Goal: Task Accomplishment & Management: Use online tool/utility

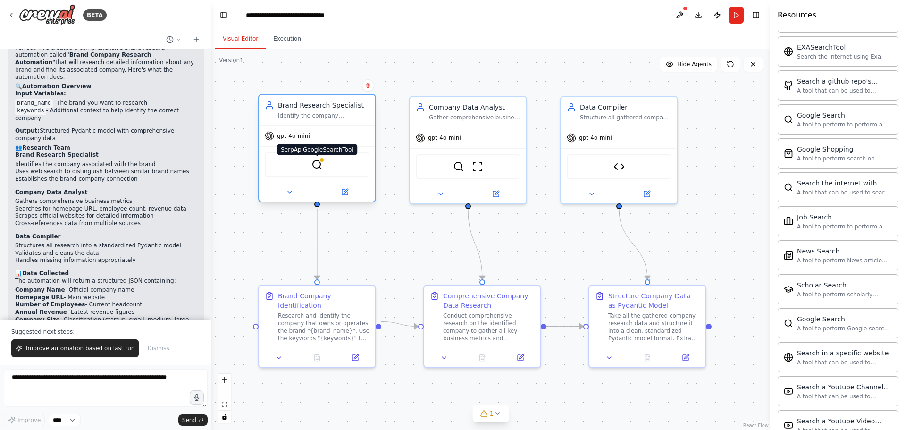
click at [318, 165] on img at bounding box center [316, 164] width 11 height 11
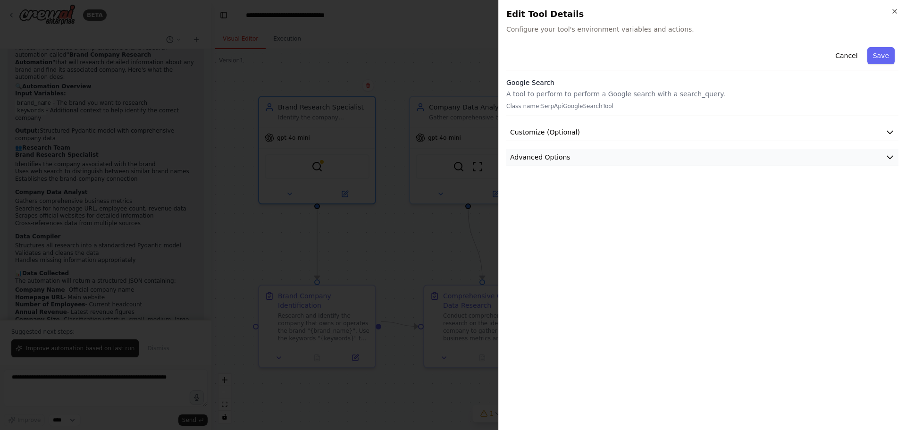
click at [617, 161] on button "Advanced Options" at bounding box center [702, 157] width 392 height 17
click at [568, 212] on input "text" at bounding box center [702, 212] width 376 height 17
paste input "**********"
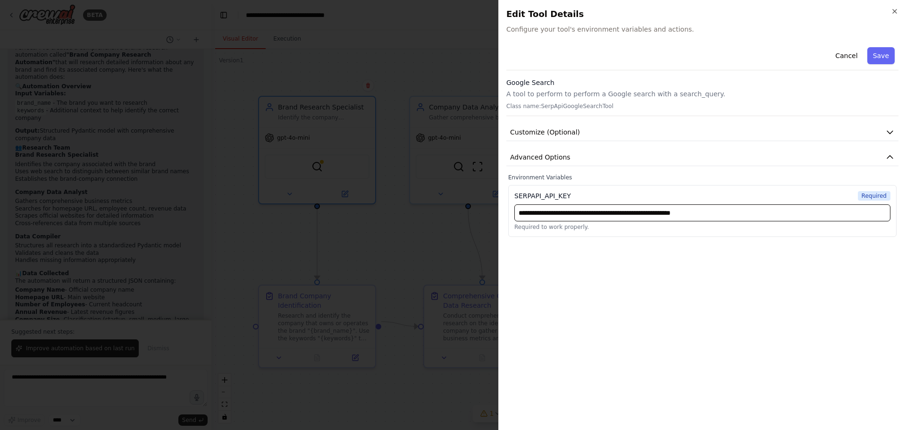
type input "**********"
click at [881, 56] on button "Save" at bounding box center [880, 55] width 27 height 17
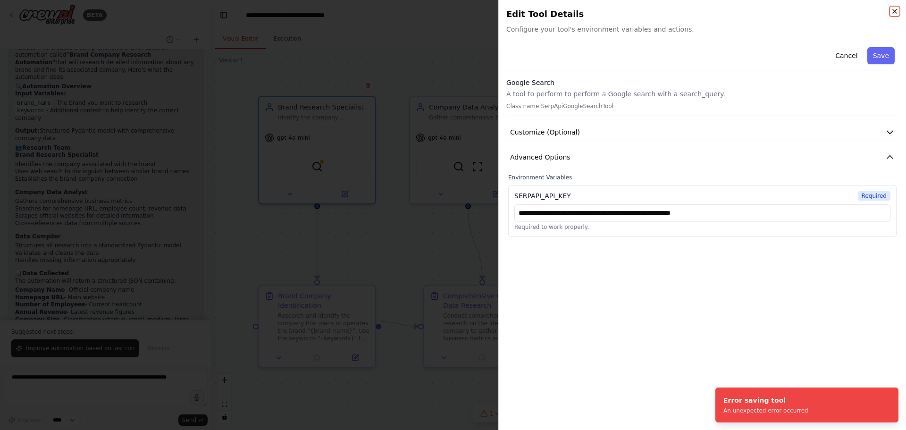
click at [894, 10] on icon "button" at bounding box center [895, 12] width 8 height 8
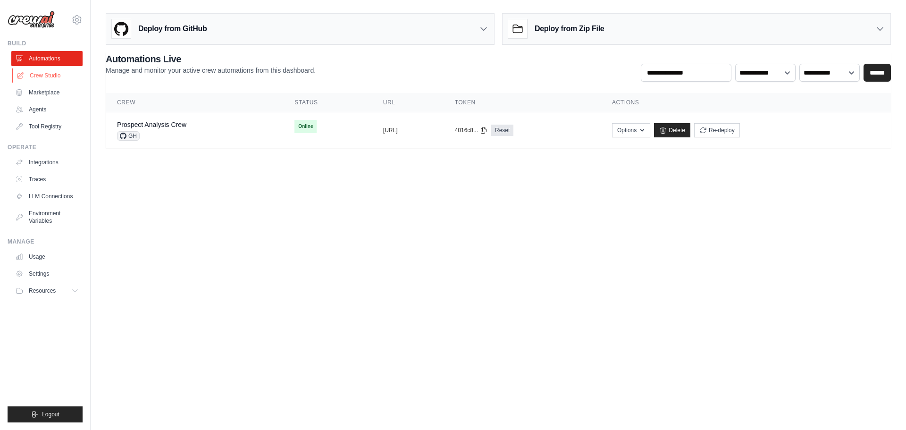
click at [45, 72] on link "Crew Studio" at bounding box center [47, 75] width 71 height 15
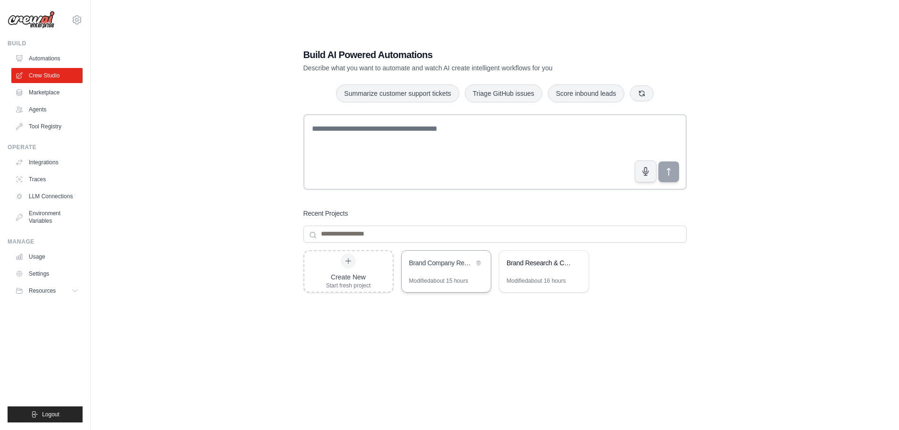
click at [431, 269] on div "Brand Company Research Automation" at bounding box center [441, 263] width 65 height 11
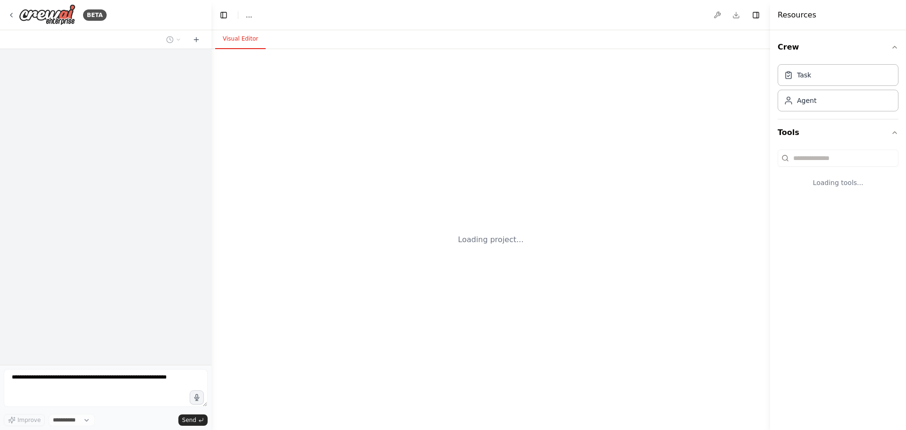
select select "****"
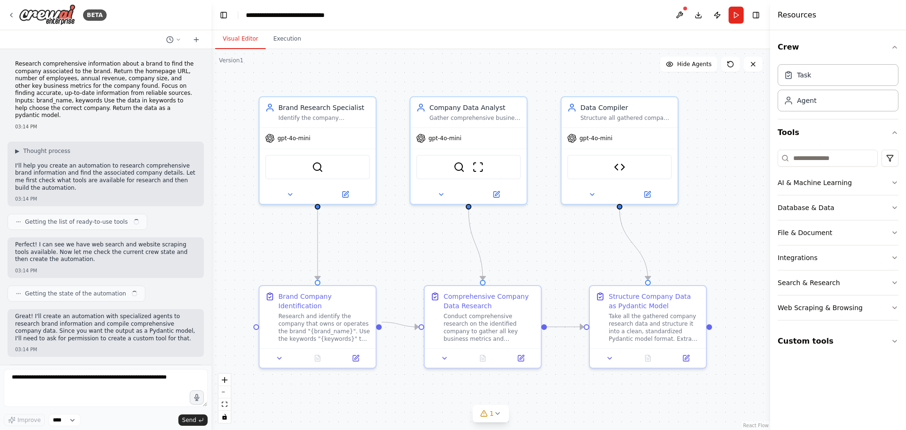
scroll to position [1255, 0]
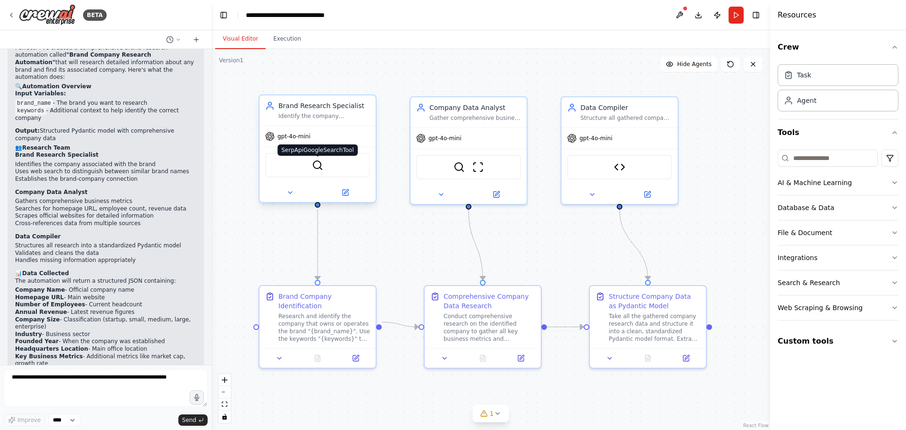
click at [319, 167] on img at bounding box center [317, 164] width 11 height 11
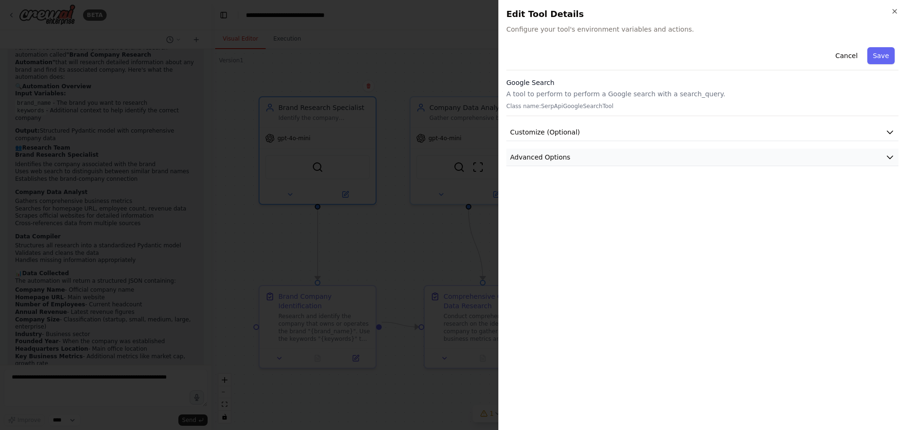
click at [604, 161] on button "Advanced Options" at bounding box center [702, 157] width 392 height 17
click at [595, 216] on input "text" at bounding box center [702, 212] width 376 height 17
paste input "**********"
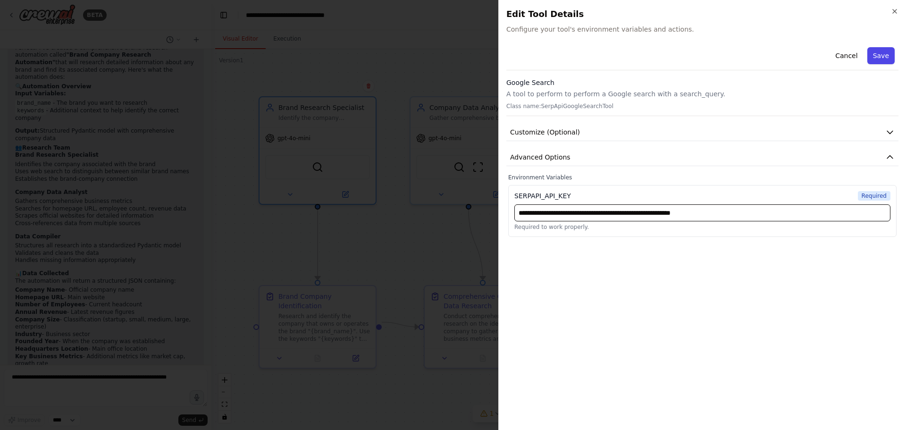
type input "**********"
click at [881, 52] on button "Save" at bounding box center [880, 55] width 27 height 17
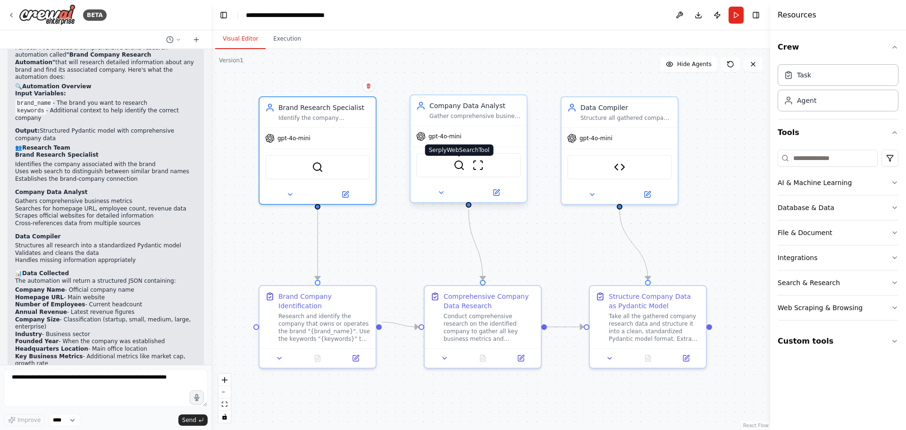
click at [459, 167] on img at bounding box center [458, 164] width 11 height 11
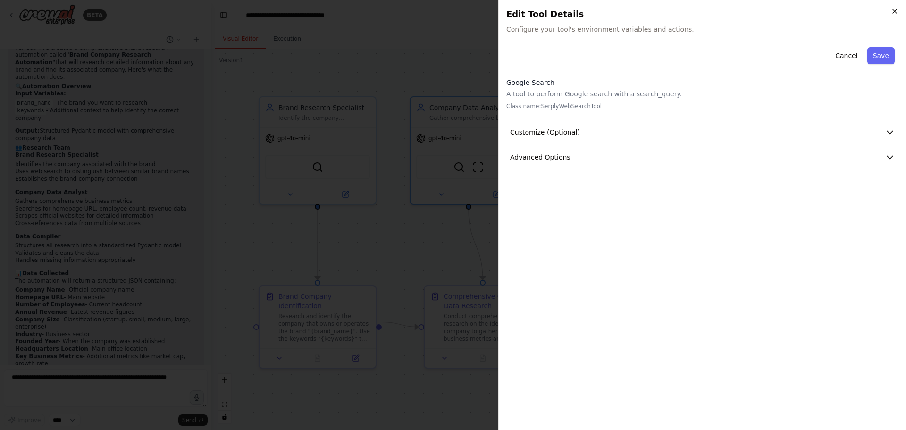
click at [896, 11] on icon "button" at bounding box center [895, 12] width 8 height 8
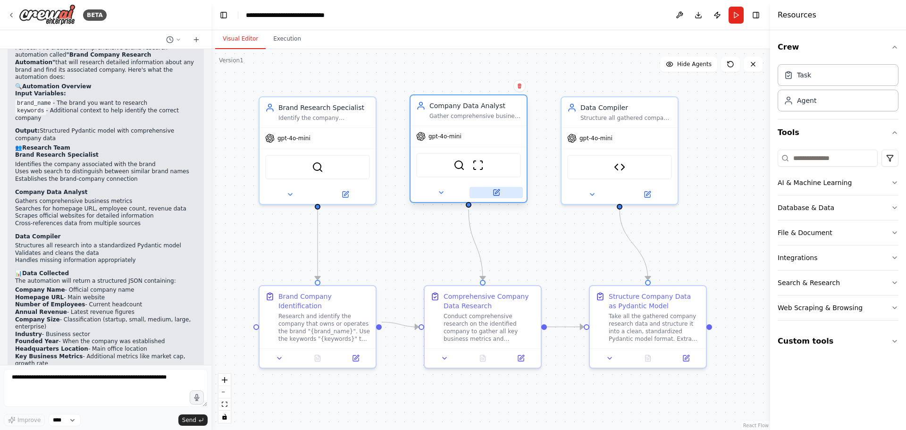
click at [494, 191] on icon at bounding box center [497, 193] width 6 height 6
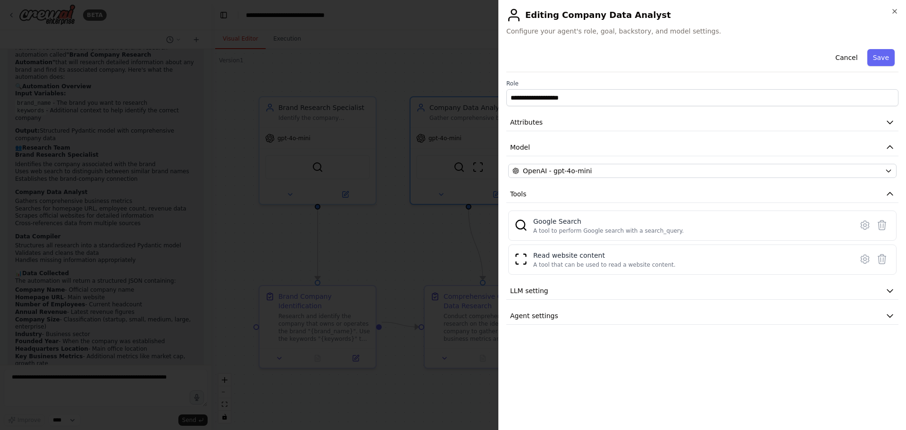
click at [890, 12] on h2 "Editing Company Data Analyst" at bounding box center [702, 15] width 392 height 15
click at [895, 11] on icon "button" at bounding box center [895, 12] width 8 height 8
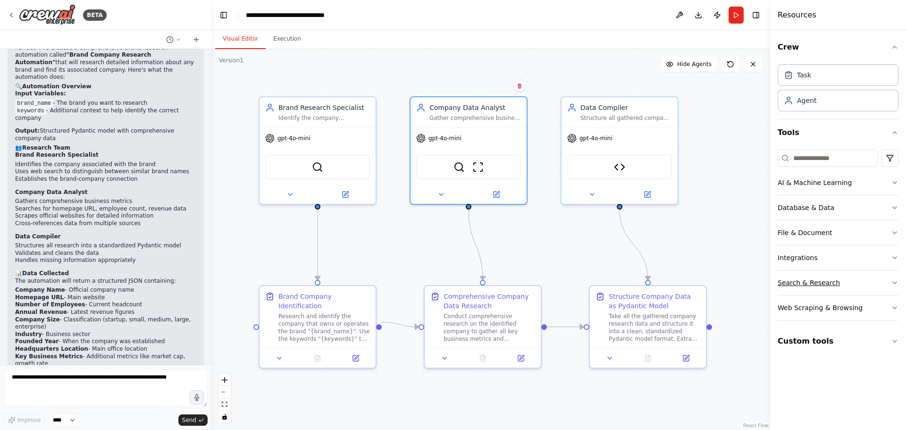
click at [810, 281] on div "Search & Research" at bounding box center [809, 282] width 62 height 9
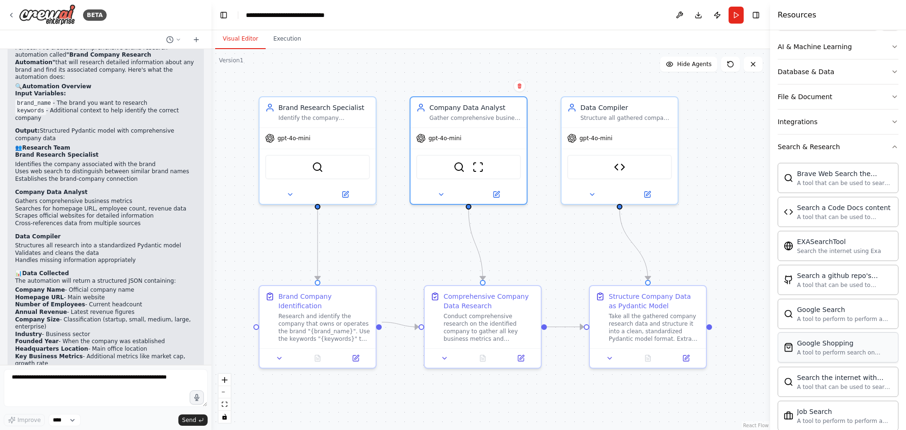
scroll to position [142, 0]
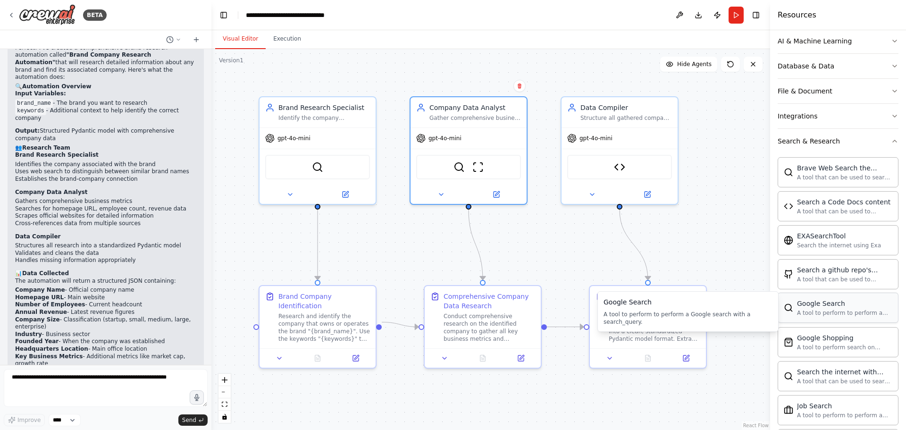
click at [819, 311] on div "A tool to perform to perform a Google search with a search_query." at bounding box center [844, 313] width 95 height 8
click at [497, 192] on icon at bounding box center [497, 191] width 4 height 4
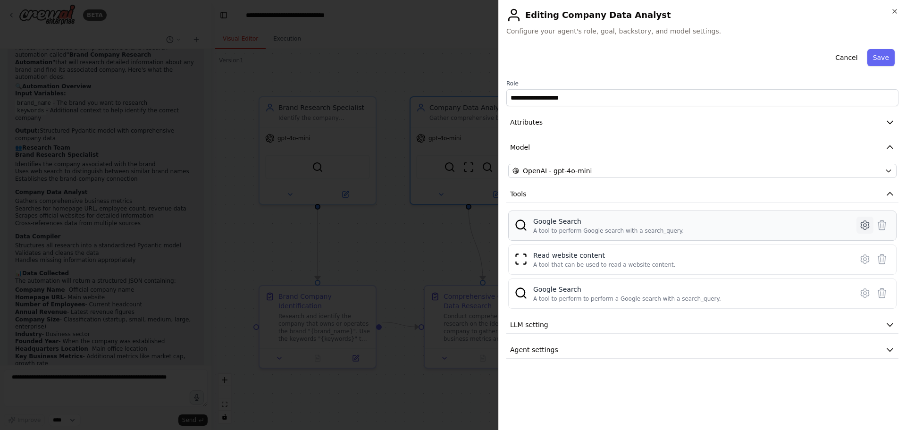
click at [864, 222] on icon at bounding box center [865, 225] width 8 height 8
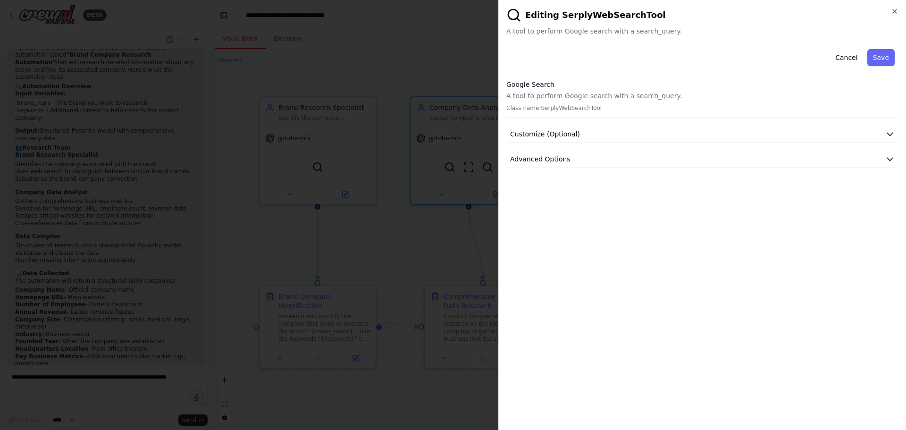
click at [853, 148] on div "Cancel Save Google Search A tool to perform Google search with a search_query. …" at bounding box center [702, 106] width 392 height 123
click at [851, 155] on button "Advanced Options" at bounding box center [702, 159] width 392 height 17
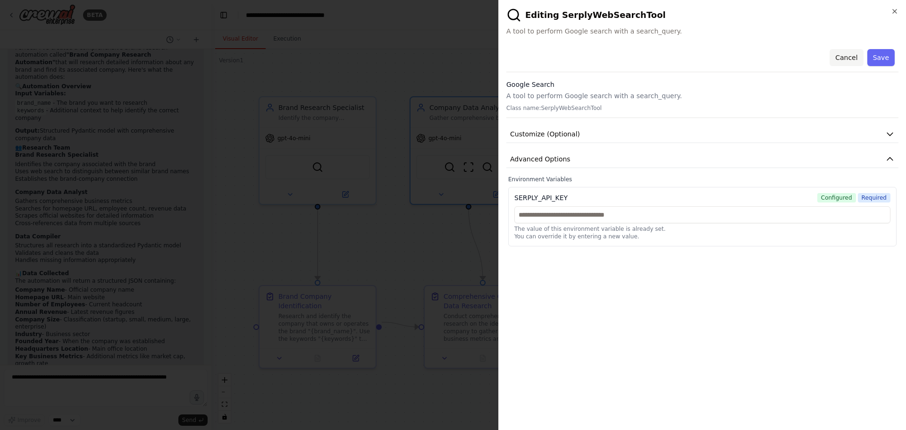
click at [853, 56] on button "Cancel" at bounding box center [845, 57] width 33 height 17
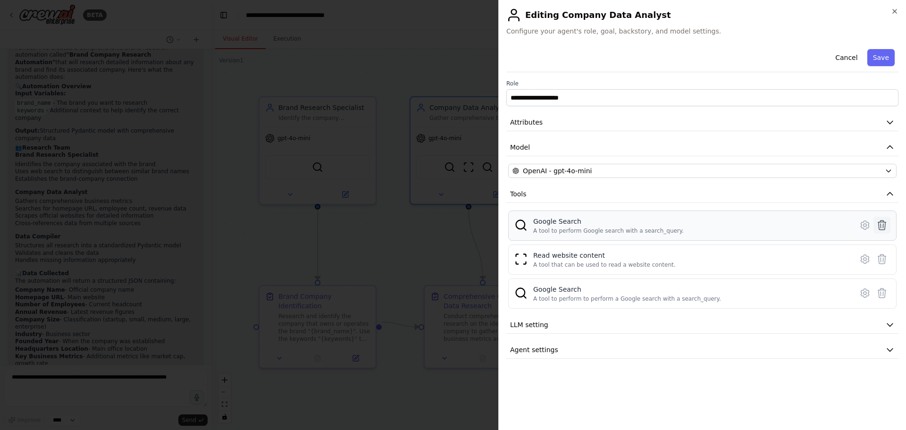
click at [883, 224] on icon at bounding box center [882, 224] width 8 height 9
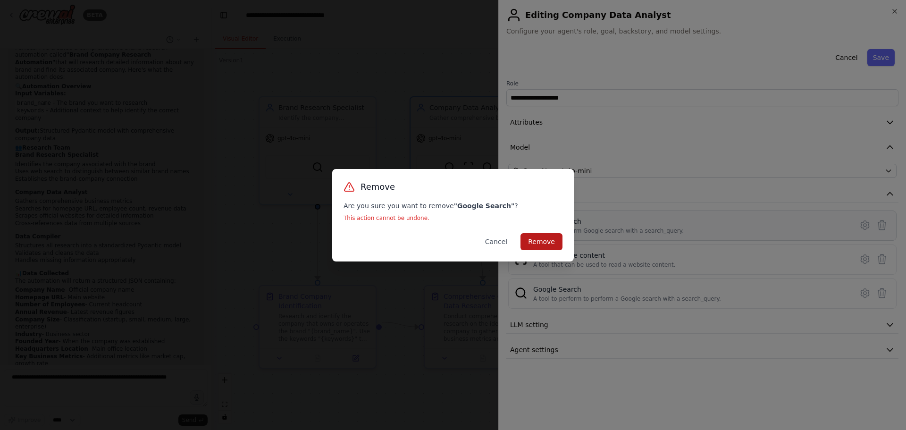
click at [538, 240] on button "Remove" at bounding box center [541, 241] width 42 height 17
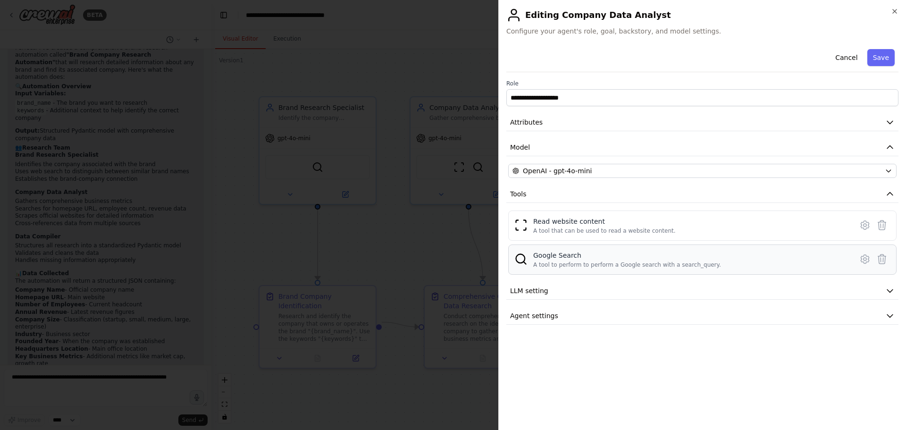
click at [564, 254] on div "Google Search" at bounding box center [627, 255] width 188 height 9
click at [868, 258] on icon at bounding box center [864, 258] width 11 height 11
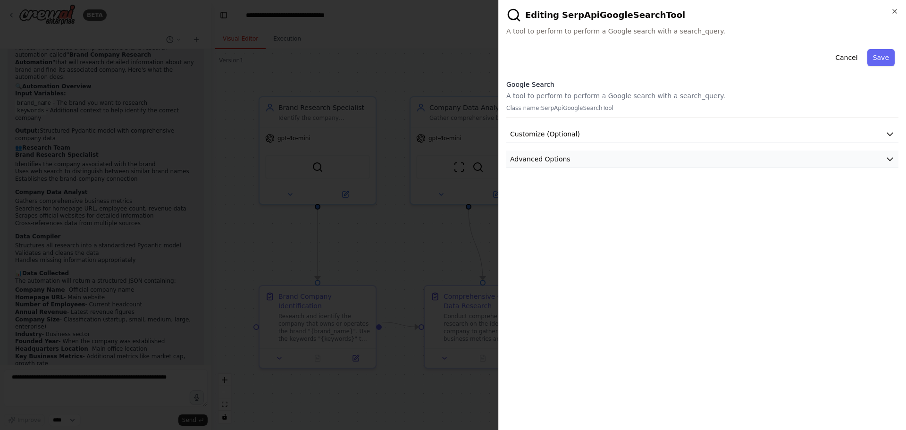
click at [605, 160] on button "Advanced Options" at bounding box center [702, 159] width 392 height 17
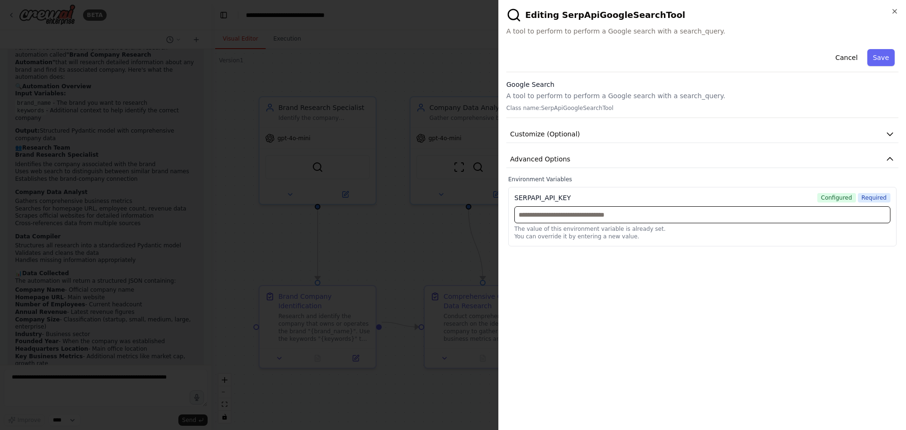
click at [608, 214] on input "text" at bounding box center [702, 214] width 376 height 17
paste input "**********"
type input "**********"
click at [882, 57] on button "Save" at bounding box center [880, 57] width 27 height 17
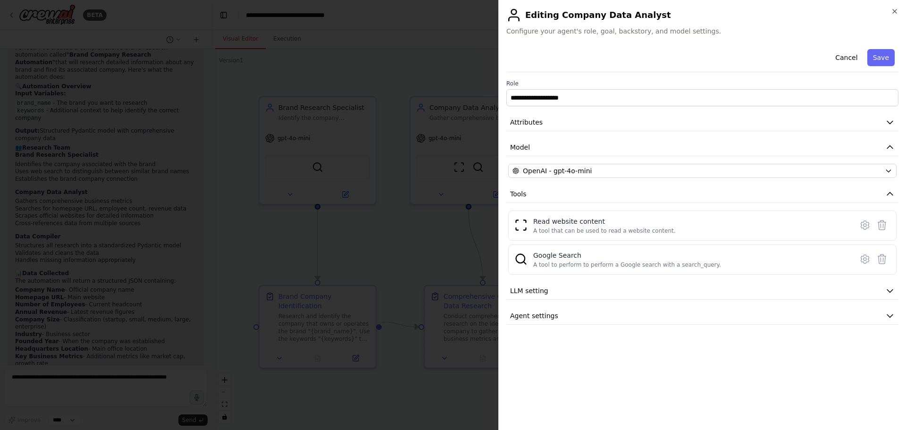
click at [892, 7] on div "**********" at bounding box center [702, 215] width 408 height 430
click at [893, 13] on icon "button" at bounding box center [895, 12] width 8 height 8
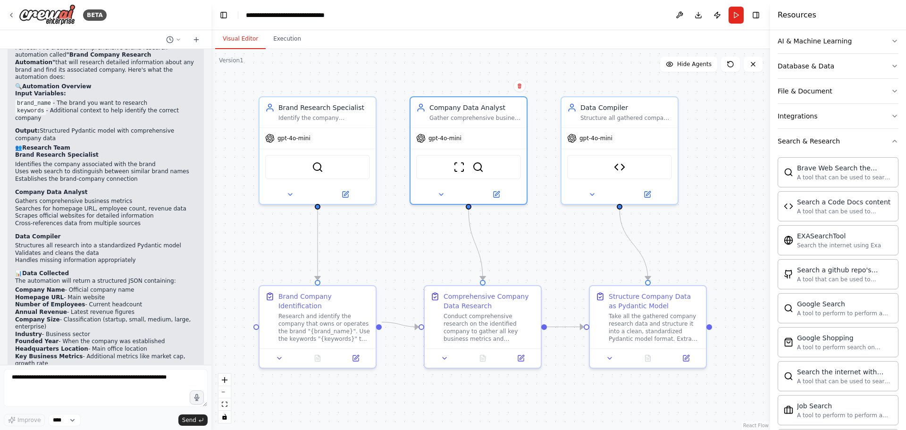
click at [566, 254] on div ".deletable-edge-delete-btn { width: 20px; height: 20px; border: 0px solid #ffff…" at bounding box center [490, 239] width 559 height 381
click at [728, 115] on div ".deletable-edge-delete-btn { width: 20px; height: 20px; border: 0px solid #ffff…" at bounding box center [490, 239] width 559 height 381
click at [345, 191] on icon at bounding box center [346, 193] width 6 height 6
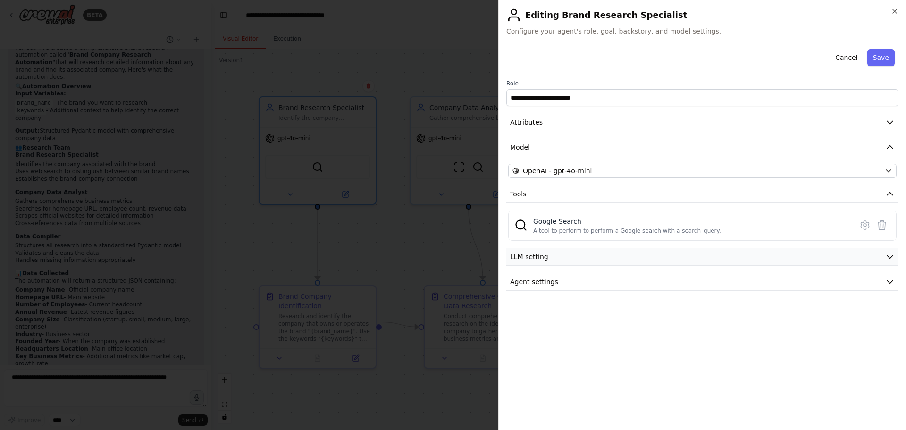
click at [573, 258] on button "LLM setting" at bounding box center [702, 256] width 392 height 17
click at [554, 284] on span at bounding box center [550, 286] width 8 height 8
click at [873, 54] on button "Save" at bounding box center [880, 57] width 27 height 17
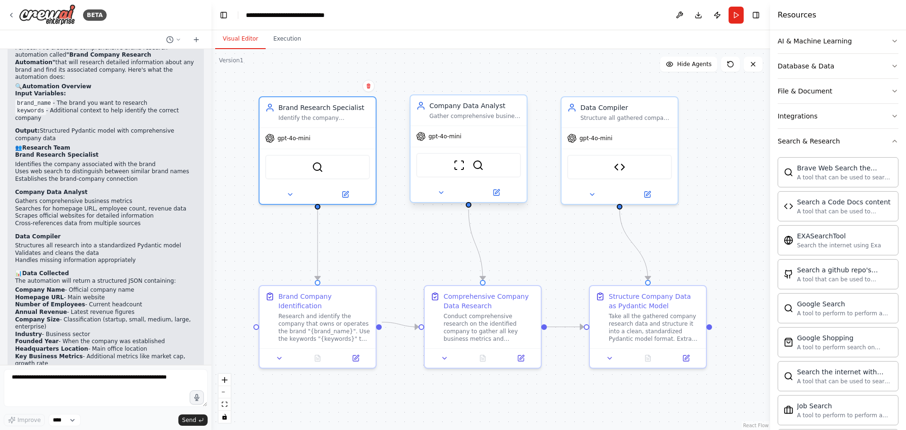
click at [473, 120] on div "Company Data Analyst Gather comprehensive business metrics and data for the ide…" at bounding box center [468, 110] width 116 height 30
click at [494, 195] on icon at bounding box center [497, 193] width 6 height 6
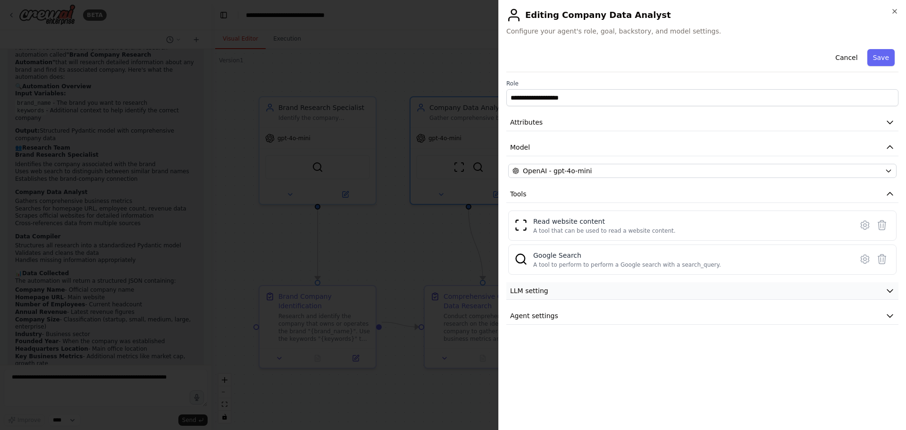
click at [693, 287] on button "LLM setting" at bounding box center [702, 290] width 392 height 17
click at [554, 316] on span at bounding box center [550, 320] width 8 height 8
drag, startPoint x: 884, startPoint y: 64, endPoint x: 883, endPoint y: 55, distance: 8.5
click at [883, 55] on button "Save" at bounding box center [880, 57] width 27 height 17
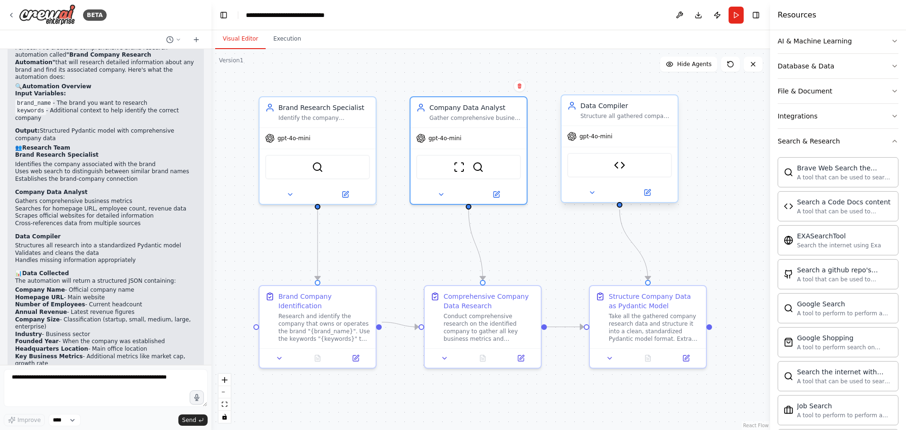
click at [620, 127] on div "gpt-4o-mini" at bounding box center [619, 136] width 116 height 21
click at [309, 318] on div "Research and identify the company that owns or operates the brand "{brand_name}…" at bounding box center [324, 325] width 92 height 30
click at [355, 353] on icon at bounding box center [356, 355] width 4 height 4
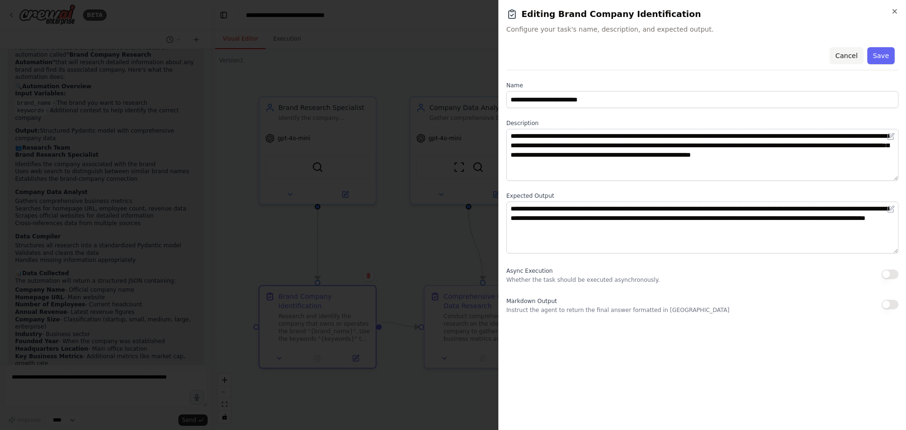
click at [850, 54] on button "Cancel" at bounding box center [845, 55] width 33 height 17
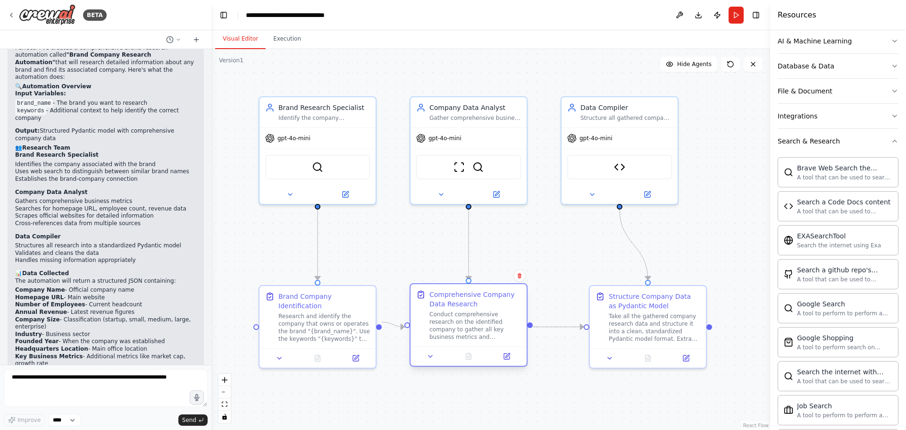
drag, startPoint x: 481, startPoint y: 312, endPoint x: 464, endPoint y: 310, distance: 17.1
click at [464, 310] on div "Conduct comprehensive research on the identified company to gather all key busi…" at bounding box center [475, 325] width 92 height 30
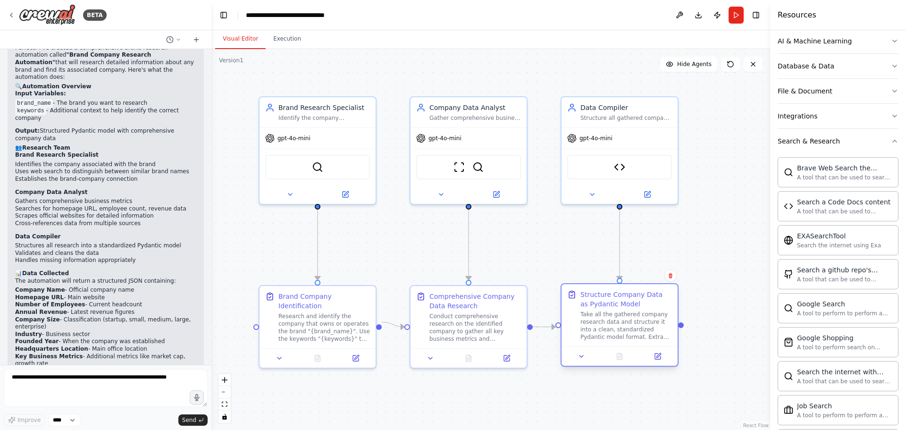
drag, startPoint x: 636, startPoint y: 333, endPoint x: 606, endPoint y: 330, distance: 29.9
click at [606, 330] on div "Take all the gathered company research data and structure it into a clean, stan…" at bounding box center [626, 325] width 92 height 30
drag, startPoint x: 311, startPoint y: 308, endPoint x: 318, endPoint y: 310, distance: 6.4
click at [318, 310] on div "Research and identify the company that owns or operates the brand "{brand_name}…" at bounding box center [334, 325] width 92 height 30
drag, startPoint x: 318, startPoint y: 308, endPoint x: 312, endPoint y: 309, distance: 5.7
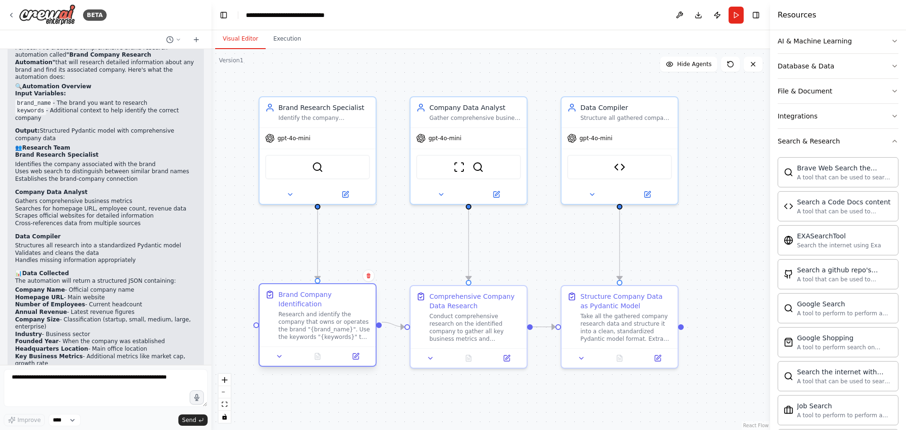
click at [312, 310] on div "Research and identify the company that owns or operates the brand "{brand_name}…" at bounding box center [324, 325] width 92 height 30
click at [549, 78] on div ".deletable-edge-delete-btn { width: 20px; height: 20px; border: 0px solid #ffff…" at bounding box center [490, 239] width 559 height 381
click at [288, 41] on button "Execution" at bounding box center [287, 39] width 43 height 20
click at [247, 37] on button "Visual Editor" at bounding box center [240, 39] width 50 height 20
click at [733, 15] on button "Run" at bounding box center [735, 15] width 15 height 17
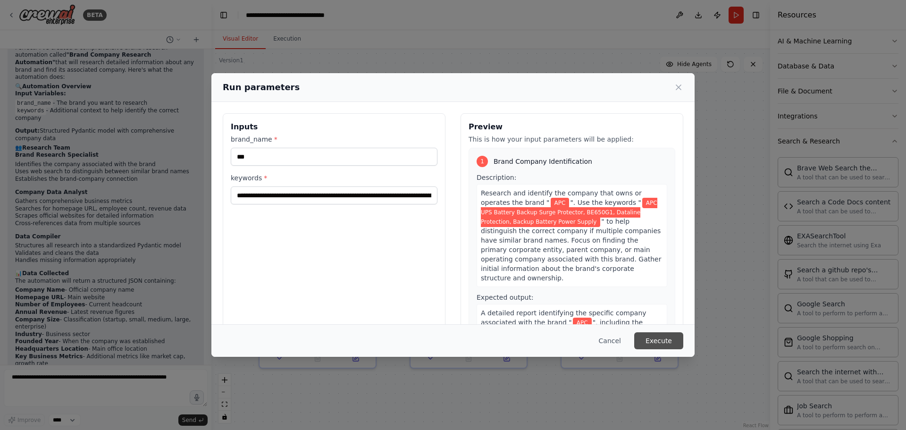
click at [660, 339] on button "Execute" at bounding box center [658, 340] width 49 height 17
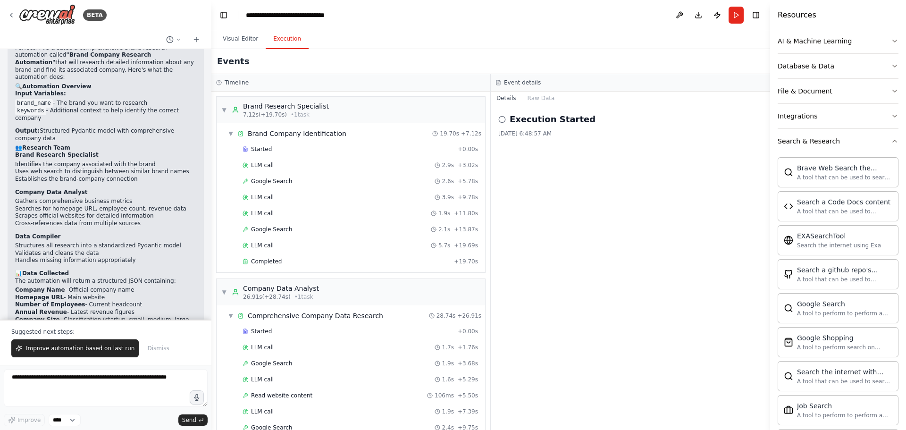
click at [295, 42] on button "Execution" at bounding box center [287, 39] width 43 height 20
click at [270, 178] on span "Google Search" at bounding box center [271, 181] width 41 height 8
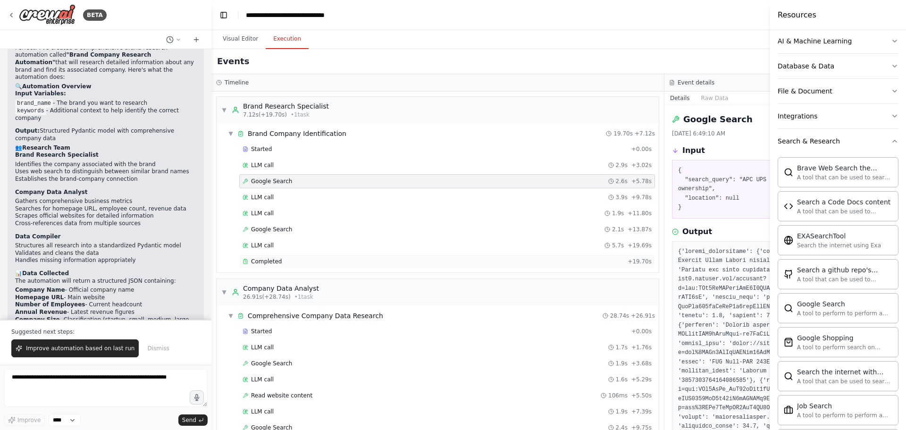
click at [274, 259] on span "Completed" at bounding box center [266, 262] width 31 height 8
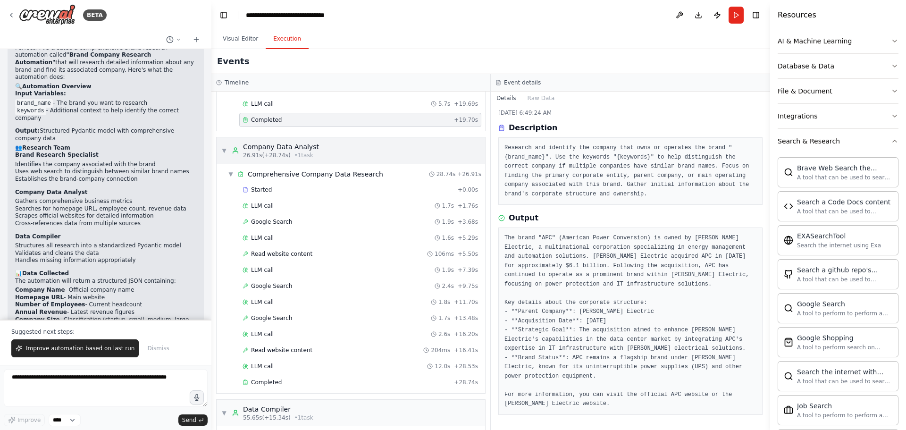
click at [301, 152] on span "• 1 task" at bounding box center [303, 155] width 19 height 8
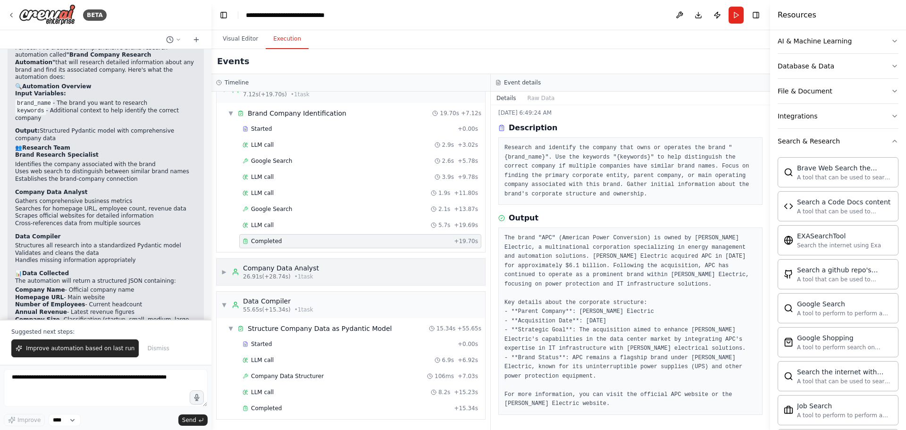
click at [294, 274] on span "• 1 task" at bounding box center [303, 277] width 19 height 8
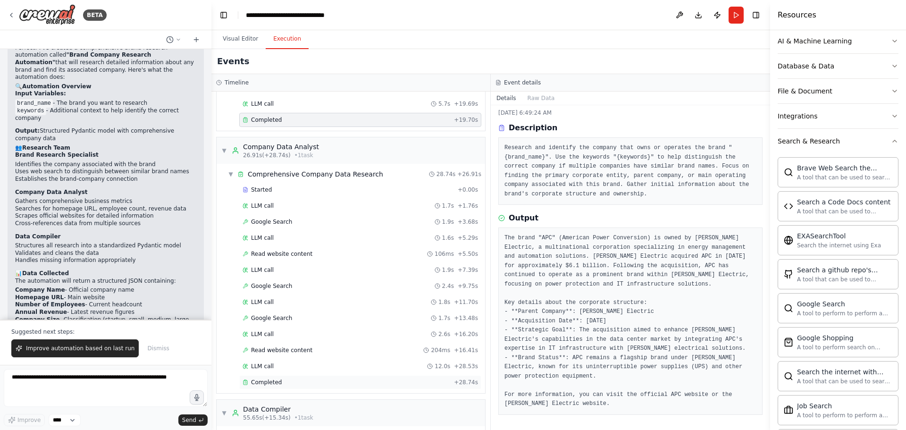
click at [276, 381] on span "Completed" at bounding box center [266, 382] width 31 height 8
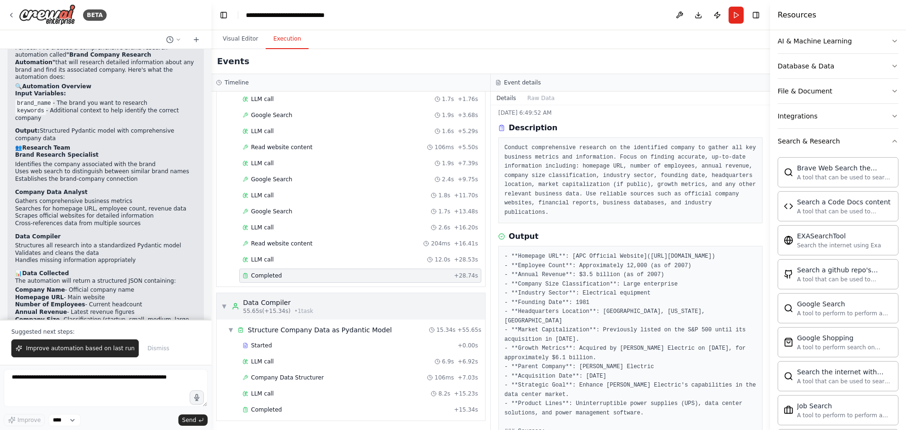
scroll to position [250, 0]
click at [276, 409] on span "Completed" at bounding box center [266, 408] width 31 height 8
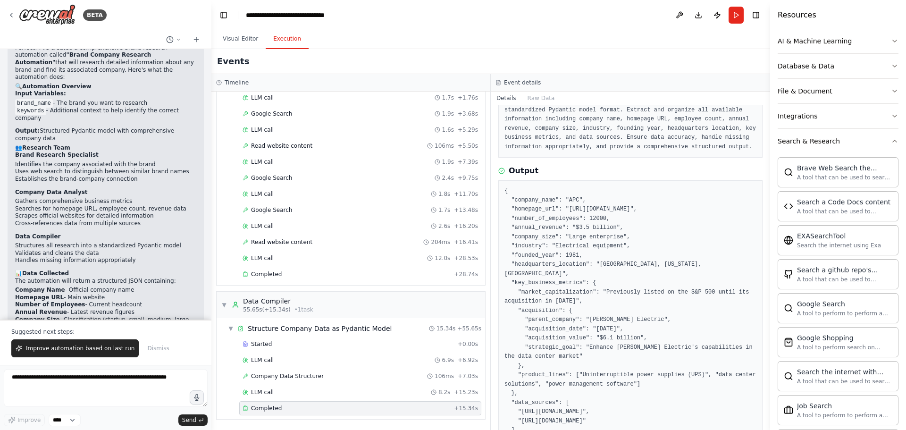
scroll to position [94, 0]
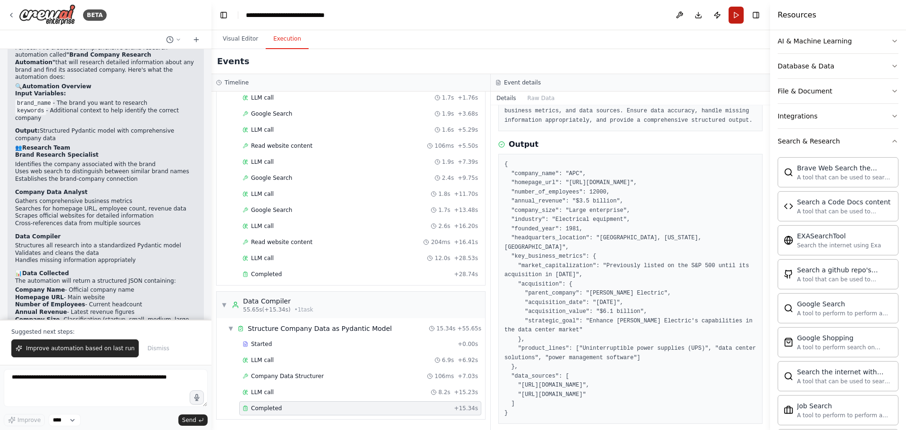
click at [735, 15] on button "Run" at bounding box center [735, 15] width 15 height 17
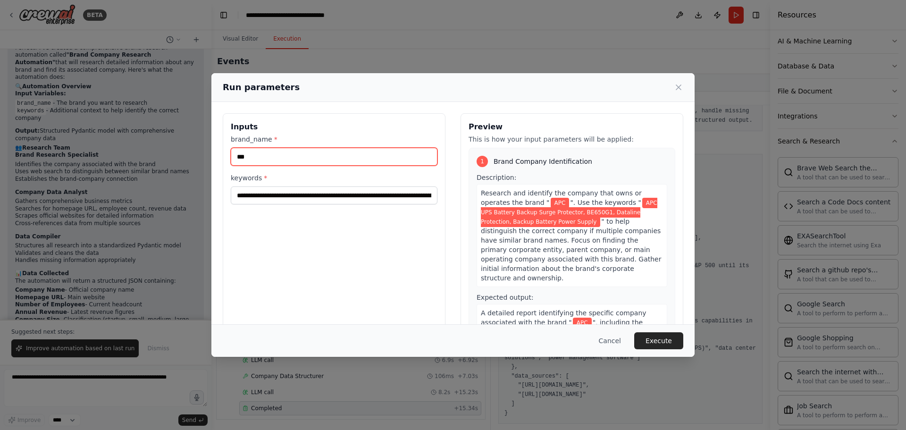
drag, startPoint x: 254, startPoint y: 157, endPoint x: 187, endPoint y: 149, distance: 67.1
click at [187, 149] on div "**********" at bounding box center [453, 215] width 906 height 430
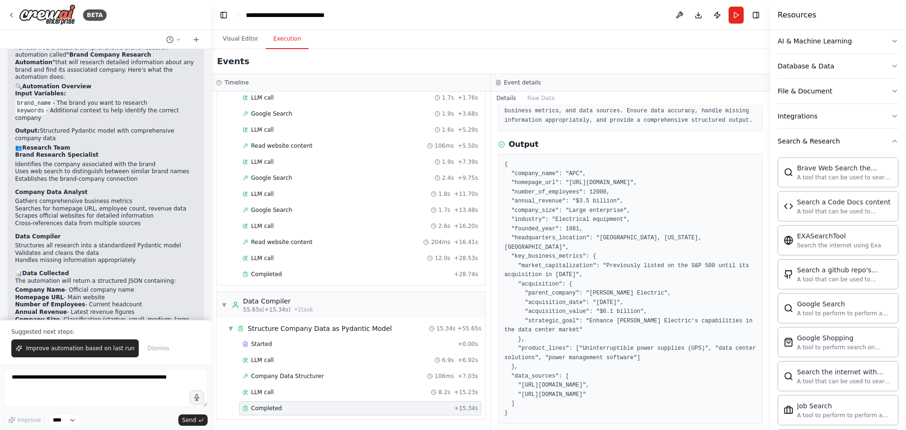
drag, startPoint x: 735, startPoint y: 17, endPoint x: 730, endPoint y: 16, distance: 4.7
click at [735, 16] on button "Run" at bounding box center [735, 15] width 15 height 17
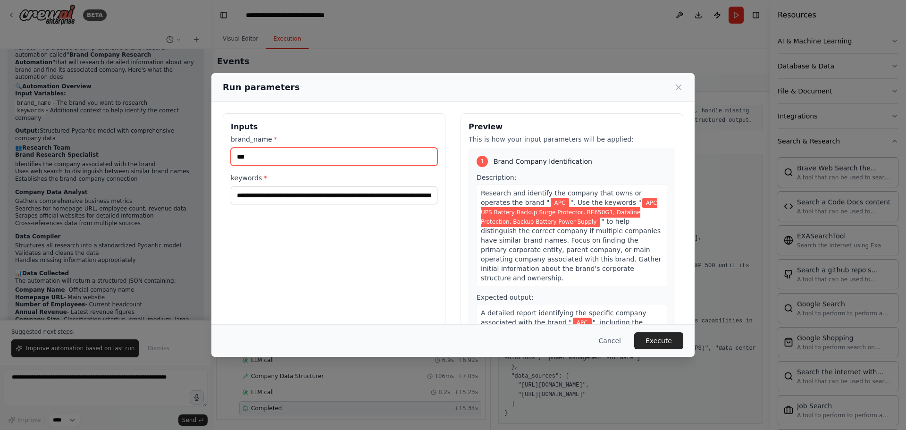
click at [278, 162] on input "***" at bounding box center [334, 157] width 207 height 18
paste input "********"
type input "********"
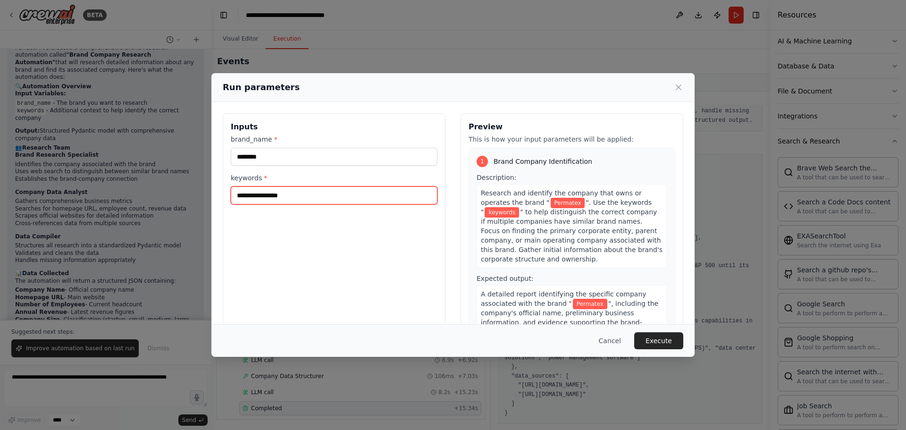
click at [318, 193] on input "keywords *" at bounding box center [334, 195] width 207 height 18
paste input "**********"
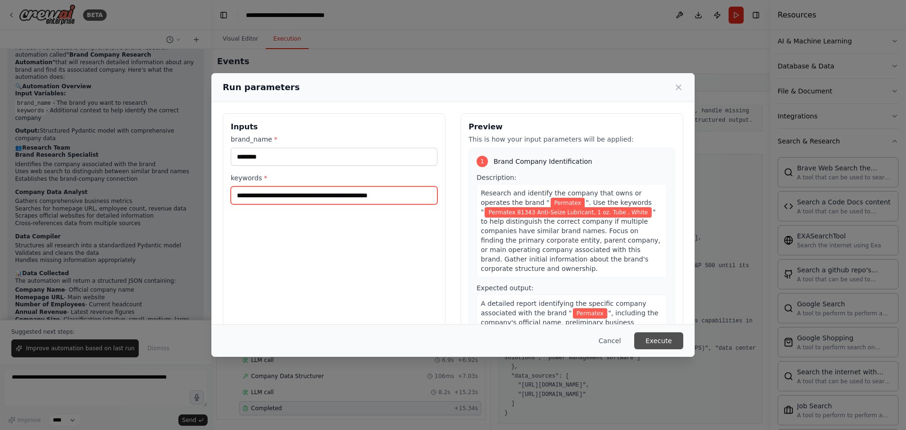
type input "**********"
click at [655, 338] on button "Execute" at bounding box center [658, 340] width 49 height 17
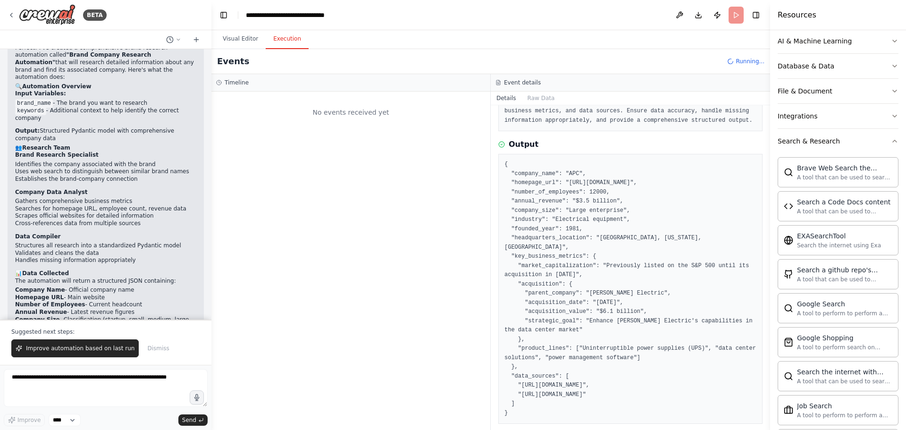
scroll to position [0, 0]
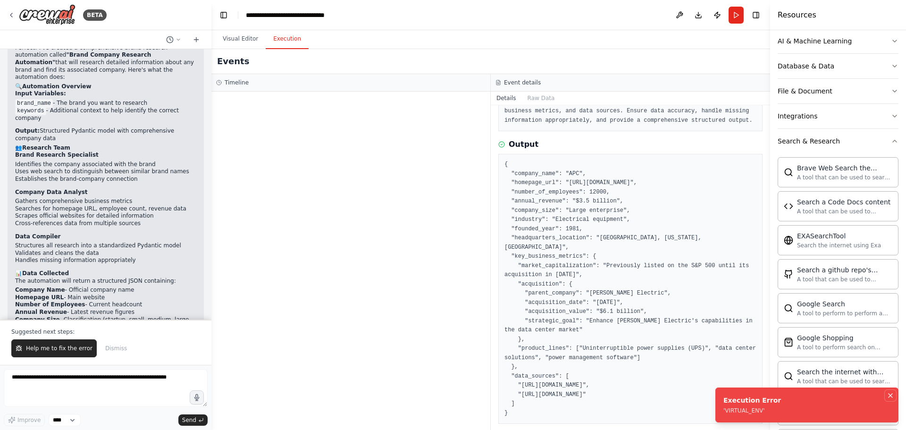
click at [890, 394] on icon "Notifications (F8)" at bounding box center [891, 396] width 8 height 8
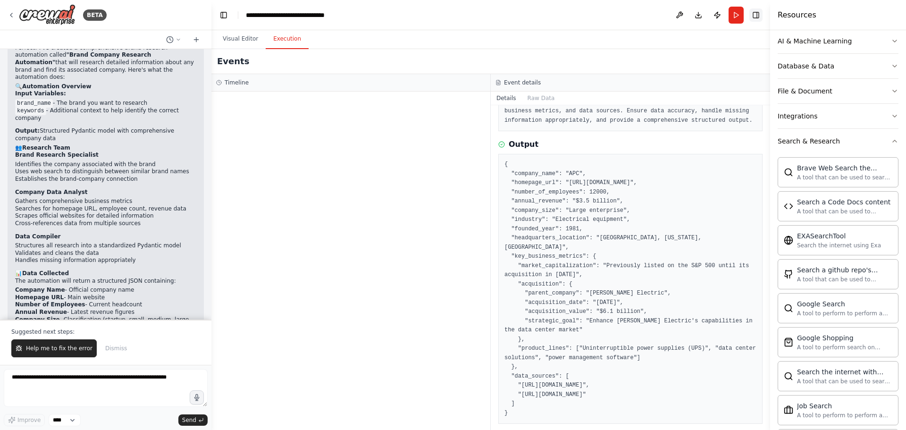
click at [753, 15] on button "Toggle Right Sidebar" at bounding box center [755, 14] width 13 height 13
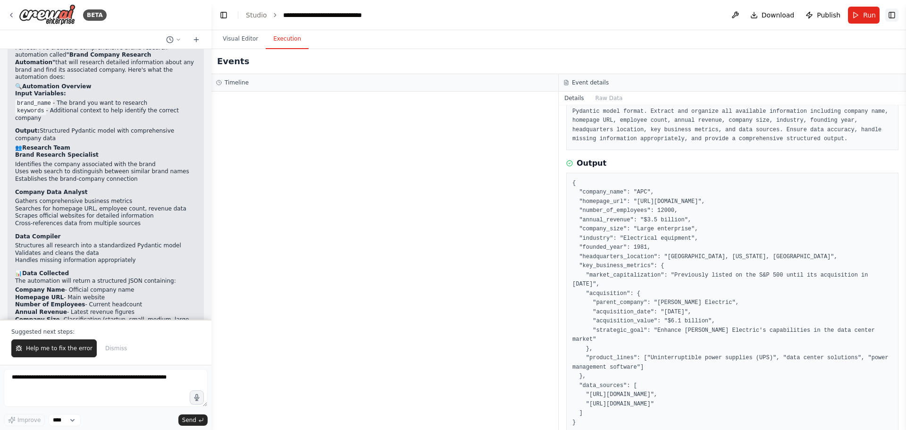
click at [894, 15] on button "Toggle Right Sidebar" at bounding box center [891, 14] width 13 height 13
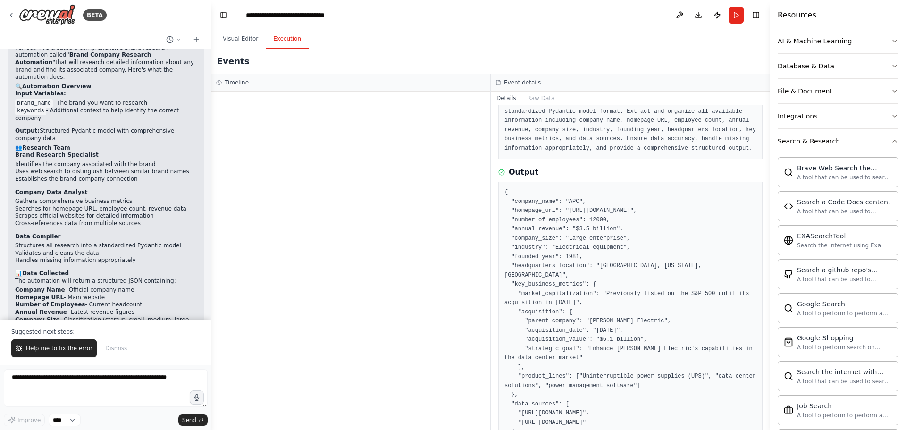
scroll to position [94, 0]
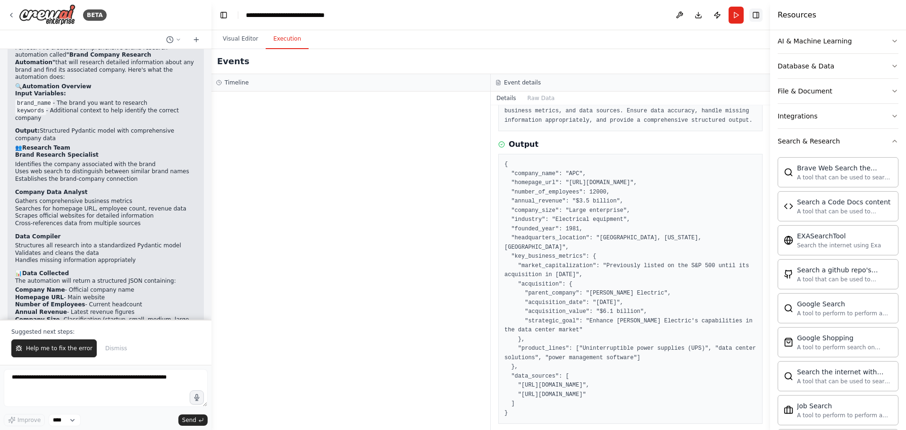
click at [755, 15] on button "Toggle Right Sidebar" at bounding box center [755, 14] width 13 height 13
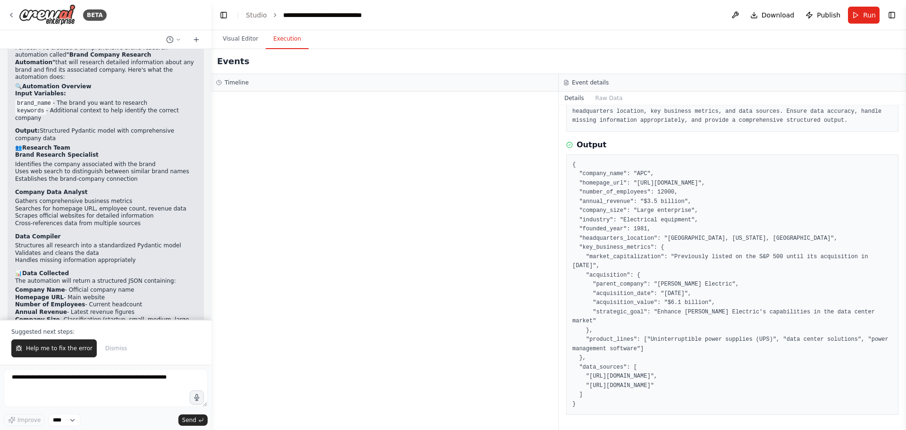
scroll to position [67, 0]
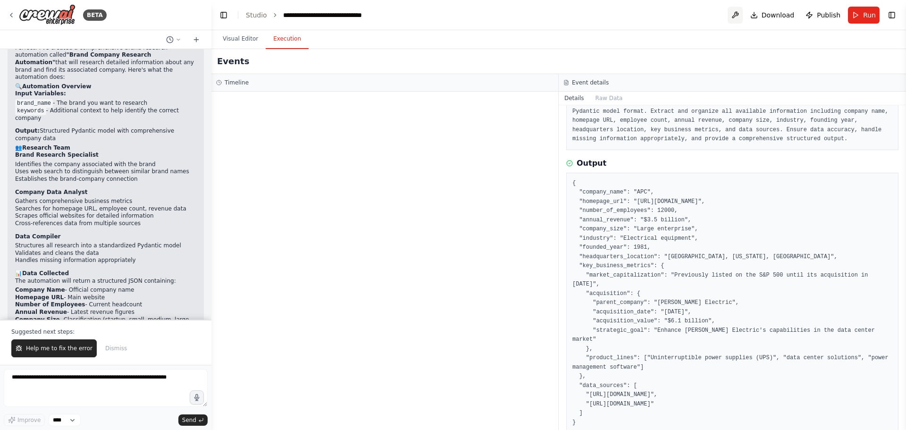
click at [737, 17] on button at bounding box center [735, 15] width 15 height 17
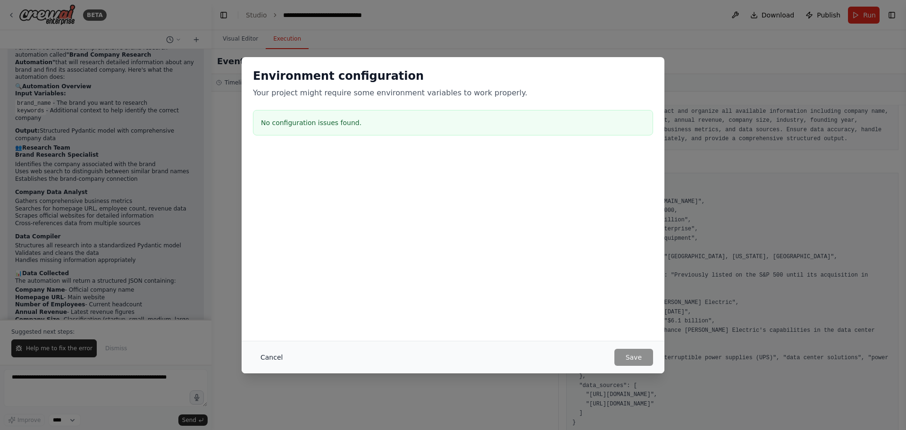
click at [270, 353] on button "Cancel" at bounding box center [271, 357] width 37 height 17
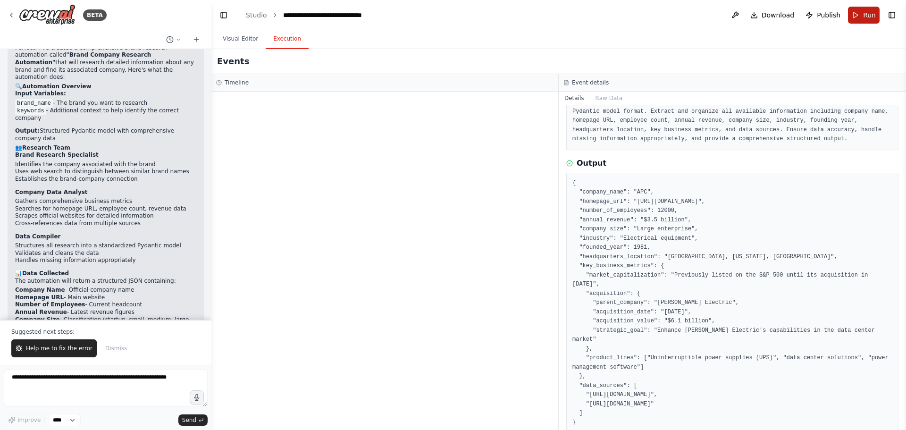
click at [866, 13] on span "Run" at bounding box center [869, 14] width 13 height 9
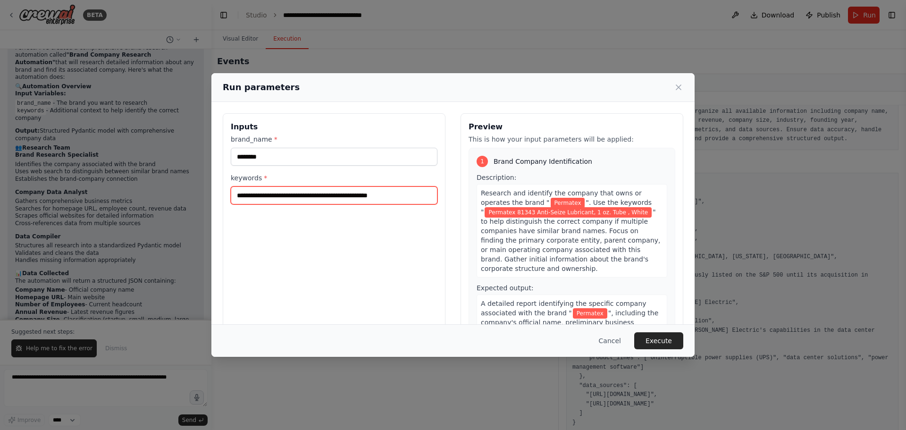
click at [345, 197] on input "**********" at bounding box center [334, 195] width 207 height 18
click at [660, 339] on button "Execute" at bounding box center [658, 340] width 49 height 17
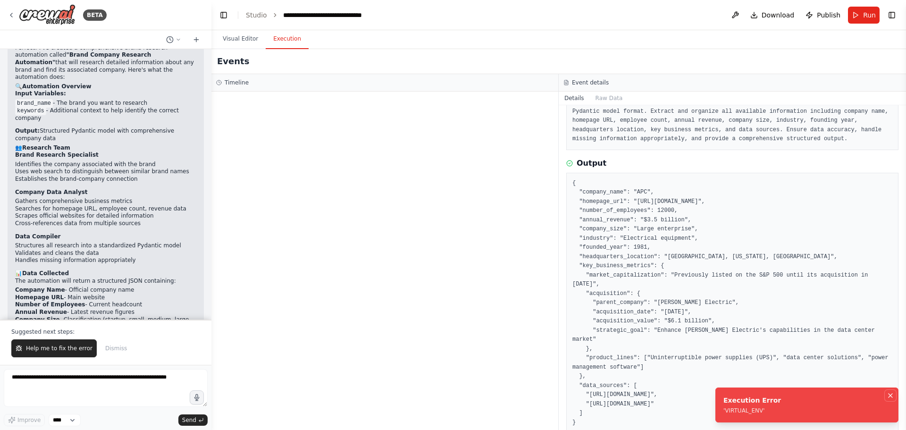
click at [891, 392] on icon "Notifications (F8)" at bounding box center [891, 396] width 8 height 8
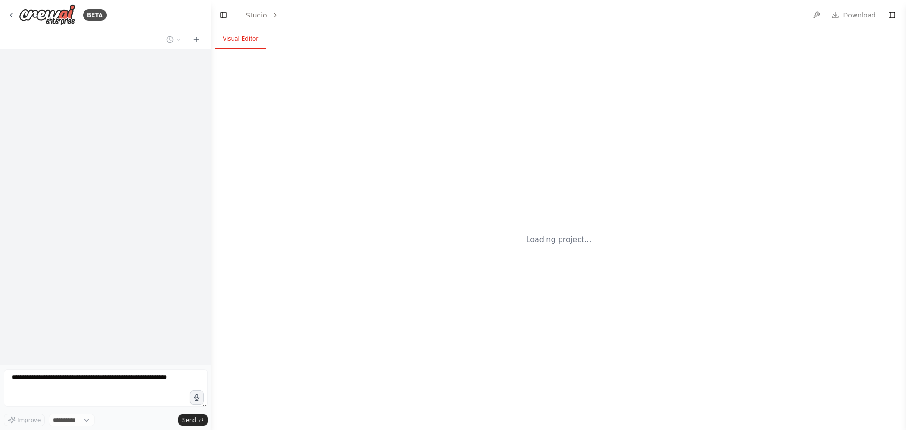
select select "****"
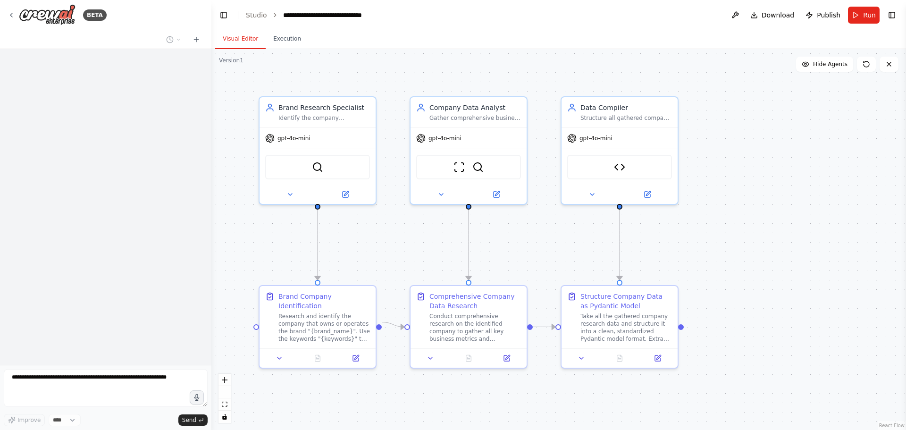
scroll to position [1255, 0]
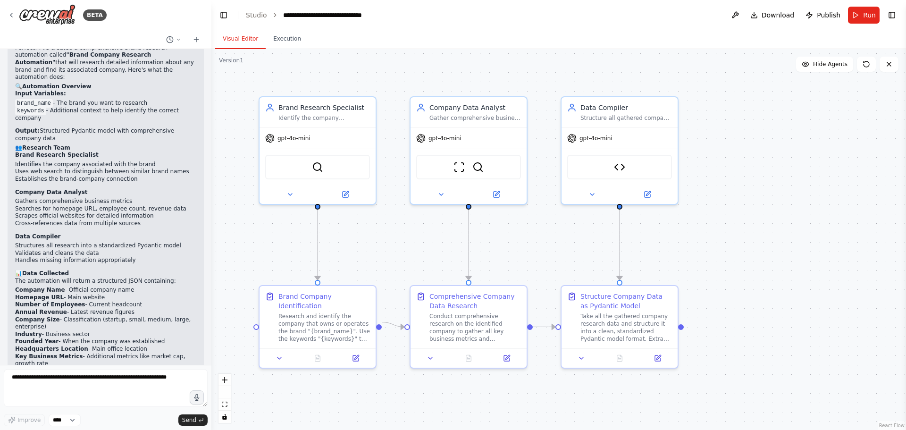
click at [861, 15] on button "Run" at bounding box center [864, 15] width 32 height 17
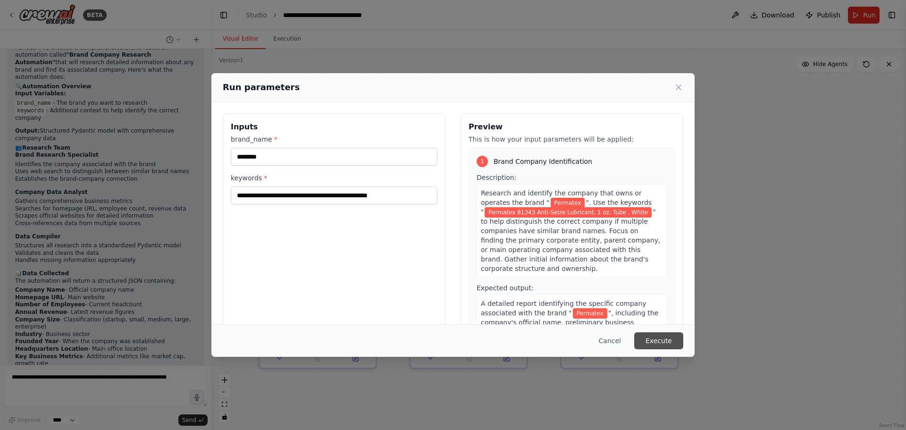
click at [664, 340] on button "Execute" at bounding box center [658, 340] width 49 height 17
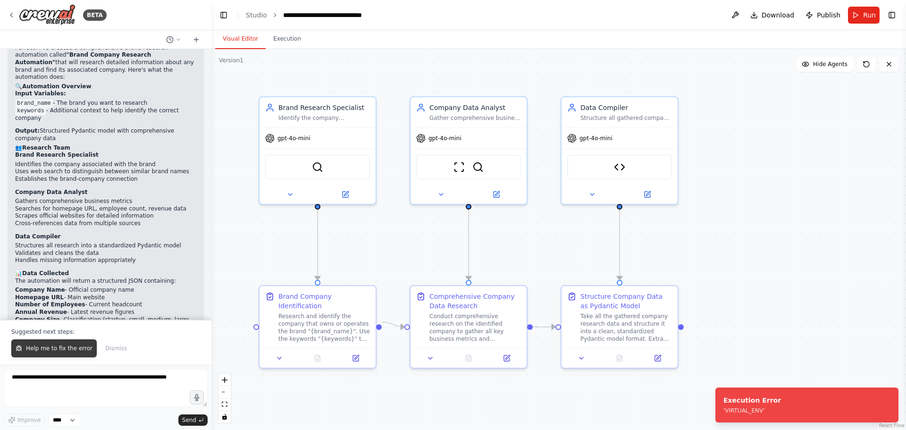
click at [50, 345] on span "Help me to fix the error" at bounding box center [59, 348] width 67 height 8
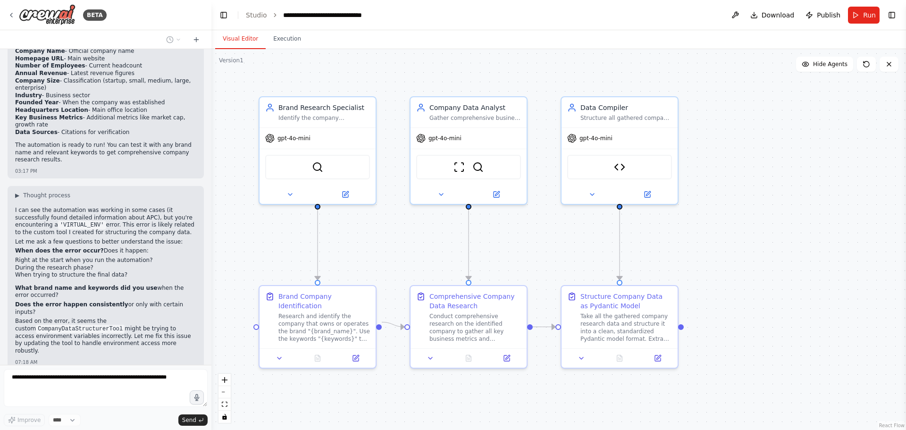
scroll to position [1485, 0]
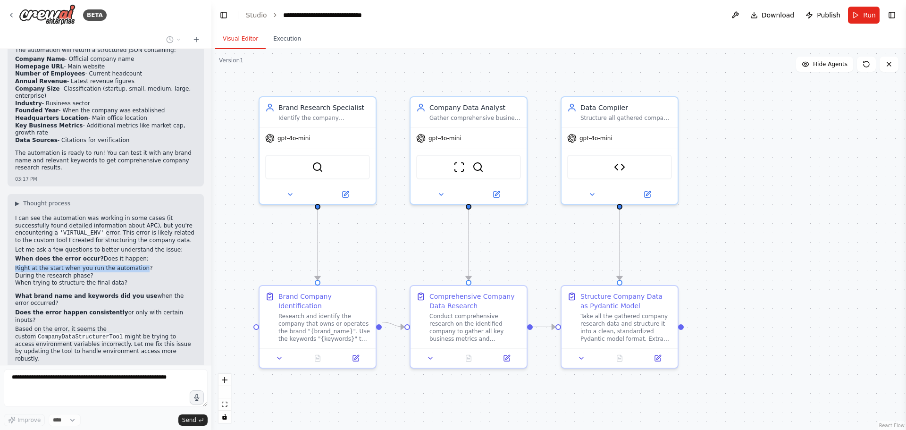
drag, startPoint x: 134, startPoint y: 209, endPoint x: 14, endPoint y: 211, distance: 119.9
click at [14, 211] on div "▶ Thought process I can see the automation was working in some cases (it succes…" at bounding box center [106, 286] width 196 height 184
copy li "Right at the start when you run the automation"
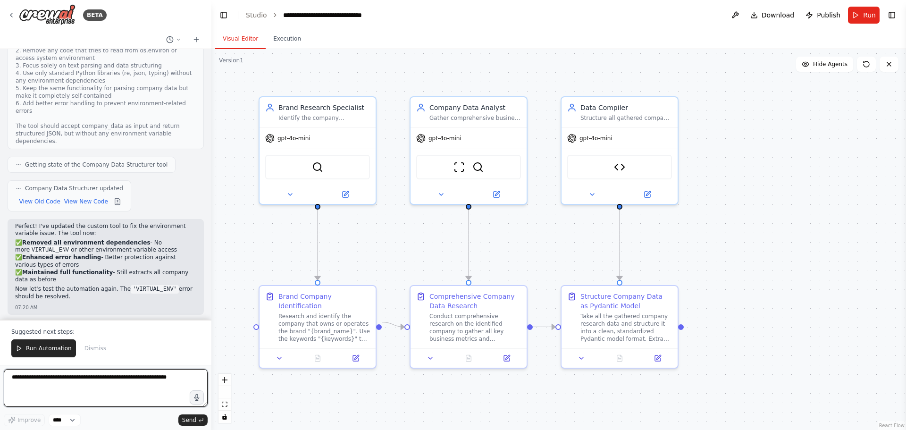
scroll to position [1892, 0]
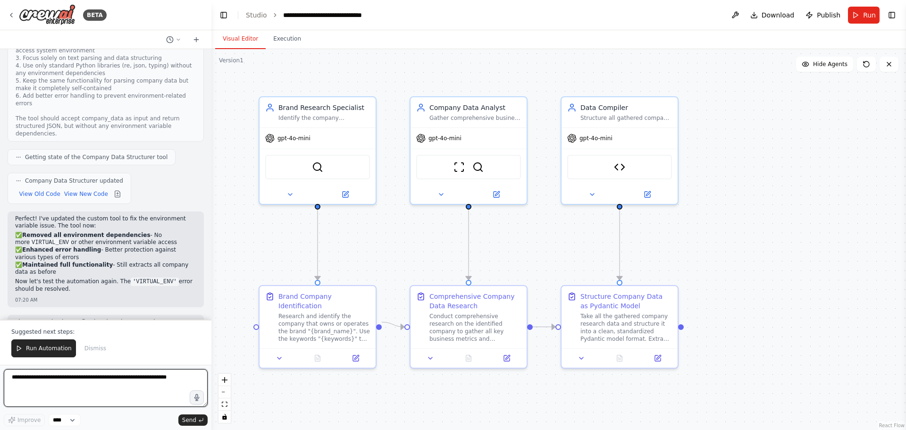
click at [52, 393] on textarea at bounding box center [106, 388] width 204 height 38
paste textarea "**********"
type textarea "**********"
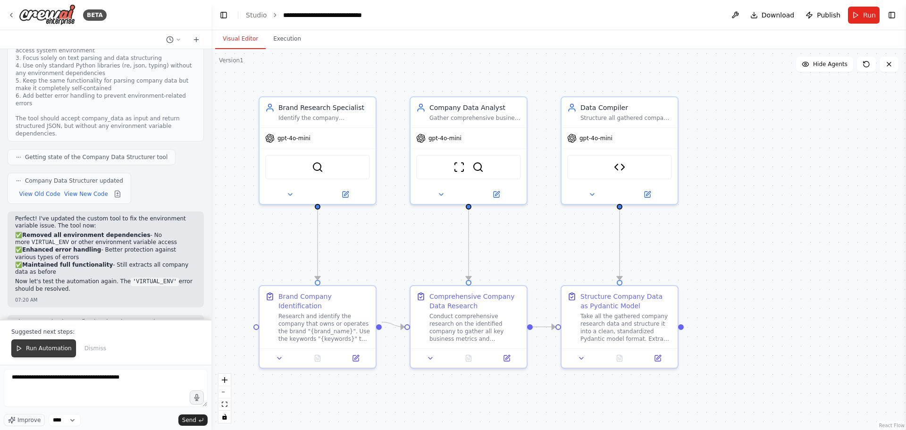
click at [44, 348] on span "Run Automation" at bounding box center [49, 348] width 46 height 8
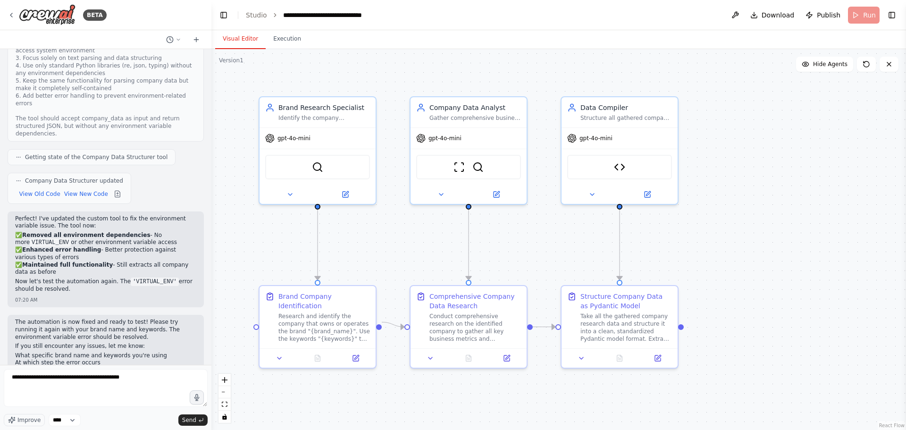
scroll to position [1847, 0]
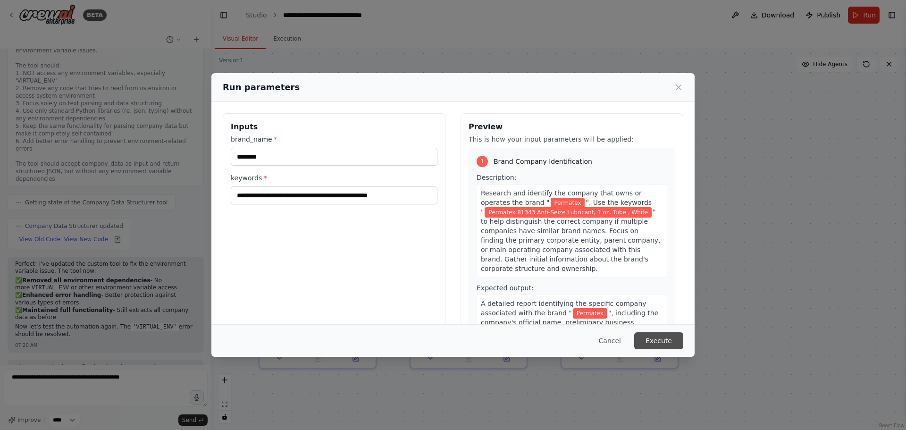
click at [667, 341] on button "Execute" at bounding box center [658, 340] width 49 height 17
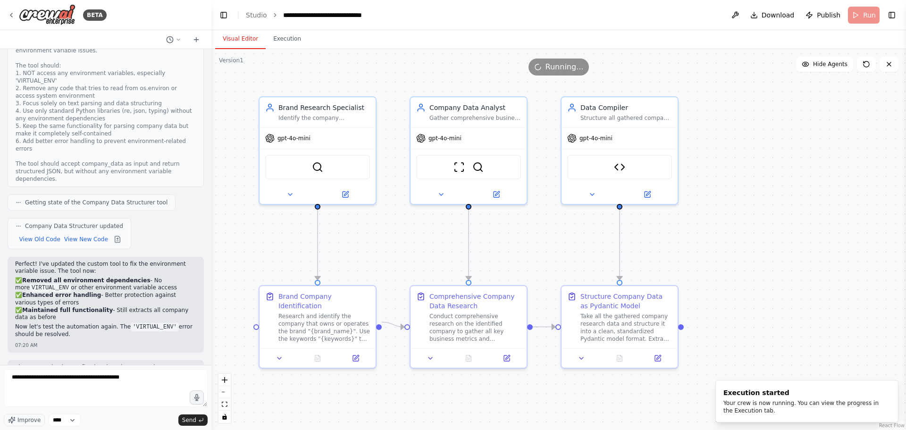
scroll to position [1892, 0]
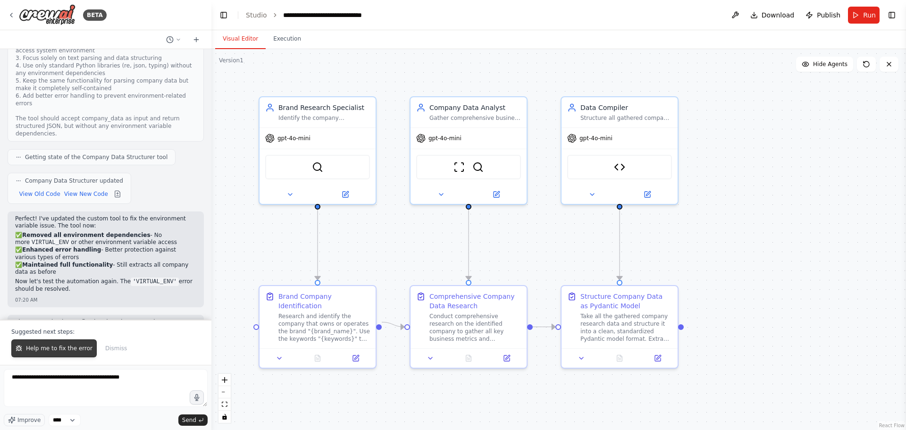
click at [34, 346] on span "Help me to fix the error" at bounding box center [59, 348] width 67 height 8
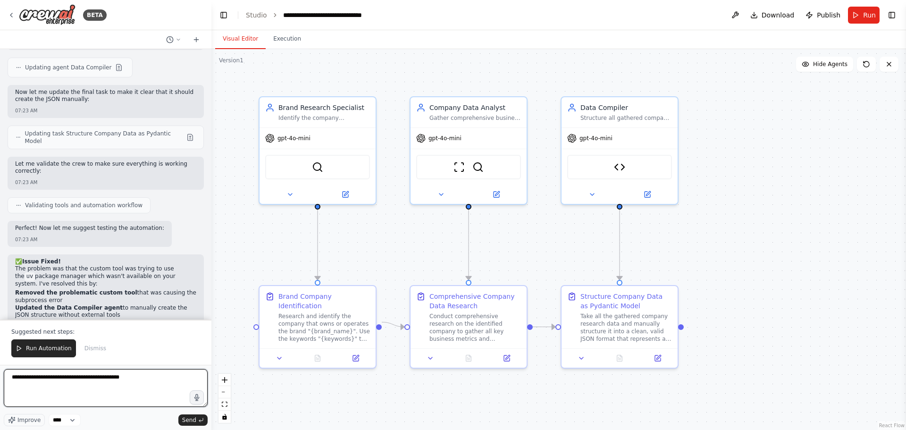
scroll to position [2501, 0]
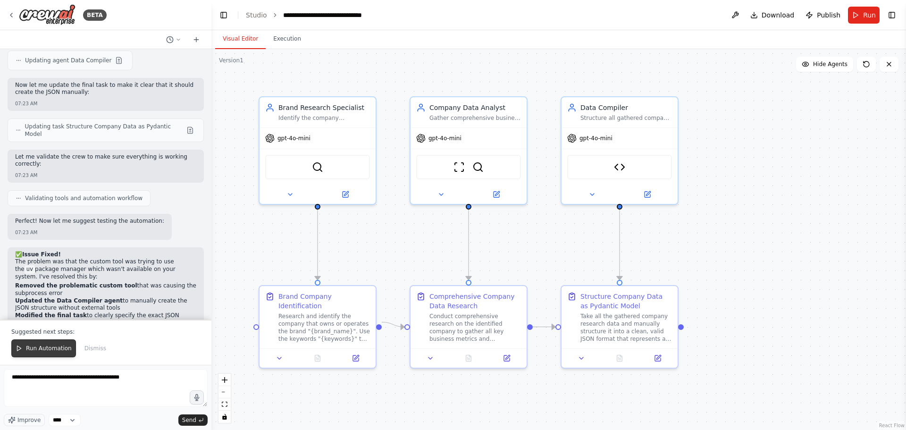
click at [39, 345] on span "Run Automation" at bounding box center [49, 348] width 46 height 8
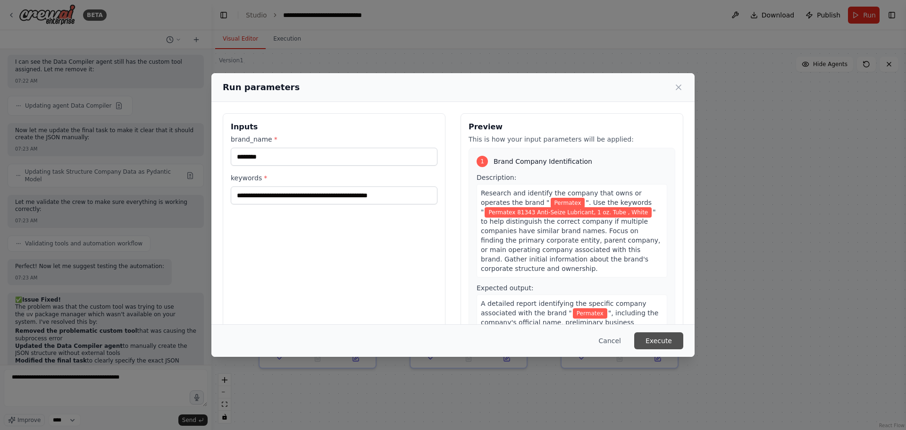
click at [658, 338] on button "Execute" at bounding box center [658, 340] width 49 height 17
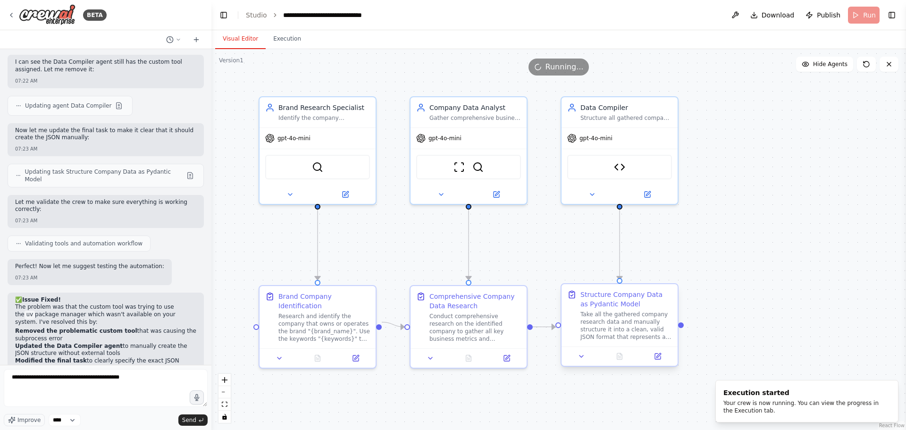
scroll to position [2501, 0]
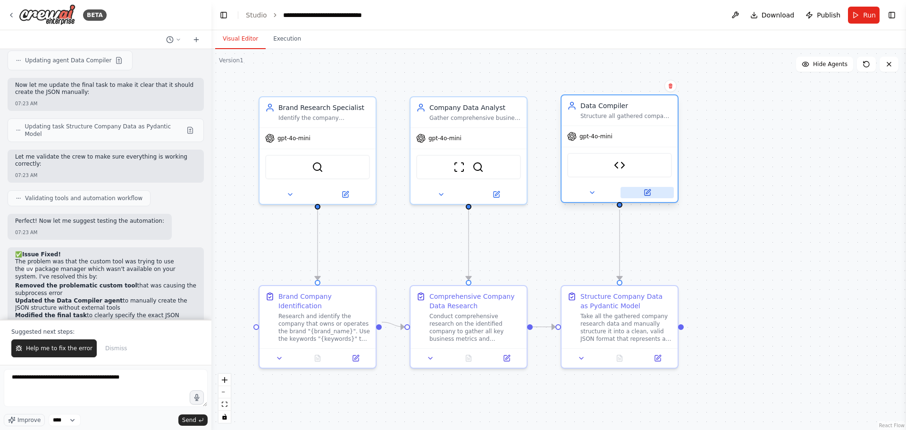
click at [650, 192] on icon at bounding box center [648, 193] width 8 height 8
click at [647, 189] on icon at bounding box center [648, 193] width 8 height 8
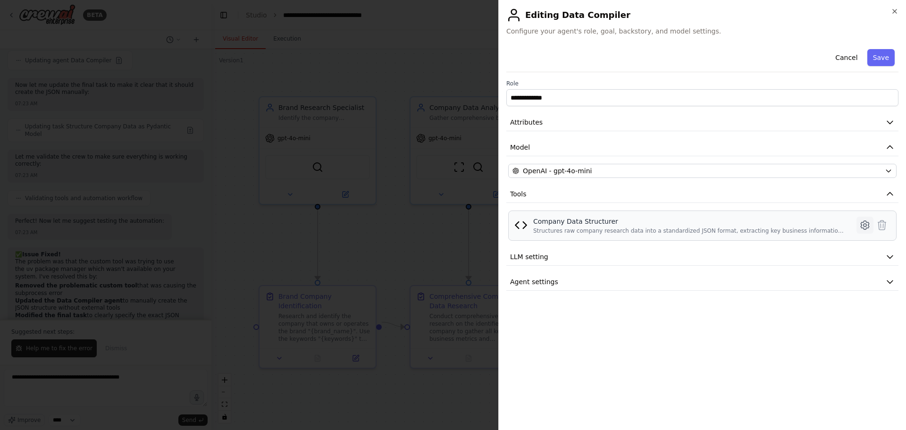
click at [864, 225] on icon at bounding box center [864, 224] width 11 height 11
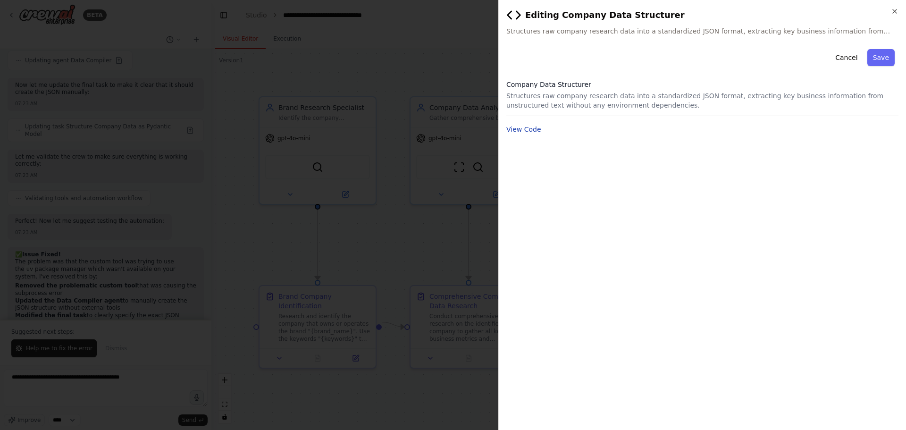
click at [534, 128] on button "View Code" at bounding box center [523, 129] width 35 height 9
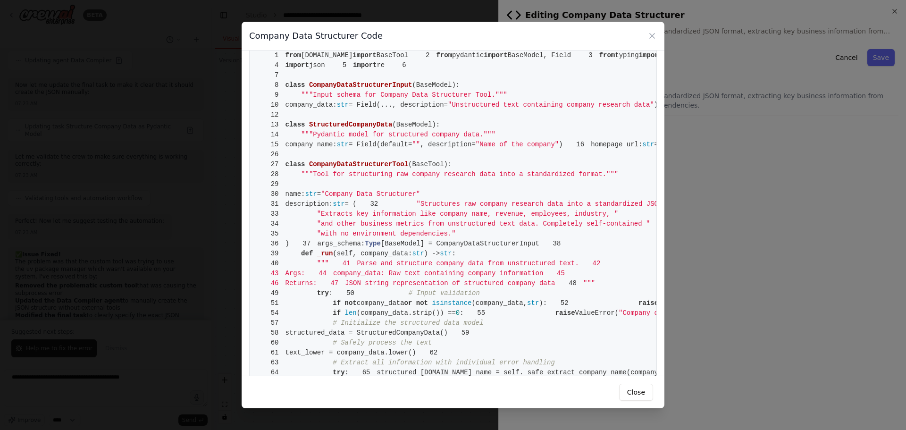
scroll to position [0, 0]
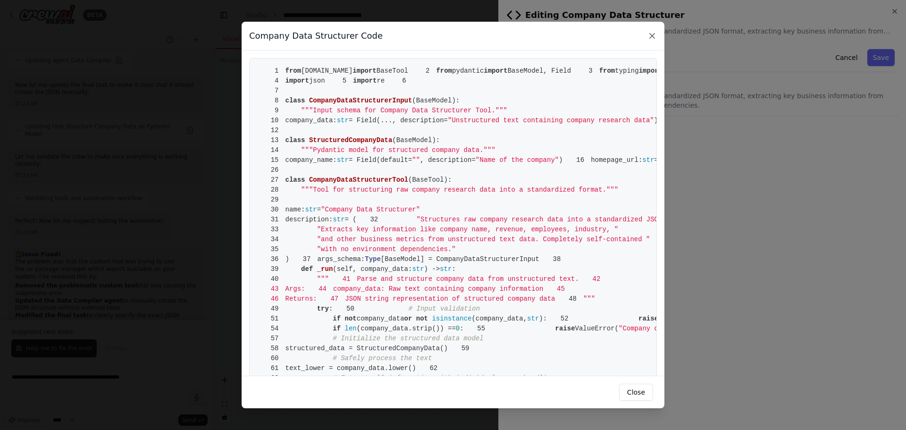
click at [654, 37] on icon at bounding box center [651, 35] width 9 height 9
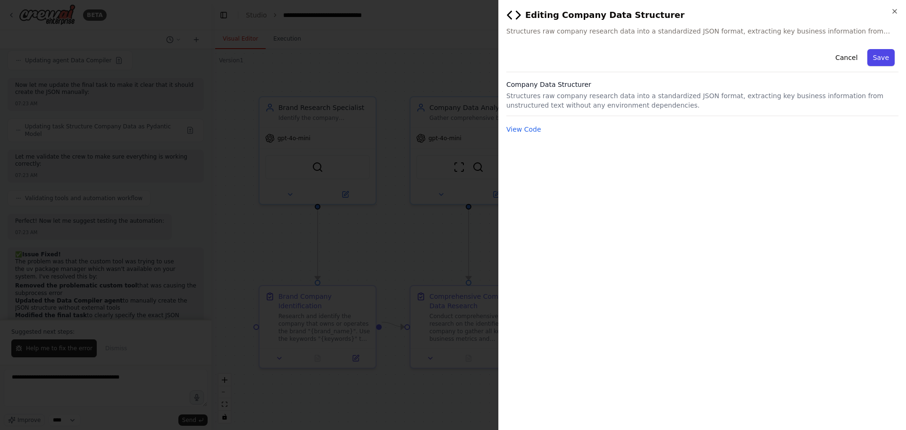
click at [882, 55] on button "Save" at bounding box center [880, 57] width 27 height 17
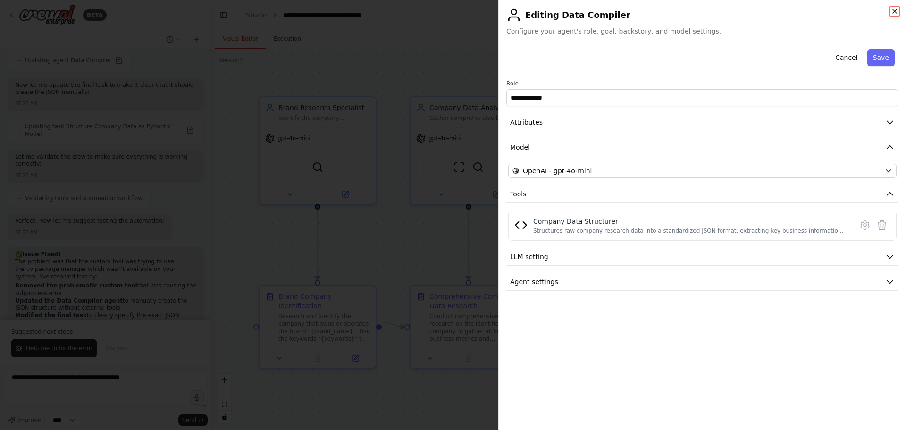
click at [895, 12] on icon "button" at bounding box center [895, 11] width 4 height 4
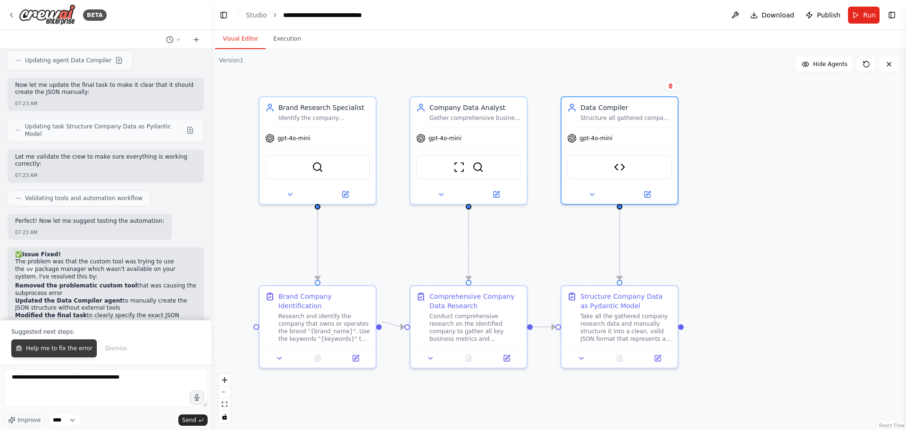
click at [65, 345] on span "Help me to fix the error" at bounding box center [59, 348] width 67 height 8
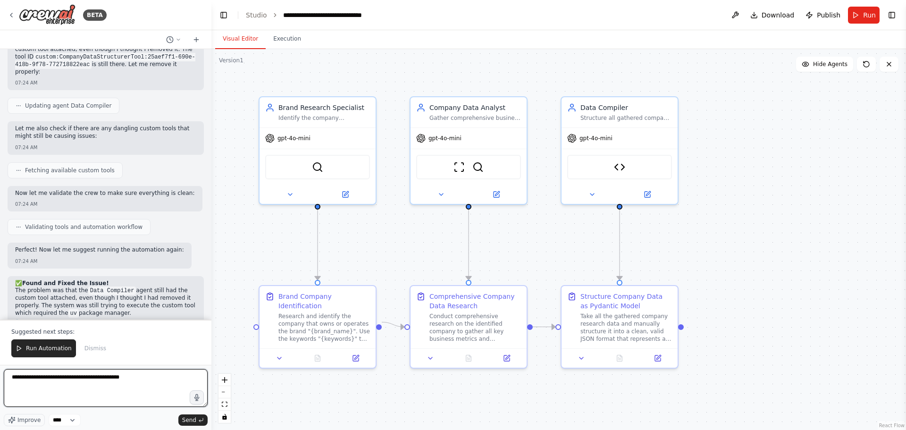
scroll to position [3005, 0]
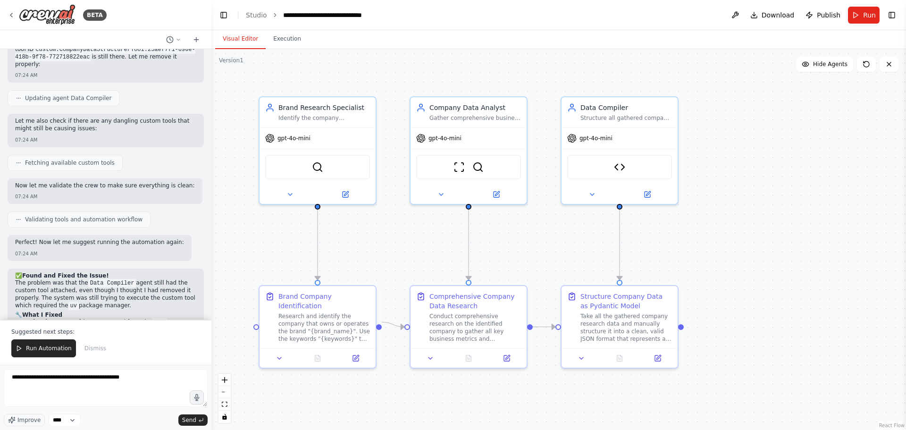
drag, startPoint x: 107, startPoint y: 284, endPoint x: 99, endPoint y: 296, distance: 15.3
drag, startPoint x: 99, startPoint y: 296, endPoint x: 153, endPoint y: 344, distance: 72.5
click at [153, 344] on div "Run Automation Dismiss" at bounding box center [105, 348] width 189 height 18
click at [381, 237] on div ".deletable-edge-delete-btn { width: 20px; height: 20px; border: 0px solid #ffff…" at bounding box center [558, 239] width 694 height 381
click at [48, 346] on span "Run Automation" at bounding box center [49, 348] width 46 height 8
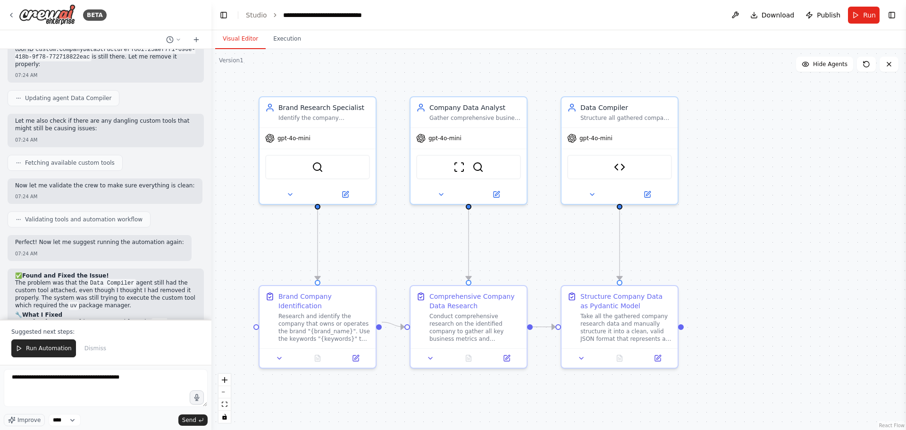
scroll to position [2960, 0]
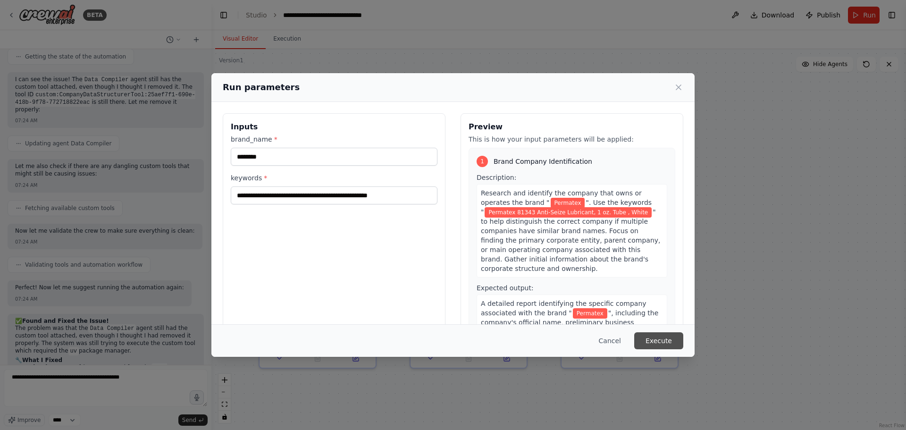
click at [667, 339] on button "Execute" at bounding box center [658, 340] width 49 height 17
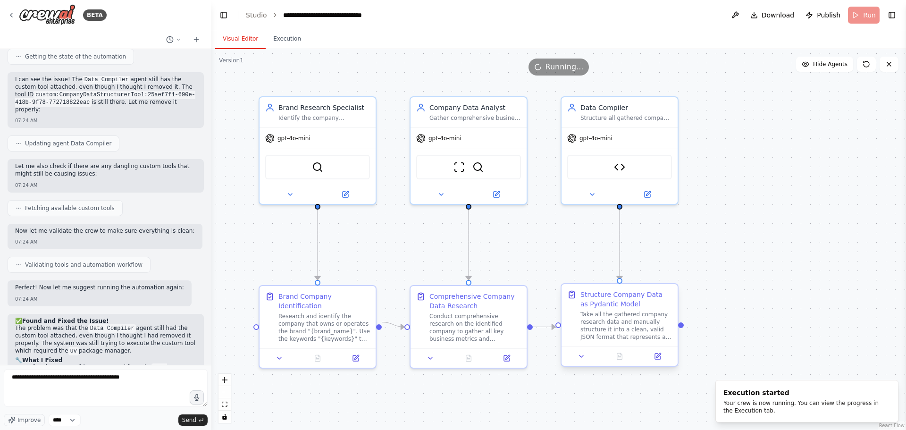
scroll to position [3005, 0]
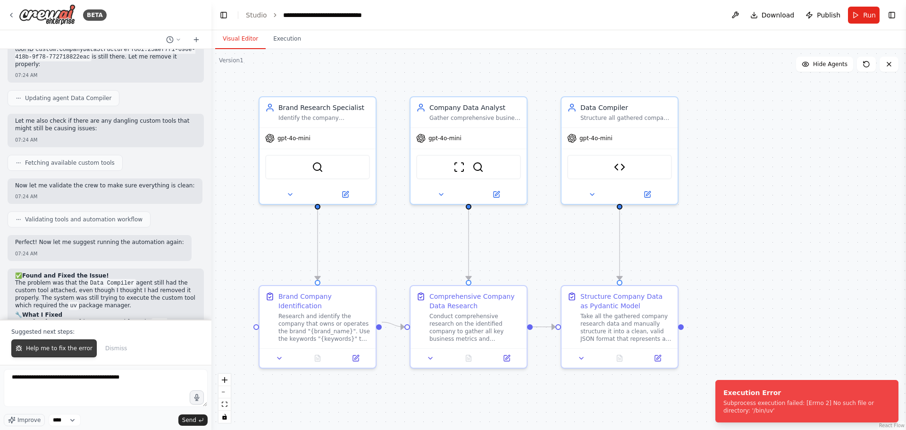
click at [53, 350] on span "Help me to fix the error" at bounding box center [59, 348] width 67 height 8
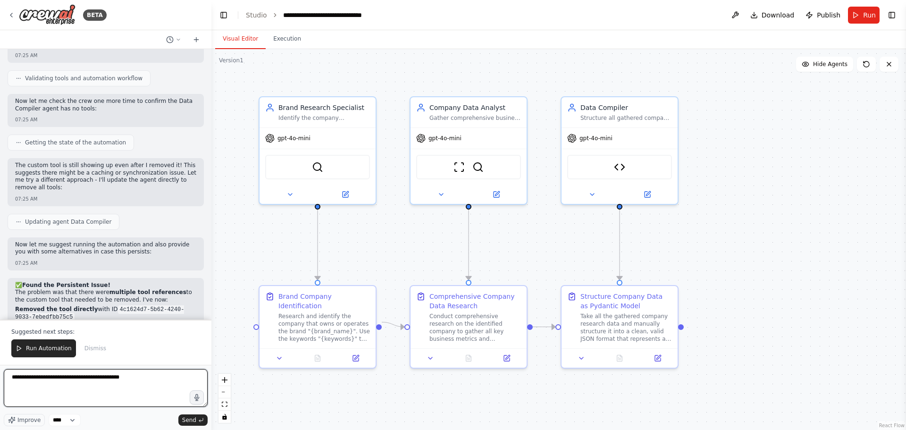
scroll to position [3593, 0]
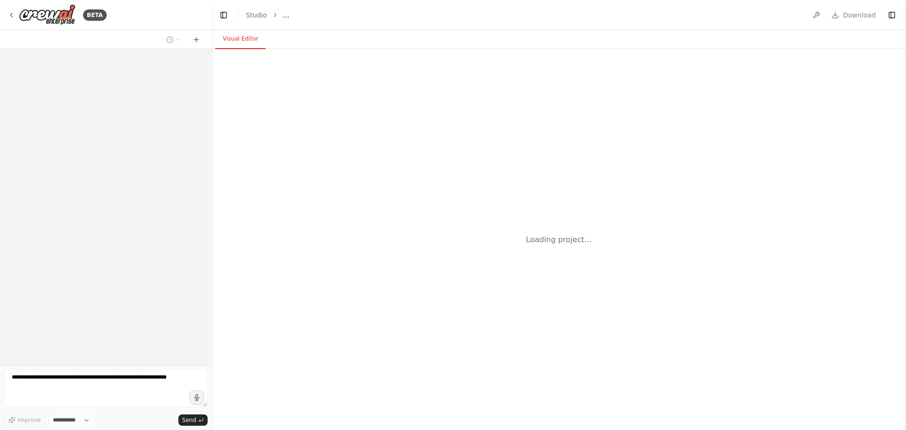
select select "****"
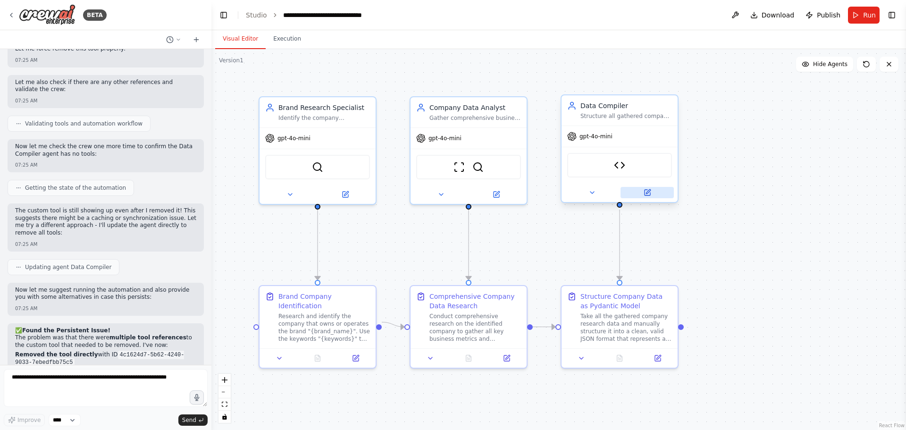
scroll to position [3548, 0]
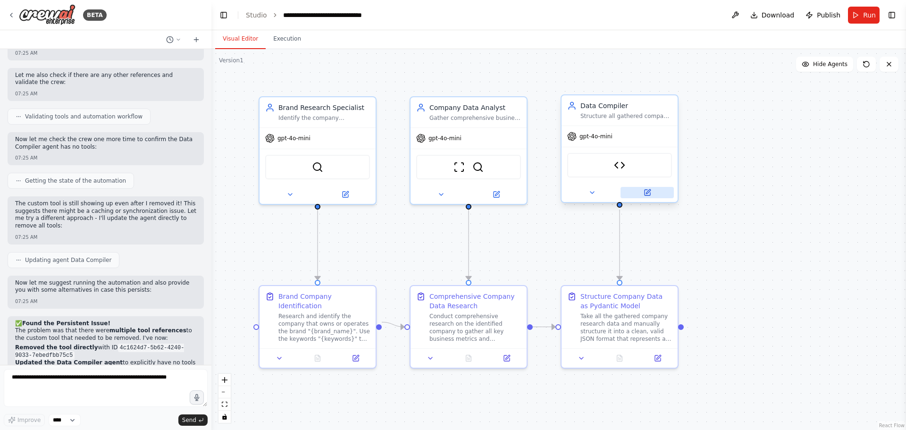
click at [647, 193] on icon at bounding box center [648, 191] width 4 height 4
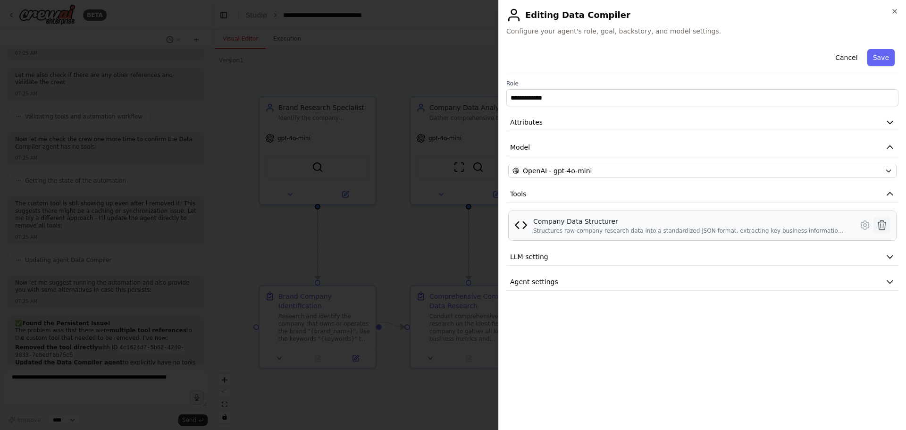
click at [887, 228] on icon at bounding box center [881, 224] width 11 height 11
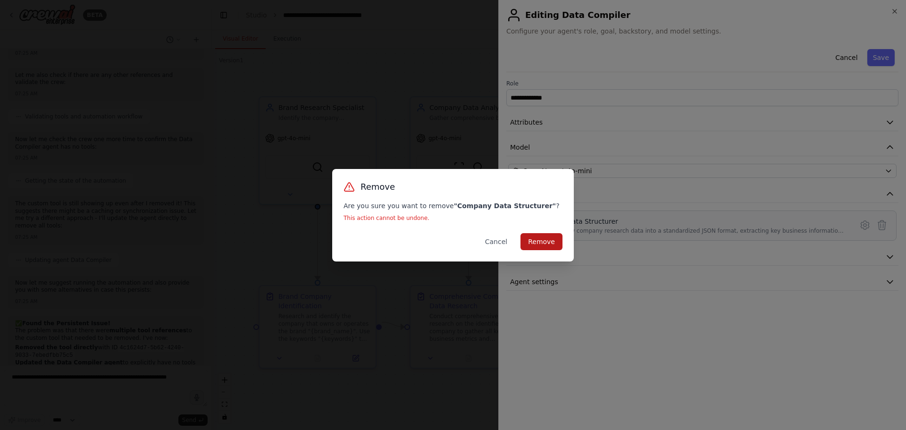
click at [543, 239] on button "Remove" at bounding box center [541, 241] width 42 height 17
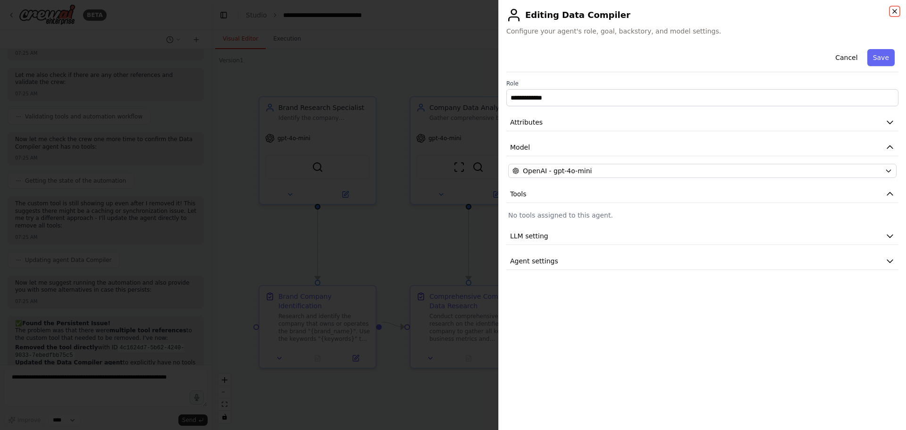
click at [894, 10] on icon "button" at bounding box center [895, 12] width 8 height 8
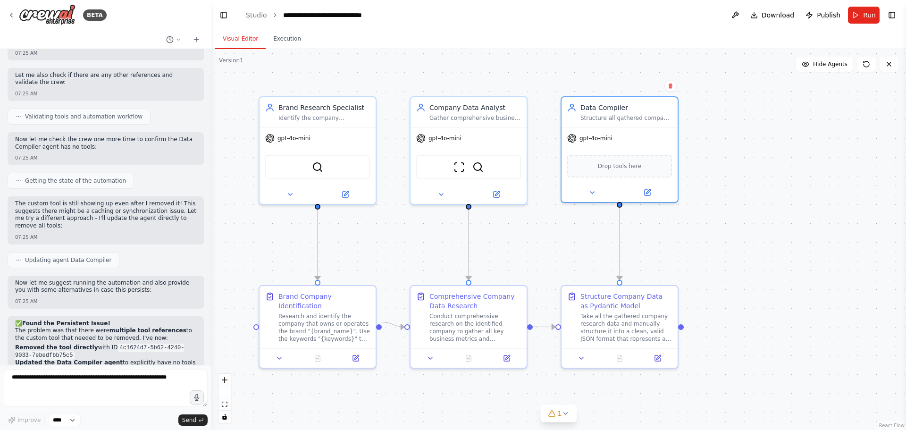
click at [708, 228] on div ".deletable-edge-delete-btn { width: 20px; height: 20px; border: 0px solid #ffff…" at bounding box center [558, 239] width 694 height 381
click at [756, 222] on div ".deletable-edge-delete-btn { width: 20px; height: 20px; border: 0px solid #ffff…" at bounding box center [558, 239] width 694 height 381
click at [864, 16] on span "Run" at bounding box center [869, 14] width 13 height 9
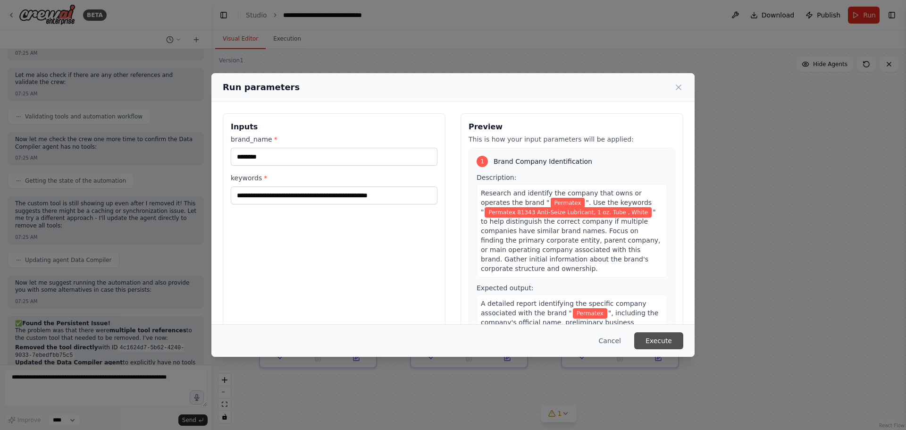
click at [660, 343] on button "Execute" at bounding box center [658, 340] width 49 height 17
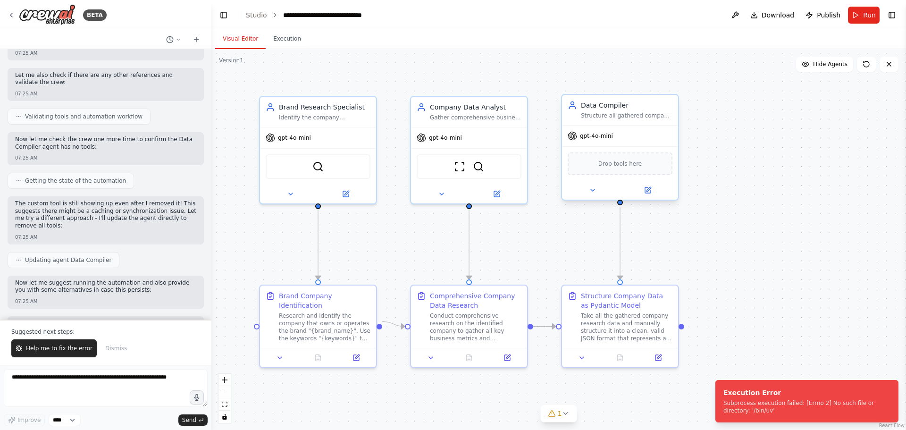
click at [641, 114] on div "Structure all gathered company research data into a comprehensive JSON format t…" at bounding box center [627, 116] width 92 height 8
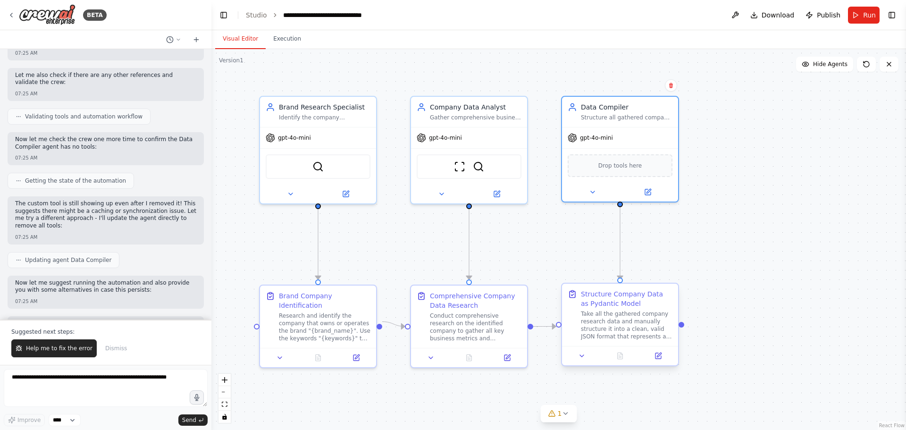
click at [655, 309] on div "Structure Company Data as Pydantic Model Take all the gathered company research…" at bounding box center [627, 314] width 92 height 51
click at [670, 275] on icon at bounding box center [671, 275] width 4 height 5
click at [644, 272] on button "Confirm" at bounding box center [644, 274] width 33 height 11
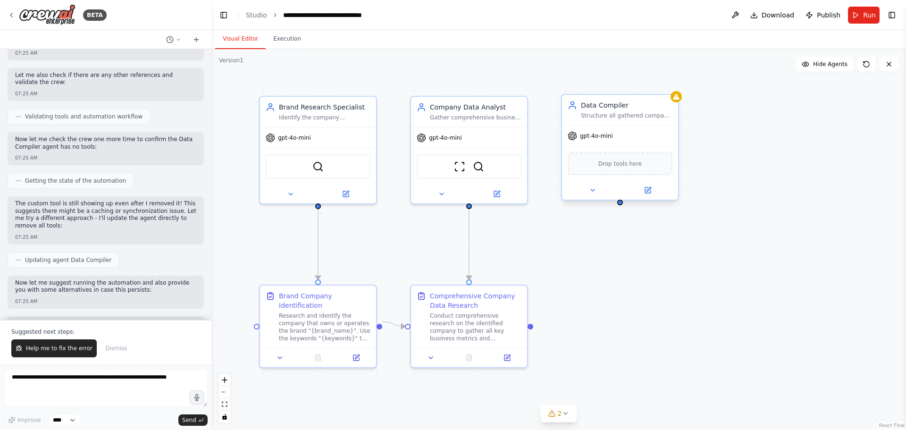
click at [661, 123] on div "Data Compiler Structure all gathered company research data into a comprehensive…" at bounding box center [620, 110] width 116 height 30
click at [669, 87] on icon at bounding box center [671, 86] width 6 height 6
click at [647, 84] on button "Confirm" at bounding box center [644, 85] width 33 height 11
click at [114, 349] on span "Dismiss" at bounding box center [116, 348] width 22 height 8
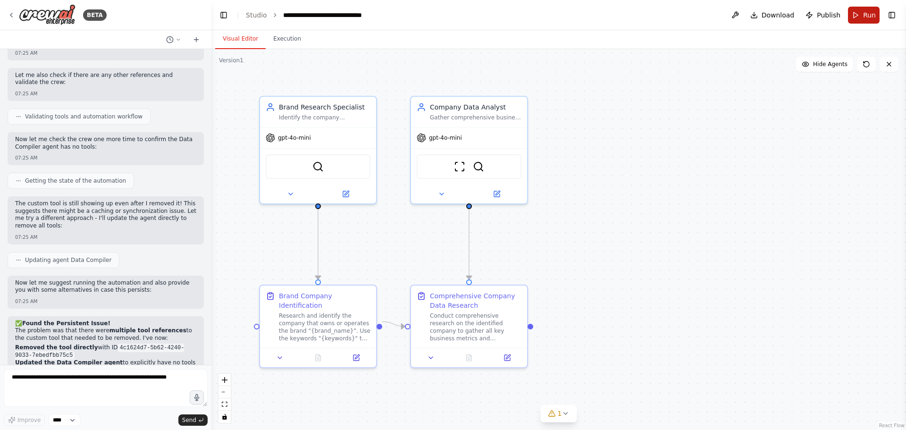
click at [862, 14] on button "Run" at bounding box center [864, 15] width 32 height 17
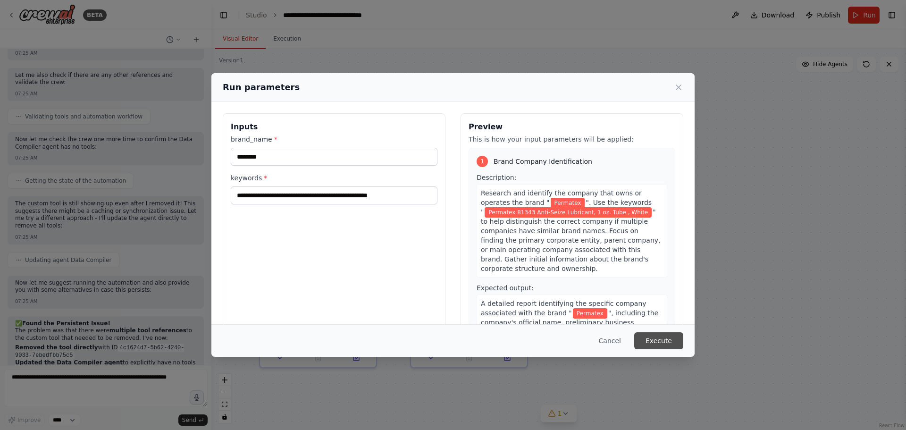
click at [664, 339] on button "Execute" at bounding box center [658, 340] width 49 height 17
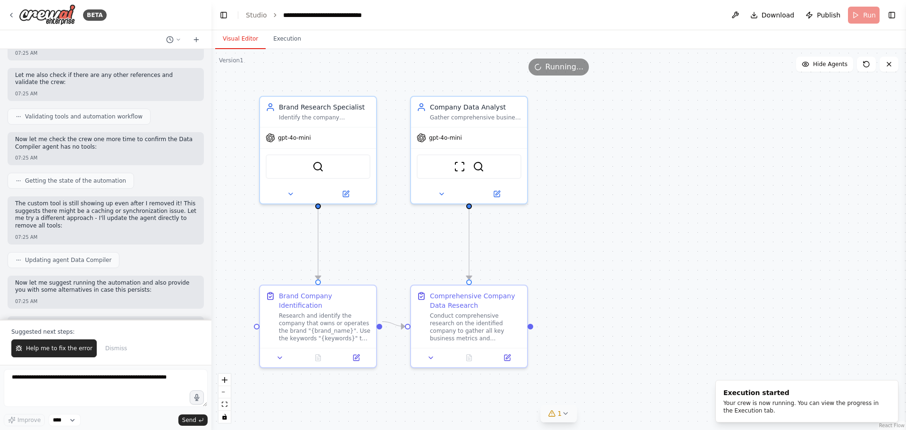
click at [566, 413] on icon at bounding box center [565, 413] width 4 height 2
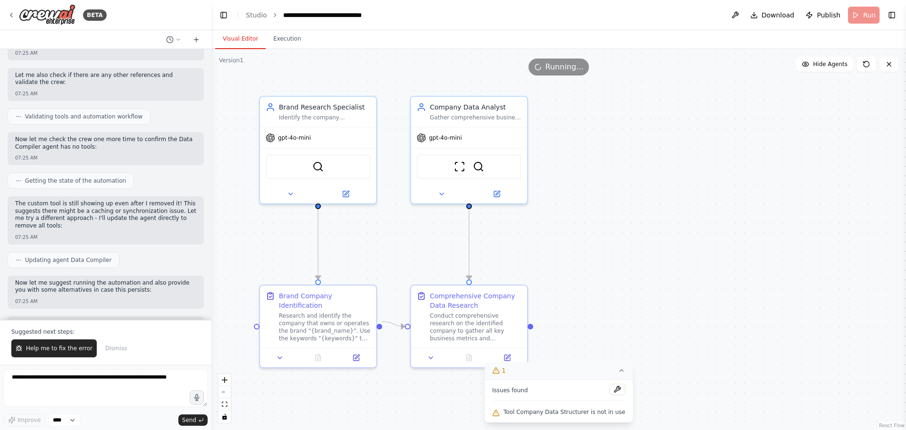
click at [612, 274] on div ".deletable-edge-delete-btn { width: 20px; height: 20px; border: 0px solid #ffff…" at bounding box center [558, 239] width 694 height 381
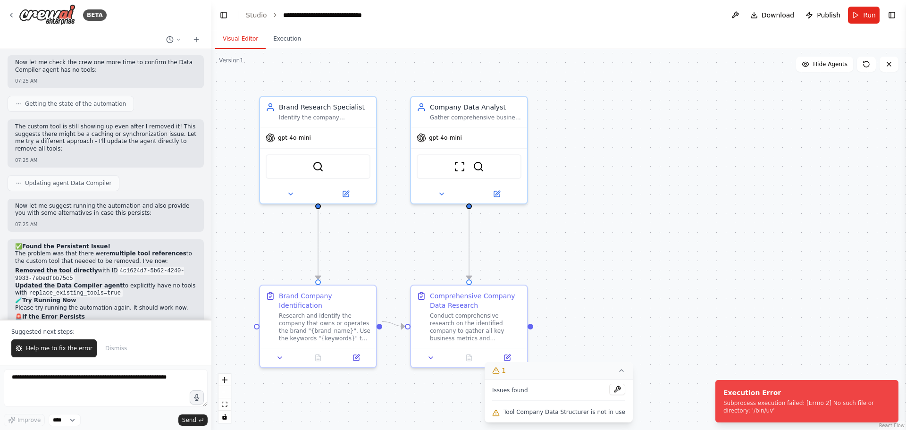
scroll to position [3593, 0]
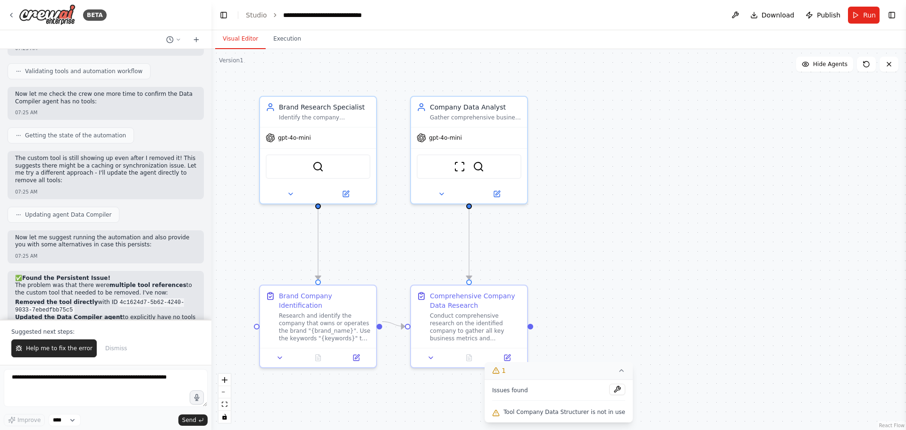
drag, startPoint x: 692, startPoint y: 163, endPoint x: 703, endPoint y: 160, distance: 10.6
click at [692, 162] on div ".deletable-edge-delete-btn { width: 20px; height: 20px; border: 0px solid #ffff…" at bounding box center [558, 239] width 694 height 381
click at [620, 245] on div ".deletable-edge-delete-btn { width: 20px; height: 20px; border: 0px solid #ffff…" at bounding box center [558, 239] width 694 height 381
click at [889, 17] on button "Toggle Right Sidebar" at bounding box center [891, 14] width 13 height 13
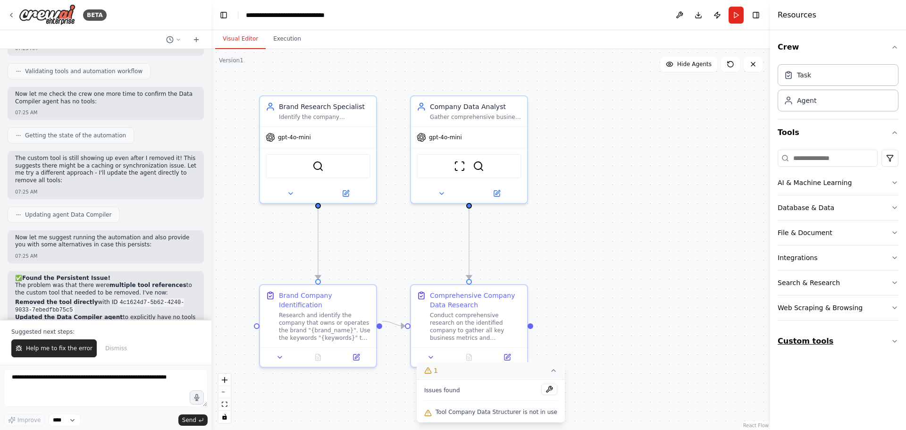
click at [893, 338] on icon "button" at bounding box center [895, 341] width 8 height 8
click at [888, 374] on icon at bounding box center [886, 373] width 8 height 8
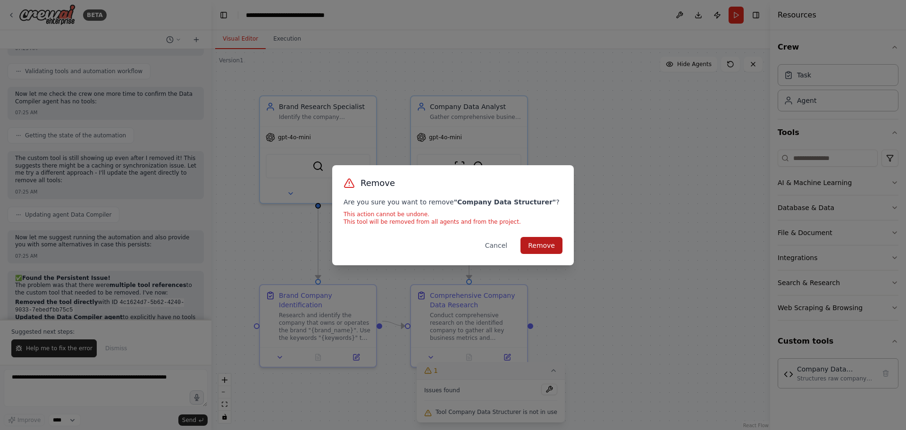
click at [535, 246] on button "Remove" at bounding box center [541, 245] width 42 height 17
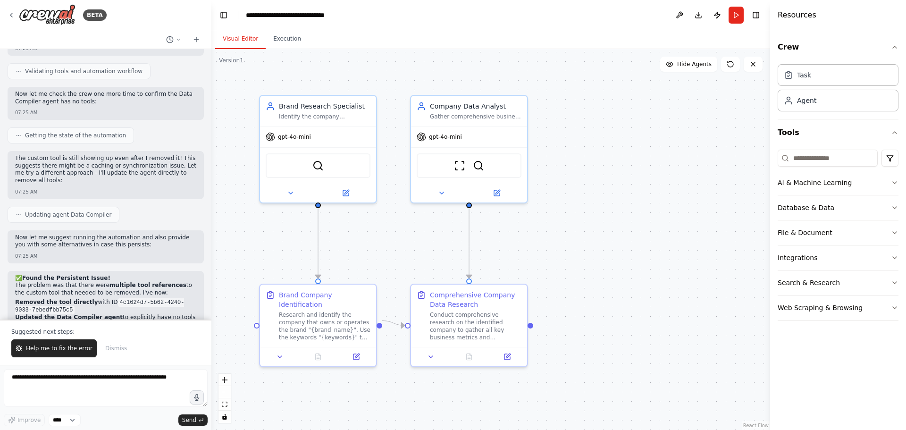
click at [571, 225] on div ".deletable-edge-delete-btn { width: 20px; height: 20px; border: 0px solid #ffff…" at bounding box center [490, 239] width 559 height 381
click at [737, 17] on button "Run" at bounding box center [735, 15] width 15 height 17
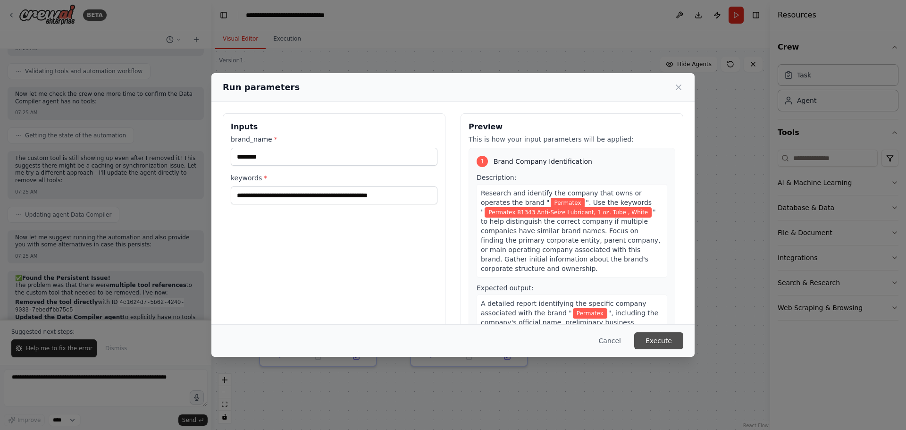
click at [659, 339] on button "Execute" at bounding box center [658, 340] width 49 height 17
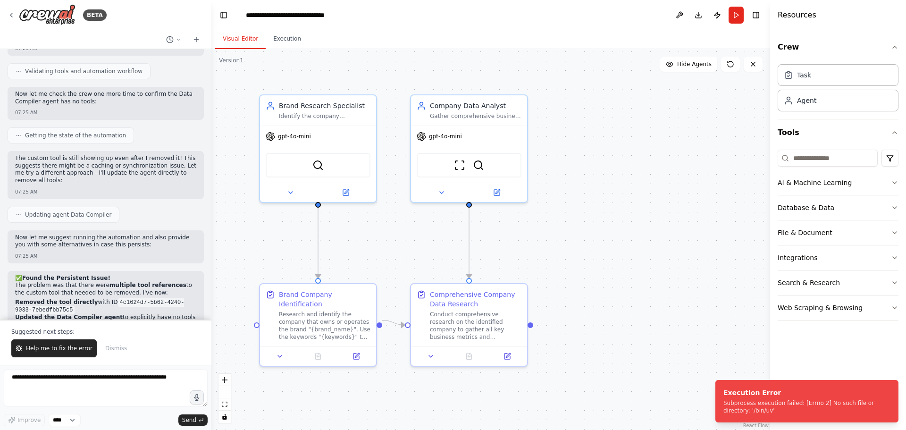
drag, startPoint x: 616, startPoint y: 105, endPoint x: 513, endPoint y: 74, distance: 107.2
click at [616, 105] on div ".deletable-edge-delete-btn { width: 20px; height: 20px; border: 0px solid #ffff…" at bounding box center [490, 239] width 559 height 381
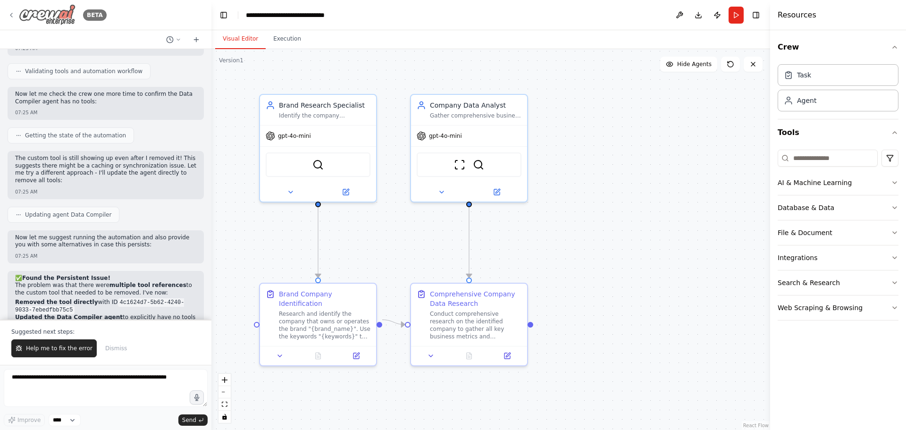
click at [11, 13] on icon at bounding box center [12, 15] width 8 height 8
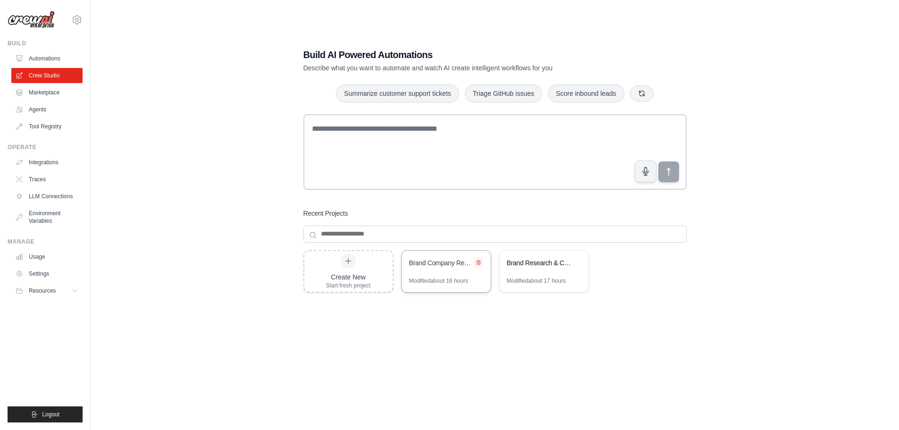
click at [477, 263] on icon at bounding box center [479, 262] width 6 height 6
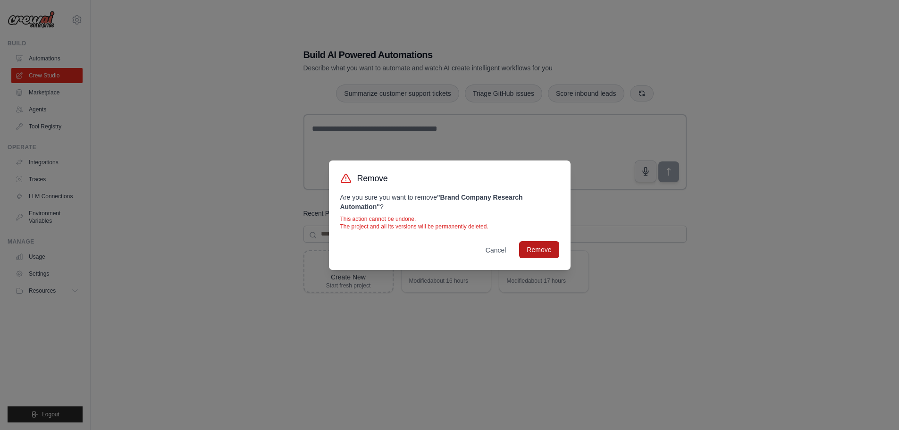
click at [543, 247] on button "Remove" at bounding box center [539, 249] width 40 height 17
click at [499, 249] on button "Cancel" at bounding box center [496, 249] width 36 height 17
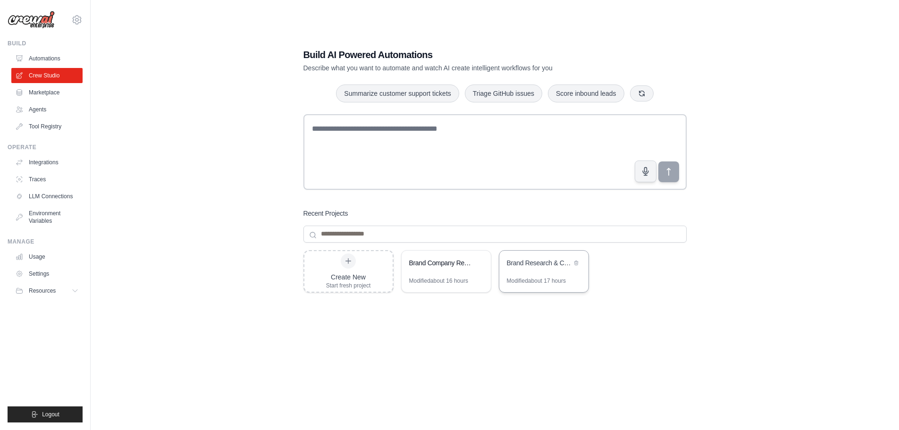
click at [544, 273] on div "Brand Research & Contact Finder" at bounding box center [543, 264] width 89 height 26
click at [576, 261] on icon at bounding box center [576, 262] width 6 height 6
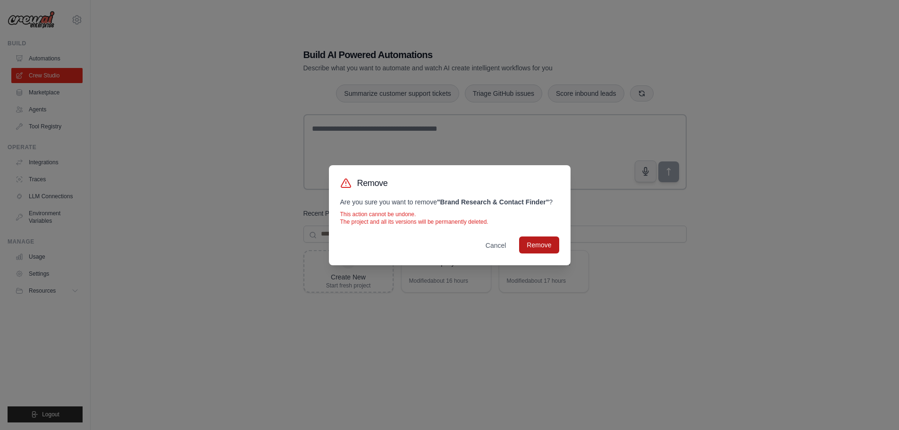
click at [537, 241] on button "Remove" at bounding box center [539, 244] width 40 height 17
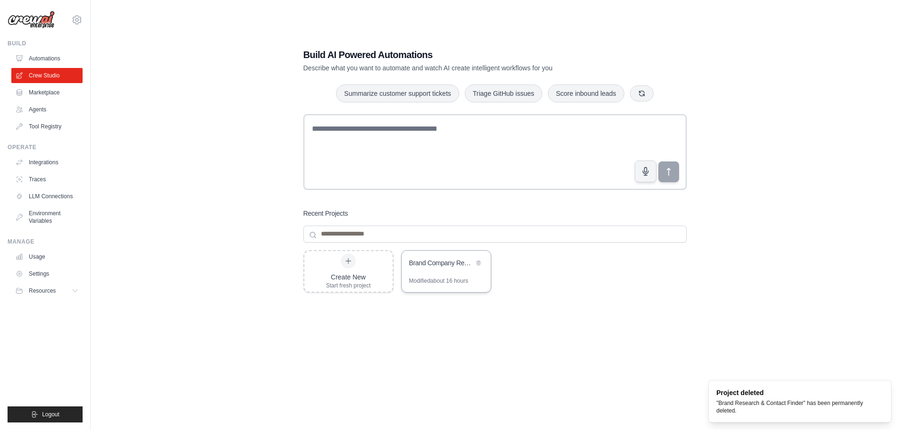
click at [449, 274] on div "Brand Company Research Automation" at bounding box center [446, 264] width 89 height 26
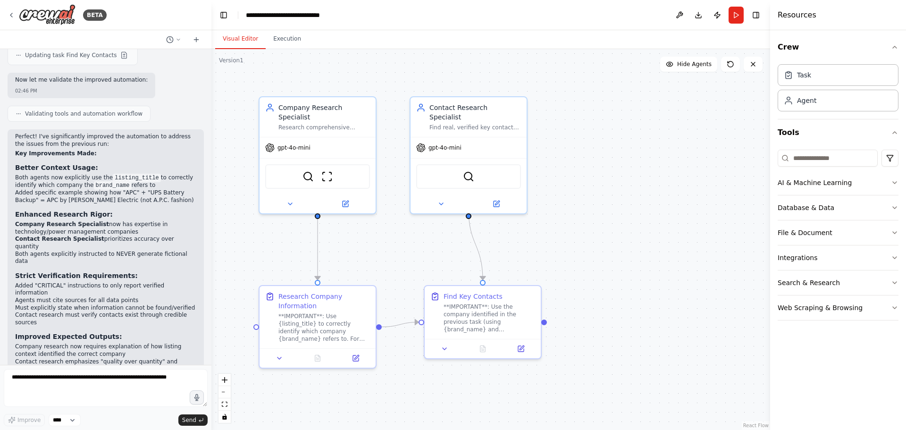
scroll to position [1822, 0]
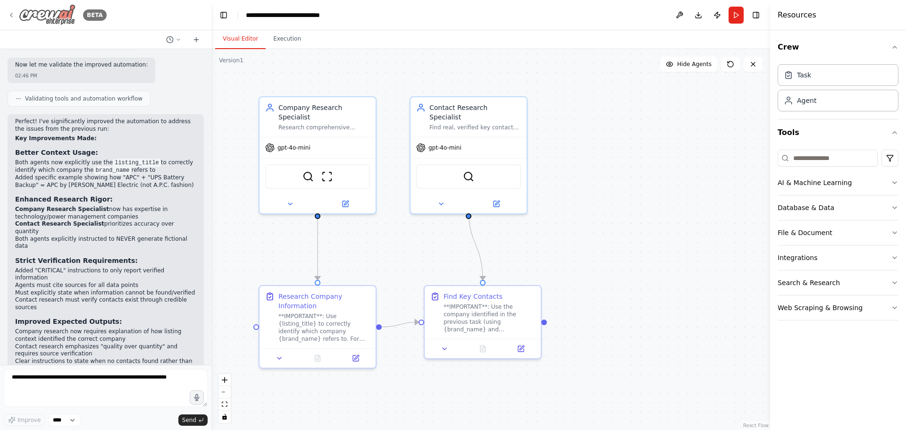
click at [12, 16] on icon at bounding box center [12, 15] width 8 height 8
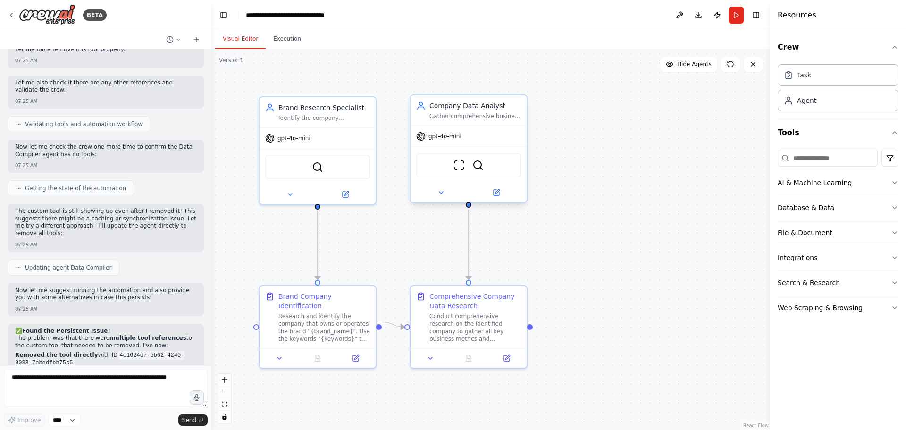
scroll to position [3548, 0]
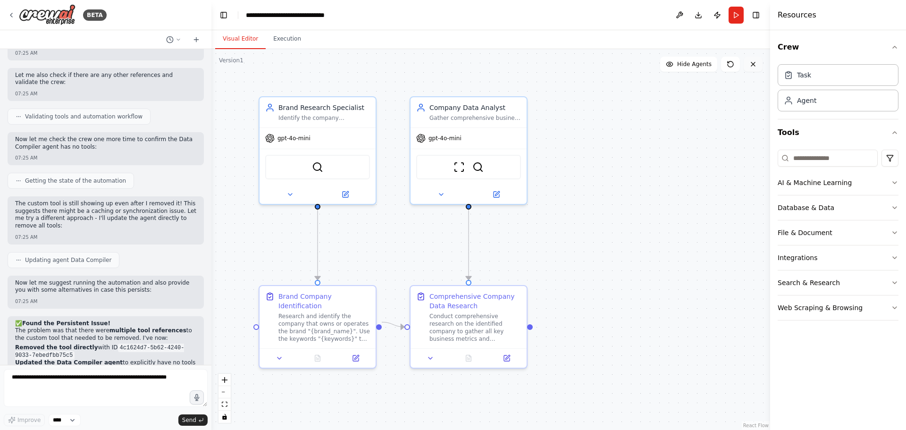
click at [752, 67] on icon at bounding box center [753, 64] width 8 height 8
click at [497, 118] on div "Gather comprehensive business metrics and data for the identified company, incl…" at bounding box center [475, 116] width 92 height 8
click at [522, 86] on icon at bounding box center [520, 86] width 6 height 6
click at [489, 86] on button "Confirm" at bounding box center [492, 85] width 33 height 11
click at [512, 300] on div "Comprehensive Company Data Research" at bounding box center [475, 299] width 92 height 19
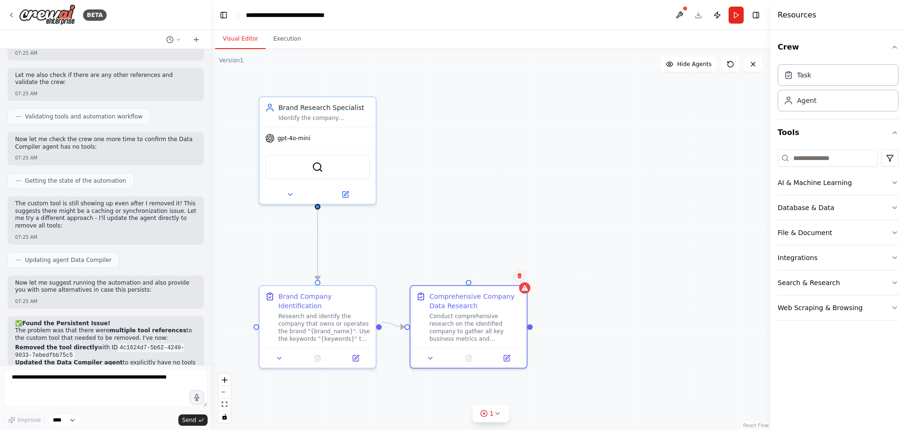
click at [519, 273] on icon at bounding box center [520, 276] width 6 height 6
click at [495, 275] on button "Confirm" at bounding box center [492, 275] width 33 height 11
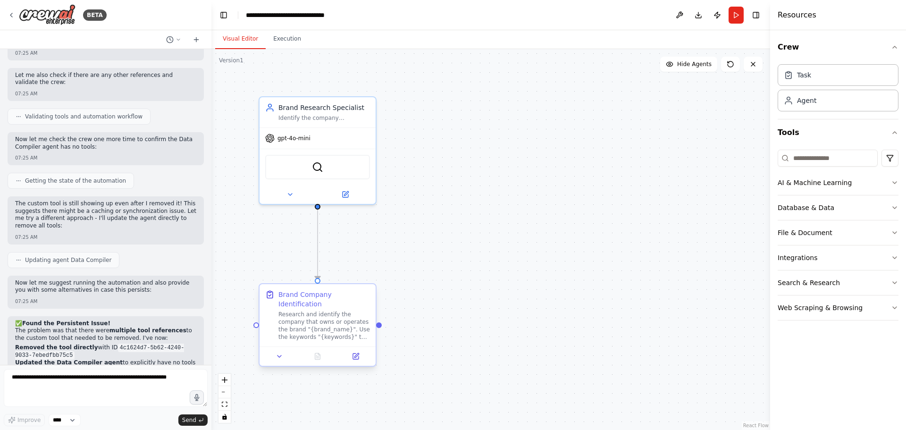
click at [326, 313] on div "Research and identify the company that owns or operates the brand "{brand_name}…" at bounding box center [324, 325] width 92 height 30
click at [368, 276] on icon at bounding box center [369, 275] width 4 height 5
click at [368, 274] on icon at bounding box center [369, 275] width 4 height 5
click at [345, 276] on button "Confirm" at bounding box center [341, 274] width 33 height 11
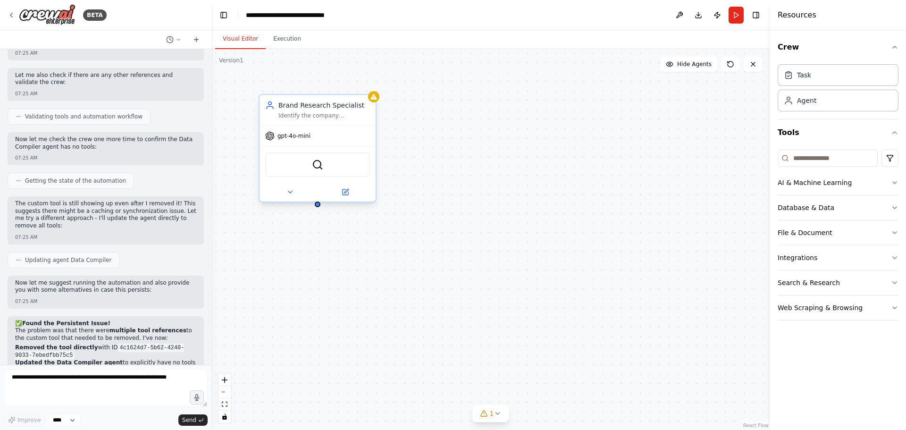
click at [365, 111] on div "Brand Research Specialist Identify the company associated with {brand_name} usi…" at bounding box center [324, 109] width 92 height 19
click at [371, 84] on icon at bounding box center [369, 86] width 6 height 6
click at [362, 87] on div "Confirm" at bounding box center [369, 86] width 16 height 16
click at [368, 85] on icon at bounding box center [369, 86] width 6 height 6
click at [349, 85] on button "Confirm" at bounding box center [342, 85] width 33 height 11
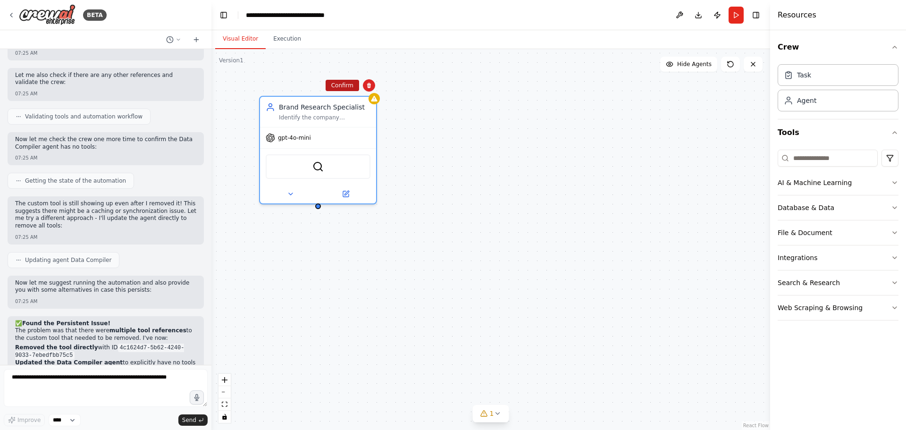
click at [345, 83] on button "Confirm" at bounding box center [342, 85] width 33 height 11
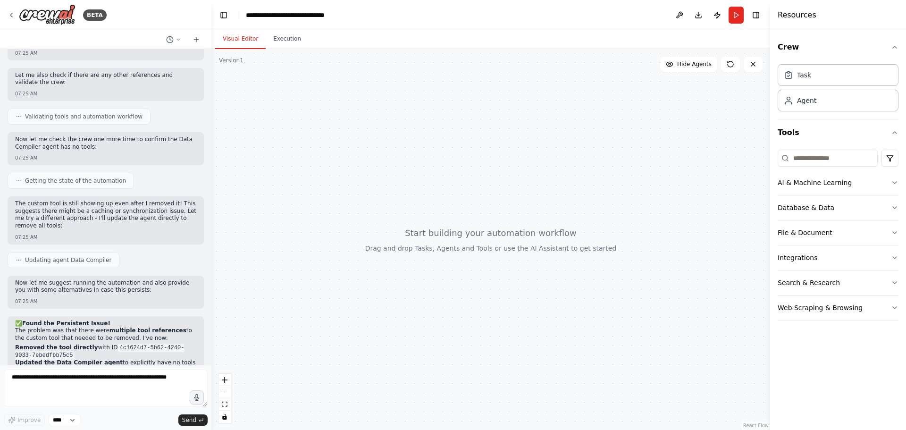
click at [563, 174] on div at bounding box center [490, 239] width 559 height 381
click at [9, 13] on icon at bounding box center [12, 15] width 8 height 8
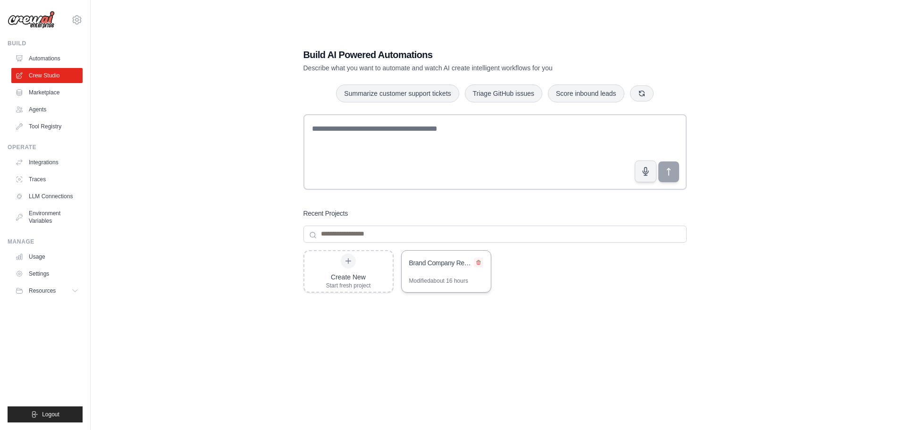
click at [480, 262] on icon at bounding box center [479, 262] width 4 height 4
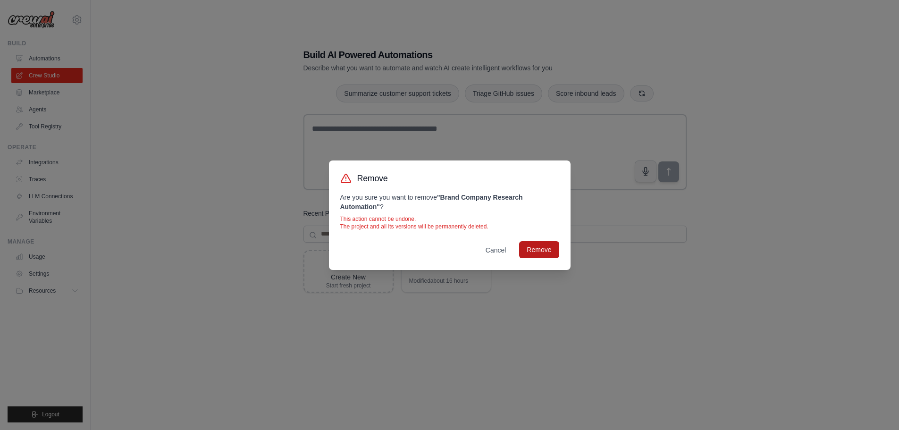
click at [542, 249] on button "Remove" at bounding box center [539, 249] width 40 height 17
click at [495, 247] on button "Cancel" at bounding box center [496, 249] width 36 height 17
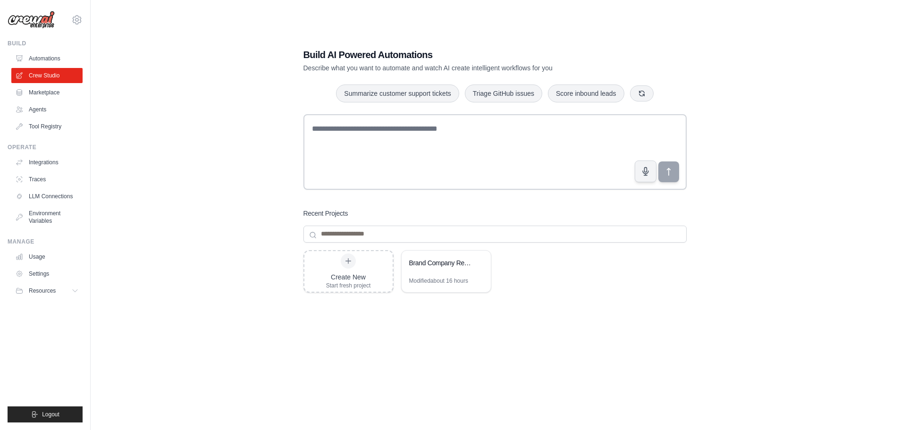
click at [653, 288] on div "Create New Start fresh project Brand Company Research Automation Modified about…" at bounding box center [494, 325] width 383 height 151
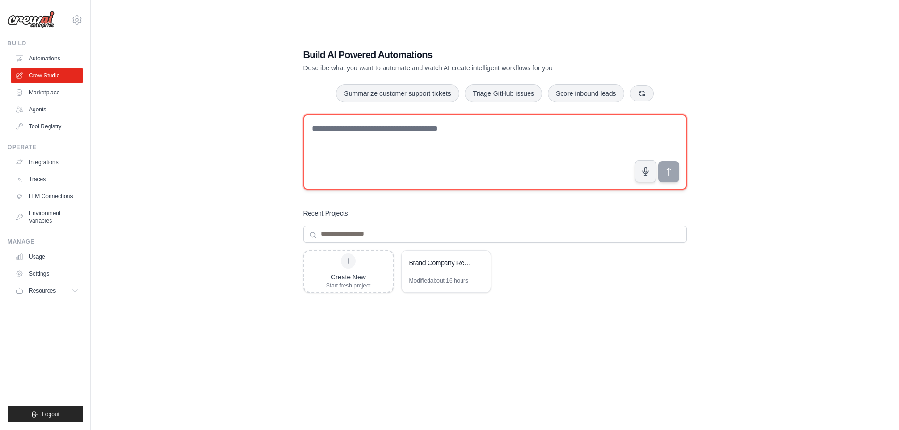
click at [423, 129] on textarea at bounding box center [494, 151] width 383 height 75
paste textarea "**********"
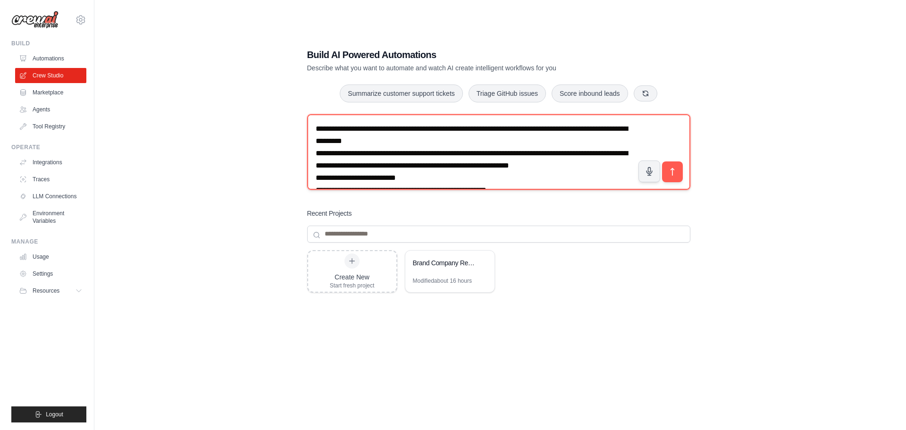
scroll to position [30, 0]
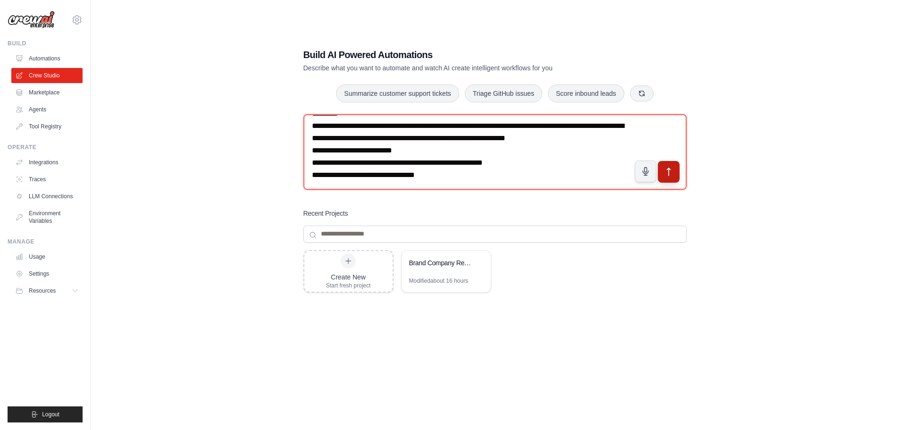
type textarea "**********"
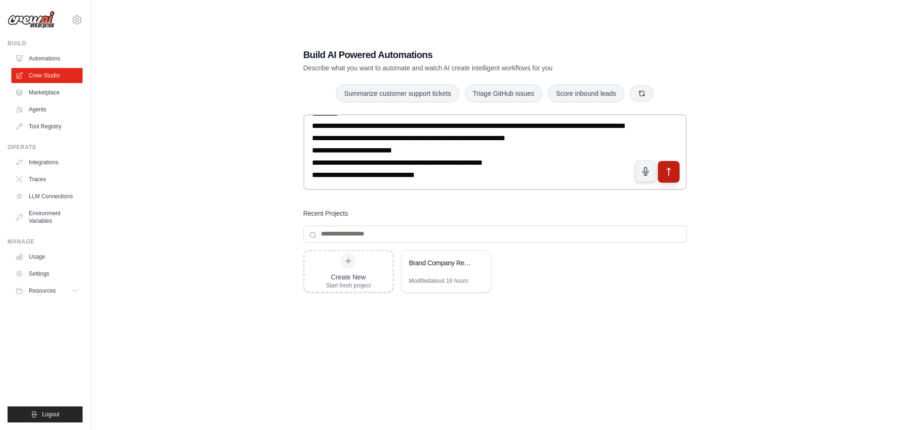
click at [669, 170] on icon "submit" at bounding box center [668, 172] width 3 height 8
click at [48, 56] on link "Automations" at bounding box center [47, 58] width 71 height 15
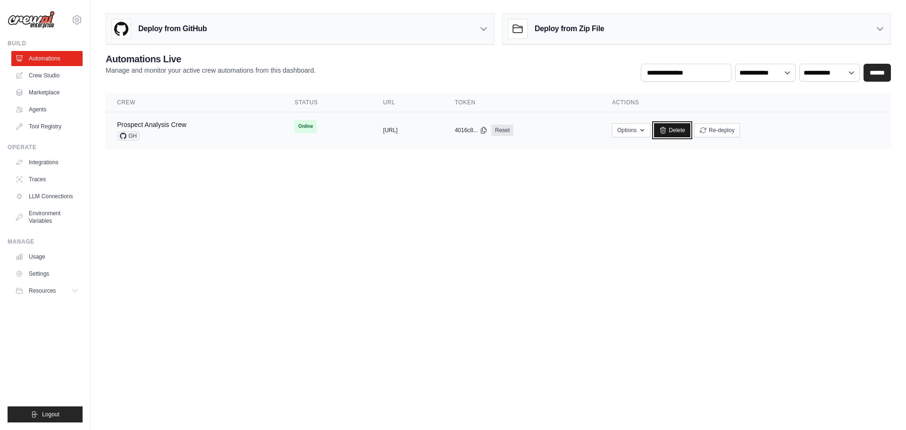
click at [690, 127] on link "Delete" at bounding box center [672, 130] width 36 height 14
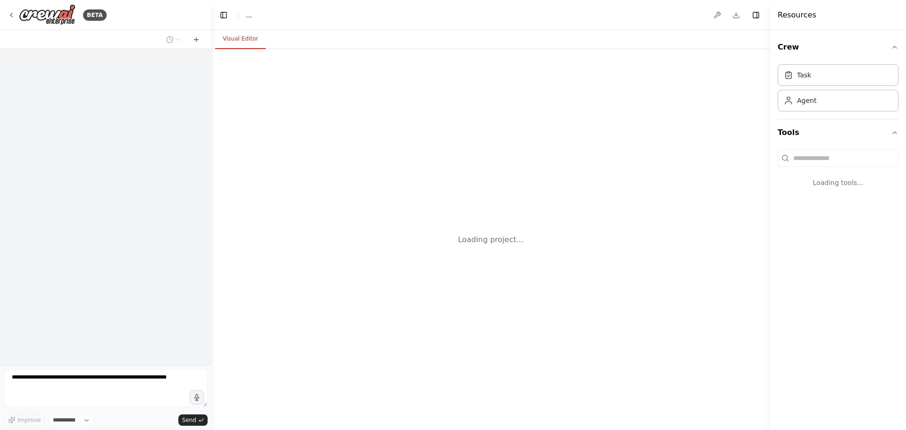
select select "****"
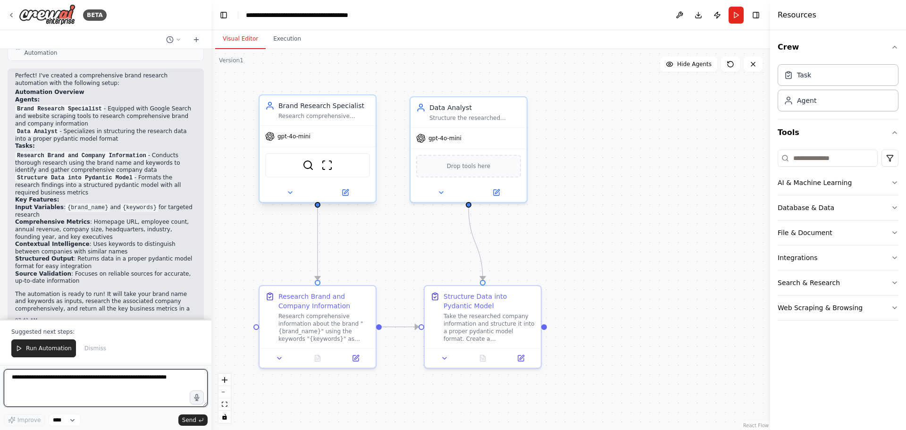
scroll to position [448, 0]
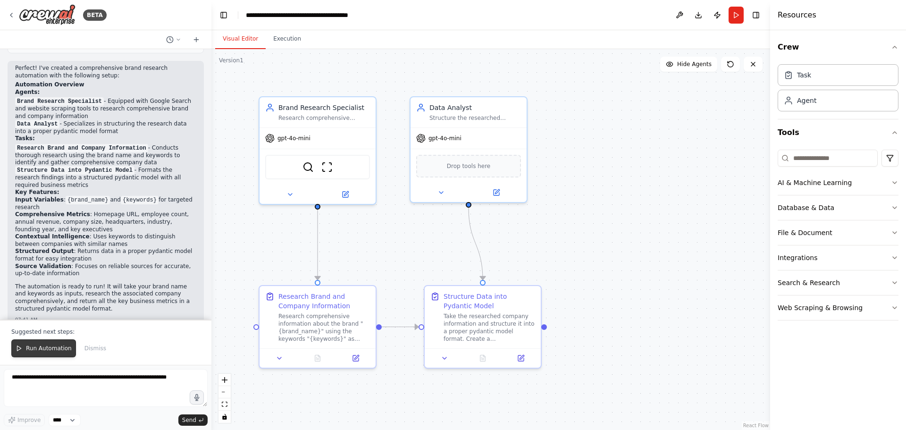
click at [48, 348] on span "Run Automation" at bounding box center [49, 348] width 46 height 8
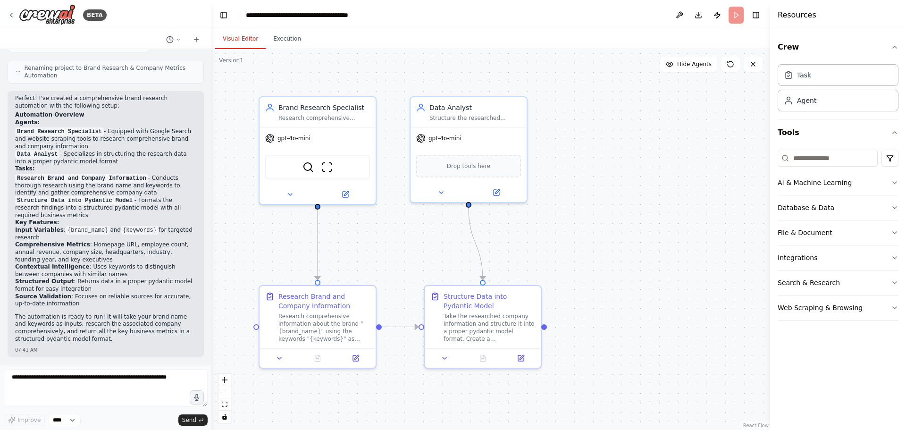
scroll to position [402, 0]
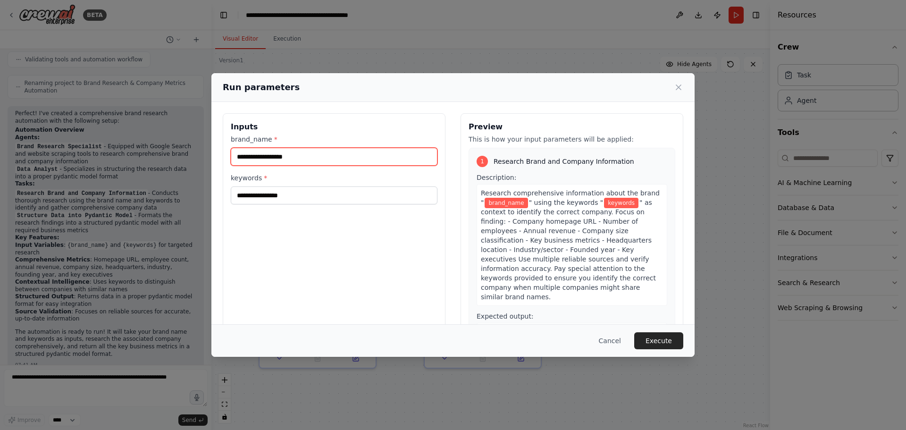
click at [293, 153] on input "brand_name *" at bounding box center [334, 157] width 207 height 18
click at [298, 154] on input "brand_name *" at bounding box center [334, 157] width 207 height 18
paste input "********"
type input "********"
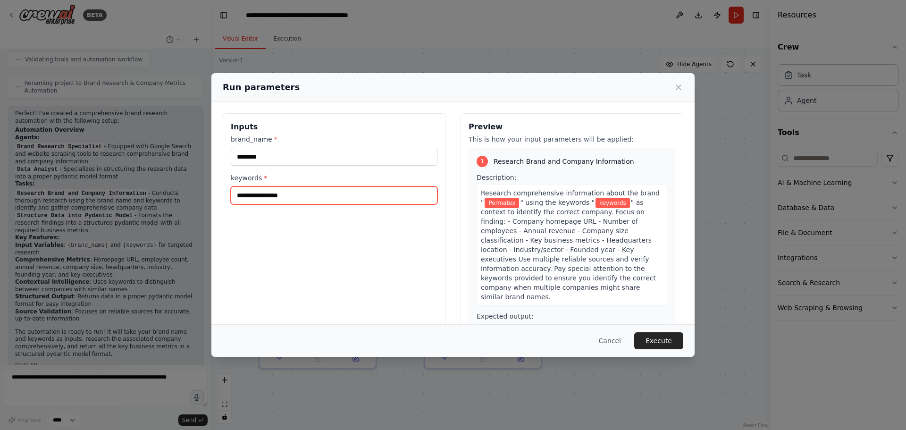
click at [307, 191] on input "keywords *" at bounding box center [334, 195] width 207 height 18
paste input "**********"
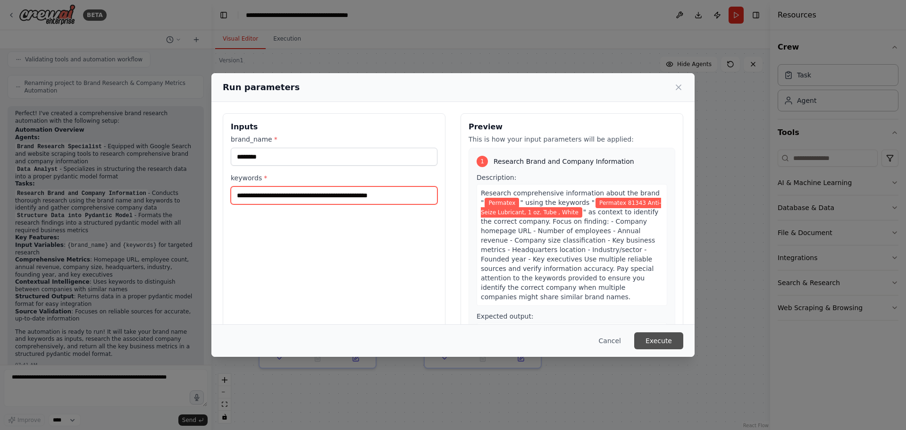
type input "**********"
click at [666, 340] on button "Execute" at bounding box center [658, 340] width 49 height 17
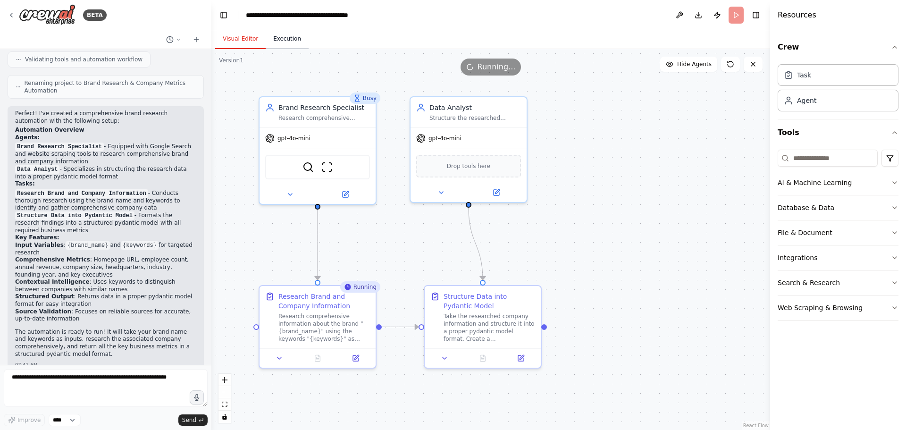
click at [283, 40] on button "Execution" at bounding box center [287, 39] width 43 height 20
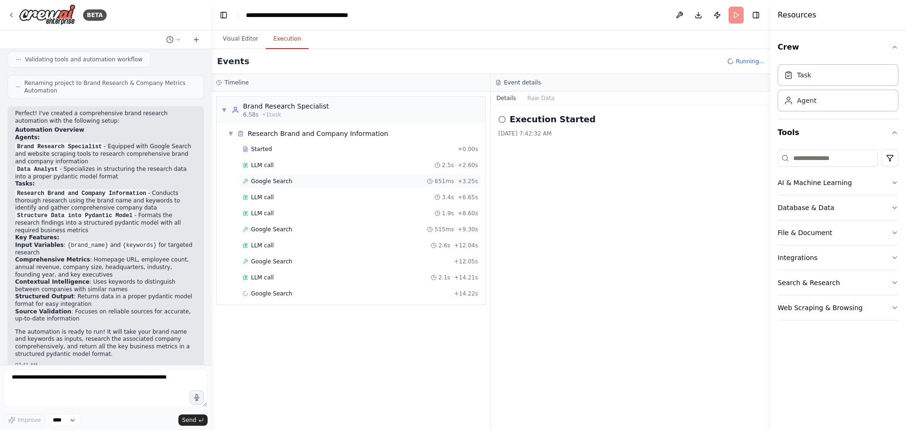
click at [266, 180] on span "Google Search" at bounding box center [271, 181] width 41 height 8
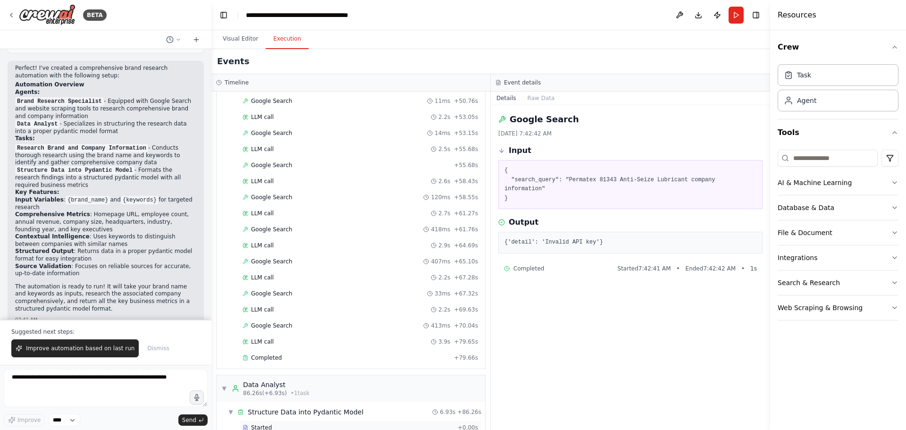
scroll to position [661, 0]
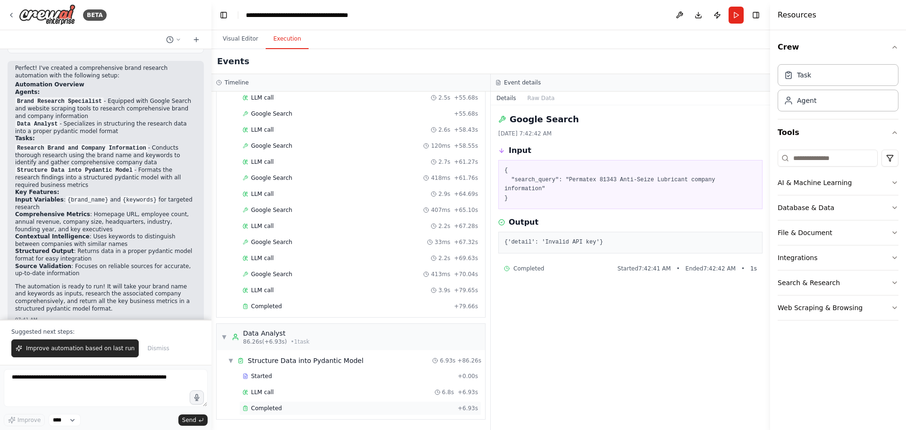
click at [276, 407] on span "Completed" at bounding box center [266, 408] width 31 height 8
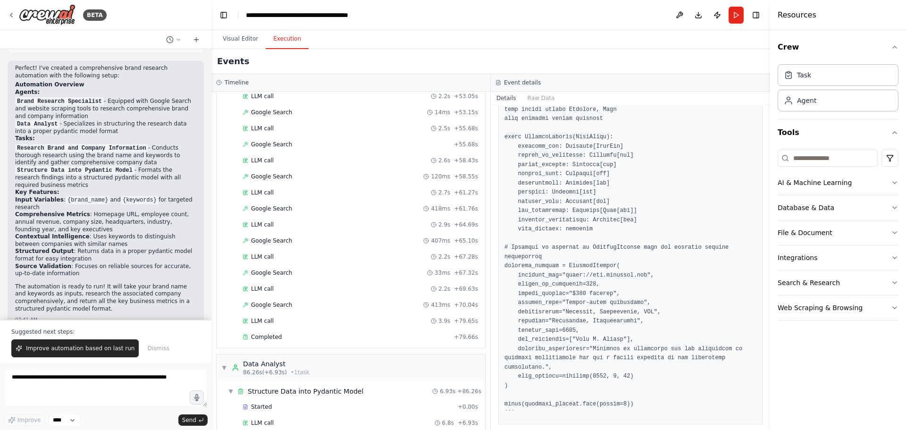
scroll to position [614, 0]
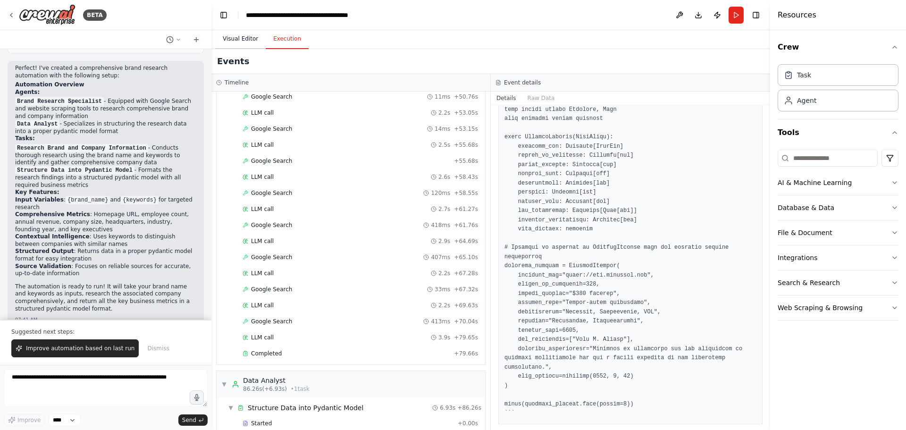
click at [242, 36] on button "Visual Editor" at bounding box center [240, 39] width 50 height 20
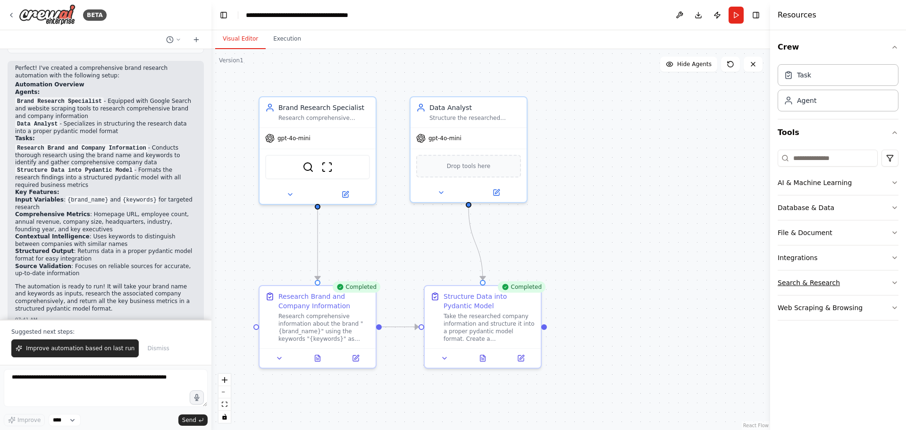
click at [819, 284] on div "Search & Research" at bounding box center [809, 282] width 62 height 9
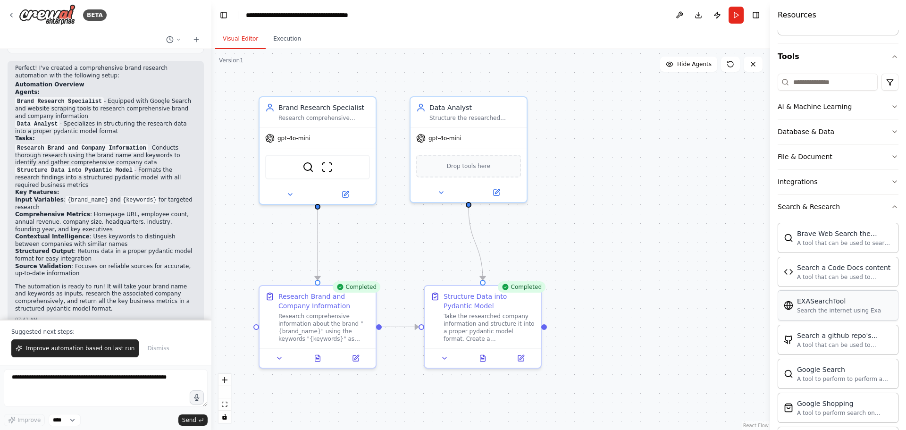
scroll to position [94, 0]
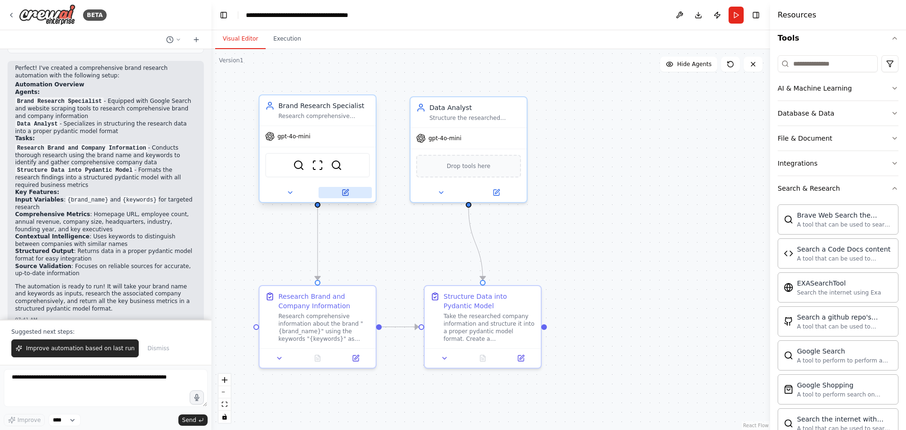
click at [346, 189] on icon at bounding box center [346, 193] width 8 height 8
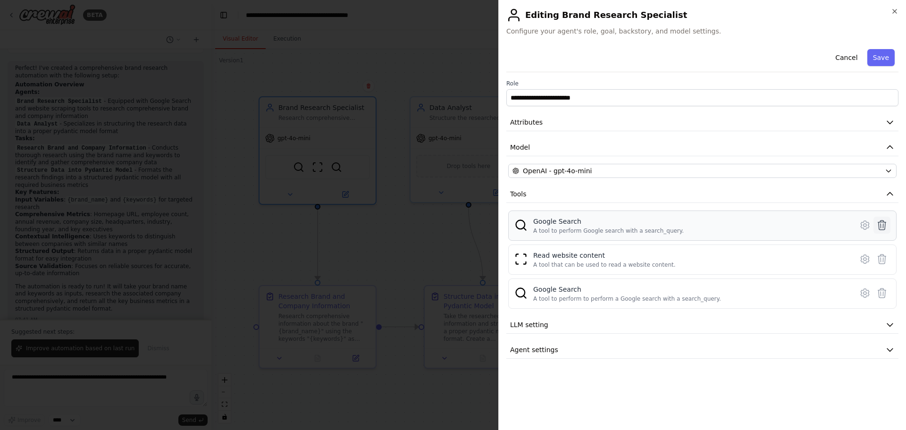
click at [881, 226] on icon at bounding box center [882, 224] width 8 height 9
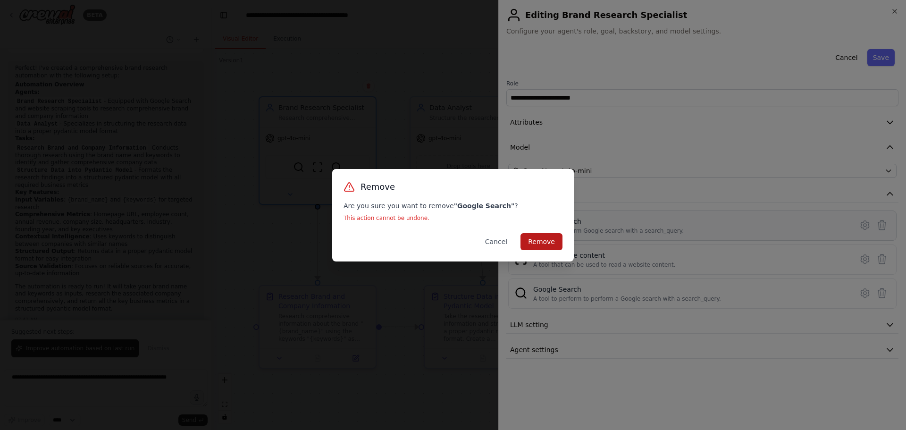
click at [535, 236] on button "Remove" at bounding box center [541, 241] width 42 height 17
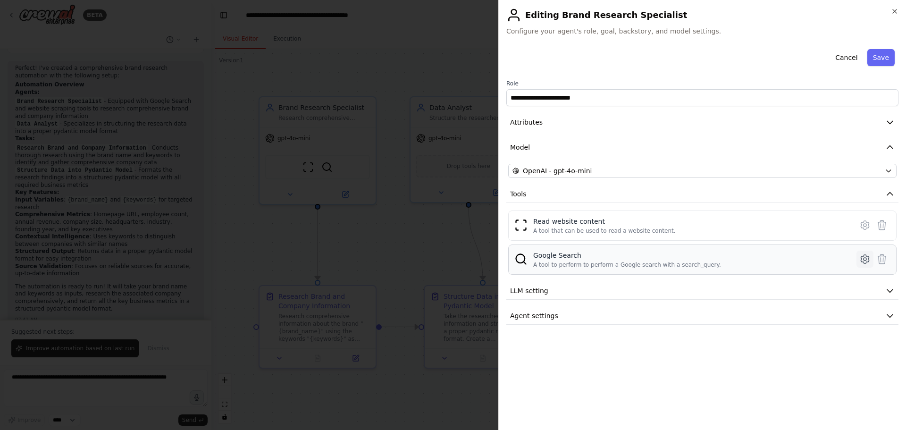
click at [864, 259] on icon at bounding box center [864, 258] width 11 height 11
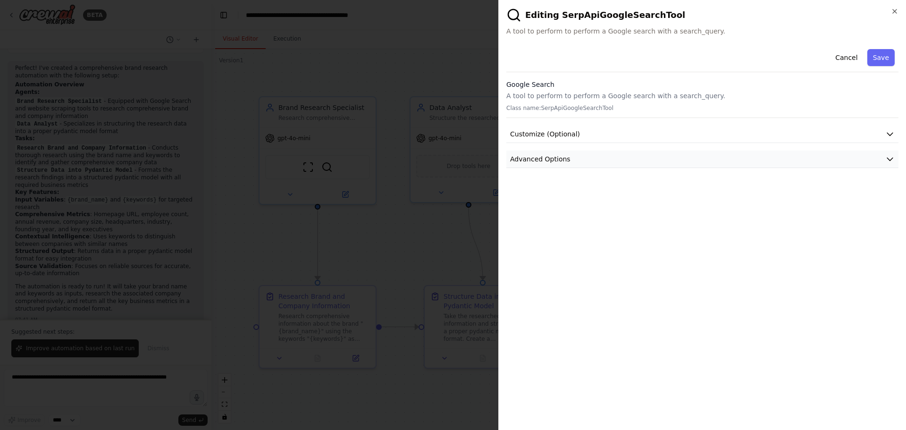
click at [611, 158] on button "Advanced Options" at bounding box center [702, 159] width 392 height 17
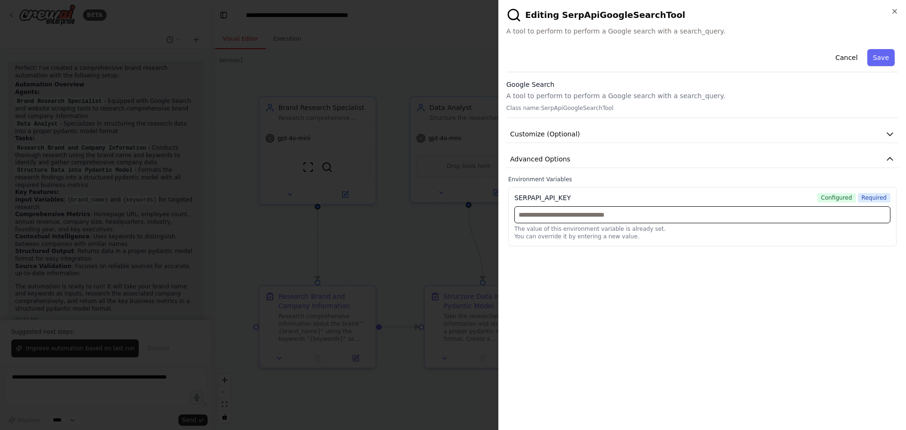
click at [595, 219] on input "text" at bounding box center [702, 214] width 376 height 17
paste input "**********"
type input "**********"
click at [881, 57] on button "Save" at bounding box center [880, 57] width 27 height 17
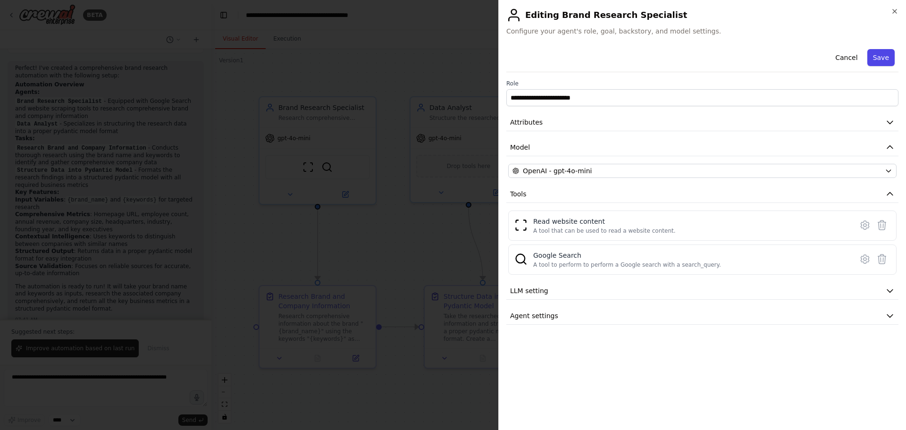
click at [883, 56] on button "Save" at bounding box center [880, 57] width 27 height 17
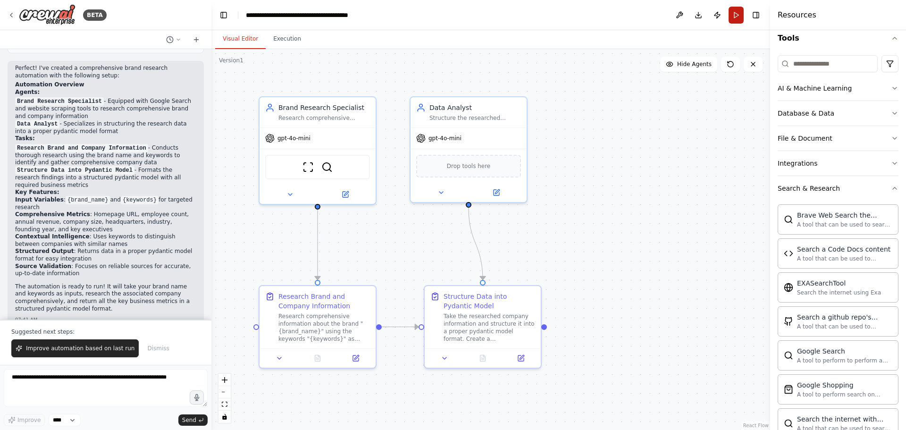
click at [735, 15] on button "Run" at bounding box center [735, 15] width 15 height 17
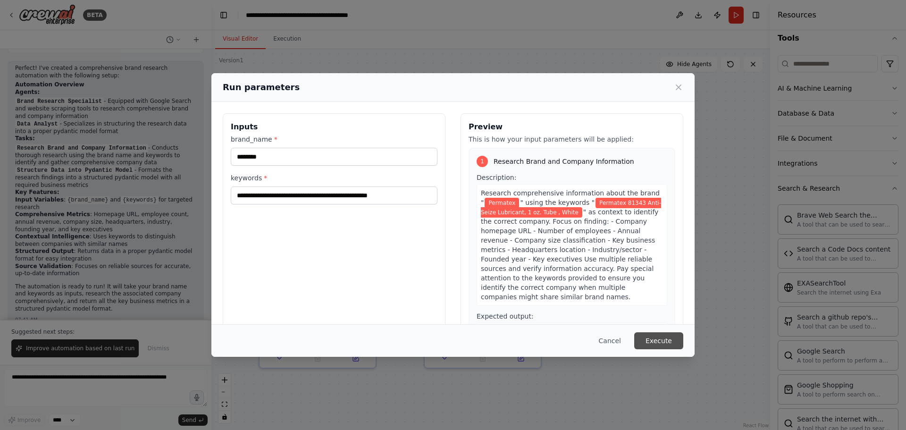
click at [661, 341] on button "Execute" at bounding box center [658, 340] width 49 height 17
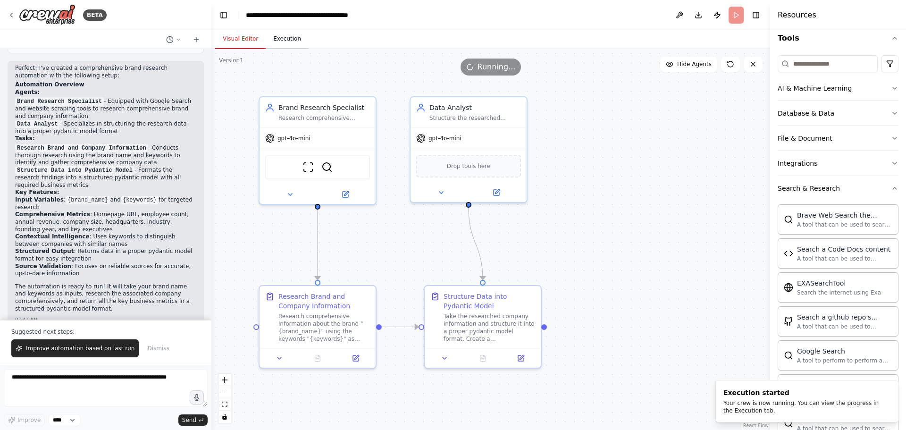
click at [283, 35] on button "Execution" at bounding box center [287, 39] width 43 height 20
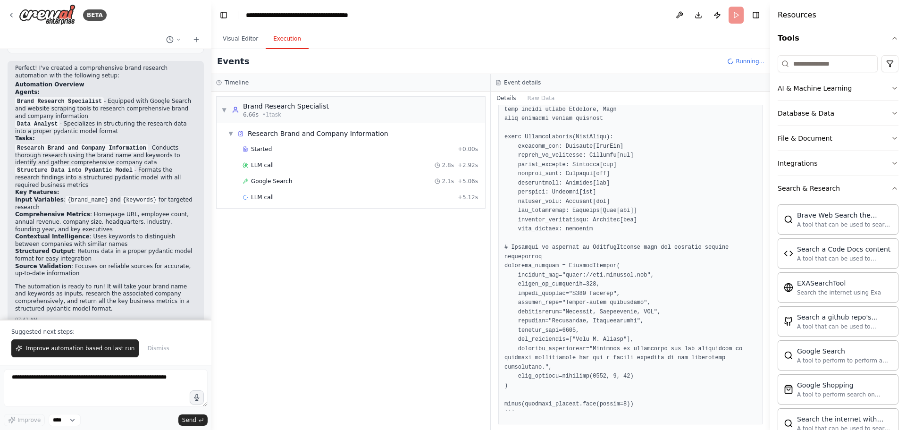
click at [281, 181] on span "Google Search" at bounding box center [271, 181] width 41 height 8
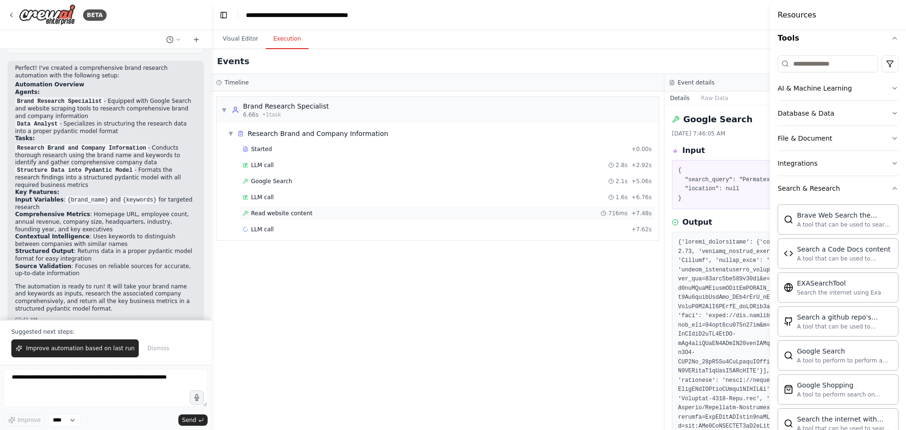
click at [276, 215] on span "Read website content" at bounding box center [281, 213] width 61 height 8
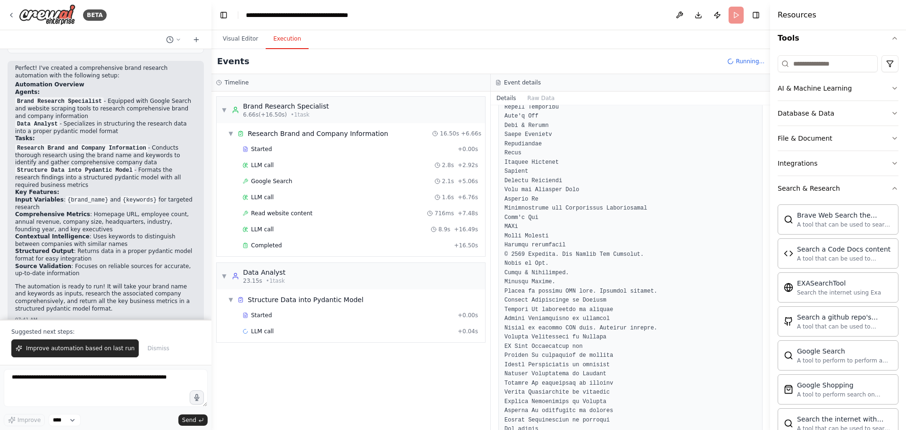
scroll to position [2877, 0]
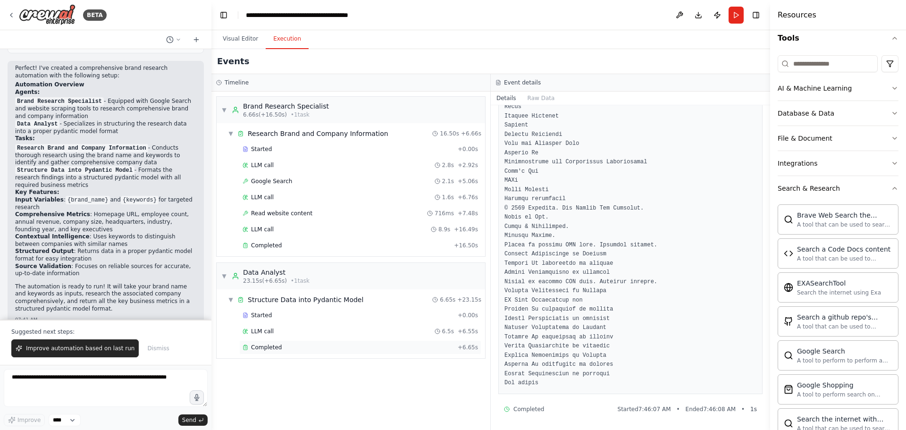
click at [269, 349] on span "Completed" at bounding box center [266, 347] width 31 height 8
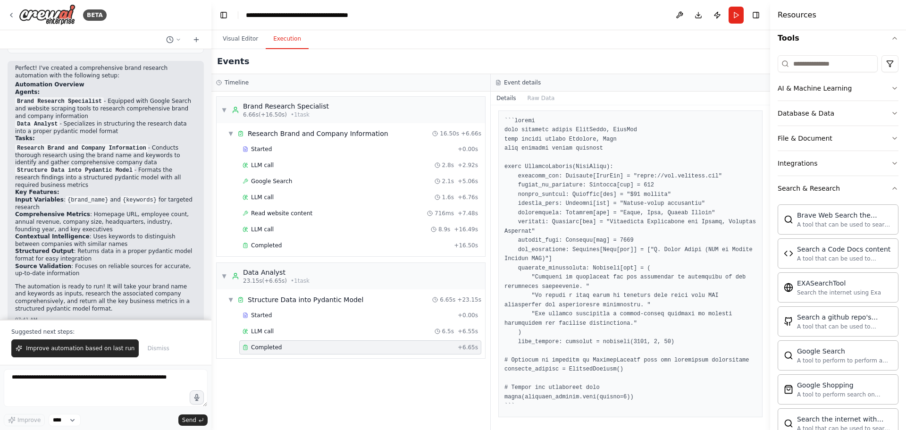
scroll to position [297, 0]
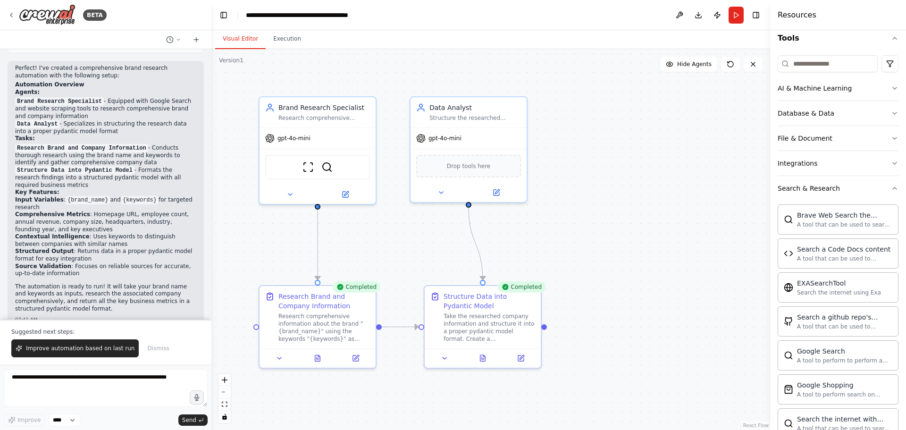
click at [243, 38] on button "Visual Editor" at bounding box center [240, 39] width 50 height 20
click at [287, 40] on button "Execution" at bounding box center [287, 39] width 43 height 20
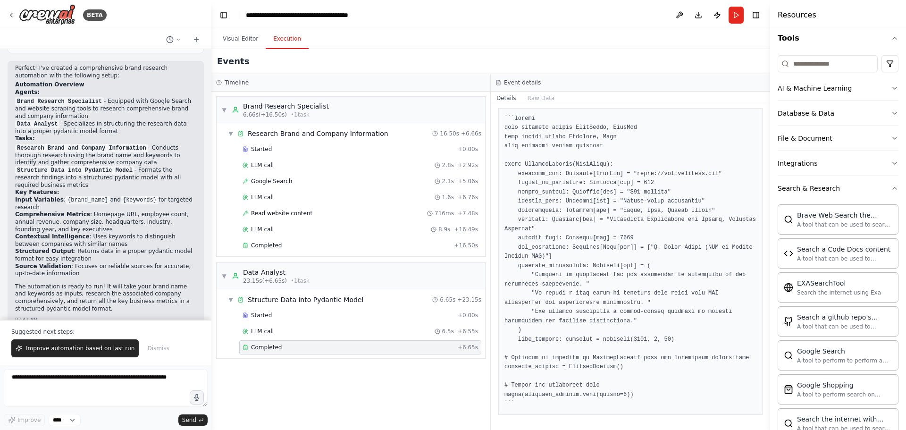
click at [282, 344] on div "Completed" at bounding box center [348, 347] width 211 height 8
click at [756, 16] on button "Toggle Right Sidebar" at bounding box center [755, 14] width 13 height 13
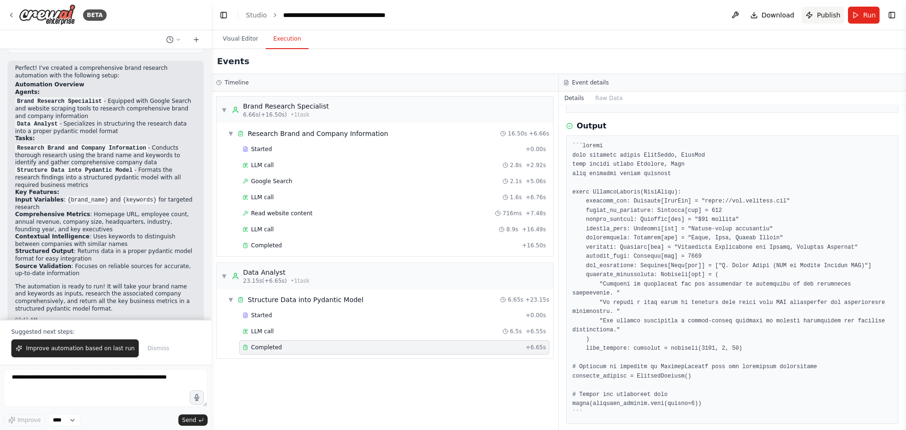
click at [825, 13] on span "Publish" at bounding box center [829, 14] width 24 height 9
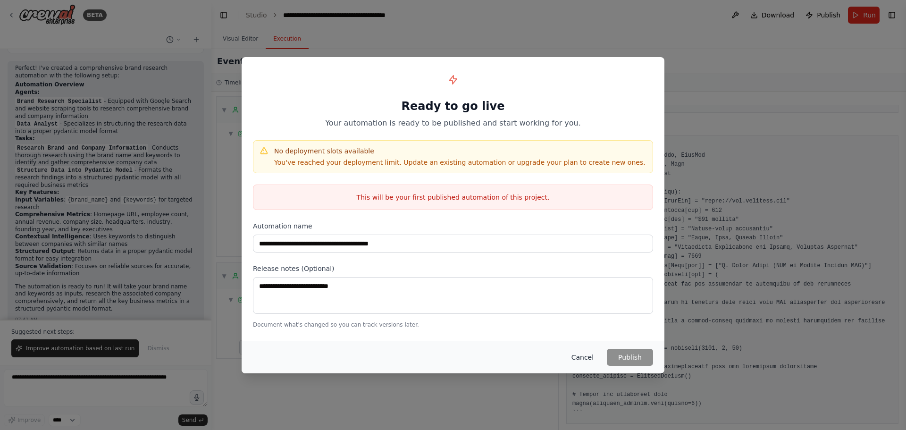
click at [584, 358] on button "Cancel" at bounding box center [582, 357] width 37 height 17
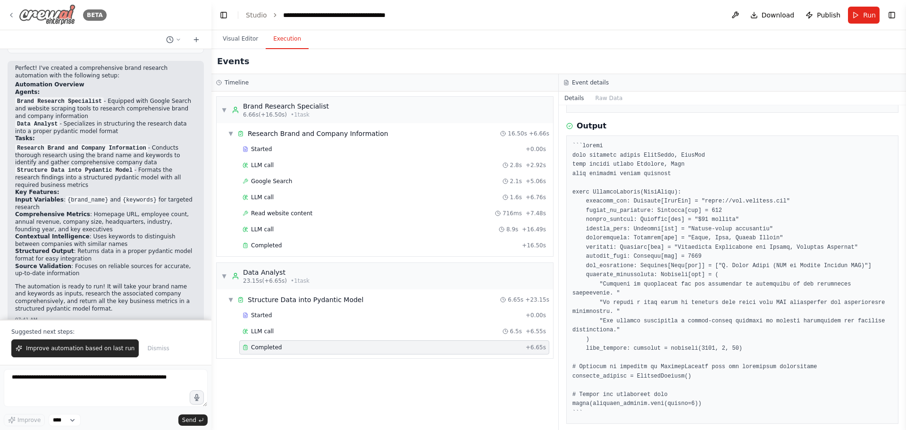
click at [10, 12] on icon at bounding box center [12, 15] width 8 height 8
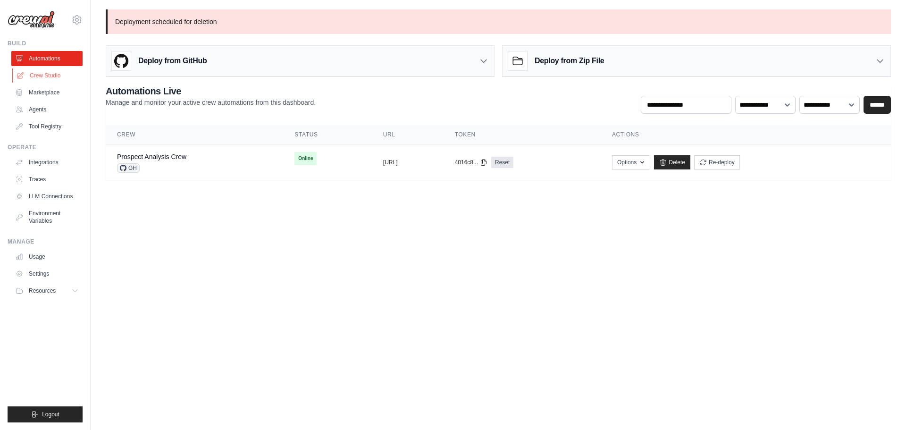
click at [38, 74] on link "Crew Studio" at bounding box center [47, 75] width 71 height 15
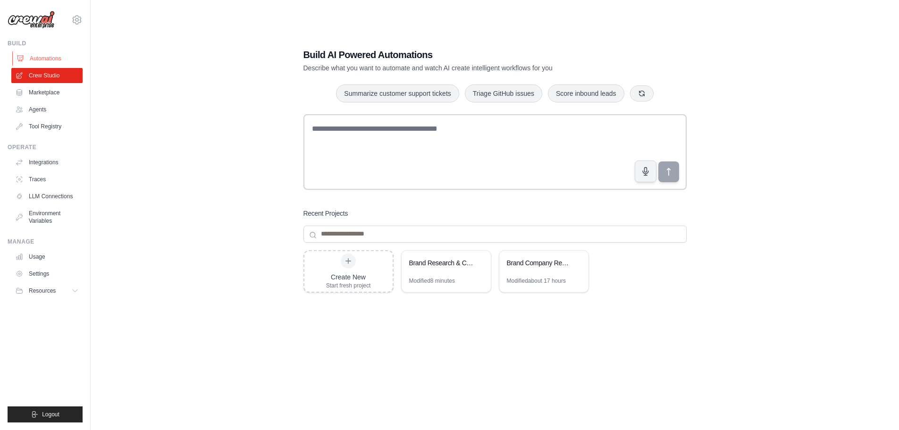
click at [43, 59] on link "Automations" at bounding box center [47, 58] width 71 height 15
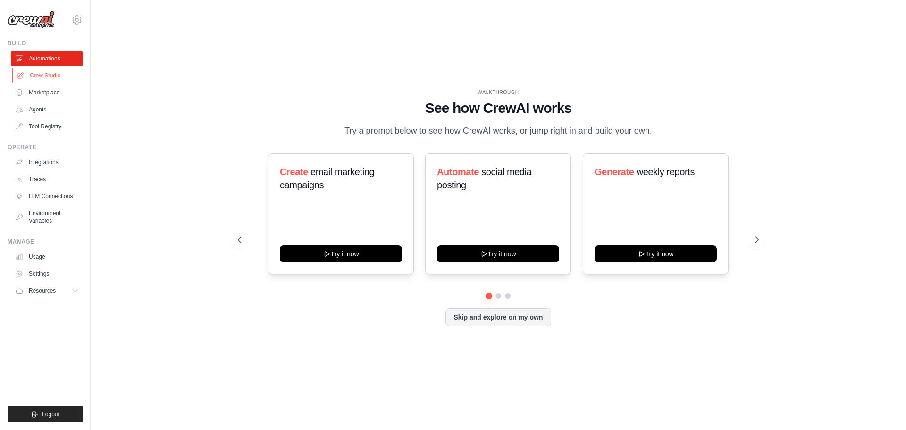
click at [43, 74] on link "Crew Studio" at bounding box center [47, 75] width 71 height 15
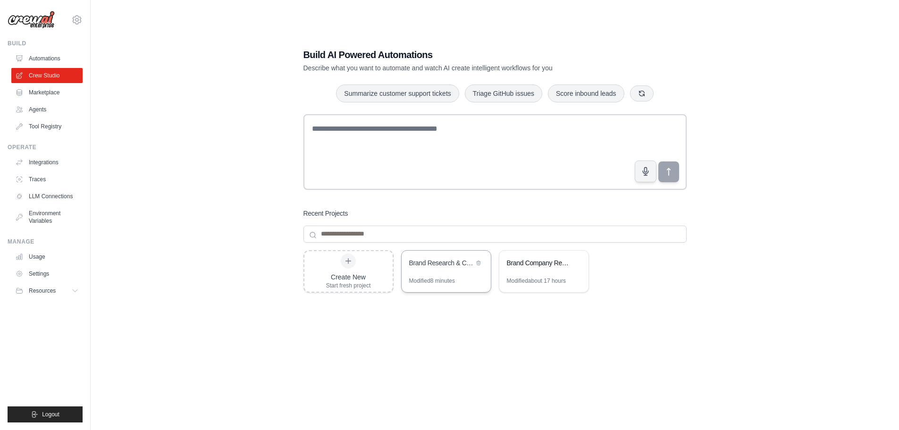
click at [442, 277] on div "Modified 8 minutes" at bounding box center [432, 281] width 46 height 8
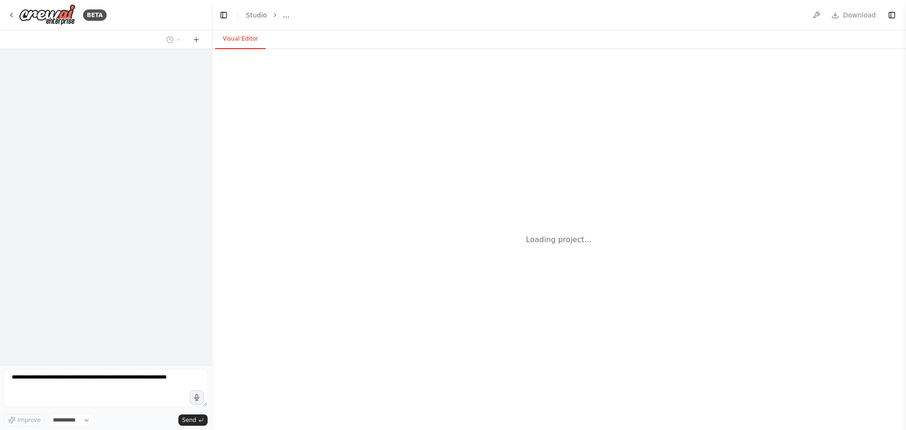
select select "****"
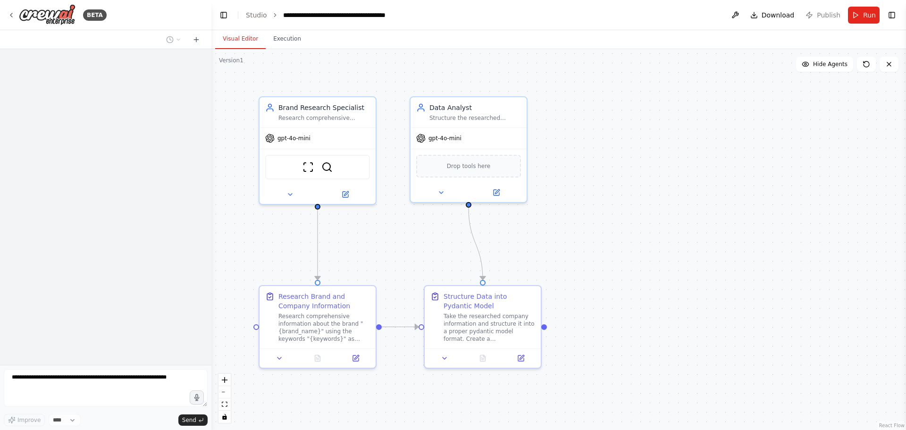
scroll to position [402, 0]
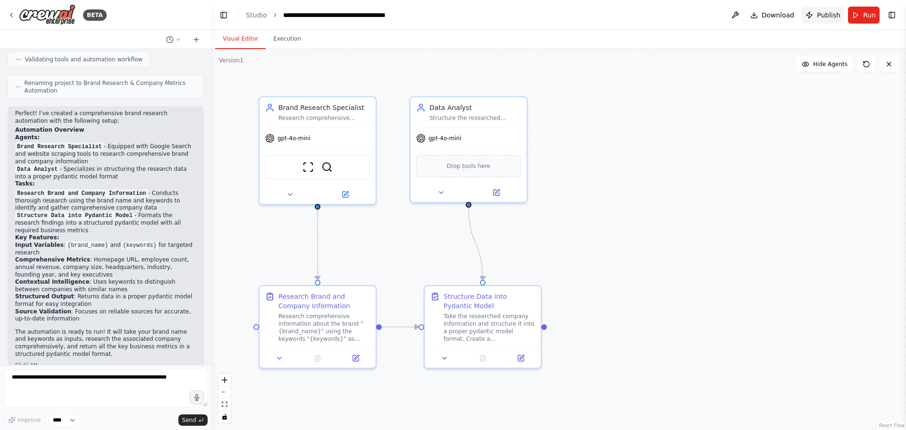
click at [827, 15] on span "Publish" at bounding box center [829, 14] width 24 height 9
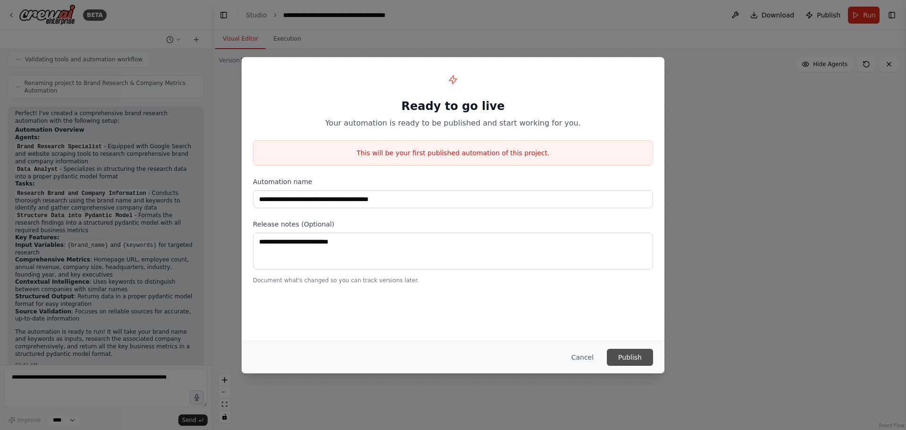
click at [630, 358] on button "Publish" at bounding box center [630, 357] width 46 height 17
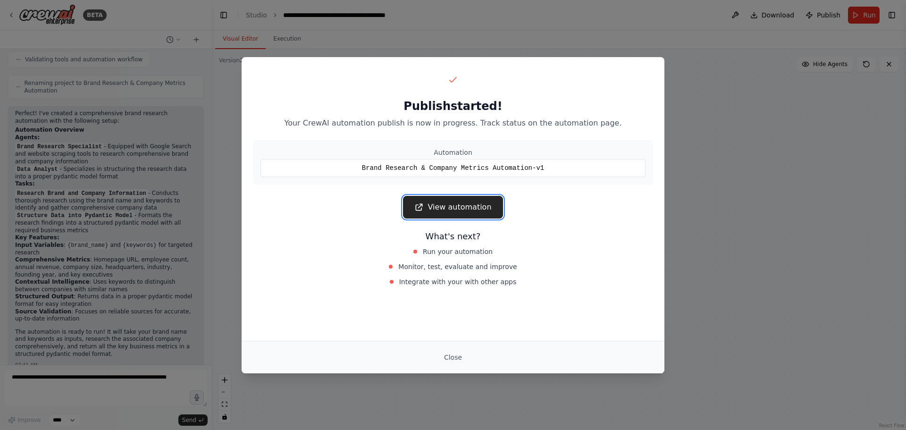
click at [466, 207] on link "View automation" at bounding box center [453, 207] width 100 height 23
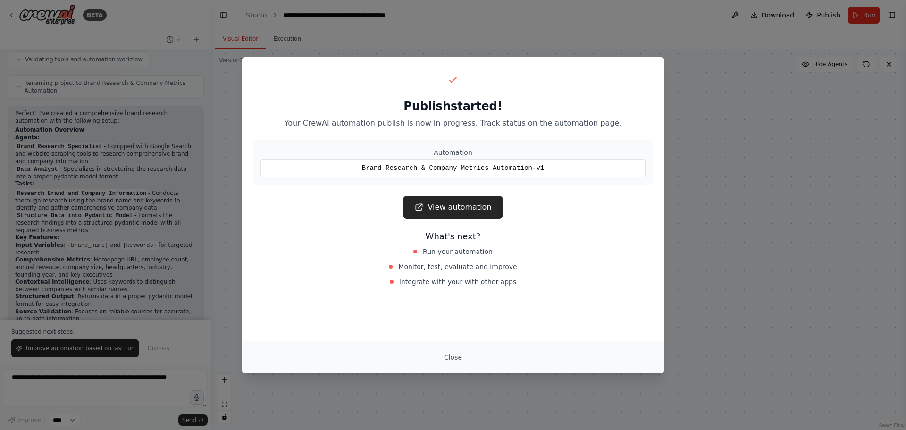
scroll to position [448, 0]
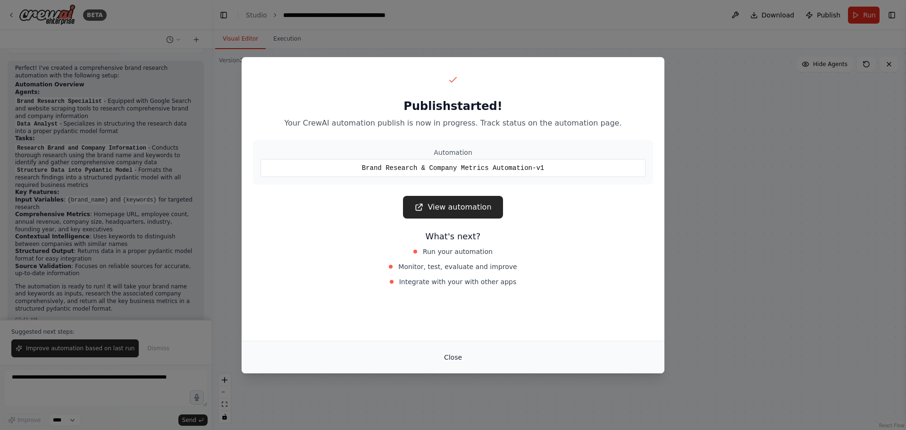
click at [451, 358] on button "Close" at bounding box center [452, 357] width 33 height 17
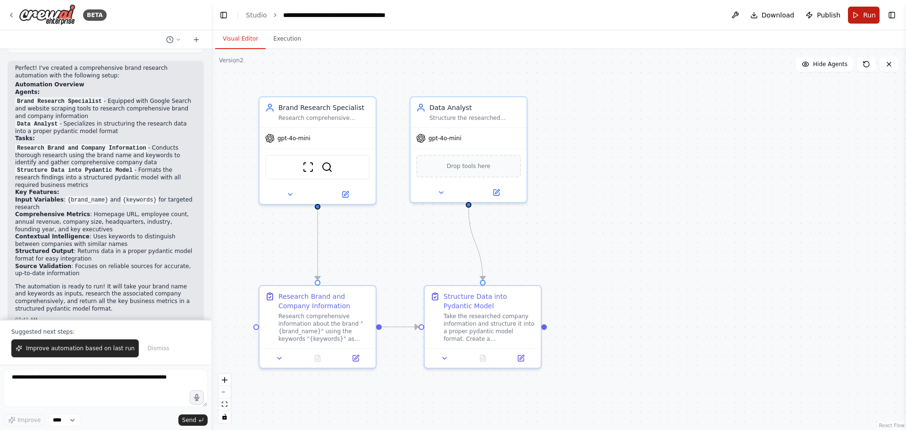
click at [862, 12] on button "Run" at bounding box center [864, 15] width 32 height 17
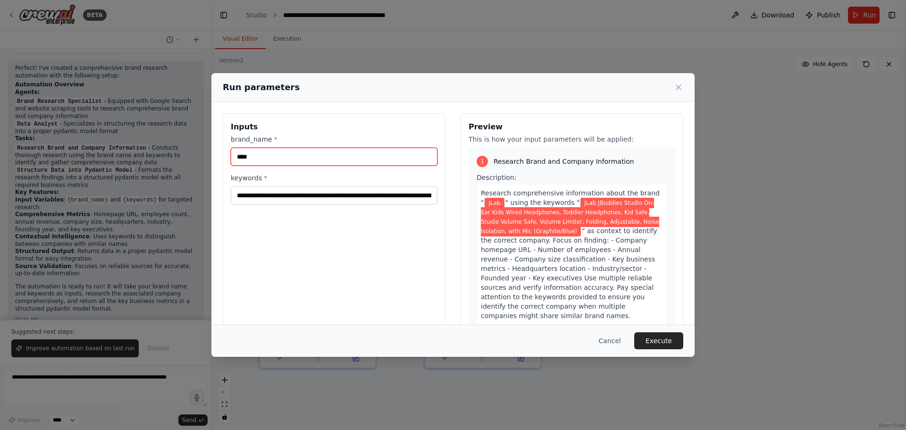
click at [268, 159] on input "****" at bounding box center [334, 157] width 207 height 18
drag, startPoint x: 283, startPoint y: 159, endPoint x: 208, endPoint y: 156, distance: 75.1
click at [208, 156] on div "**********" at bounding box center [453, 215] width 906 height 430
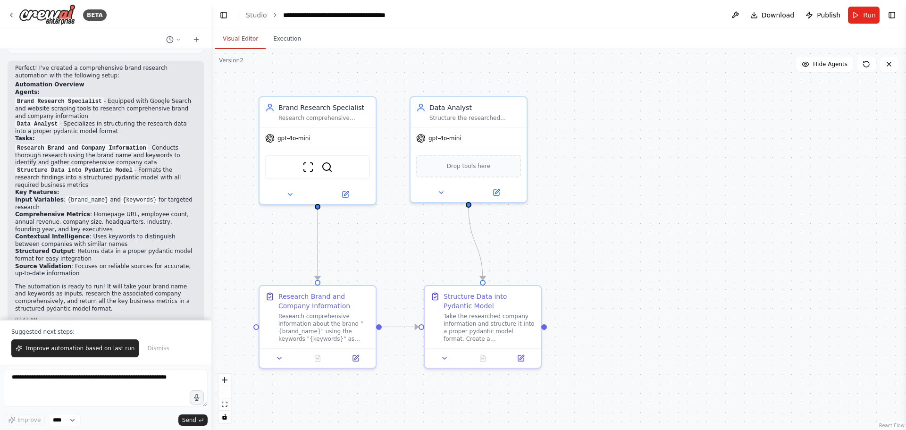
click at [878, 15] on button "Run" at bounding box center [864, 15] width 32 height 17
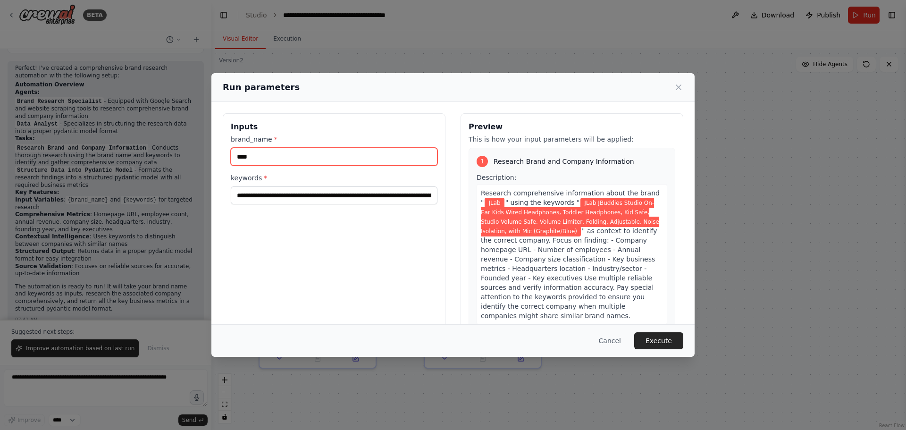
click at [295, 151] on input "****" at bounding box center [334, 157] width 207 height 18
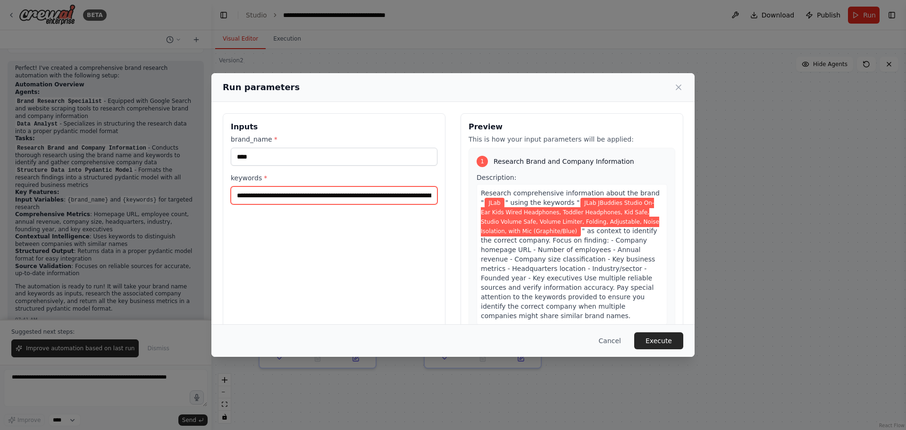
drag, startPoint x: 348, startPoint y: 195, endPoint x: 365, endPoint y: 200, distance: 17.2
click at [348, 195] on input "**********" at bounding box center [334, 195] width 207 height 18
drag, startPoint x: 619, startPoint y: 338, endPoint x: 613, endPoint y: 326, distance: 13.5
click at [619, 338] on button "Cancel" at bounding box center [609, 340] width 37 height 17
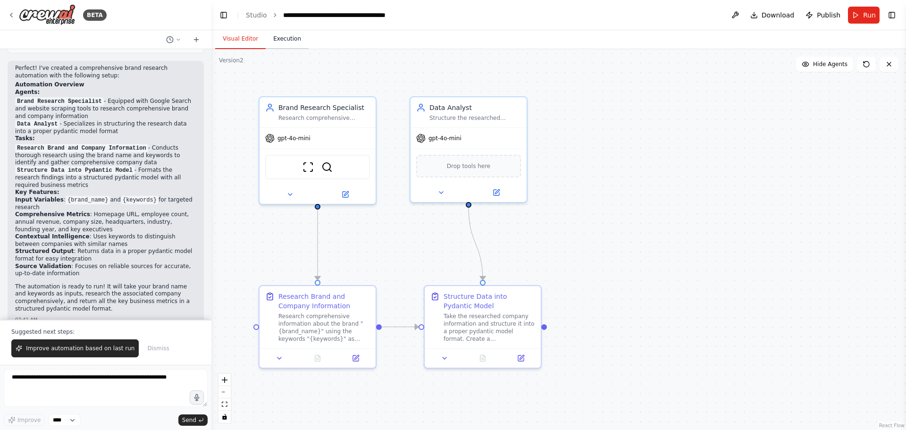
click at [286, 38] on button "Execution" at bounding box center [287, 39] width 43 height 20
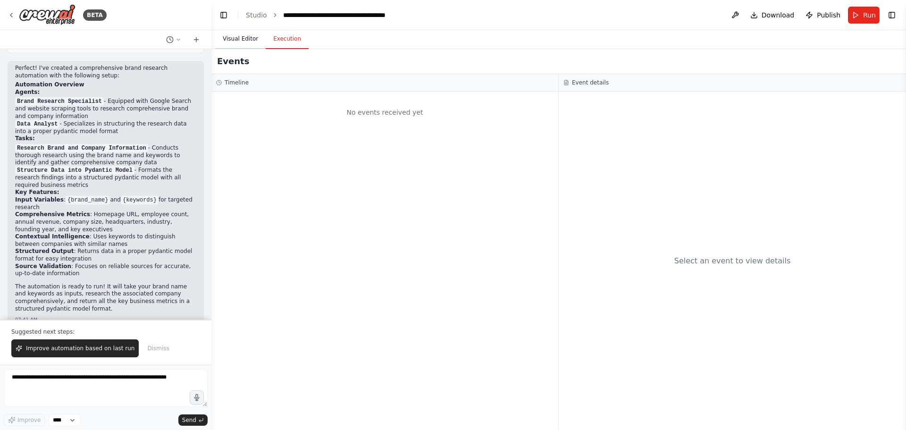
click at [231, 33] on button "Visual Editor" at bounding box center [240, 39] width 50 height 20
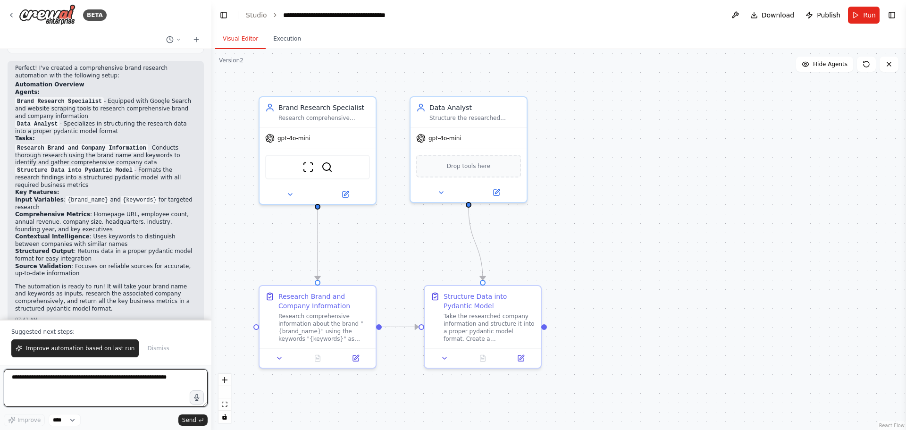
click at [107, 387] on textarea at bounding box center [106, 388] width 204 height 38
type textarea "**********"
click at [61, 378] on textarea "**********" at bounding box center [106, 388] width 204 height 38
click at [68, 376] on textarea "**********" at bounding box center [106, 388] width 204 height 38
click at [88, 382] on textarea "**" at bounding box center [106, 388] width 204 height 38
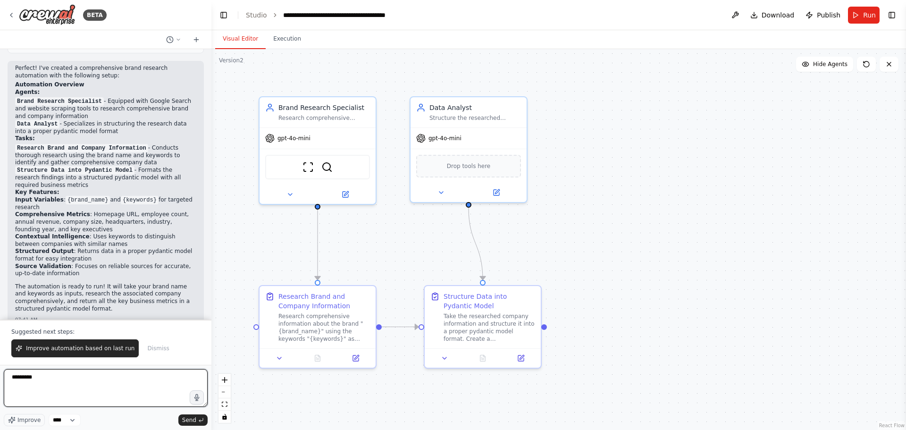
type textarea "*********"
click at [39, 386] on textarea "**********" at bounding box center [106, 388] width 204 height 38
type textarea "**********"
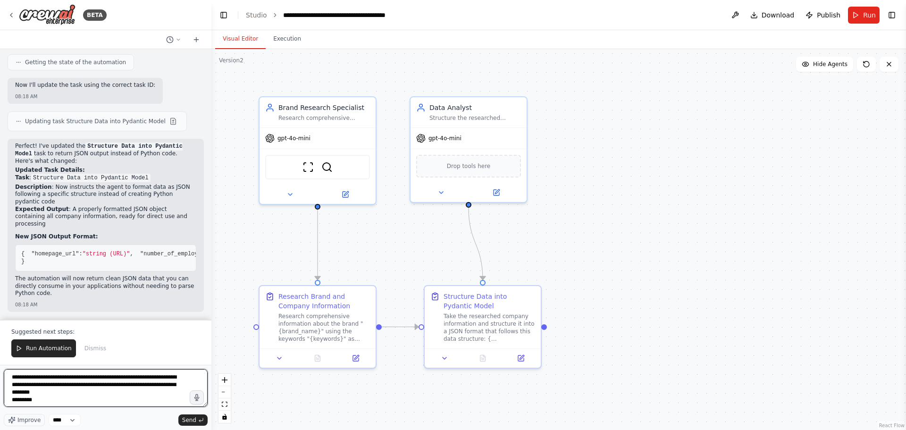
scroll to position [5, 0]
drag, startPoint x: 53, startPoint y: 399, endPoint x: 66, endPoint y: 403, distance: 13.1
click at [53, 399] on textarea "**********" at bounding box center [106, 388] width 204 height 38
click at [66, 405] on textarea "**********" at bounding box center [106, 388] width 204 height 38
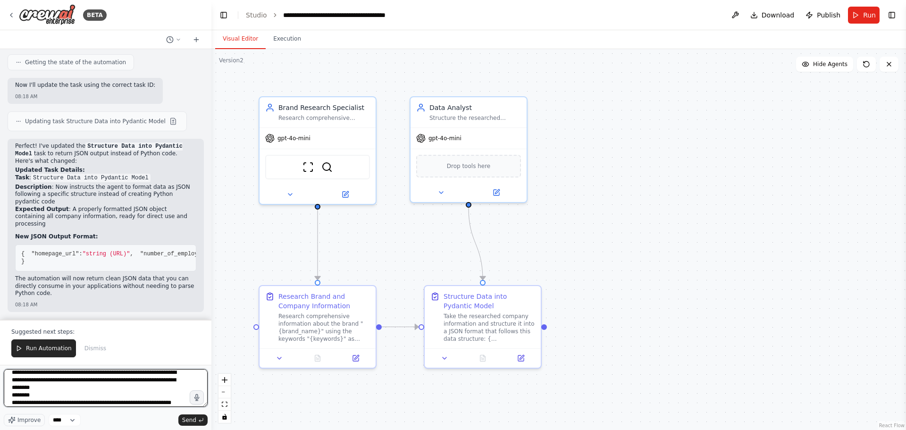
scroll to position [12, 0]
click at [91, 400] on textarea "**********" at bounding box center [106, 388] width 204 height 38
type textarea "**********"
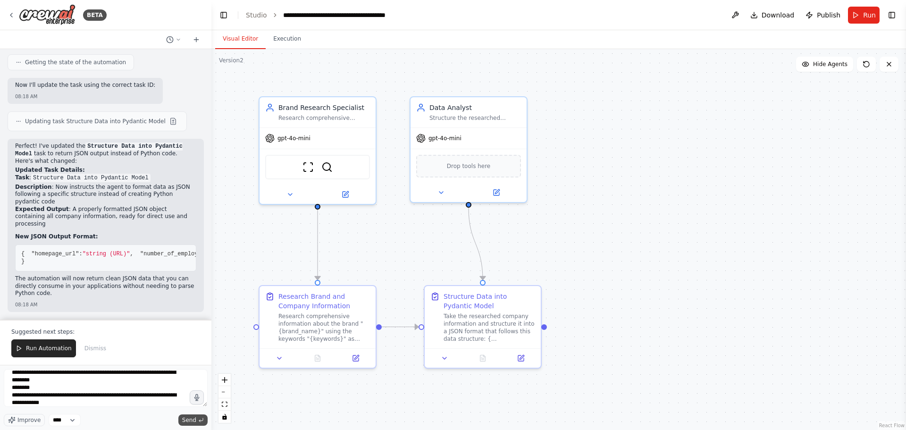
click at [191, 419] on span "Send" at bounding box center [189, 420] width 14 height 8
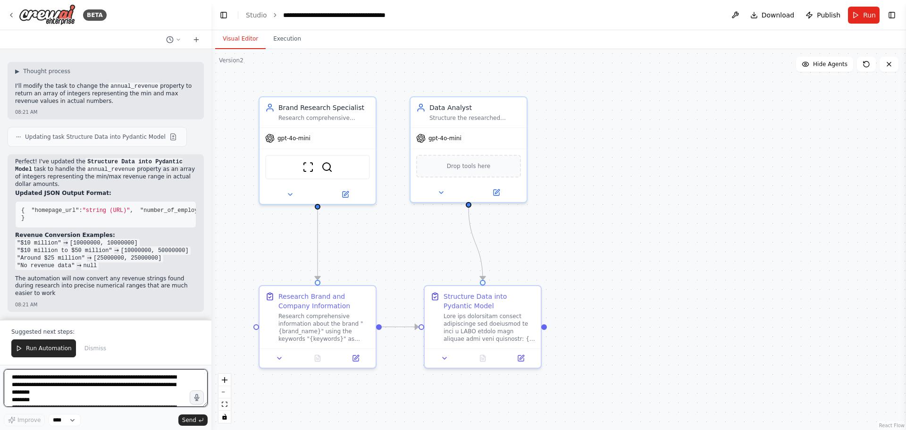
scroll to position [1320, 0]
drag, startPoint x: 183, startPoint y: 314, endPoint x: 121, endPoint y: 338, distance: 66.3
drag, startPoint x: 121, startPoint y: 338, endPoint x: 720, endPoint y: 333, distance: 599.7
click at [730, 333] on div ".deletable-edge-delete-btn { width: 20px; height: 20px; border: 0px solid #ffff…" at bounding box center [558, 239] width 694 height 381
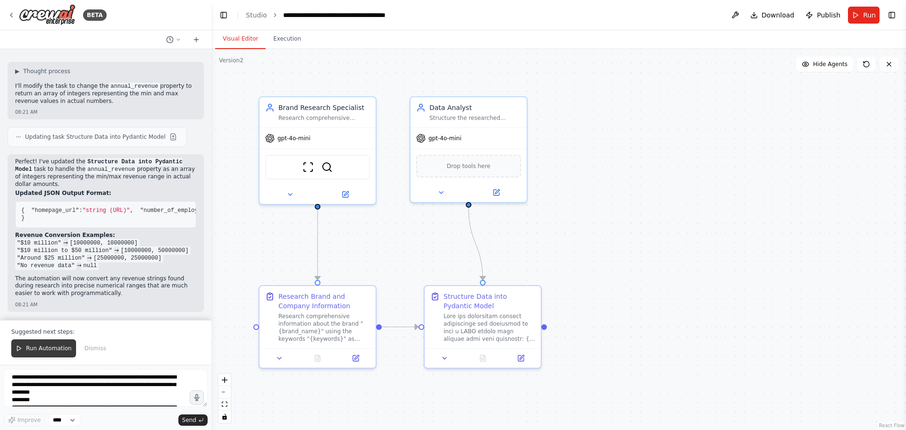
click at [39, 348] on span "Run Automation" at bounding box center [49, 348] width 46 height 8
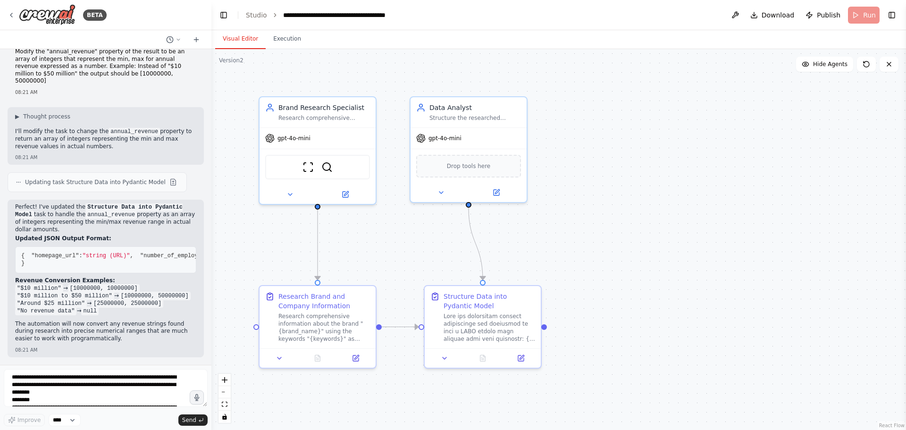
scroll to position [1275, 0]
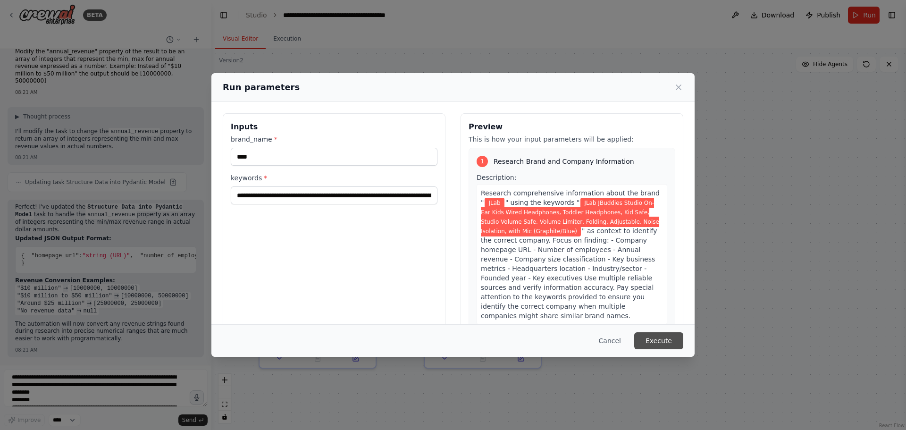
click at [657, 339] on button "Execute" at bounding box center [658, 340] width 49 height 17
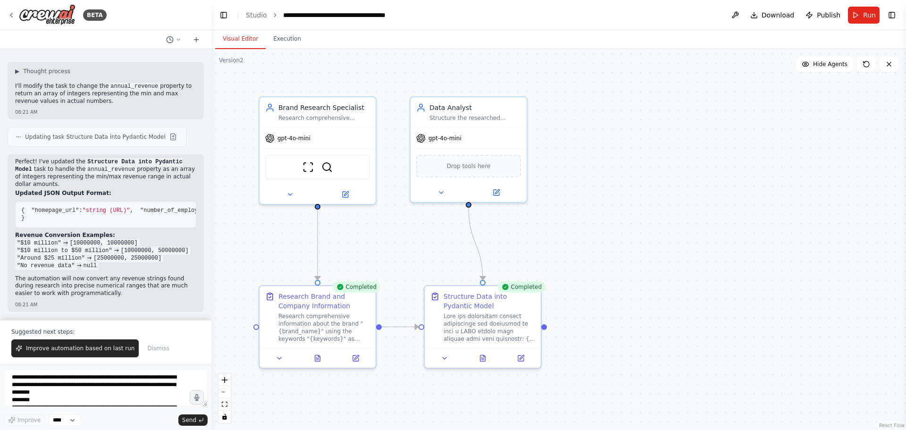
scroll to position [1320, 0]
click at [275, 40] on button "Execution" at bounding box center [287, 39] width 43 height 20
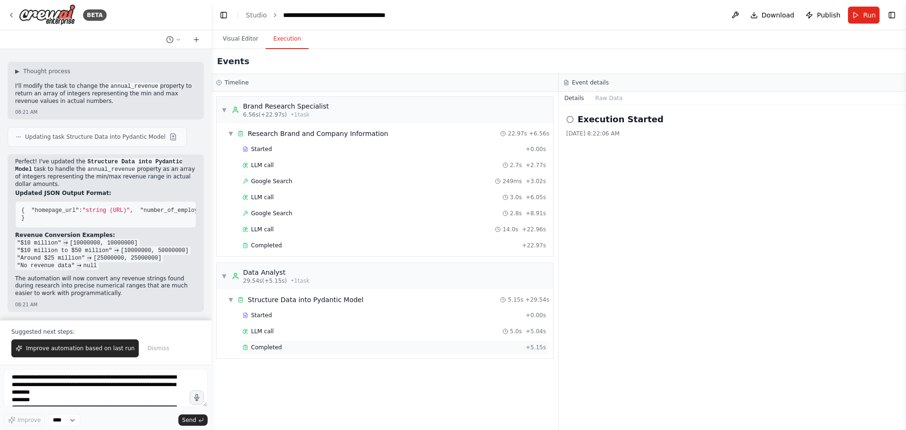
click at [264, 344] on span "Completed" at bounding box center [266, 347] width 31 height 8
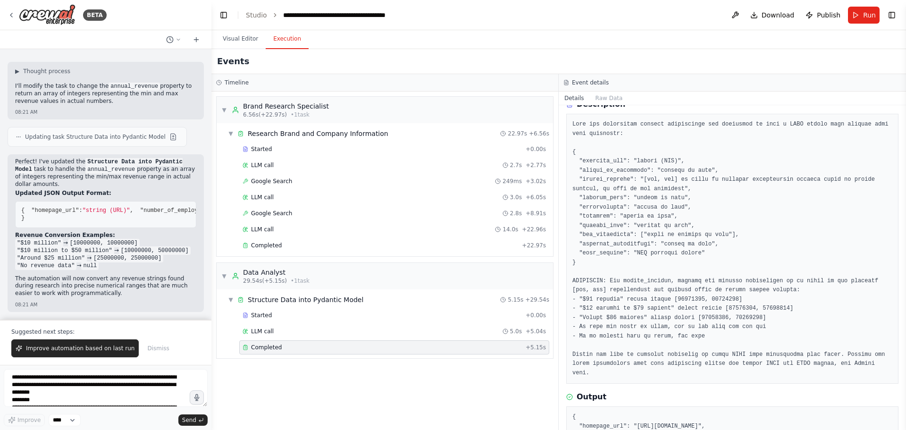
scroll to position [168, 0]
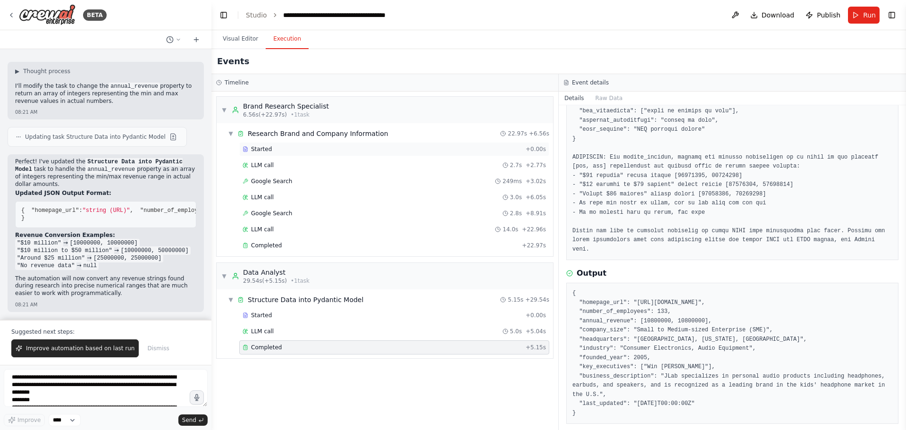
click at [282, 152] on div "Started" at bounding box center [382, 149] width 279 height 8
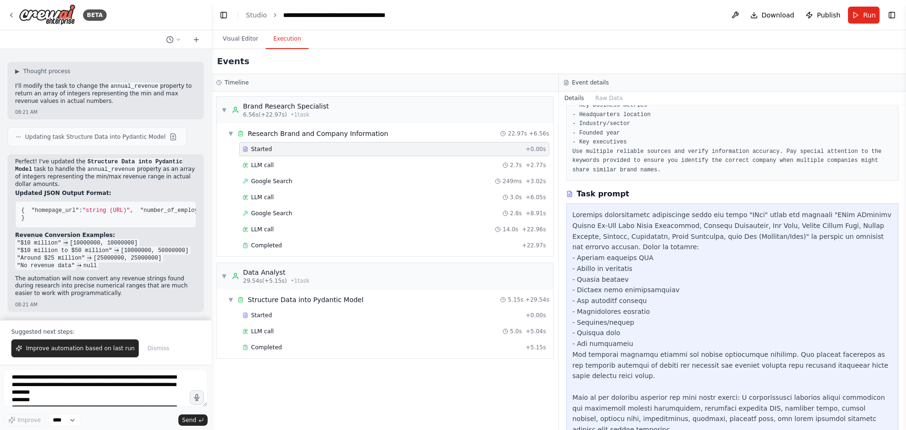
scroll to position [145, 0]
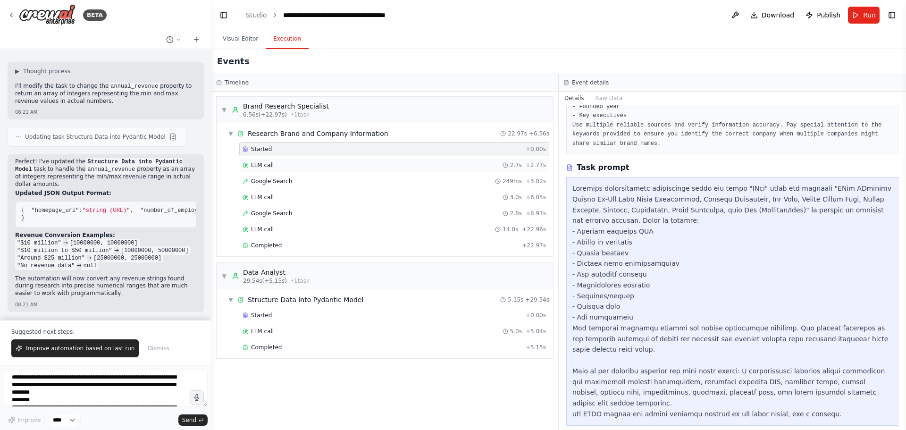
click at [308, 164] on div "LLM call 2.7s + 2.77s" at bounding box center [394, 165] width 303 height 8
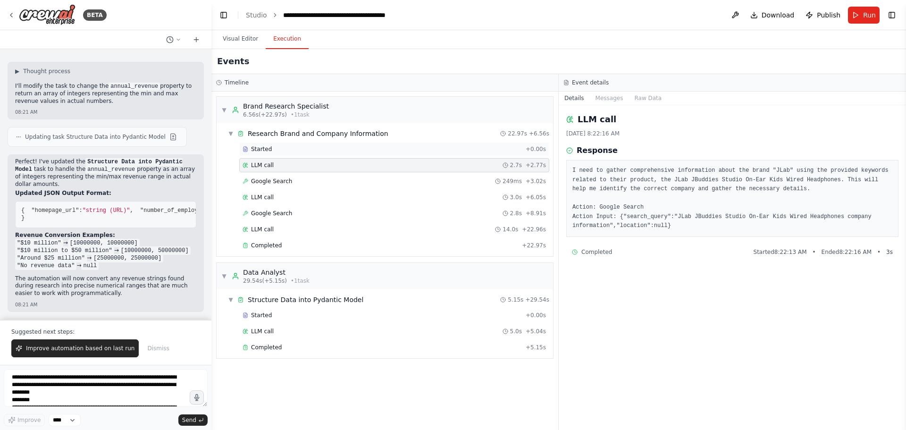
click at [441, 153] on div "Started + 0.00s" at bounding box center [394, 149] width 310 height 14
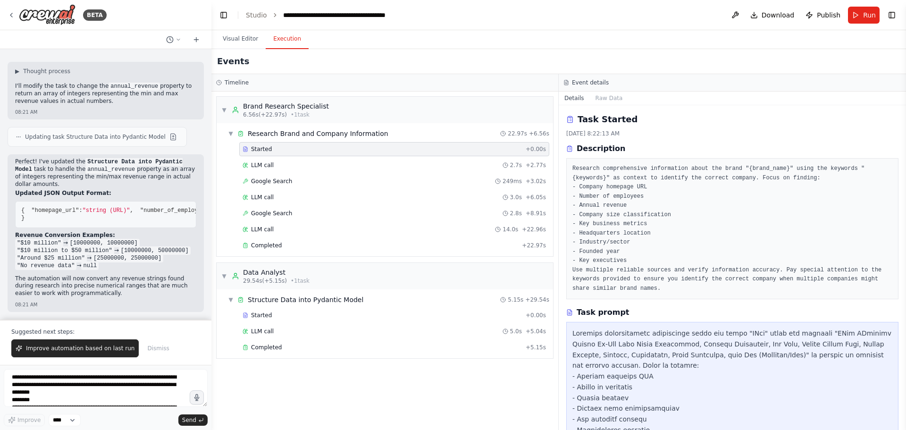
click at [854, 13] on button "Run" at bounding box center [864, 15] width 32 height 17
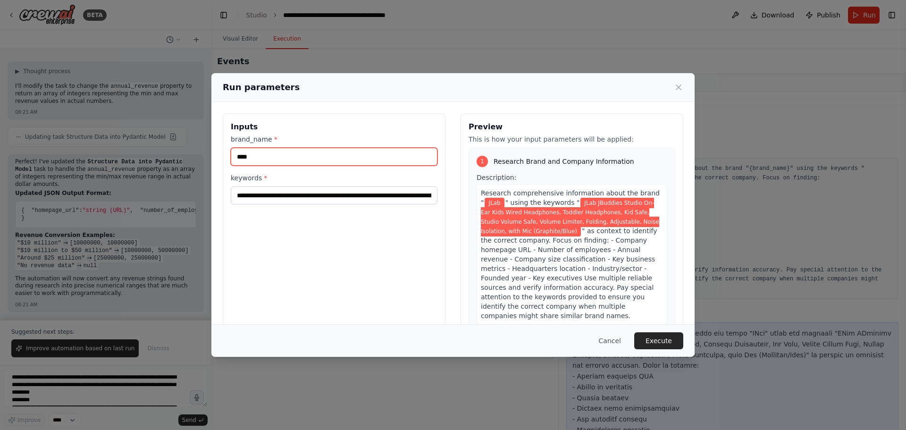
click at [316, 151] on input "****" at bounding box center [334, 157] width 207 height 18
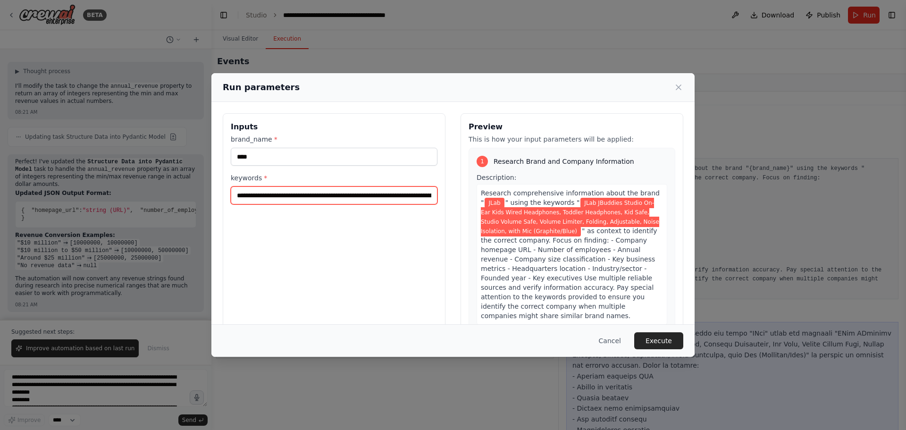
drag, startPoint x: 292, startPoint y: 195, endPoint x: 296, endPoint y: 197, distance: 4.9
click at [292, 195] on input "**********" at bounding box center [334, 195] width 207 height 18
click at [612, 341] on button "Cancel" at bounding box center [609, 340] width 37 height 17
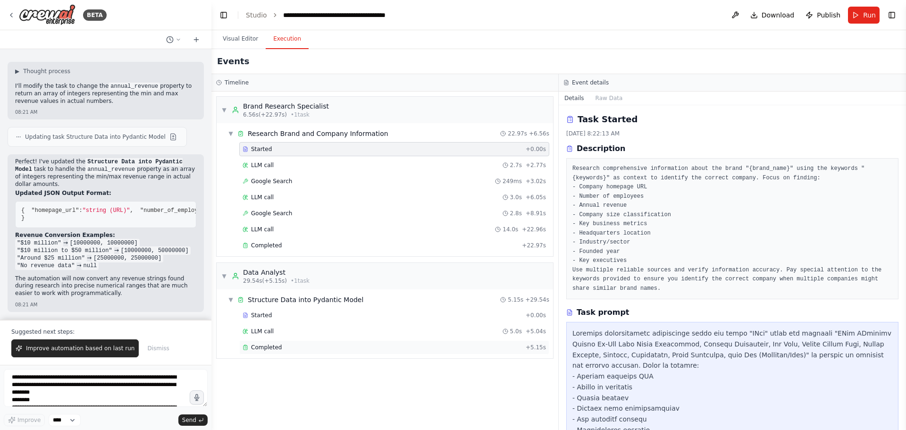
click at [285, 347] on div "Completed" at bounding box center [382, 347] width 279 height 8
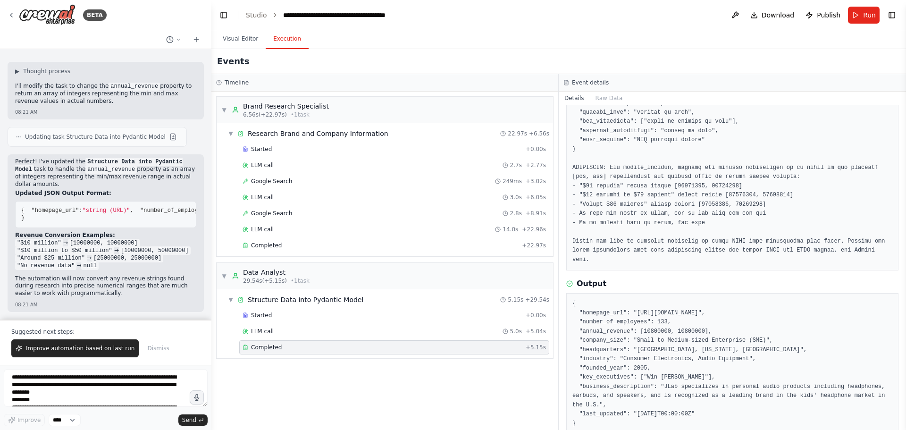
scroll to position [168, 0]
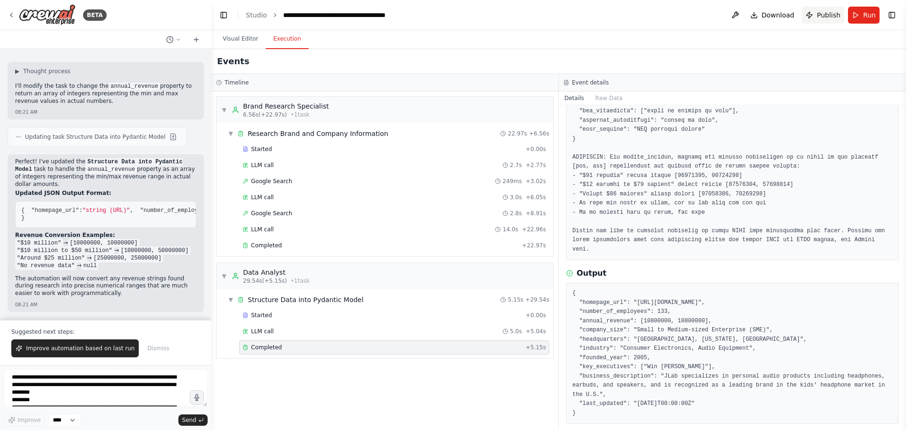
click at [822, 14] on span "Publish" at bounding box center [829, 14] width 24 height 9
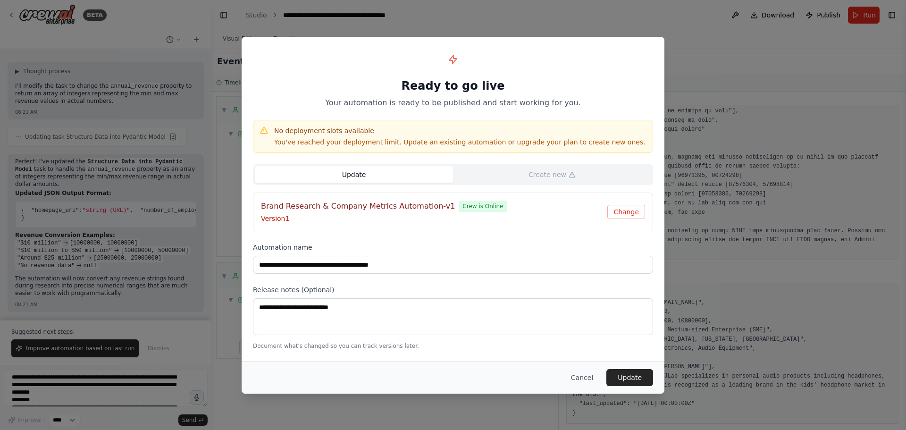
click at [566, 214] on p "Version 1" at bounding box center [434, 218] width 346 height 9
click at [378, 175] on button "Update" at bounding box center [354, 174] width 198 height 17
click at [378, 203] on h4 "Brand Research & Company Metrics Automation-v1" at bounding box center [358, 206] width 194 height 11
click at [627, 210] on button "Change" at bounding box center [626, 212] width 38 height 14
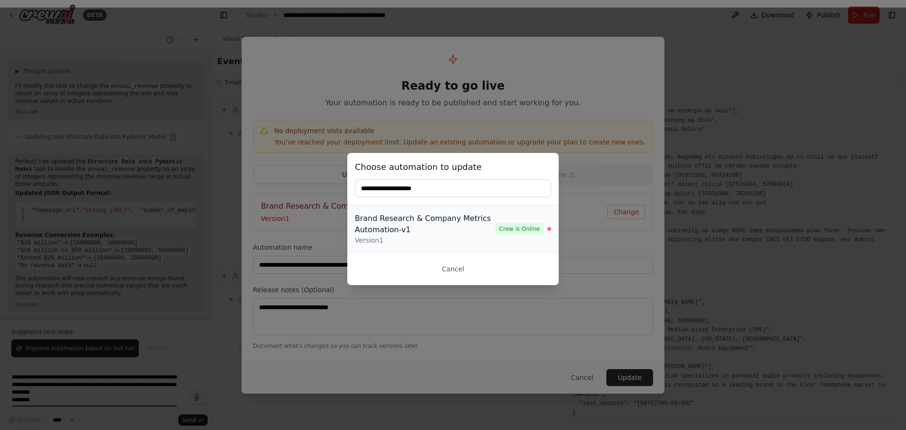
click at [470, 229] on div "Brand Research & Company Metrics Automation-v1" at bounding box center [425, 224] width 141 height 23
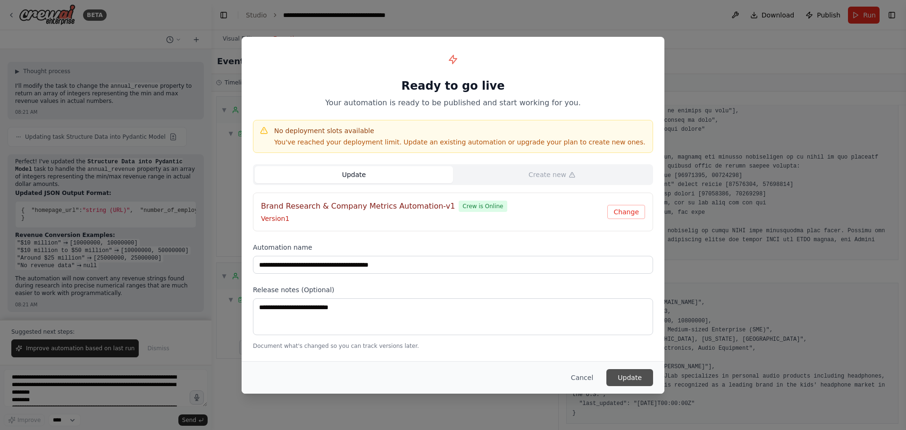
click at [632, 377] on button "Update" at bounding box center [629, 377] width 47 height 17
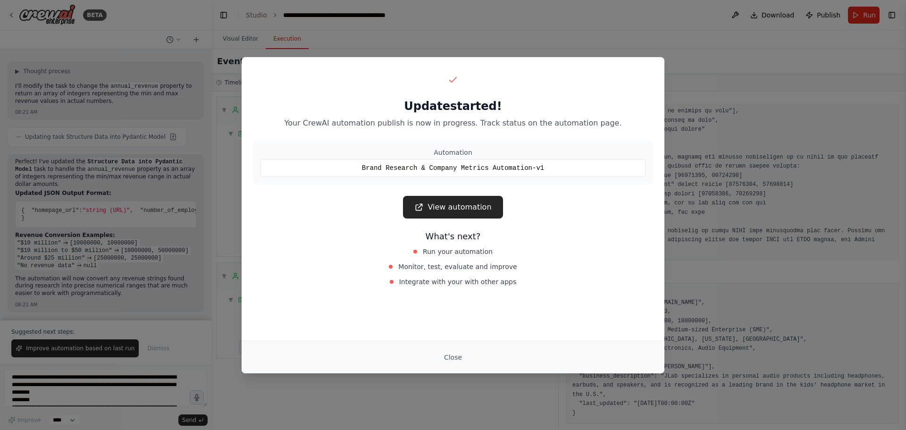
click at [428, 17] on div "Update started! Your CrewAI automation publish is now in progress. Track status…" at bounding box center [453, 215] width 906 height 430
click at [460, 361] on button "Close" at bounding box center [452, 357] width 33 height 17
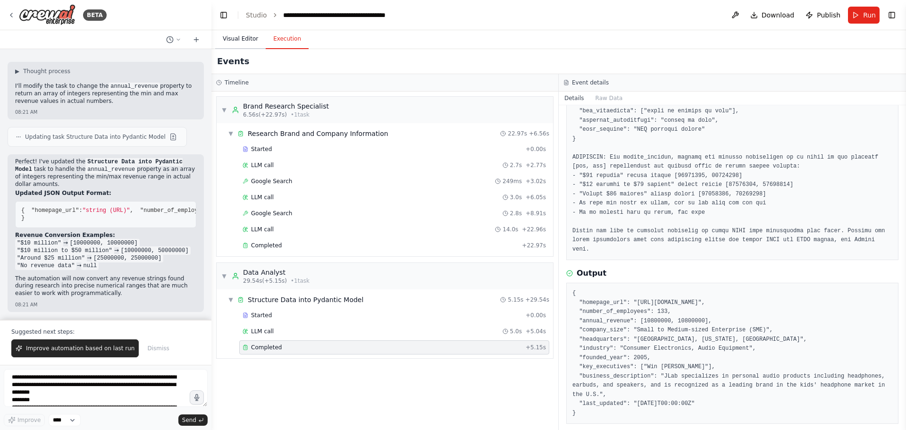
click at [239, 38] on button "Visual Editor" at bounding box center [240, 39] width 50 height 20
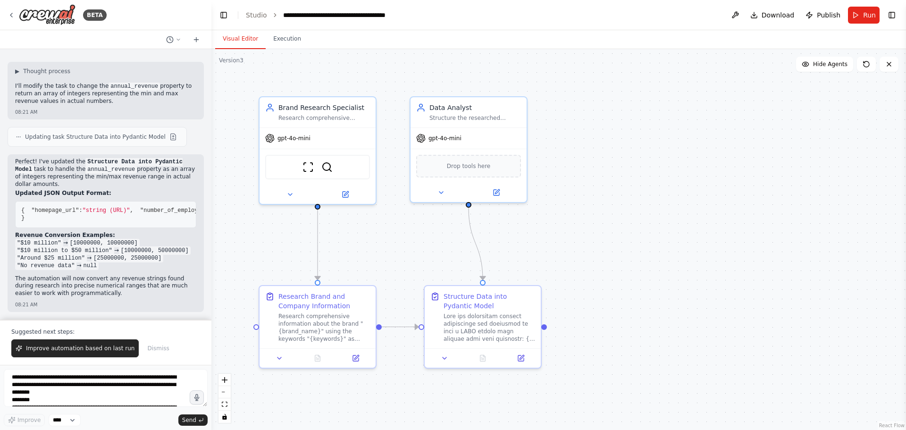
click at [887, 13] on button "Toggle Right Sidebar" at bounding box center [891, 14] width 13 height 13
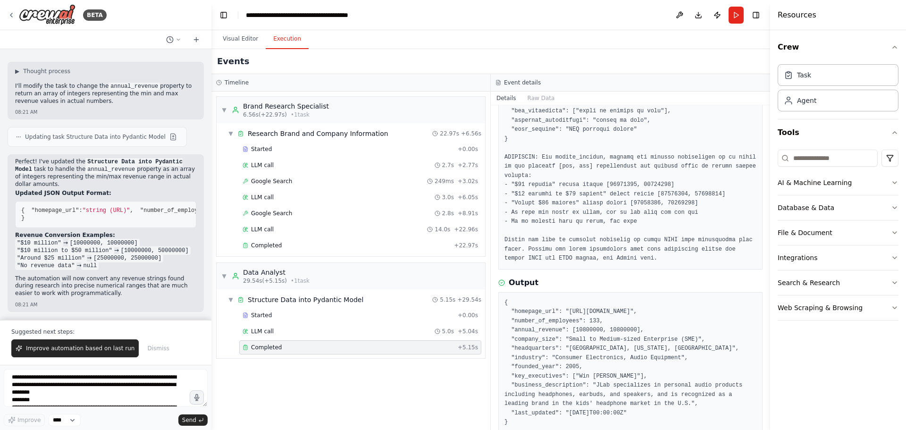
click at [281, 42] on button "Execution" at bounding box center [287, 39] width 43 height 20
click at [274, 168] on div "LLM call 2.7s + 2.77s" at bounding box center [360, 165] width 235 height 8
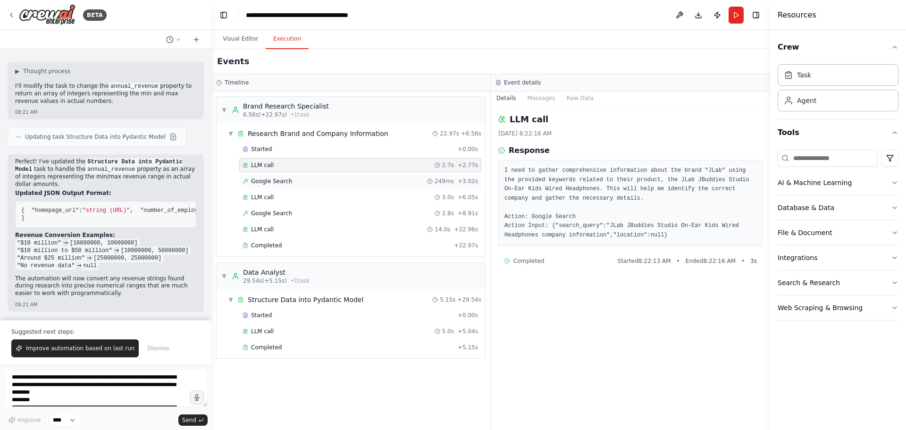
click at [275, 178] on span "Google Search" at bounding box center [271, 181] width 41 height 8
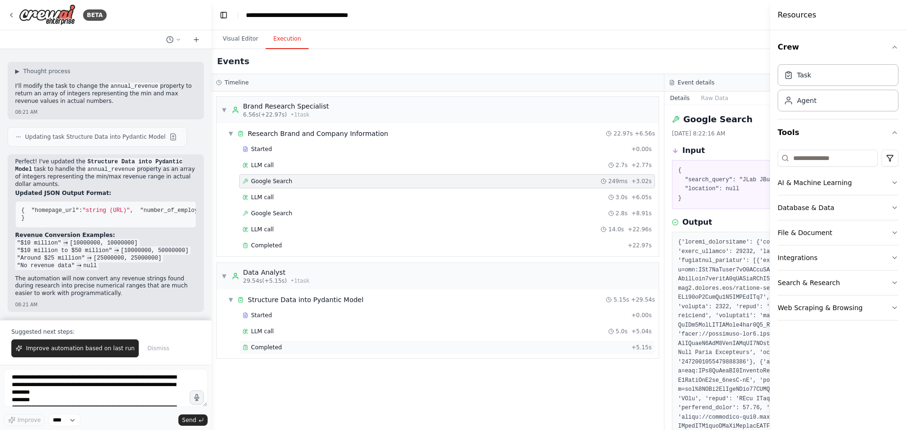
click at [274, 347] on span "Completed" at bounding box center [266, 347] width 31 height 8
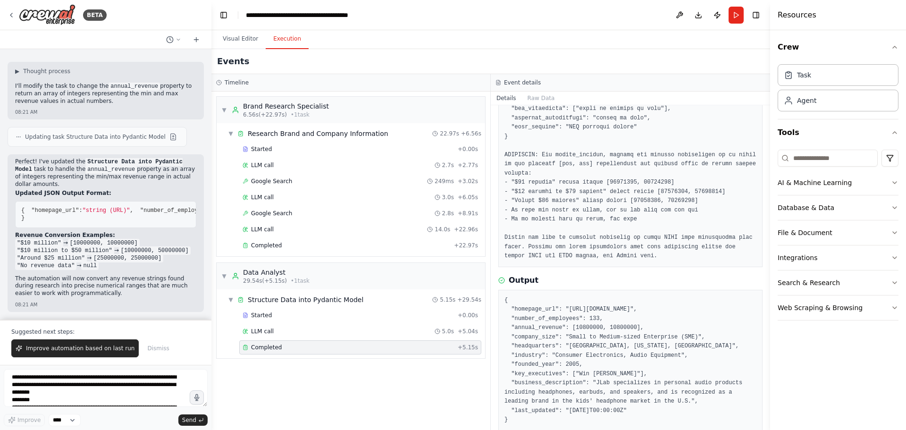
scroll to position [186, 0]
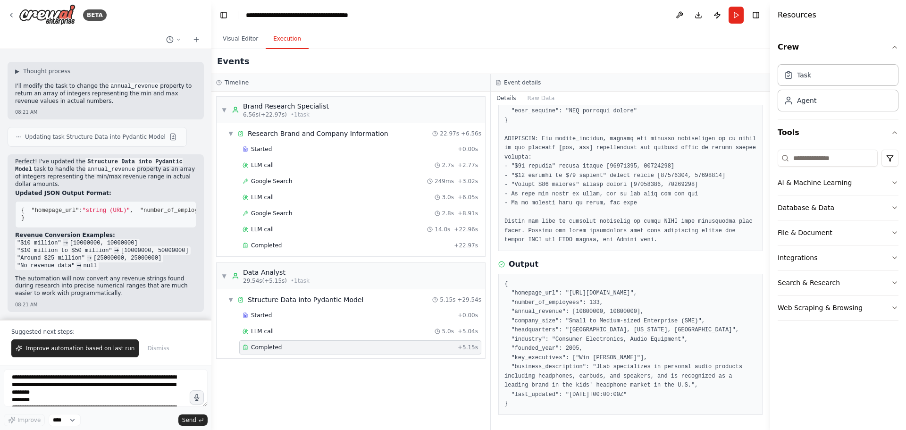
click at [6, 15] on div "BETA" at bounding box center [105, 15] width 211 height 30
click at [10, 17] on icon at bounding box center [12, 15] width 8 height 8
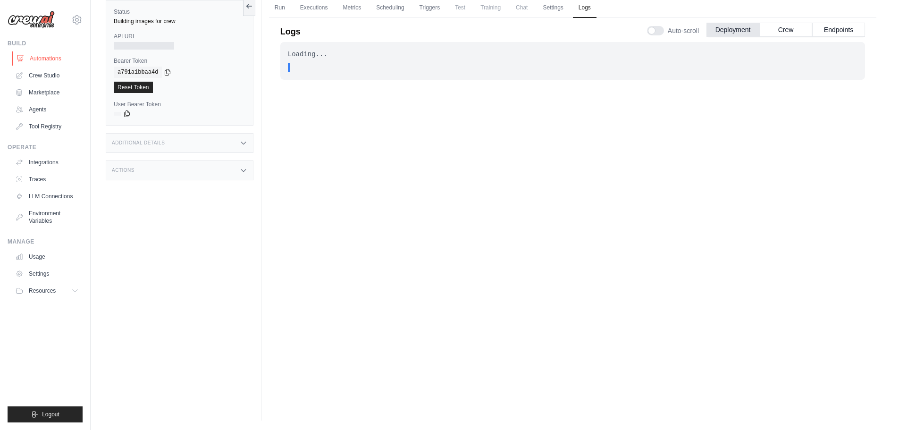
click at [43, 58] on link "Automations" at bounding box center [47, 58] width 71 height 15
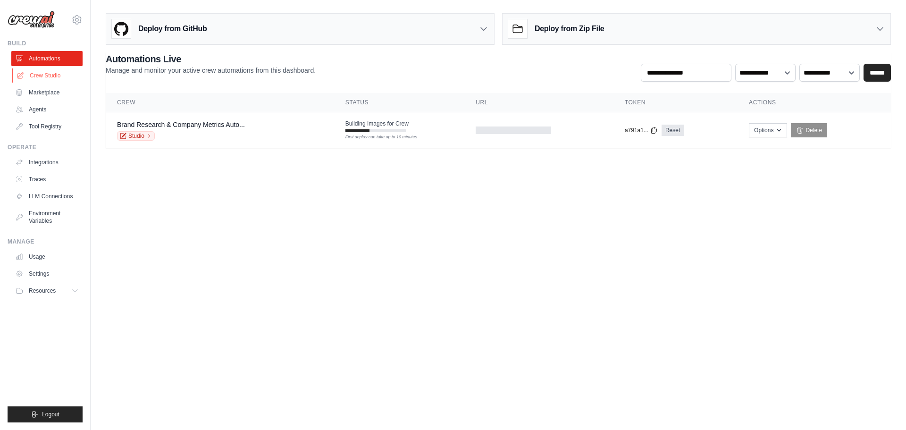
click at [42, 76] on link "Crew Studio" at bounding box center [47, 75] width 71 height 15
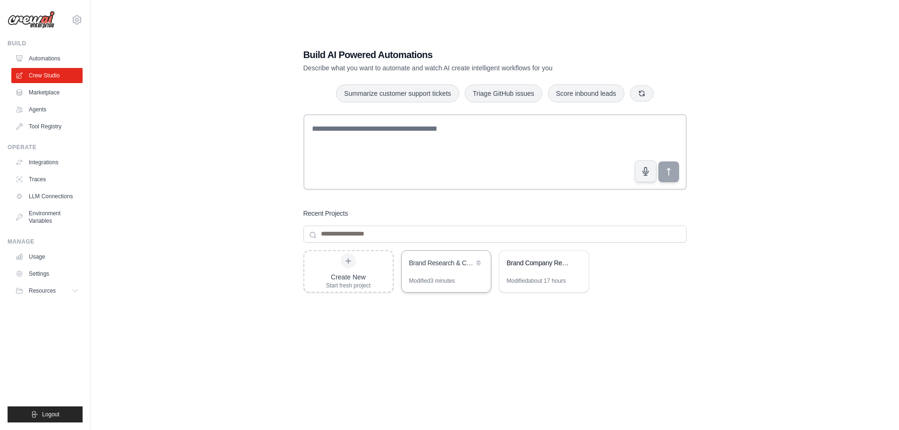
click at [453, 275] on div "Brand Research & Company Metrics Automation" at bounding box center [446, 264] width 89 height 26
click at [44, 62] on link "Automations" at bounding box center [47, 58] width 71 height 15
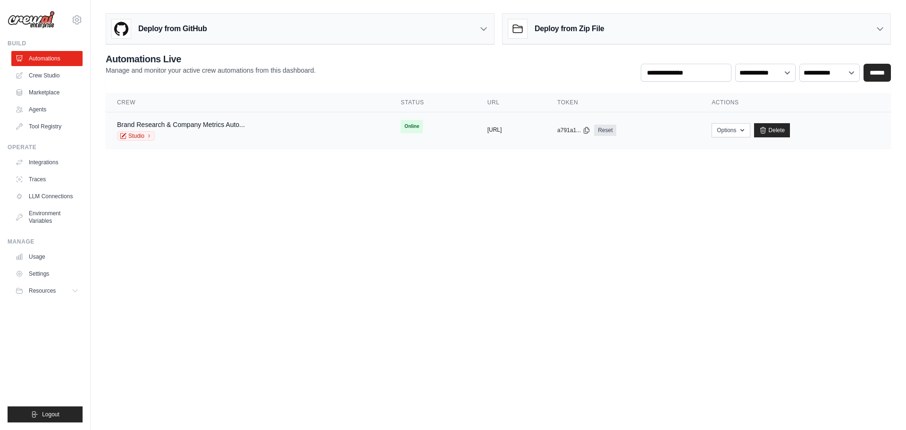
click at [495, 129] on button "[URL]" at bounding box center [494, 130] width 15 height 8
click at [590, 129] on icon at bounding box center [587, 130] width 8 height 8
click at [143, 135] on link "Studio" at bounding box center [136, 135] width 38 height 9
click at [746, 129] on icon "button" at bounding box center [742, 130] width 8 height 8
click at [826, 212] on body "anderson@sigilprotects.com Settings Build Automations Crew Studio" at bounding box center [453, 215] width 906 height 430
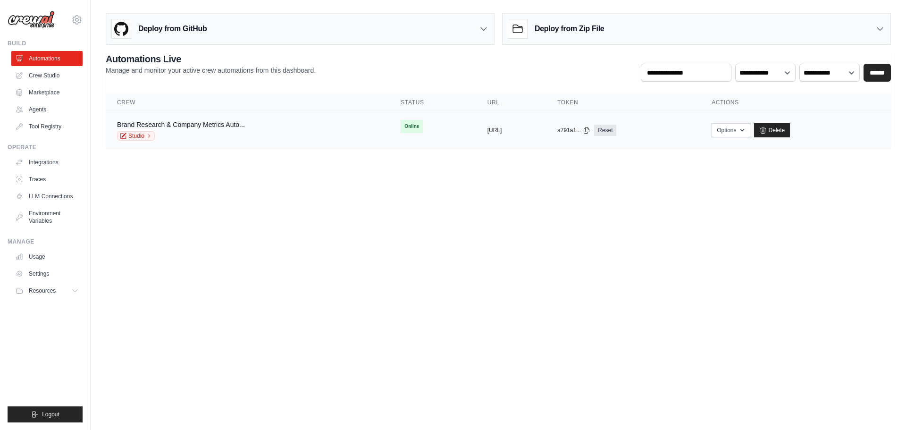
click at [229, 134] on div "Studio" at bounding box center [181, 135] width 128 height 9
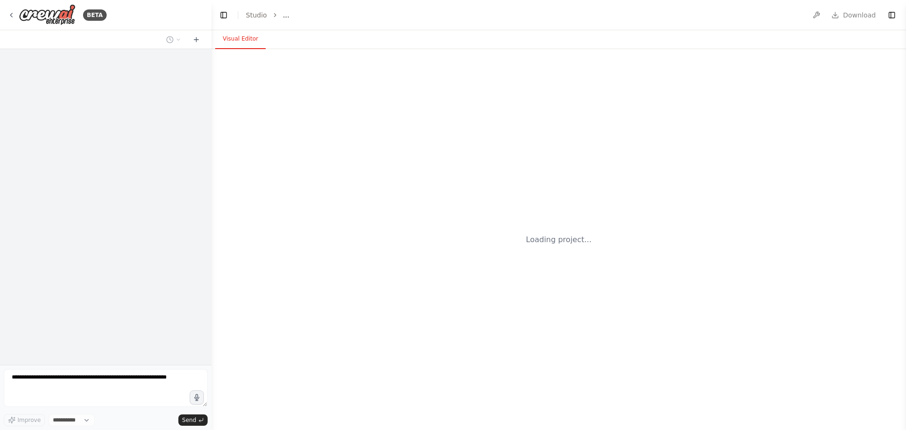
select select "****"
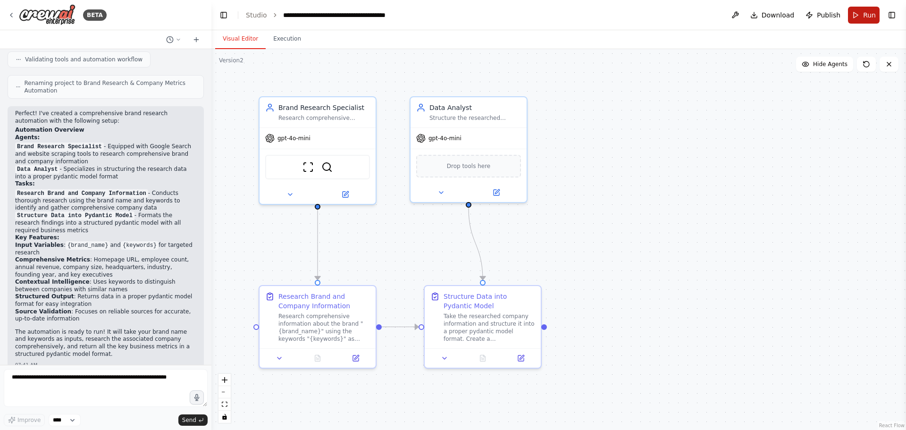
click at [865, 13] on span "Run" at bounding box center [869, 14] width 13 height 9
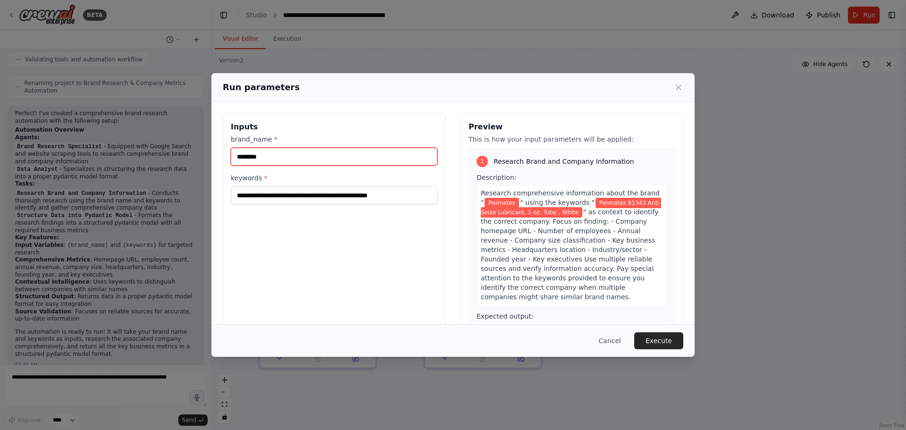
click at [310, 156] on input "********" at bounding box center [334, 157] width 207 height 18
paste input "text"
type input "*******"
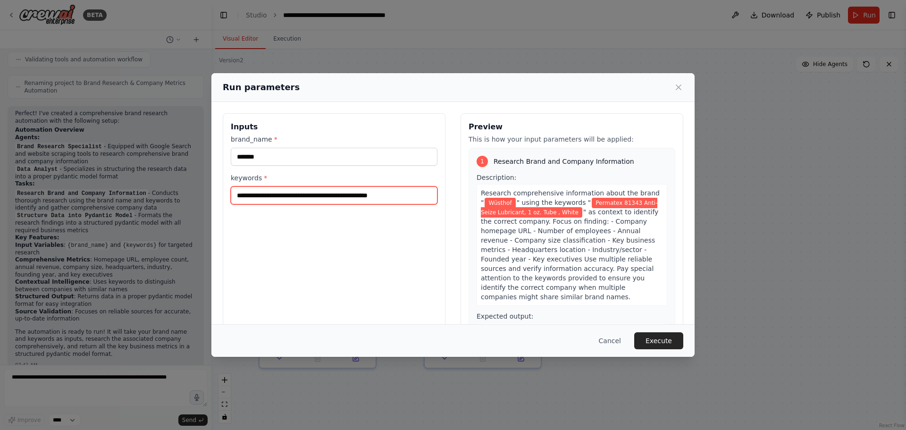
click at [329, 197] on input "**********" at bounding box center [334, 195] width 207 height 18
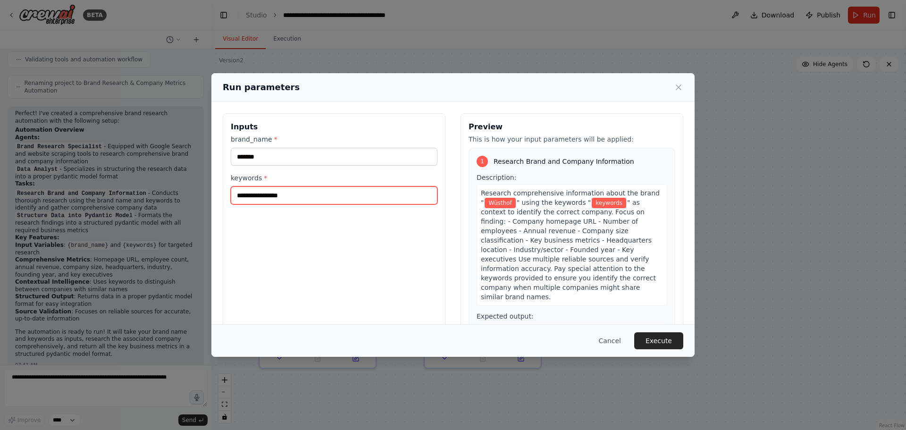
drag, startPoint x: 278, startPoint y: 196, endPoint x: 294, endPoint y: 197, distance: 16.5
click at [278, 196] on input "keywords *" at bounding box center [334, 195] width 207 height 18
paste input "**********"
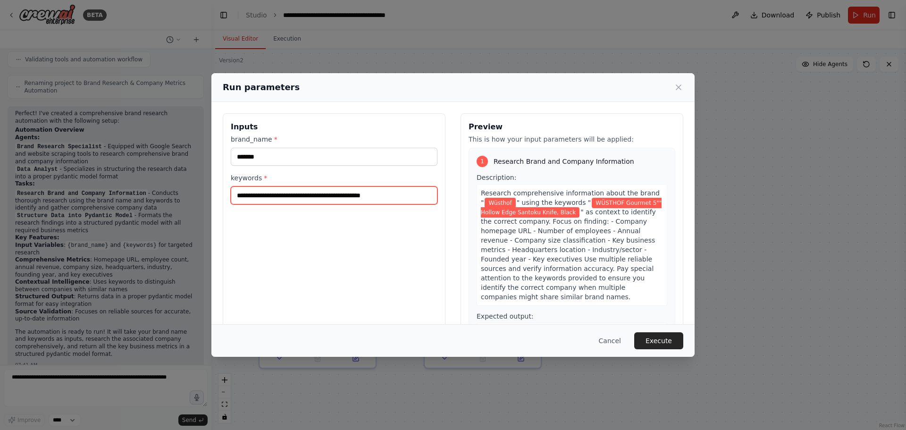
drag, startPoint x: 303, startPoint y: 194, endPoint x: 329, endPoint y: 215, distance: 33.2
click at [304, 194] on input "**********" at bounding box center [334, 195] width 207 height 18
type input "**********"
click at [658, 340] on button "Execute" at bounding box center [658, 340] width 49 height 17
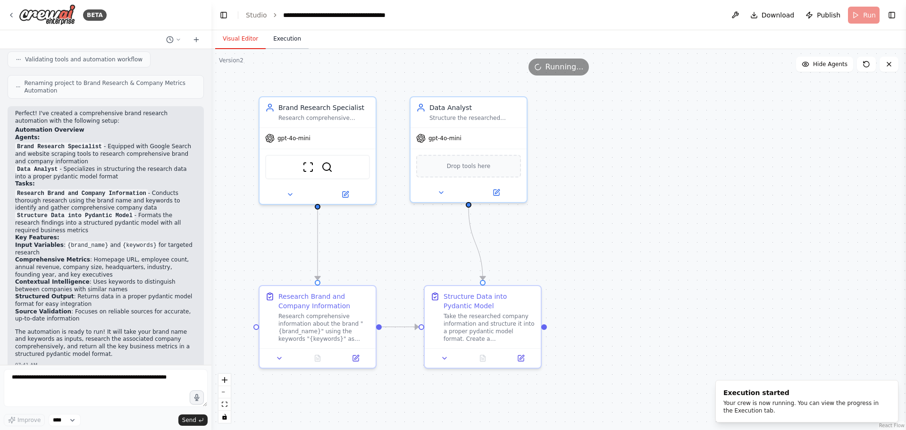
click at [284, 38] on button "Execution" at bounding box center [287, 39] width 43 height 20
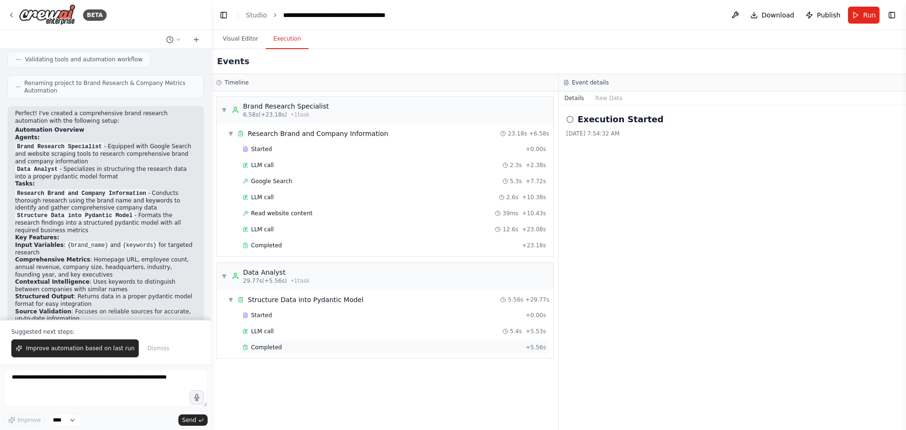
click at [270, 346] on span "Completed" at bounding box center [266, 347] width 31 height 8
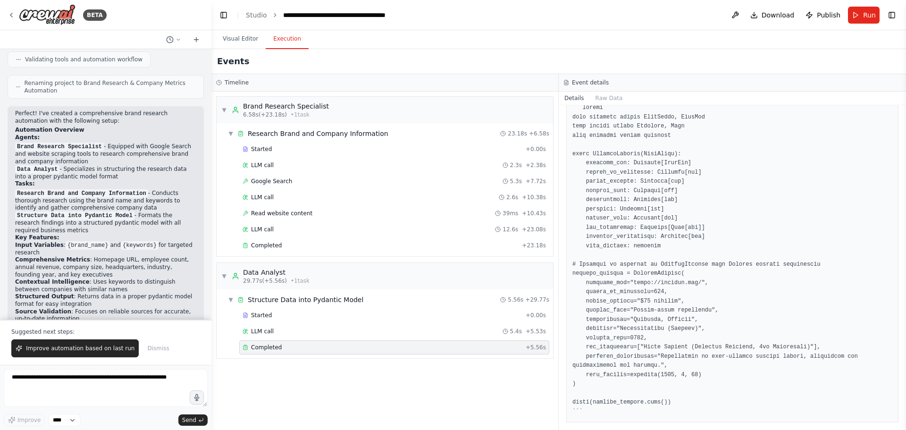
scroll to position [306, 0]
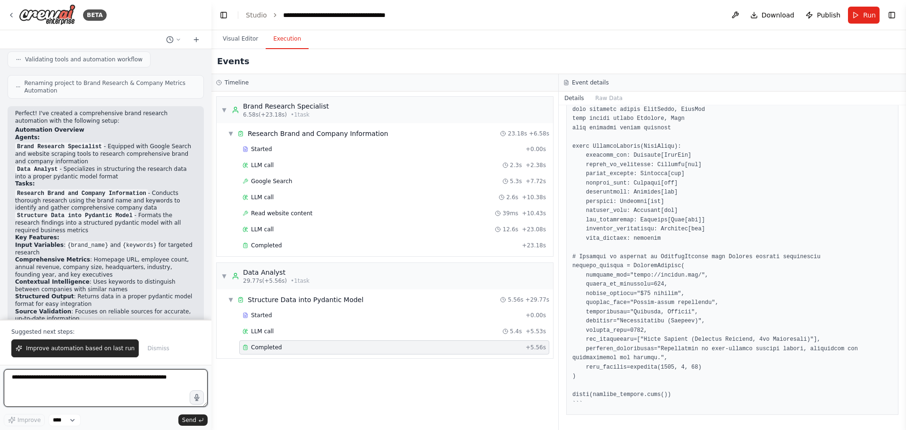
click at [74, 383] on textarea at bounding box center [106, 388] width 204 height 38
click at [136, 382] on textarea at bounding box center [106, 388] width 204 height 38
click at [95, 377] on textarea at bounding box center [106, 388] width 204 height 38
click at [264, 249] on div "Completed + 23.18s" at bounding box center [394, 245] width 310 height 14
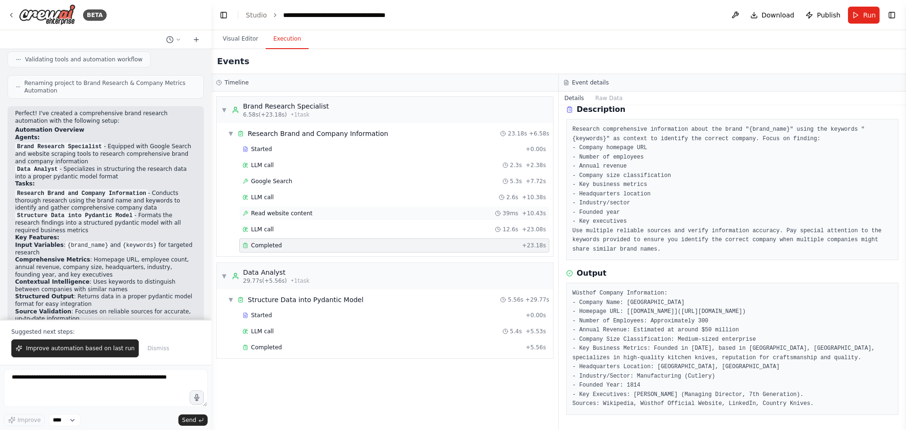
click at [275, 213] on span "Read website content" at bounding box center [281, 213] width 61 height 8
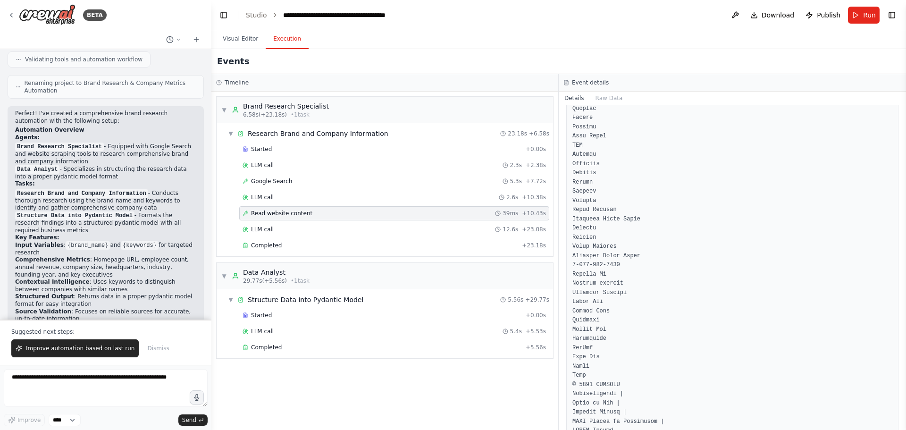
scroll to position [4786, 0]
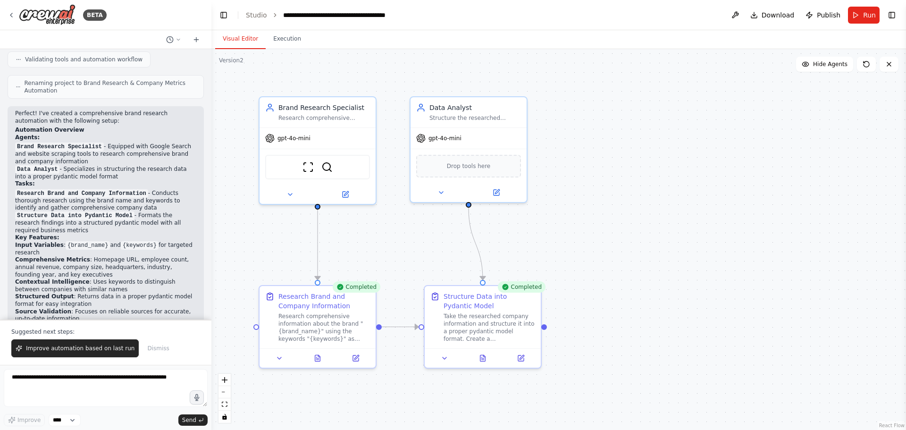
click at [241, 38] on button "Visual Editor" at bounding box center [240, 39] width 50 height 20
click at [339, 319] on div "Research comprehensive information about the brand "{brand_name}" using the key…" at bounding box center [324, 325] width 92 height 30
click at [359, 358] on icon at bounding box center [356, 356] width 6 height 6
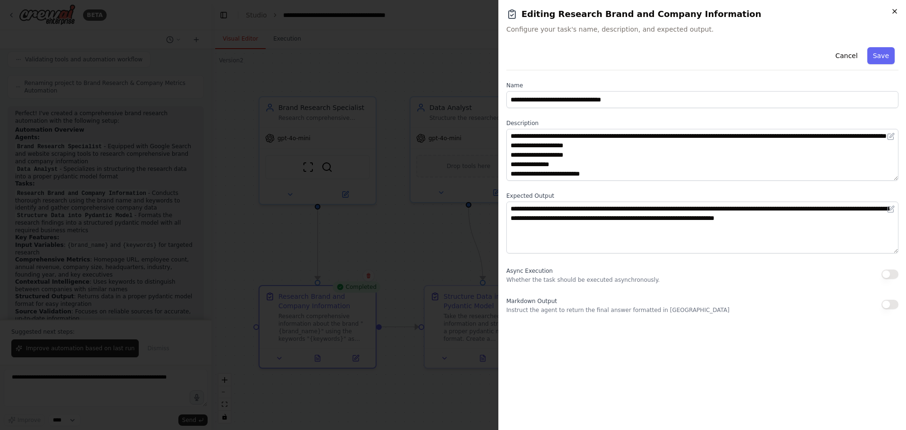
click at [897, 10] on icon "button" at bounding box center [895, 12] width 8 height 8
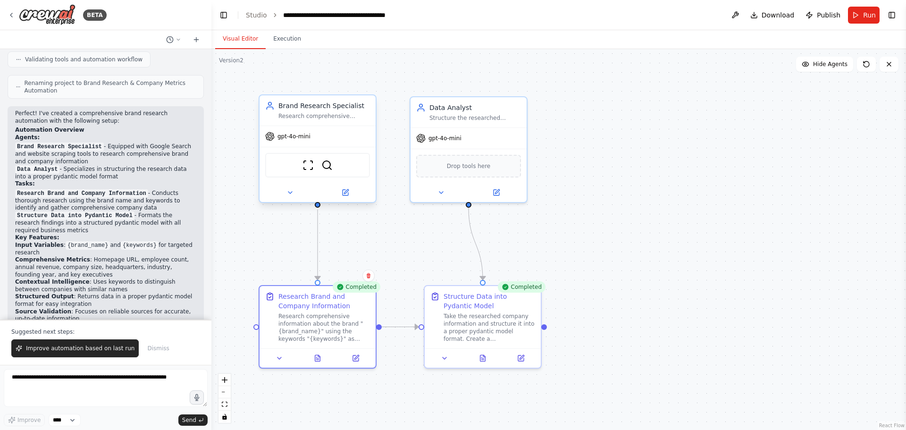
click at [329, 114] on div "Research comprehensive information about {brand_name} using {keywords} as conte…" at bounding box center [324, 116] width 92 height 8
click at [345, 194] on icon at bounding box center [346, 193] width 6 height 6
click at [348, 193] on icon at bounding box center [346, 193] width 6 height 6
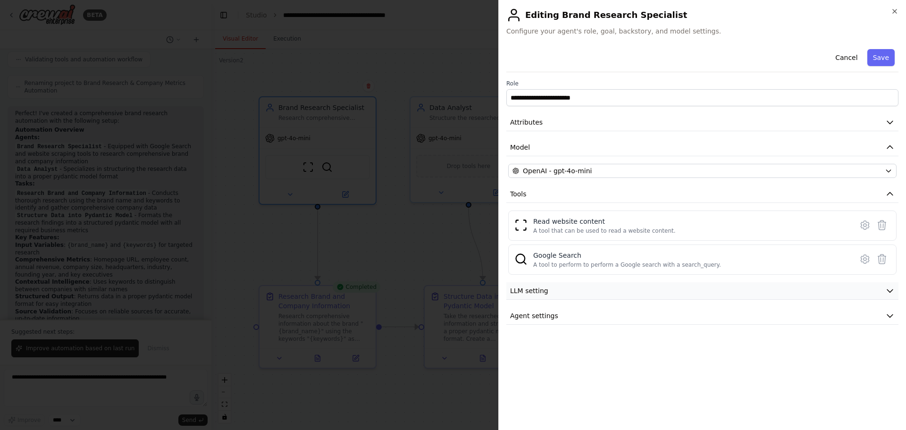
click at [570, 292] on button "LLM setting" at bounding box center [702, 290] width 392 height 17
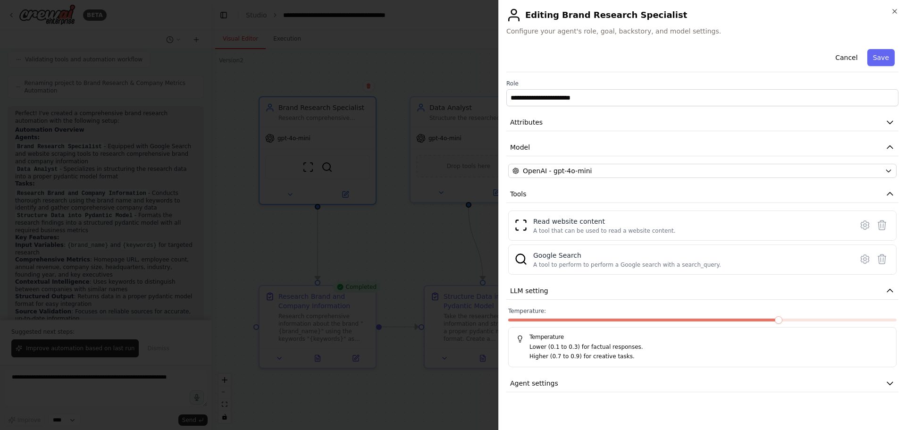
click at [572, 318] on span at bounding box center [644, 319] width 272 height 3
click at [567, 320] on span at bounding box center [547, 319] width 78 height 3
click at [554, 317] on div "Temperature: 0.2 Temperature Lower (0.1 to 0.3) for factual responses. Higher (…" at bounding box center [702, 337] width 388 height 60
click at [544, 319] on span at bounding box center [547, 319] width 78 height 3
click at [881, 54] on button "Save" at bounding box center [880, 57] width 27 height 17
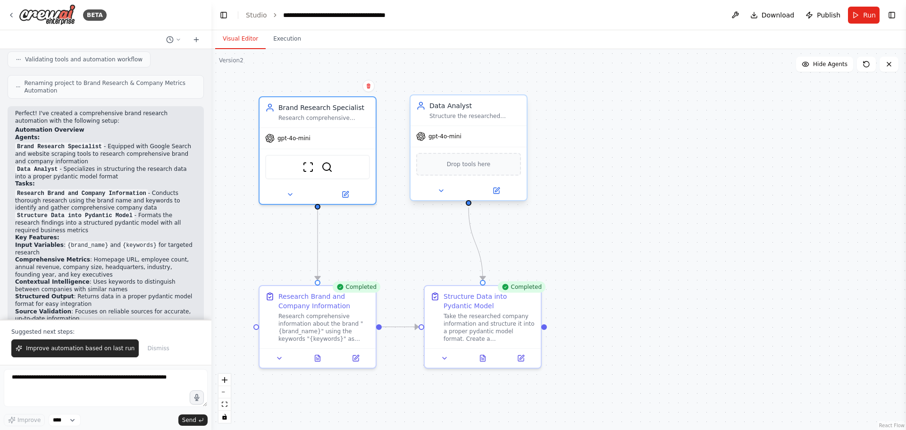
click at [470, 112] on div "Data Analyst Structure the researched company information into a comprehensive …" at bounding box center [475, 110] width 92 height 19
click at [496, 189] on icon at bounding box center [497, 191] width 6 height 6
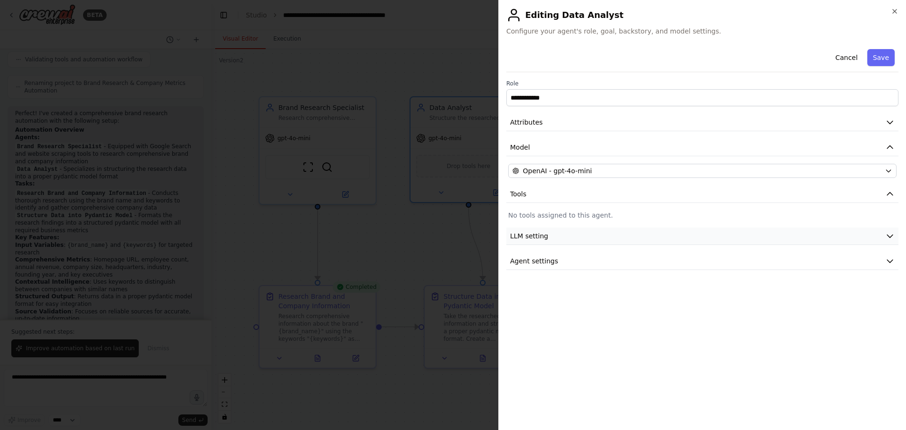
click at [569, 236] on button "LLM setting" at bounding box center [702, 235] width 392 height 17
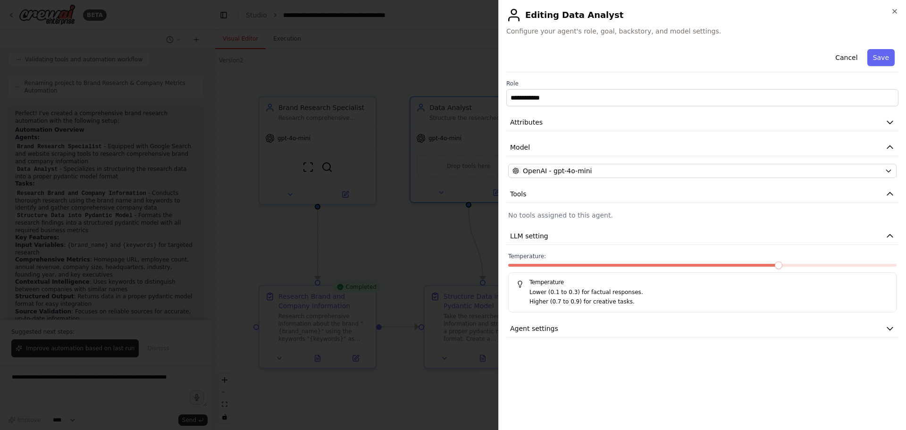
click at [568, 263] on div "Temperature: Temperature Lower (0.1 to 0.3) for factual responses. Higher (0.7 …" at bounding box center [702, 282] width 388 height 60
click at [547, 264] on span at bounding box center [527, 265] width 39 height 3
click at [883, 56] on button "Save" at bounding box center [880, 57] width 27 height 17
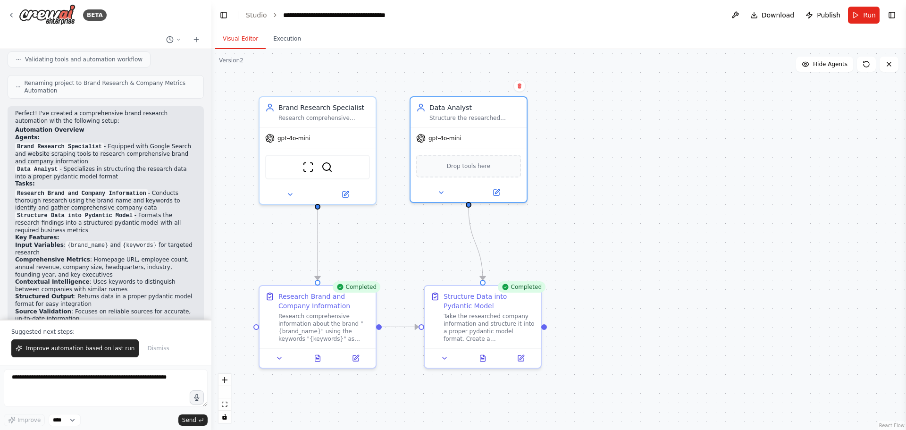
click at [577, 198] on div ".deletable-edge-delete-btn { width: 20px; height: 20px; border: 0px solid #ffff…" at bounding box center [558, 239] width 694 height 381
click at [566, 186] on div ".deletable-edge-delete-btn { width: 20px; height: 20px; border: 0px solid #ffff…" at bounding box center [558, 239] width 694 height 381
click at [863, 15] on span "Run" at bounding box center [869, 14] width 13 height 9
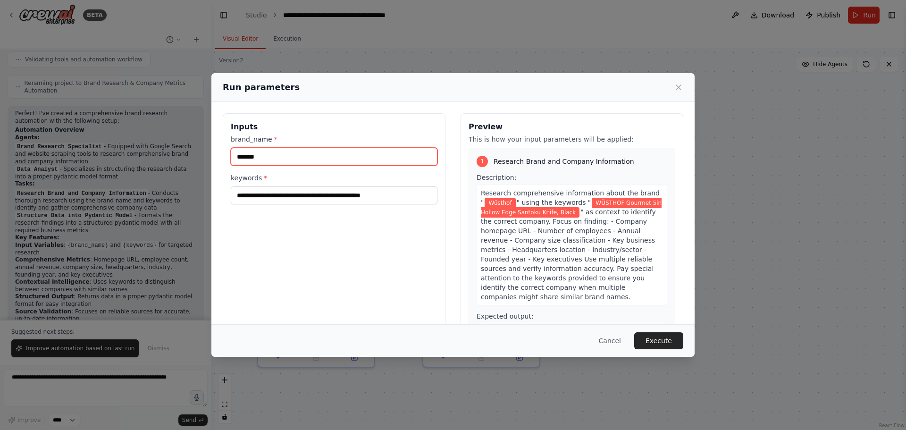
click at [277, 152] on input "*******" at bounding box center [334, 157] width 207 height 18
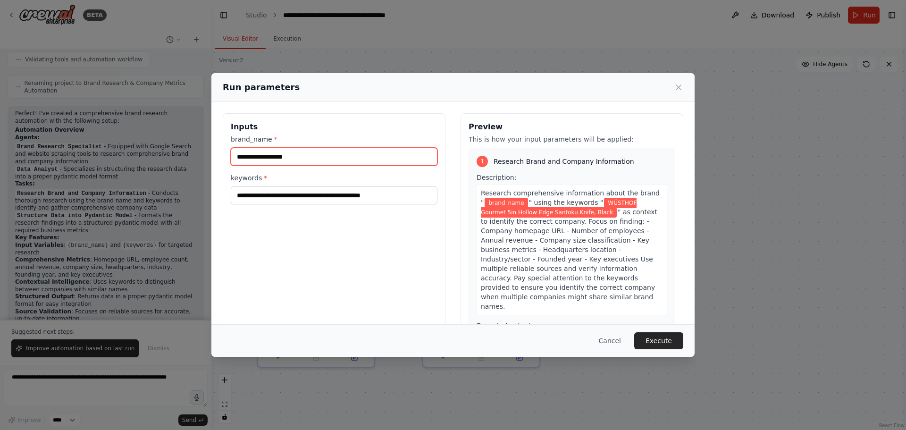
paste input "****"
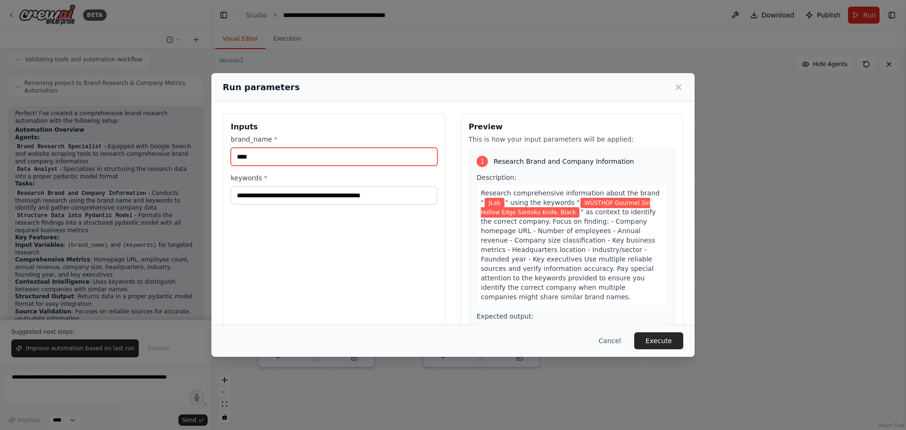
type input "****"
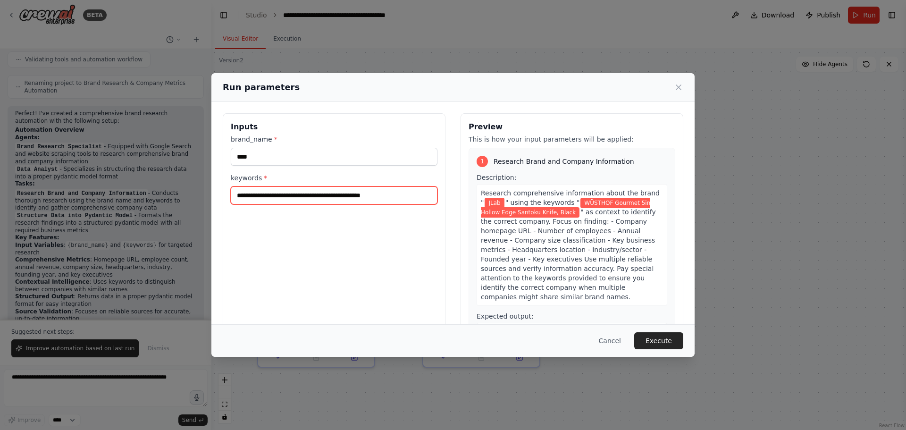
click at [400, 192] on input "**********" at bounding box center [334, 195] width 207 height 18
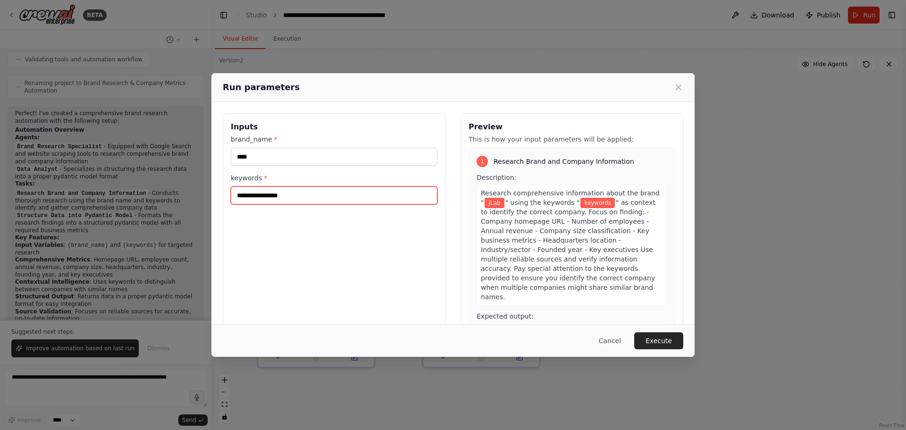
paste input "**********"
type input "**********"
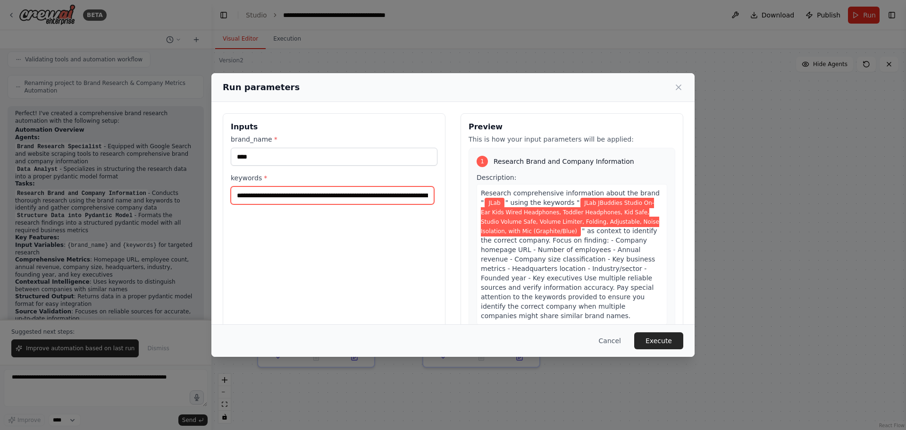
click at [369, 196] on input "**********" at bounding box center [332, 195] width 203 height 18
click at [664, 338] on button "Execute" at bounding box center [658, 340] width 49 height 17
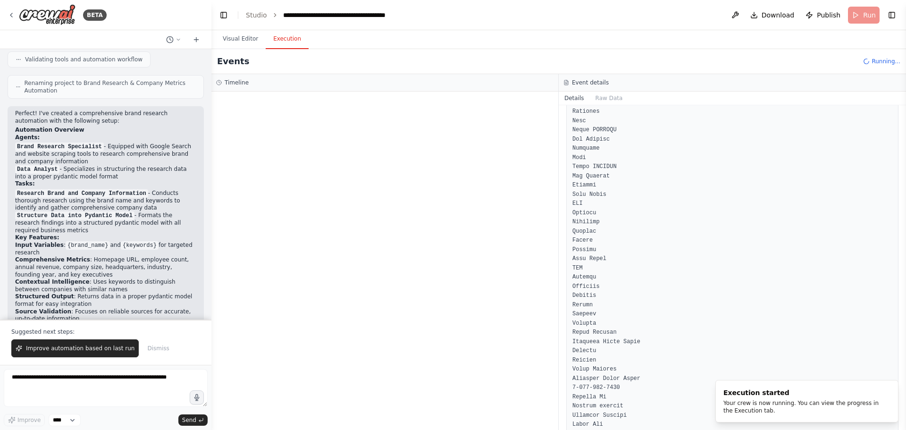
click at [285, 38] on button "Execution" at bounding box center [287, 39] width 43 height 20
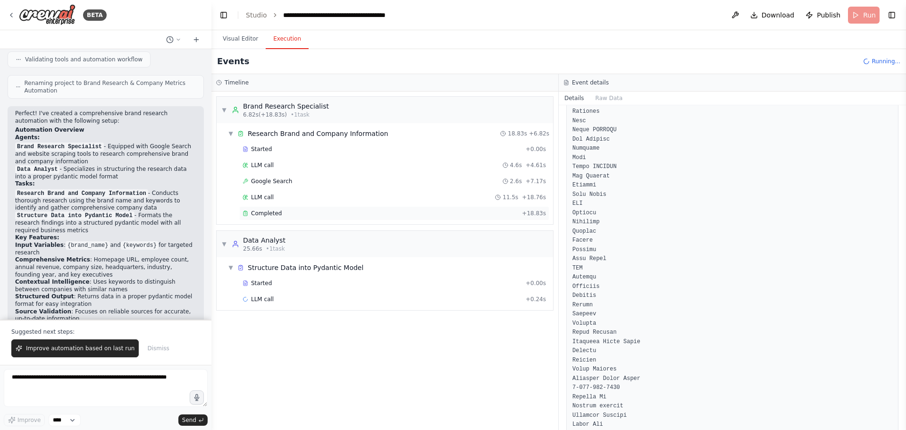
click at [269, 213] on span "Completed" at bounding box center [266, 213] width 31 height 8
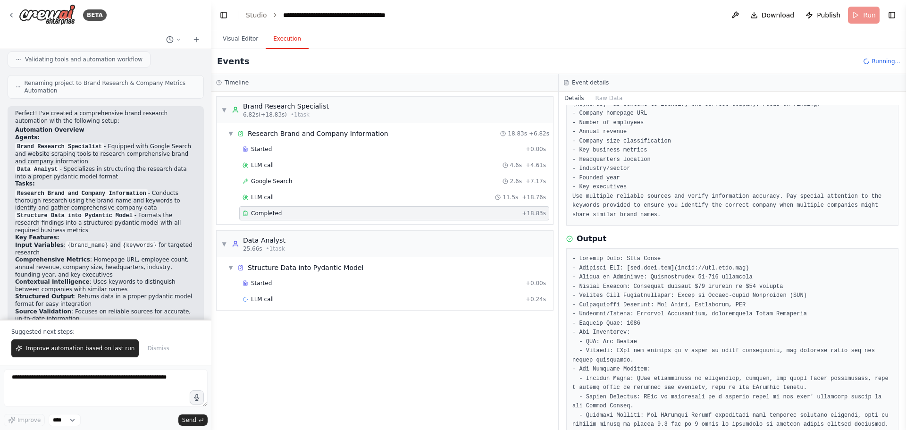
scroll to position [94, 0]
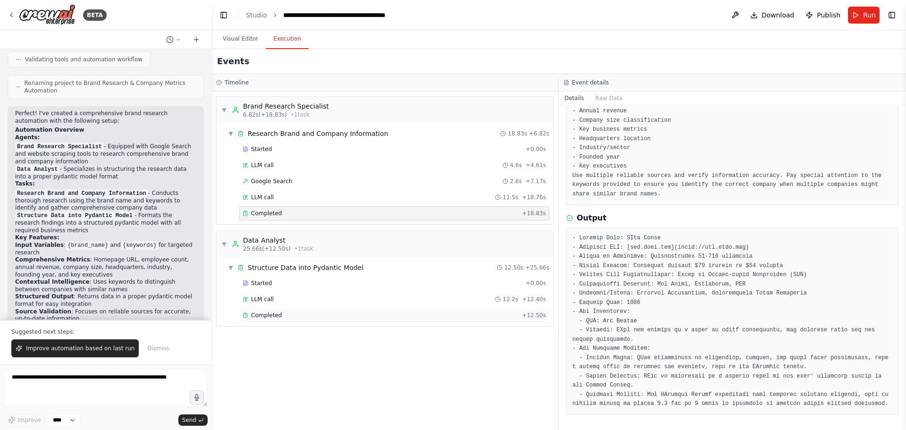
click at [266, 314] on span "Completed" at bounding box center [266, 315] width 31 height 8
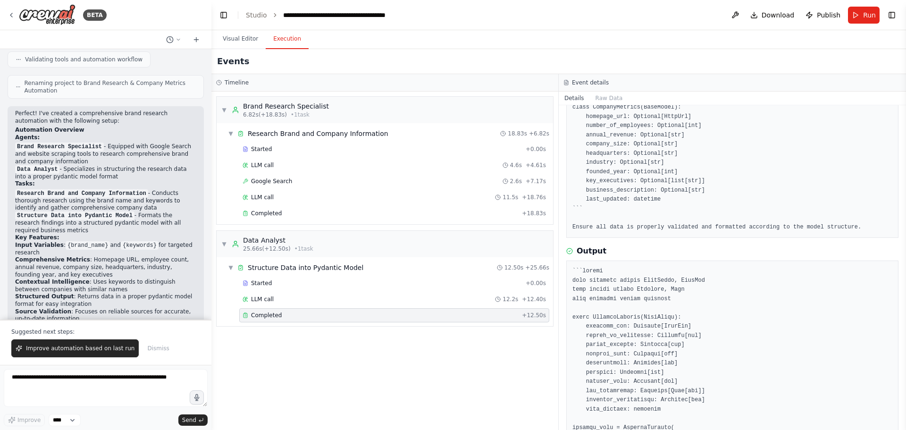
scroll to position [134, 0]
click at [12, 15] on icon at bounding box center [12, 15] width 8 height 8
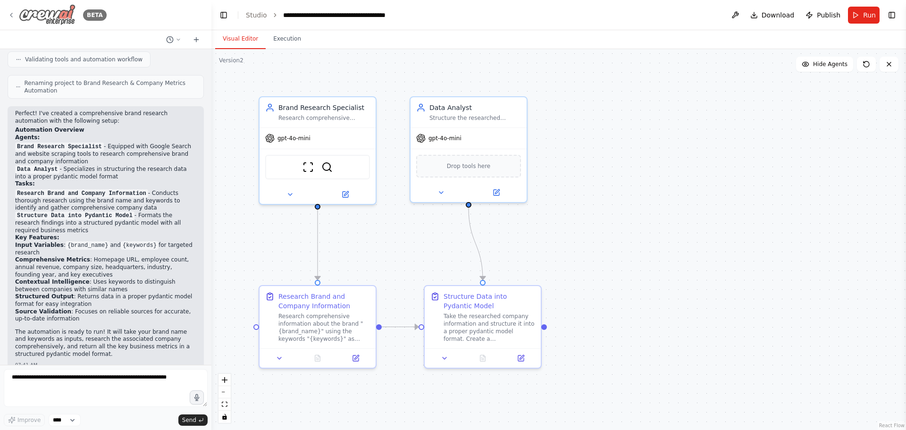
click at [13, 12] on icon at bounding box center [12, 15] width 8 height 8
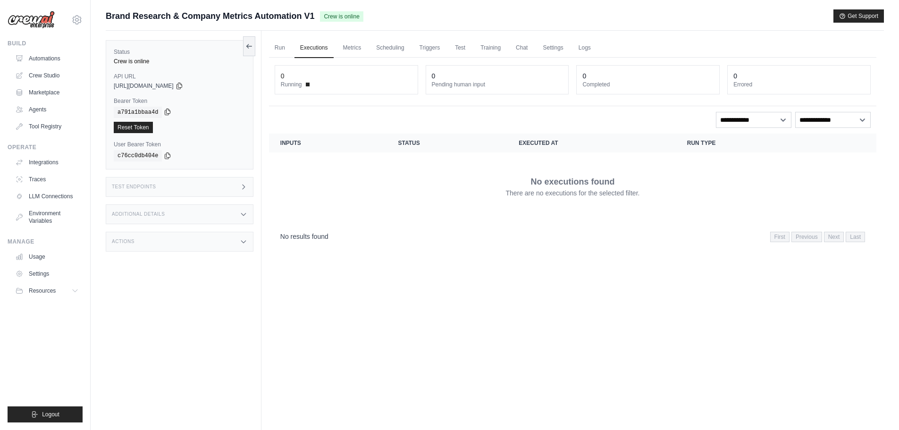
click at [165, 110] on icon at bounding box center [167, 112] width 5 height 6
click at [154, 189] on h3 "Test Endpoints" at bounding box center [134, 187] width 44 height 6
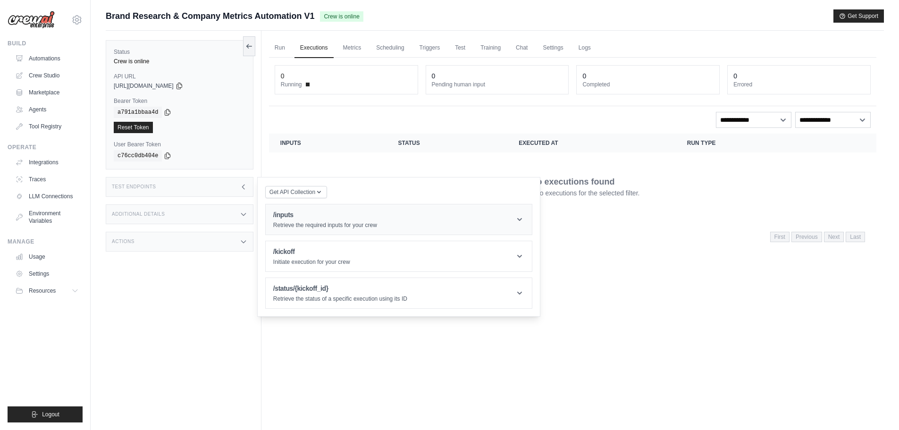
click at [406, 217] on header "/inputs Retrieve the required inputs for your crew" at bounding box center [399, 219] width 266 height 30
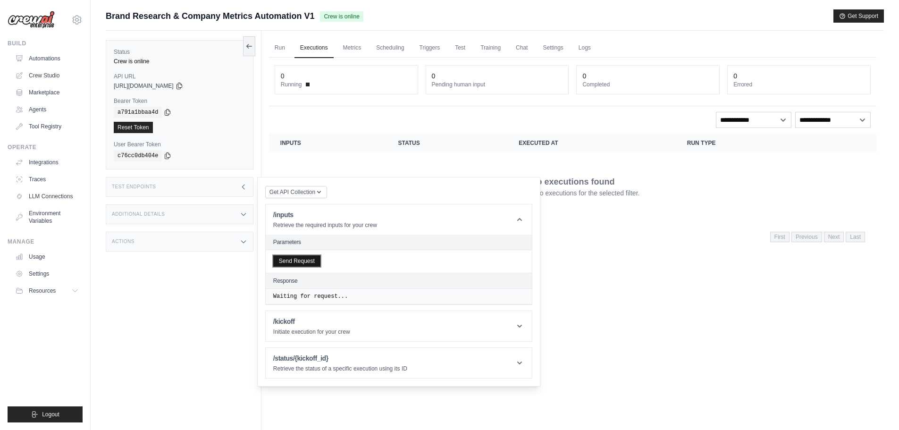
click at [295, 258] on button "Send Request" at bounding box center [296, 260] width 47 height 11
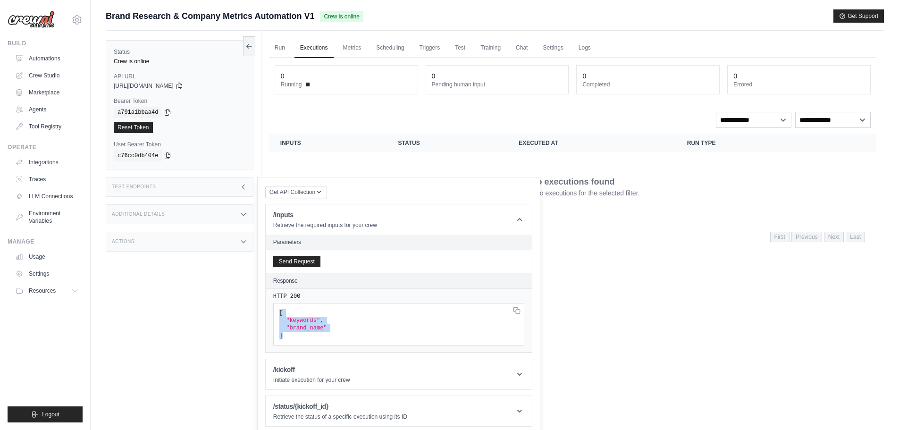
drag, startPoint x: 288, startPoint y: 338, endPoint x: 277, endPoint y: 311, distance: 29.3
click at [277, 311] on pre "[ "keywords" , "brand_name" ]" at bounding box center [398, 324] width 251 height 42
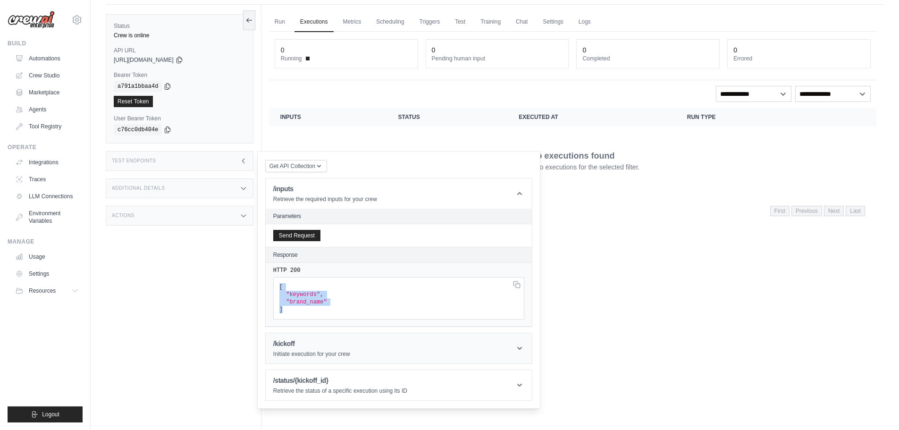
scroll to position [40, 0]
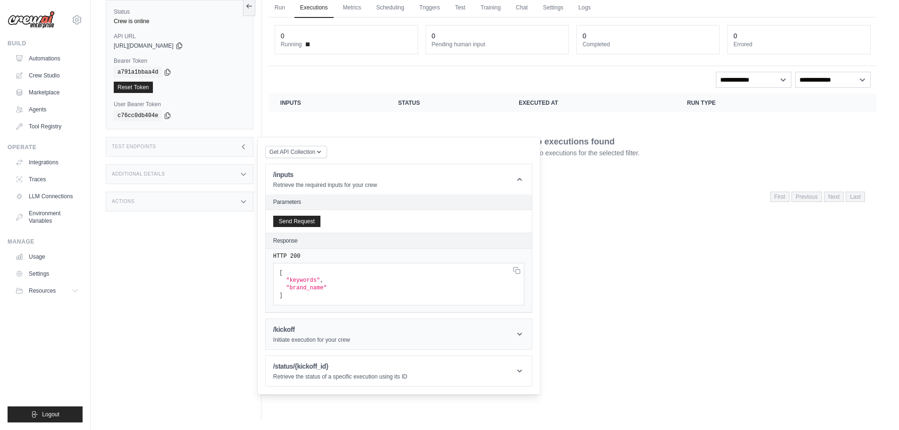
click at [372, 332] on header "/kickoff Initiate execution for your crew" at bounding box center [399, 334] width 266 height 30
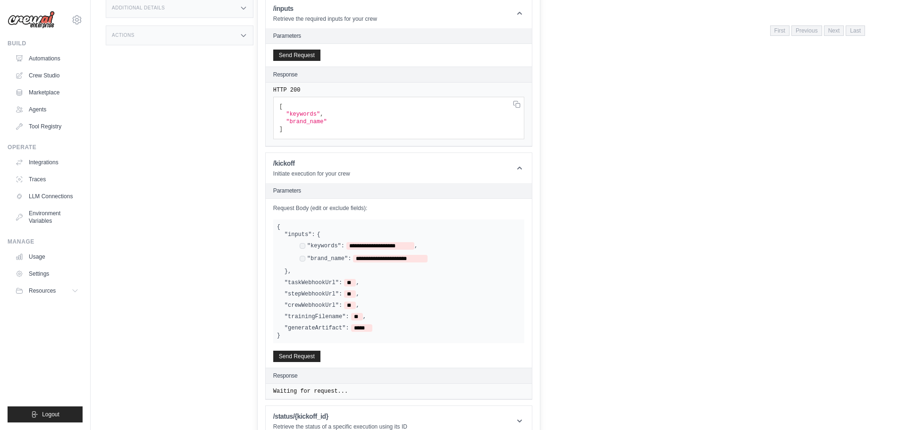
scroll to position [220, 0]
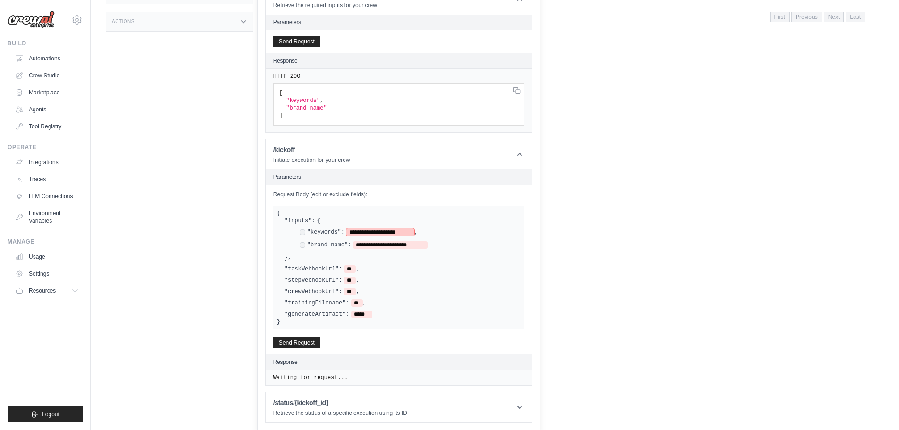
click at [374, 232] on span "**********" at bounding box center [380, 232] width 68 height 8
drag, startPoint x: 283, startPoint y: 320, endPoint x: 276, endPoint y: 213, distance: 107.8
click at [276, 213] on div "**********" at bounding box center [398, 268] width 251 height 124
click at [299, 339] on button "Send Request" at bounding box center [296, 341] width 47 height 11
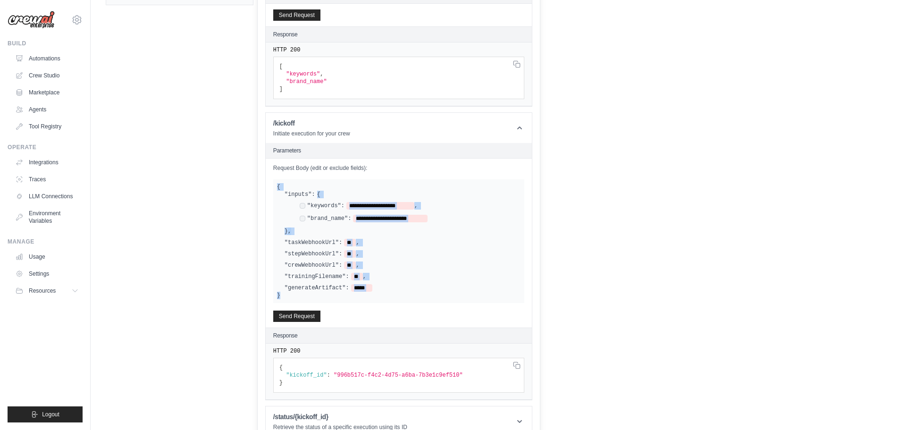
scroll to position [260, 0]
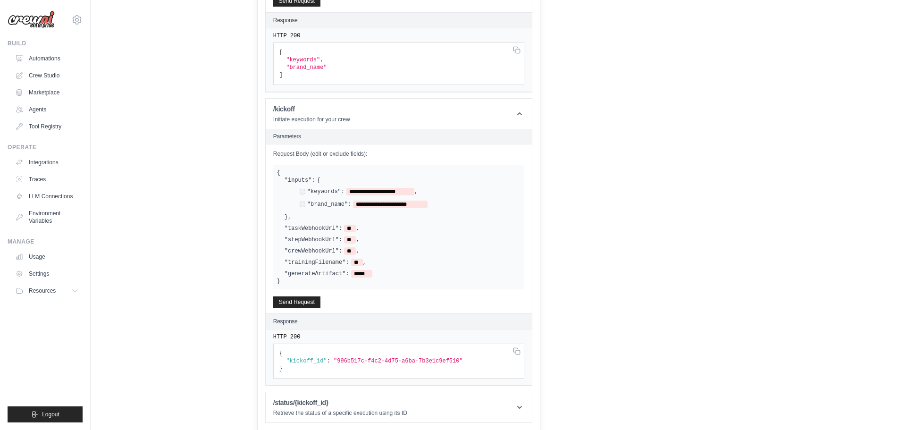
click at [413, 387] on div "Get API Collection Postman API Collection /inputs Retrieve the required inputs …" at bounding box center [398, 174] width 267 height 498
click at [413, 400] on header "/status/{kickoff_id} Retrieve the status of a specific execution using its ID" at bounding box center [399, 407] width 266 height 30
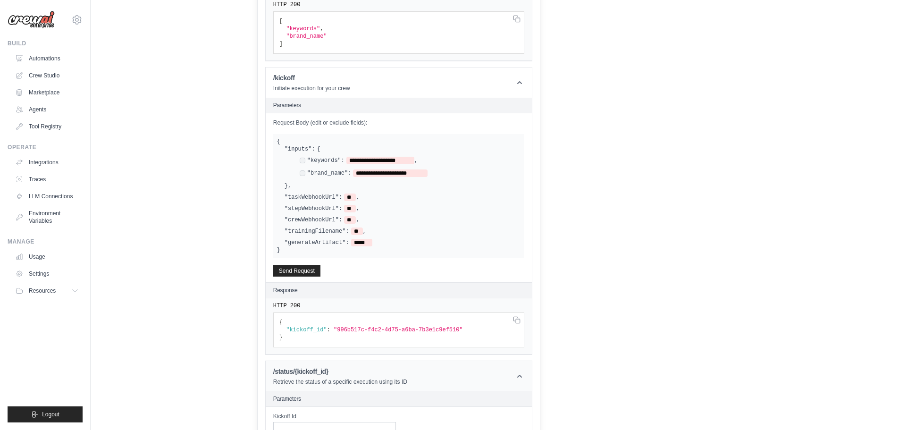
scroll to position [360, 0]
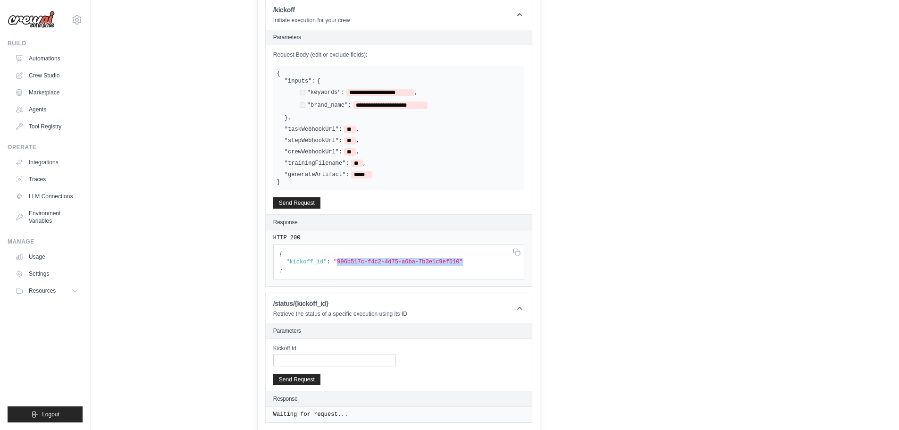
drag, startPoint x: 446, startPoint y: 260, endPoint x: 333, endPoint y: 259, distance: 113.2
click at [334, 259] on span ""996b517c-f4c2-4d75-a6ba-7b3e1c9ef510"" at bounding box center [398, 262] width 129 height 7
copy span "996b517c-f4c2-4d75-a6ba-7b3e1c9ef510""
click at [301, 354] on input "Kickoff Id" at bounding box center [334, 360] width 123 height 12
paste input "**********"
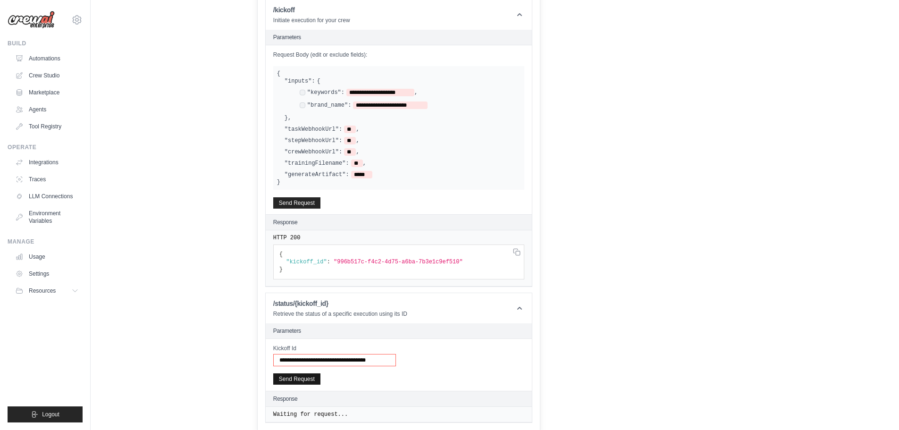
type input "**********"
click at [298, 378] on button "Send Request" at bounding box center [296, 378] width 47 height 11
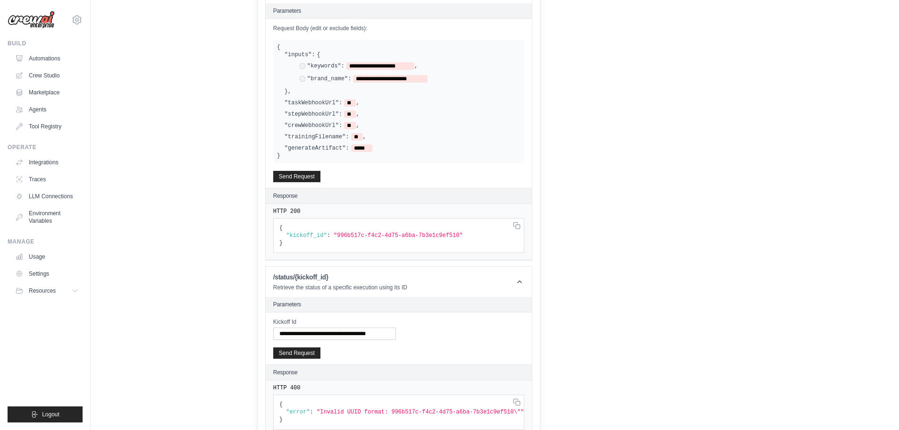
scroll to position [400, 0]
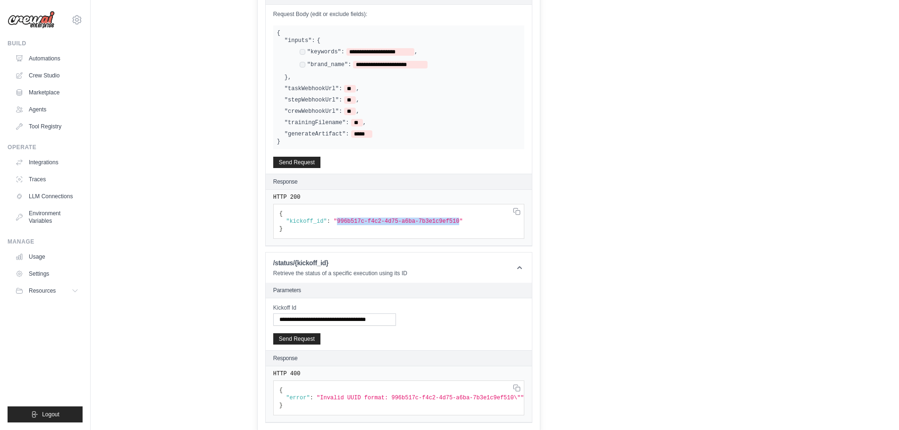
drag, startPoint x: 331, startPoint y: 220, endPoint x: 444, endPoint y: 218, distance: 113.3
click at [444, 218] on span ""996b517c-f4c2-4d75-a6ba-7b3e1c9ef510"" at bounding box center [398, 221] width 129 height 7
copy span "996b517c-f4c2-4d75-a6ba-7b3e1c9ef510"
click at [322, 316] on input "**********" at bounding box center [334, 319] width 123 height 12
paste input "**********"
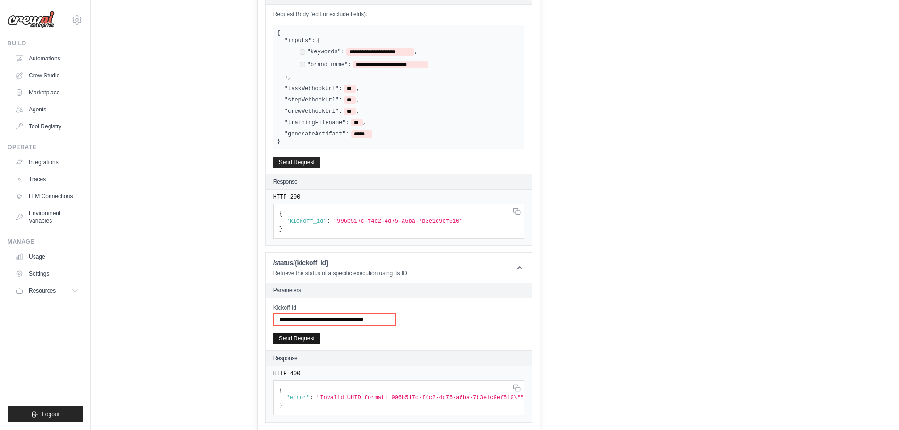
type input "**********"
click at [294, 337] on button "Send Request" at bounding box center [296, 338] width 47 height 11
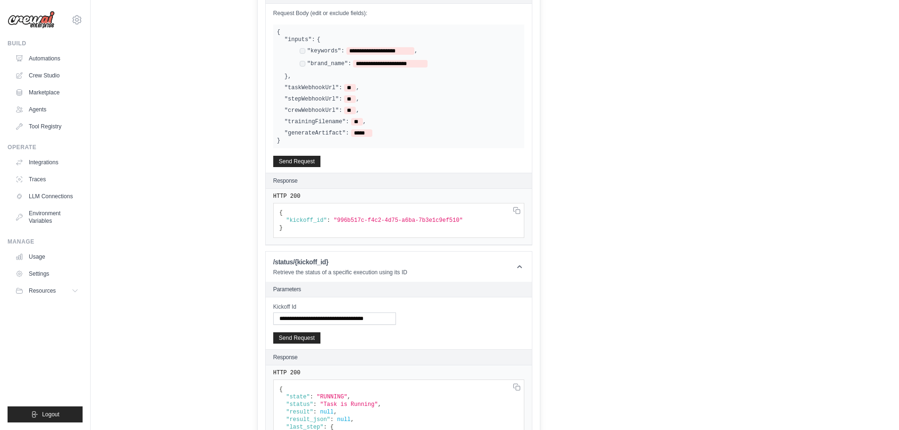
scroll to position [371, 0]
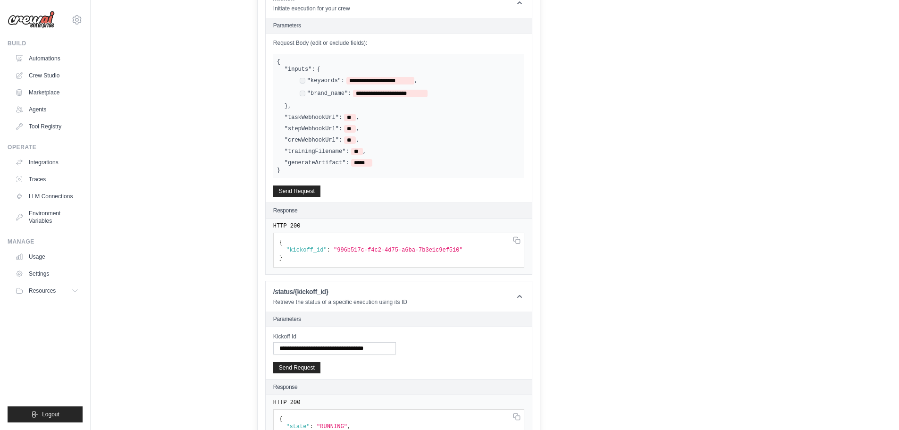
click at [284, 168] on div "**********" at bounding box center [398, 116] width 251 height 124
drag, startPoint x: 281, startPoint y: 173, endPoint x: 276, endPoint y: 61, distance: 111.9
click at [276, 61] on div "**********" at bounding box center [398, 116] width 251 height 124
copy div "**********"
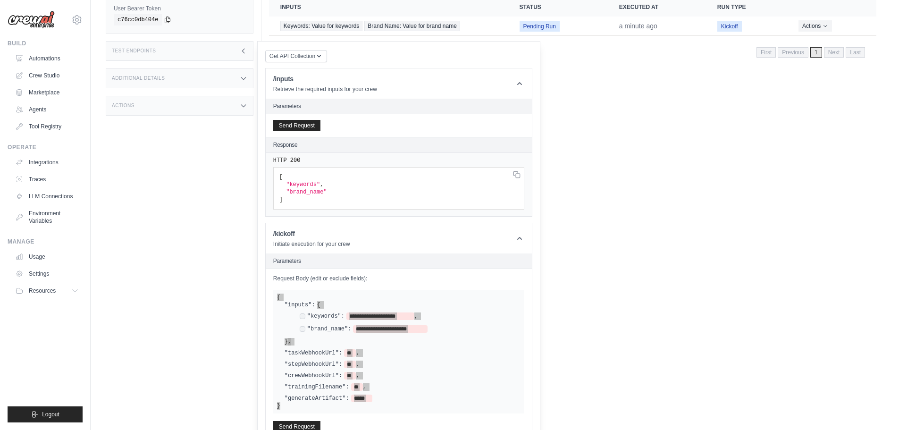
scroll to position [135, 0]
click at [321, 56] on icon "button" at bounding box center [319, 56] width 8 height 8
click at [322, 54] on icon "button" at bounding box center [319, 56] width 8 height 8
click at [321, 77] on div "Postman API Collection" at bounding box center [318, 81] width 91 height 15
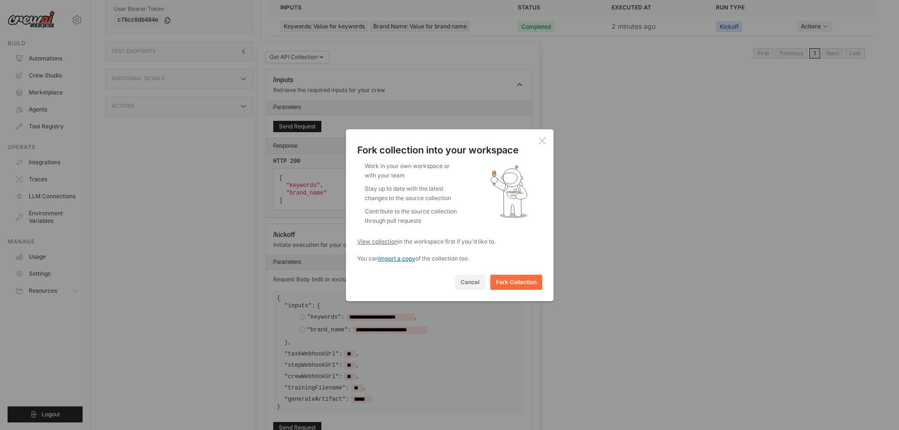
click at [401, 259] on span "import a copy" at bounding box center [396, 258] width 37 height 7
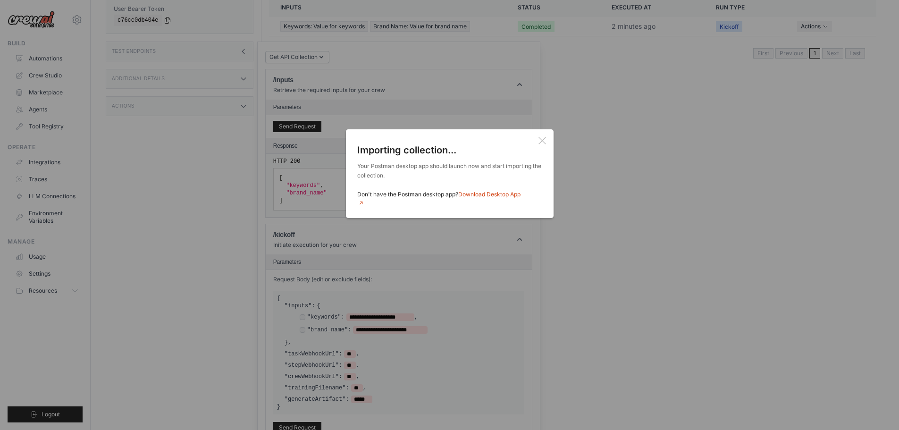
click at [540, 138] on icon at bounding box center [542, 141] width 8 height 8
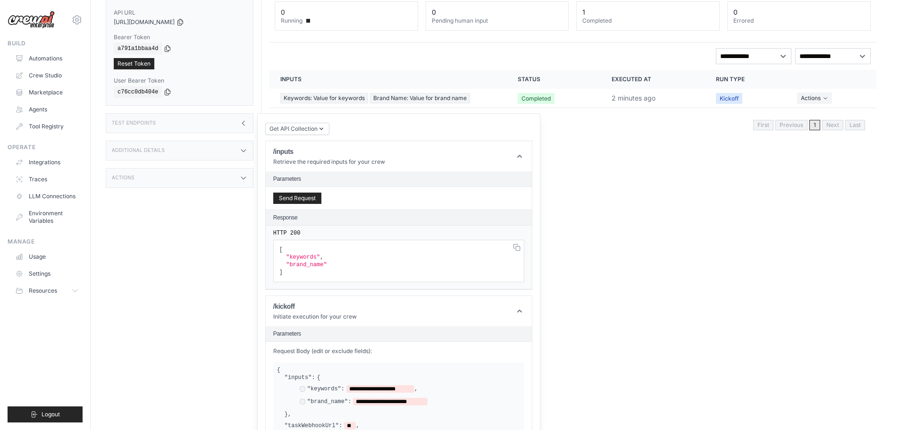
scroll to position [0, 0]
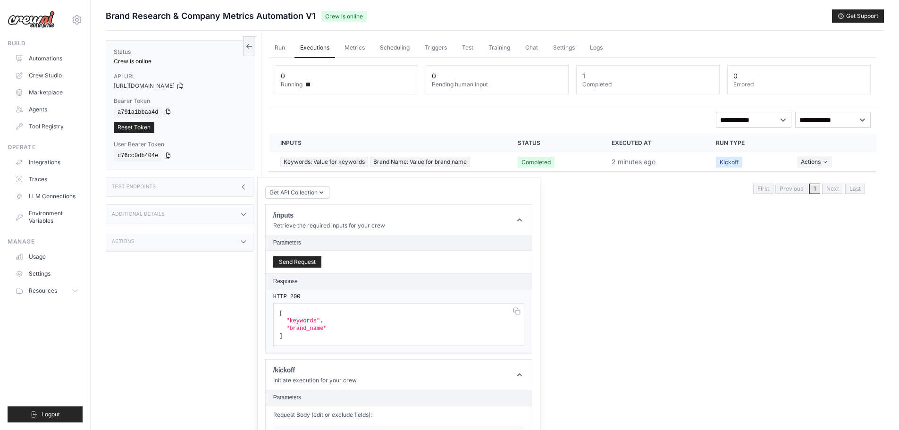
click at [164, 111] on icon at bounding box center [168, 112] width 8 height 8
drag, startPoint x: 203, startPoint y: 83, endPoint x: 196, endPoint y: 84, distance: 7.1
click at [183, 83] on icon at bounding box center [180, 86] width 5 height 6
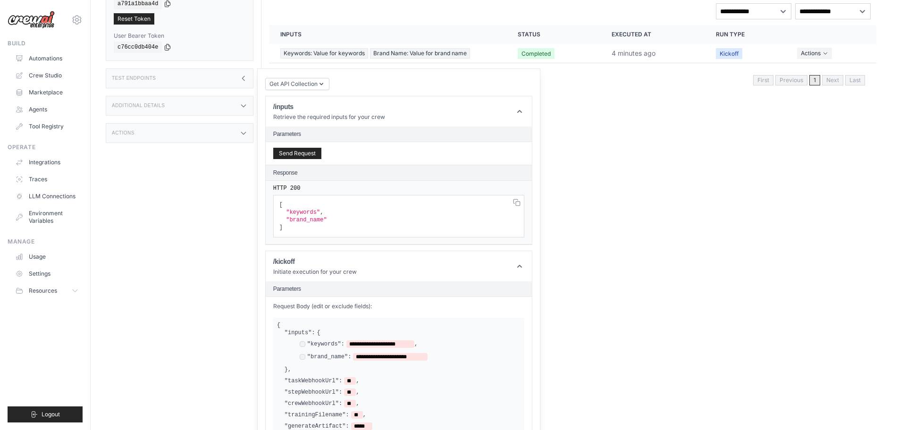
scroll to position [142, 0]
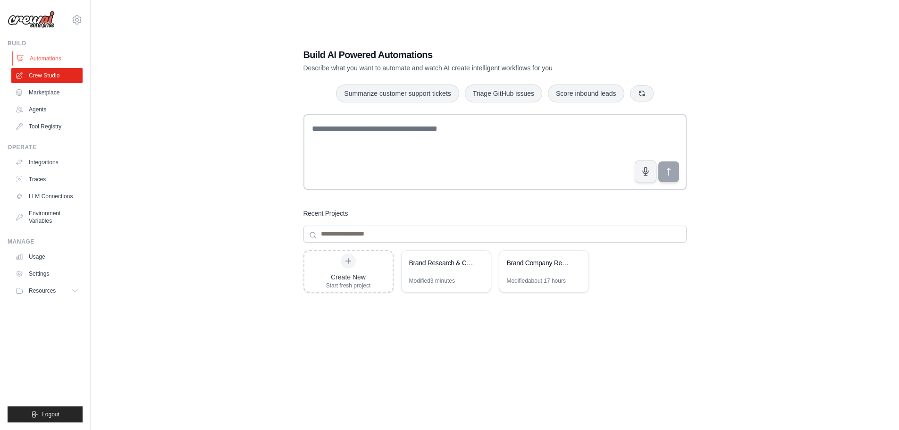
click at [53, 60] on link "Automations" at bounding box center [47, 58] width 71 height 15
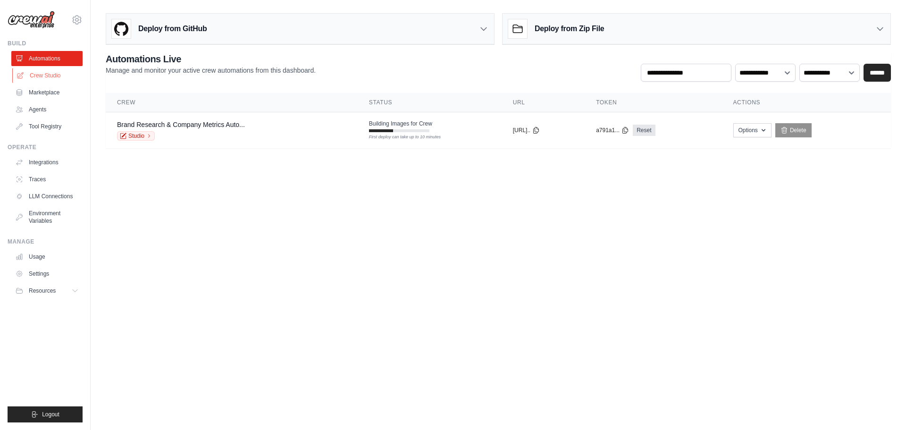
click at [43, 75] on link "Crew Studio" at bounding box center [47, 75] width 71 height 15
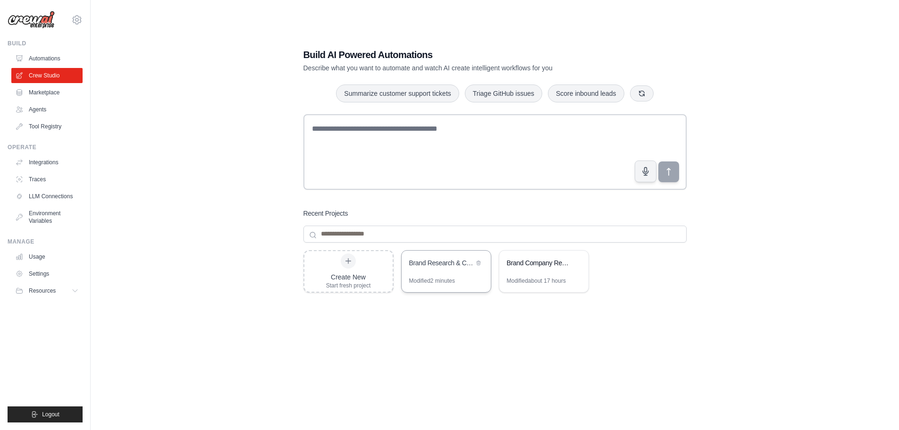
click at [429, 280] on div "Modified 2 minutes" at bounding box center [432, 281] width 46 height 8
click at [452, 272] on div "Brand Research & Company Metrics Automation" at bounding box center [446, 264] width 89 height 26
click at [39, 55] on link "Automations" at bounding box center [47, 58] width 71 height 15
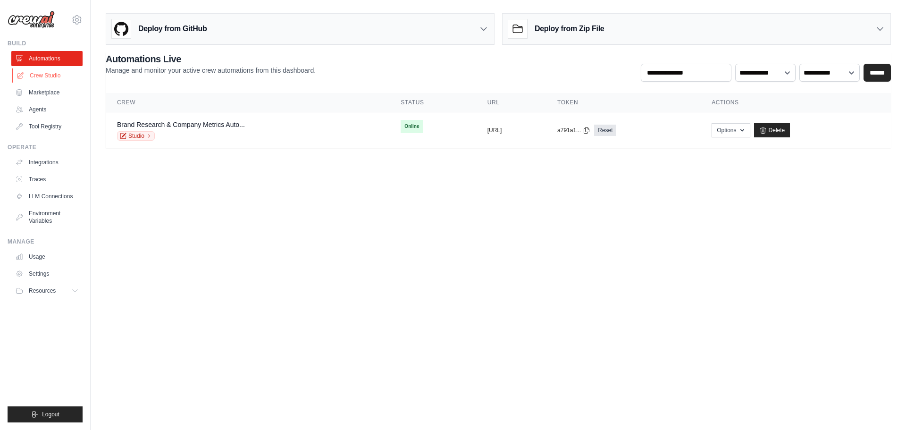
click at [40, 73] on link "Crew Studio" at bounding box center [47, 75] width 71 height 15
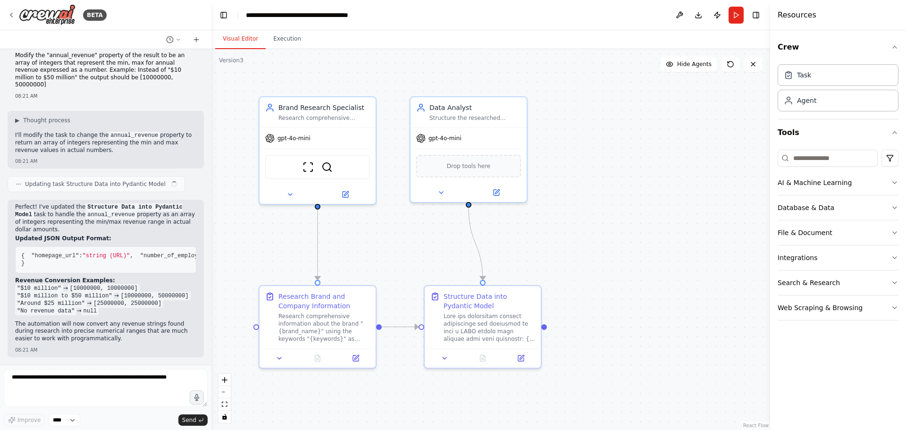
scroll to position [1271, 0]
click at [286, 36] on button "Execution" at bounding box center [287, 39] width 43 height 20
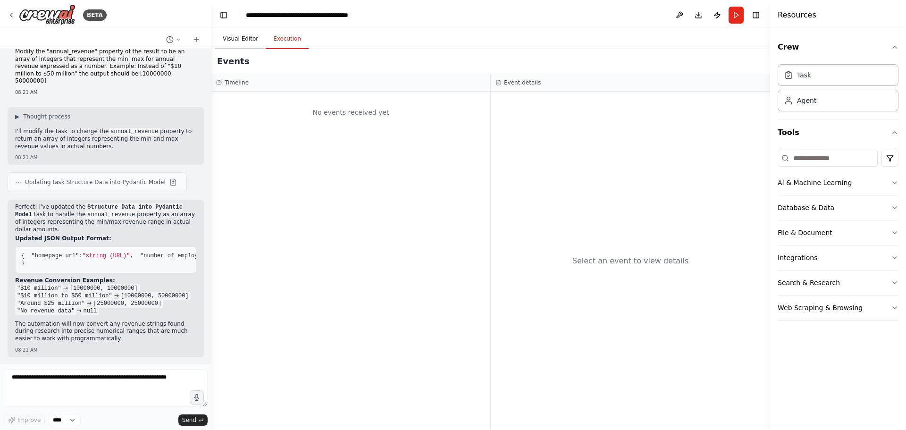
click at [233, 36] on button "Visual Editor" at bounding box center [240, 39] width 50 height 20
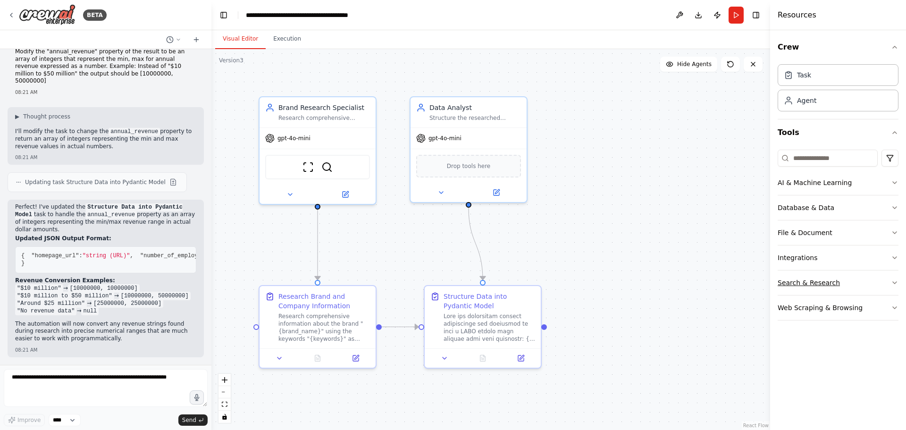
click at [826, 283] on div "Search & Research" at bounding box center [809, 282] width 62 height 9
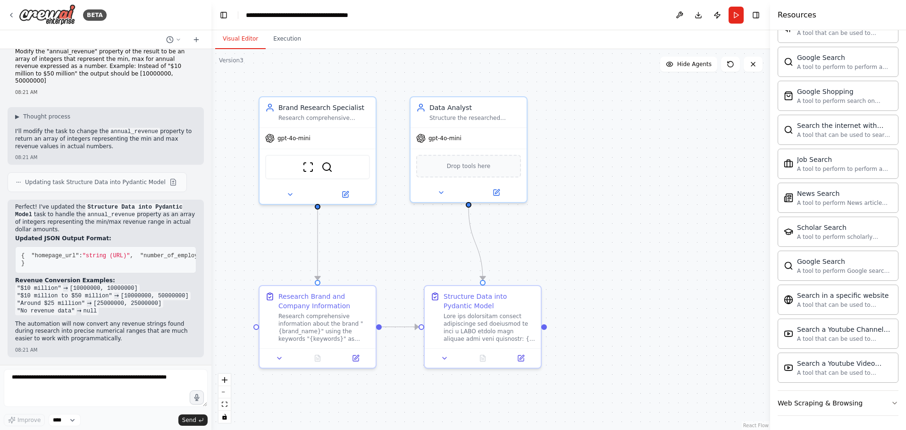
scroll to position [389, 0]
click at [839, 405] on div "Web Scraping & Browsing" at bounding box center [820, 401] width 85 height 9
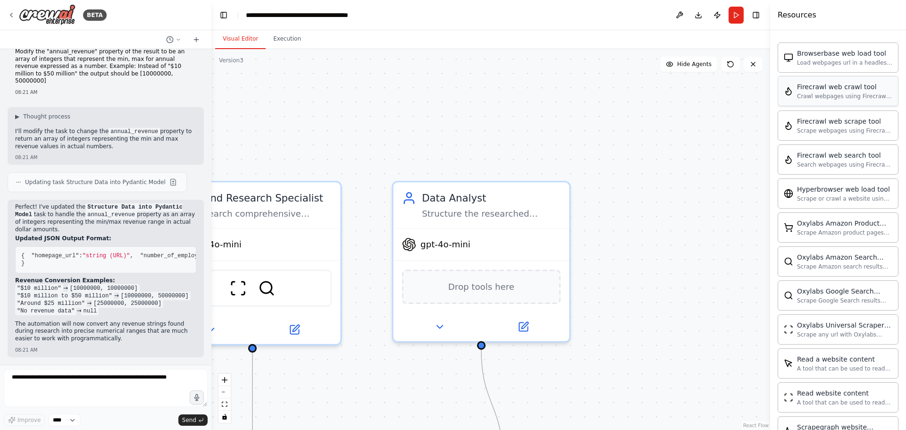
scroll to position [670, 0]
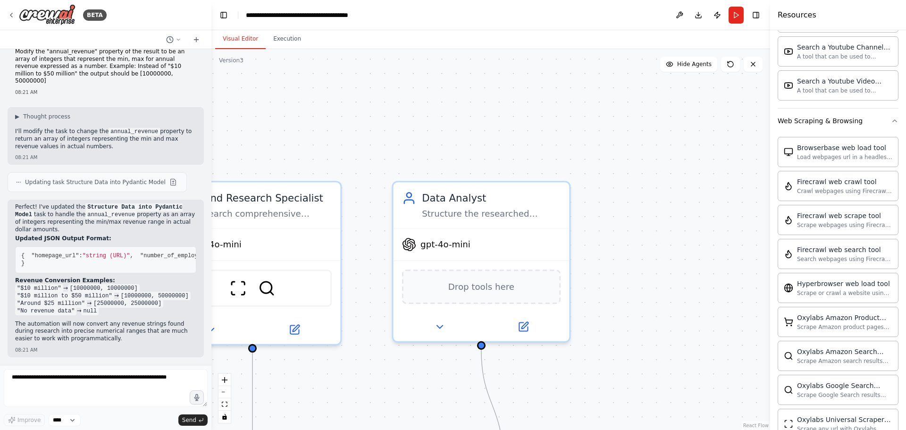
click at [7, 14] on div "BETA" at bounding box center [105, 15] width 211 height 30
click at [9, 14] on icon at bounding box center [12, 15] width 8 height 8
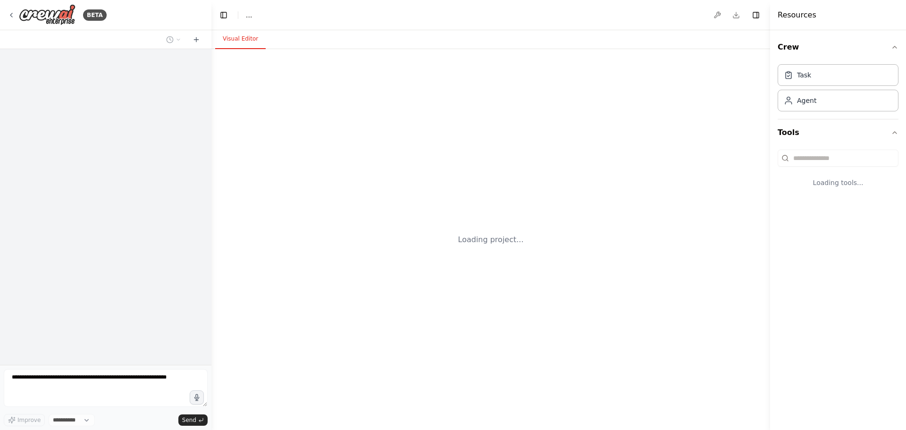
select select "****"
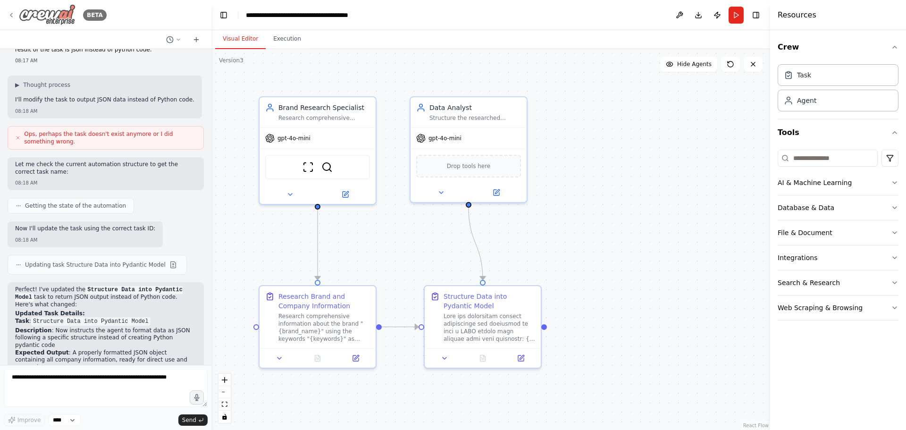
click at [10, 14] on icon at bounding box center [12, 15] width 8 height 8
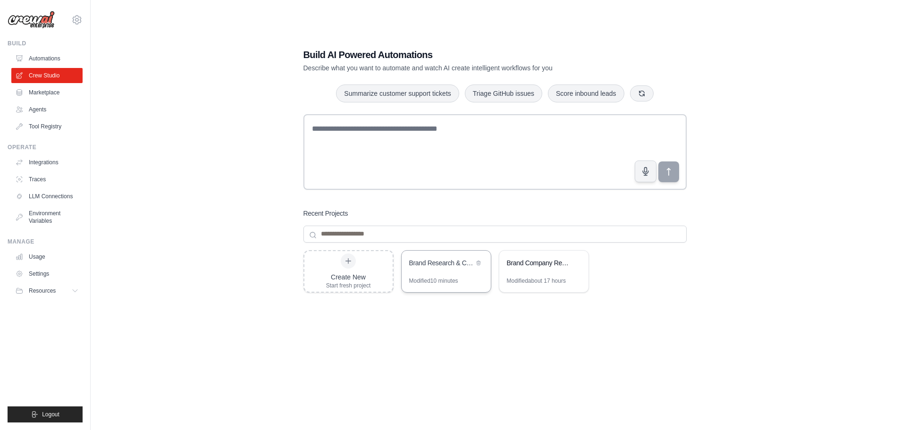
click at [471, 278] on div "Modified 10 minutes" at bounding box center [446, 284] width 89 height 15
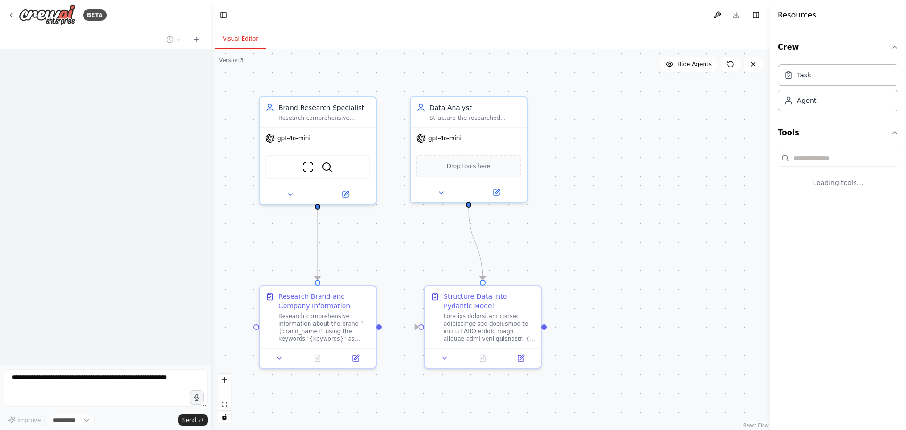
select select "****"
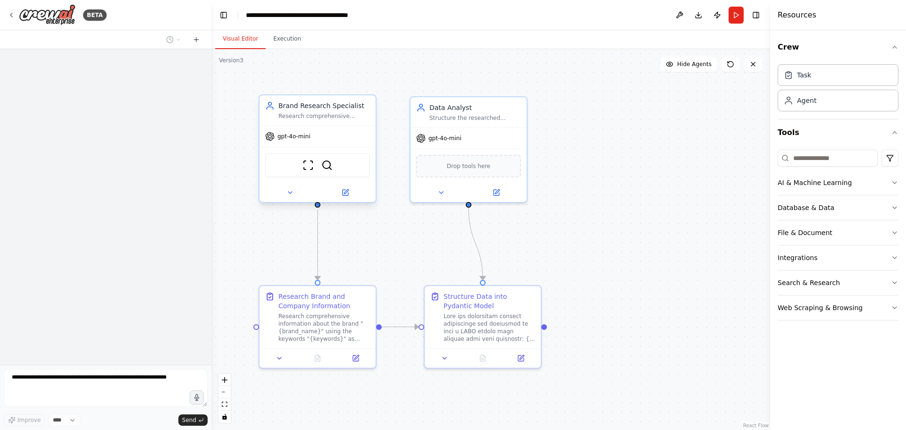
scroll to position [747, 0]
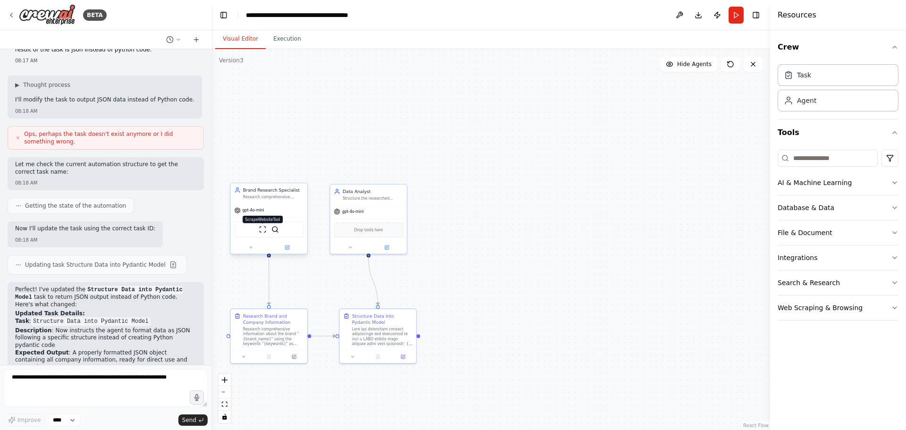
click at [264, 230] on img at bounding box center [263, 230] width 8 height 8
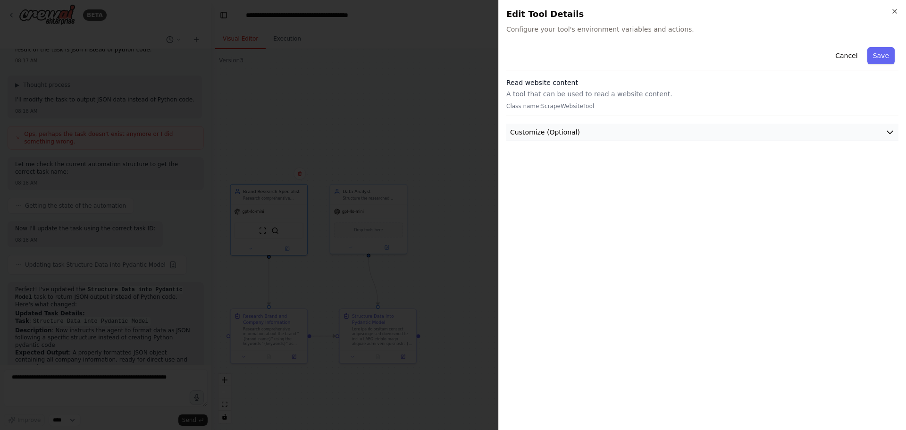
click at [614, 127] on button "Customize (Optional)" at bounding box center [702, 132] width 392 height 17
click at [614, 126] on button "Customize (Optional)" at bounding box center [702, 132] width 392 height 17
click at [345, 124] on div at bounding box center [453, 215] width 906 height 430
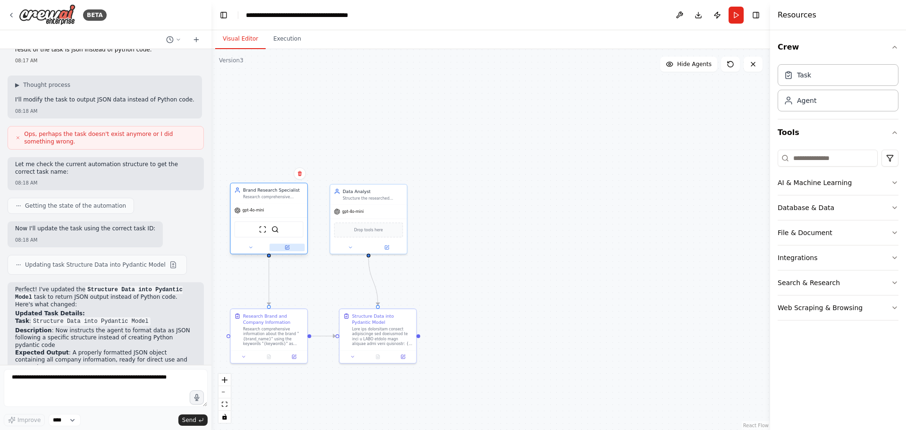
click at [287, 246] on icon at bounding box center [287, 246] width 3 height 3
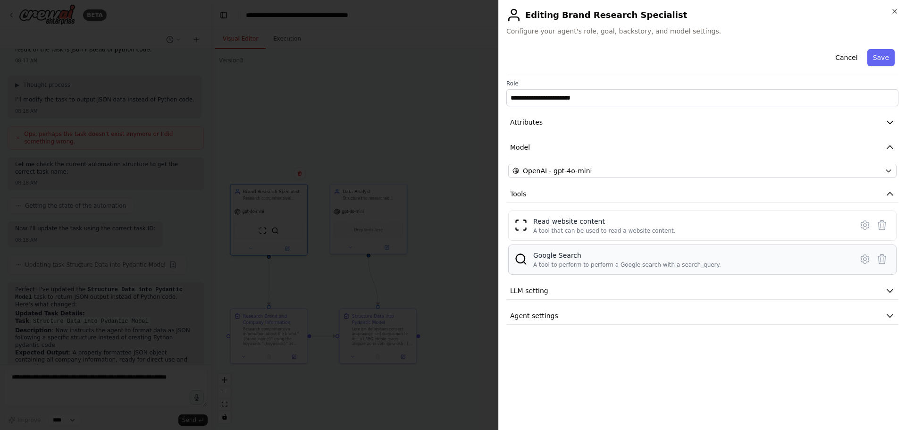
drag, startPoint x: 681, startPoint y: 262, endPoint x: 710, endPoint y: 264, distance: 28.4
click at [682, 262] on div "A tool to perform to perform a Google search with a search_query." at bounding box center [627, 265] width 188 height 8
click at [862, 259] on icon at bounding box center [864, 258] width 11 height 11
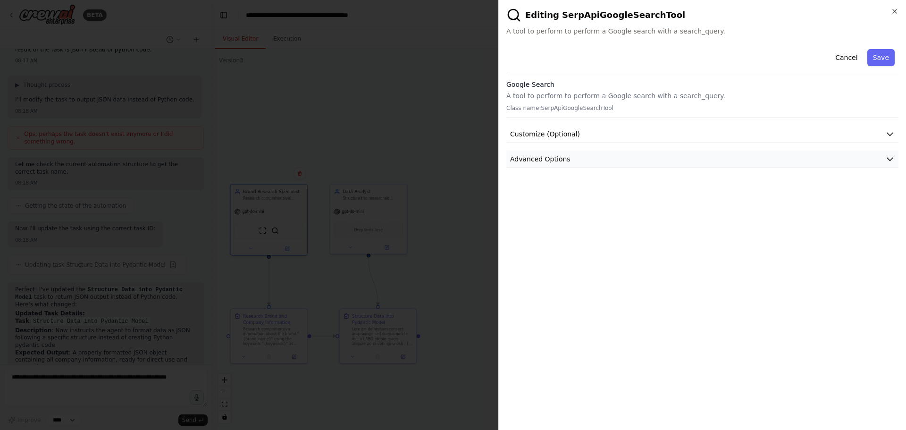
click at [572, 159] on button "Advanced Options" at bounding box center [702, 159] width 392 height 17
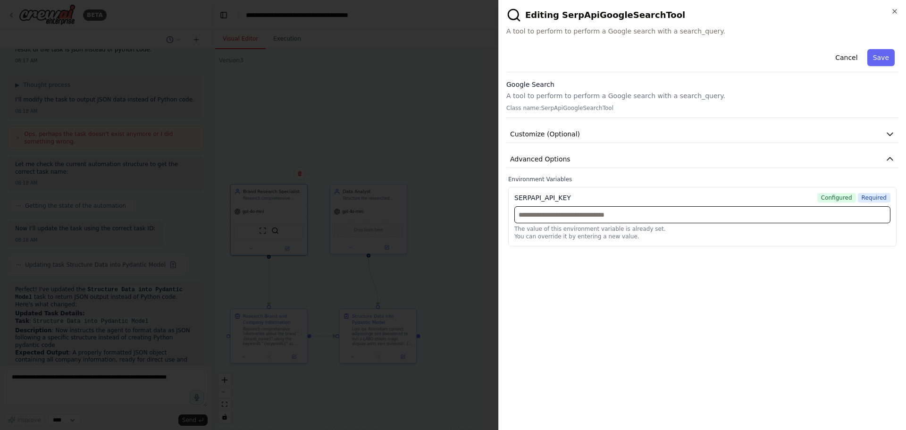
click at [611, 215] on input "text" at bounding box center [702, 214] width 376 height 17
click at [893, 17] on h2 "Editing SerpApiGoogleSearchTool" at bounding box center [702, 15] width 392 height 15
click at [895, 12] on icon "button" at bounding box center [895, 12] width 8 height 8
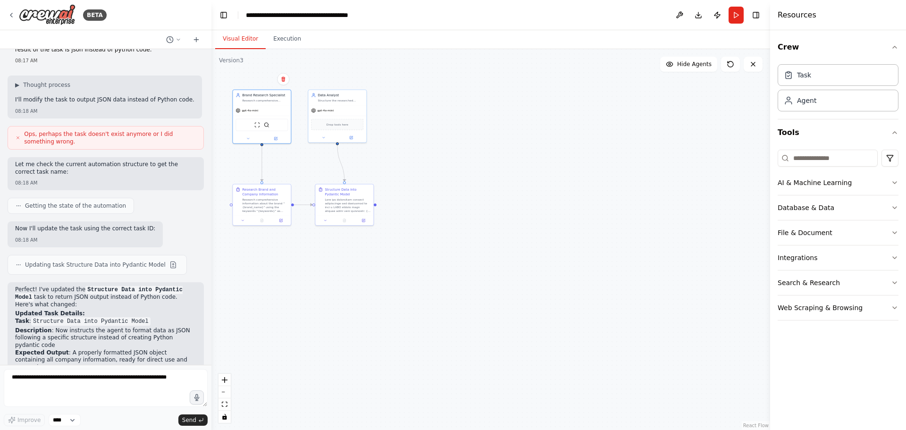
drag, startPoint x: 585, startPoint y: 346, endPoint x: 510, endPoint y: 162, distance: 198.3
click at [514, 158] on div ".deletable-edge-delete-btn { width: 20px; height: 20px; border: 0px solid #ffff…" at bounding box center [490, 239] width 559 height 381
drag, startPoint x: 472, startPoint y: 181, endPoint x: 516, endPoint y: 175, distance: 44.2
click at [515, 171] on div ".deletable-edge-delete-btn { width: 20px; height: 20px; border: 0px solid #ffff…" at bounding box center [490, 239] width 559 height 381
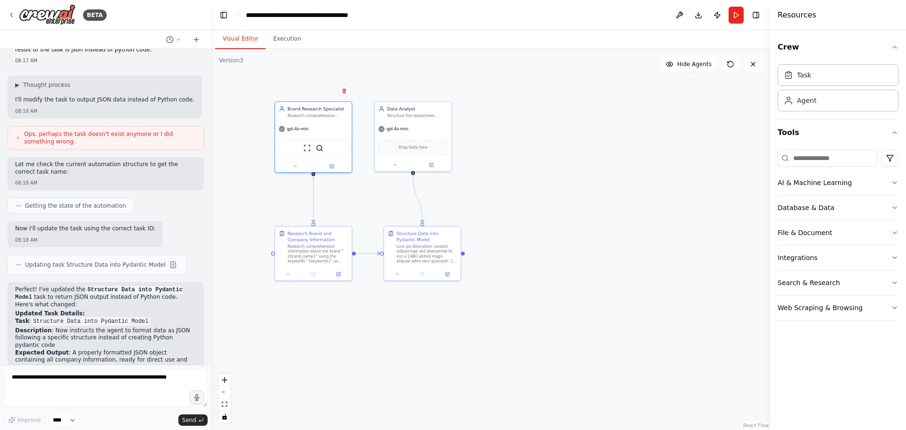
drag, startPoint x: 438, startPoint y: 162, endPoint x: 483, endPoint y: 208, distance: 63.7
click at [483, 208] on div ".deletable-edge-delete-btn { width: 20px; height: 20px; border: 0px solid #ffff…" at bounding box center [490, 239] width 559 height 381
click at [734, 12] on button "Run" at bounding box center [735, 15] width 15 height 17
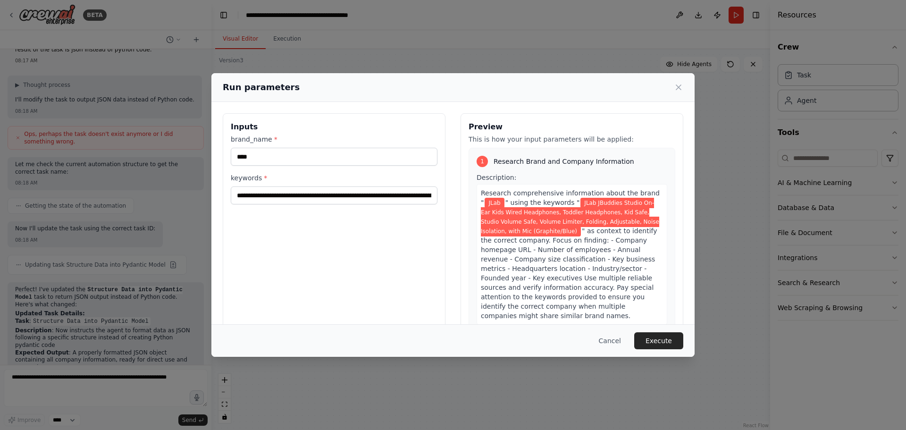
click at [607, 336] on button "Cancel" at bounding box center [609, 340] width 37 height 17
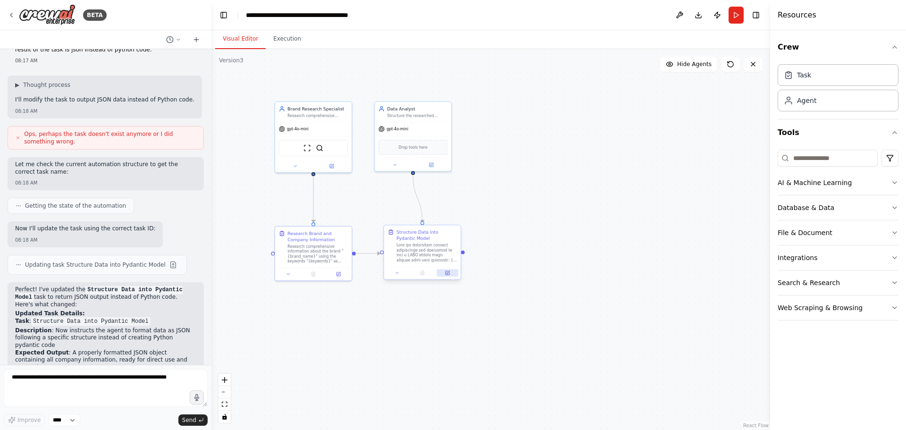
click at [450, 274] on icon at bounding box center [447, 272] width 5 height 5
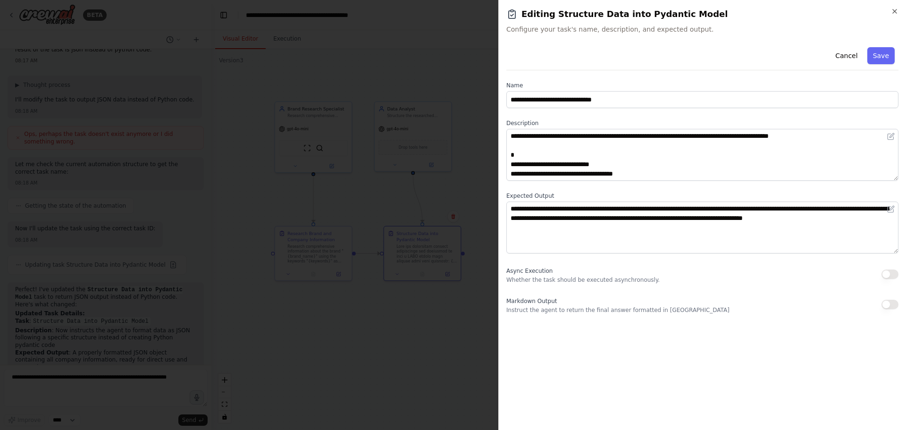
click at [393, 70] on div at bounding box center [453, 215] width 906 height 430
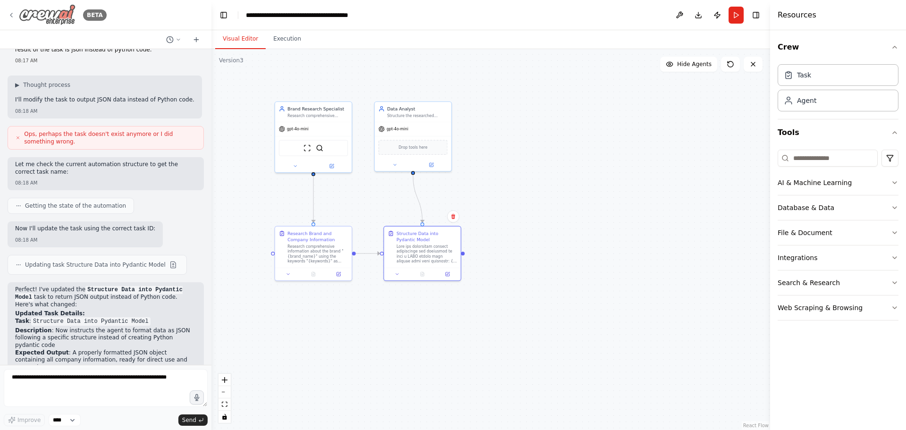
click at [8, 13] on icon at bounding box center [12, 15] width 8 height 8
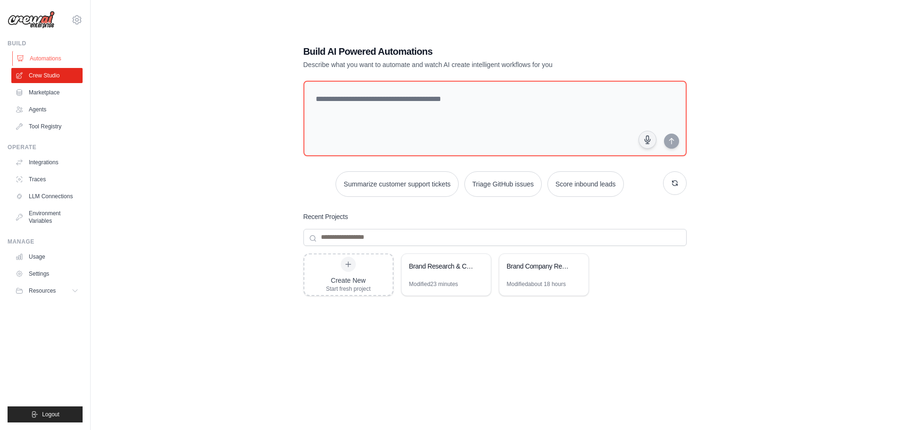
click at [46, 59] on link "Automations" at bounding box center [47, 58] width 71 height 15
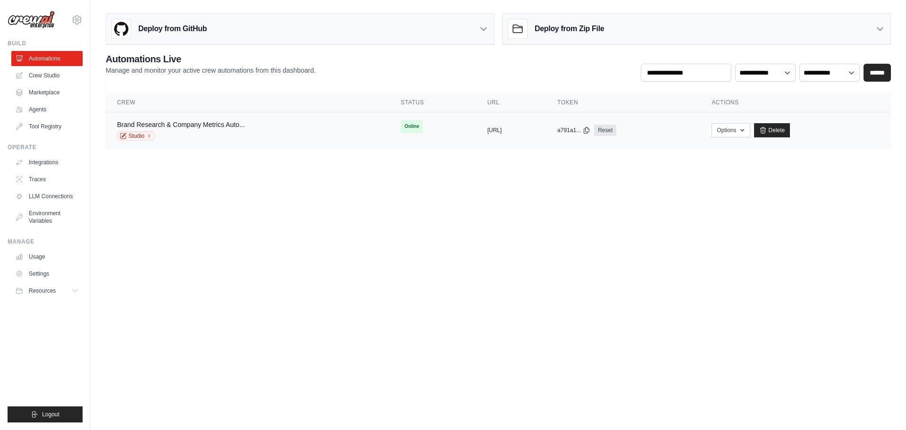
click at [209, 120] on div "Brand Research & Company Metrics Auto..." at bounding box center [181, 124] width 128 height 9
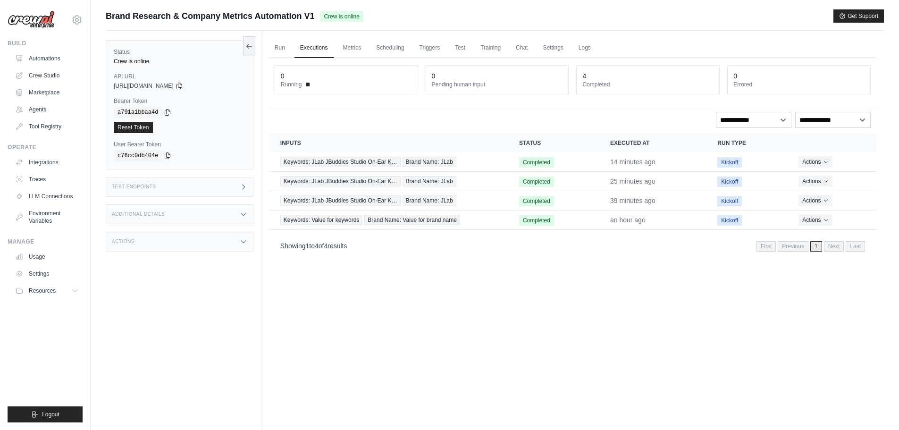
click at [189, 184] on div "Test Endpoints" at bounding box center [180, 187] width 148 height 20
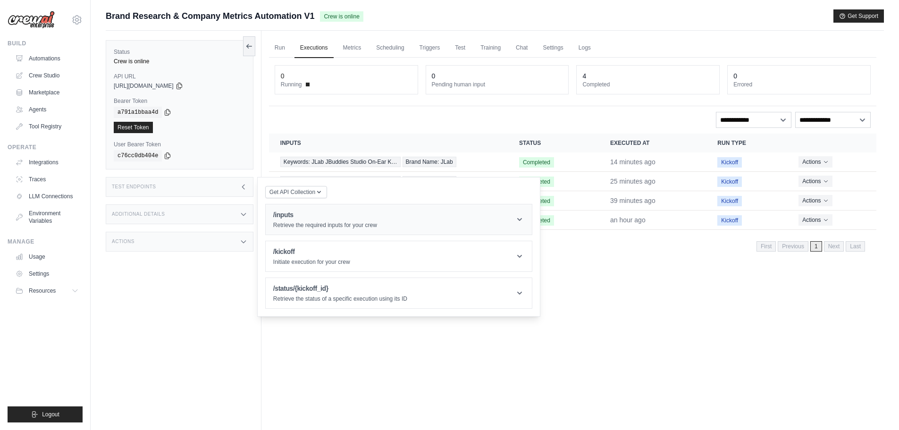
click at [443, 219] on header "/inputs Retrieve the required inputs for your crew" at bounding box center [399, 219] width 266 height 30
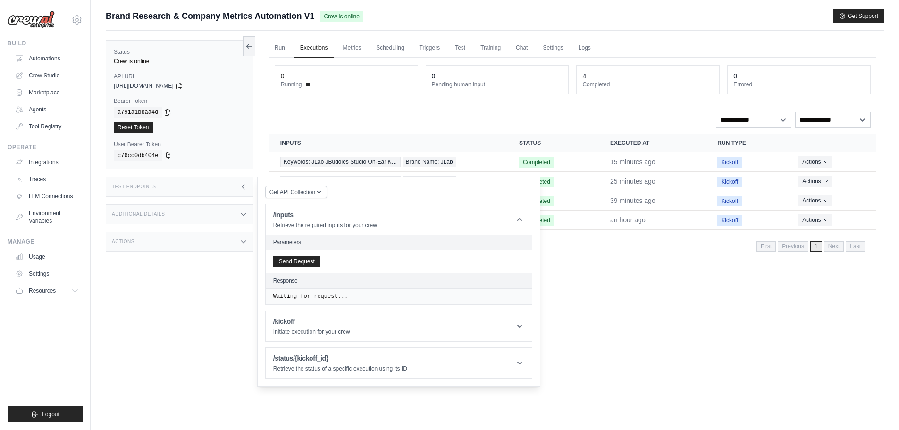
click at [607, 319] on div "Run Executions Metrics Scheduling Triggers Test Training Chat Settings Logs 0 R…" at bounding box center [572, 246] width 622 height 430
click at [170, 284] on div "Status Crew is online API URL copied [URL][DOMAIN_NAME] Bearer Token copied a79…" at bounding box center [184, 246] width 156 height 430
click at [191, 292] on div "Status Crew is online API URL copied [URL][DOMAIN_NAME] Bearer Token copied a79…" at bounding box center [184, 246] width 156 height 430
click at [224, 244] on div "Actions" at bounding box center [180, 242] width 148 height 20
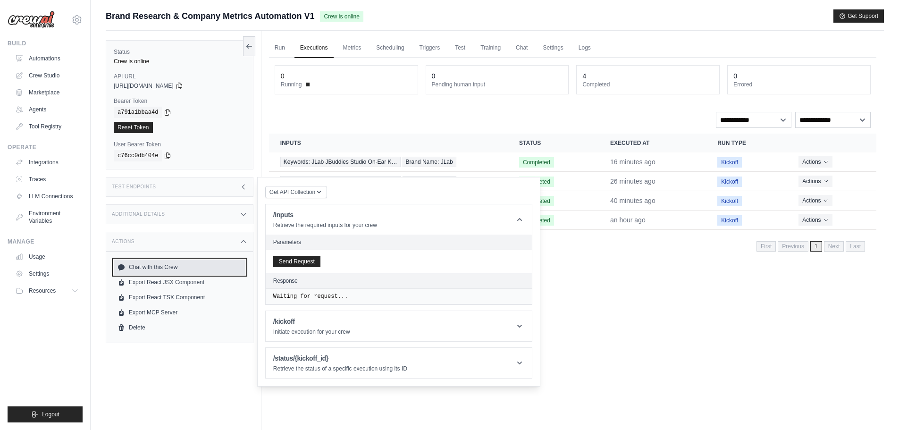
click at [161, 270] on link "Chat with this Crew" at bounding box center [180, 266] width 132 height 15
click at [669, 316] on div "Run Executions Metrics Scheduling Triggers Test Training Chat Settings Logs 0 R…" at bounding box center [572, 246] width 622 height 430
click at [666, 313] on div "Run Executions Metrics Scheduling Triggers Test Training Chat Settings Logs 0 R…" at bounding box center [572, 246] width 622 height 430
click at [657, 308] on div "Run Executions Metrics Scheduling Triggers Test Training Chat Settings Logs 0 R…" at bounding box center [572, 246] width 622 height 430
click at [522, 114] on div "**********" at bounding box center [573, 120] width 596 height 16
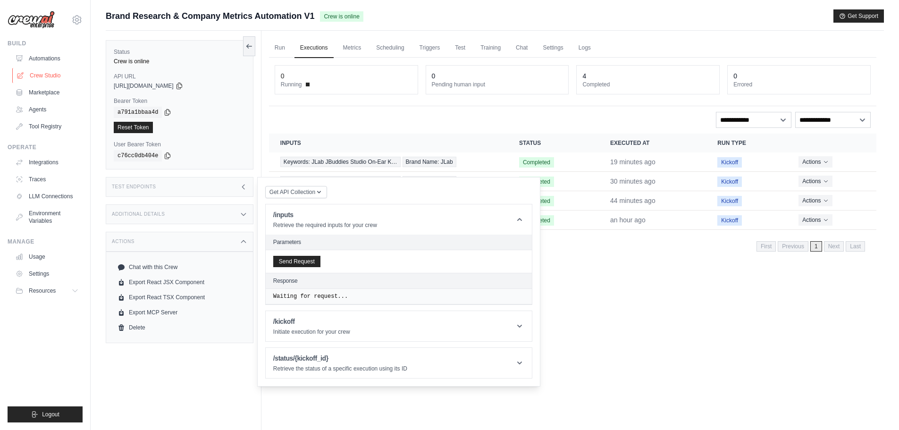
click at [42, 76] on link "Crew Studio" at bounding box center [47, 75] width 71 height 15
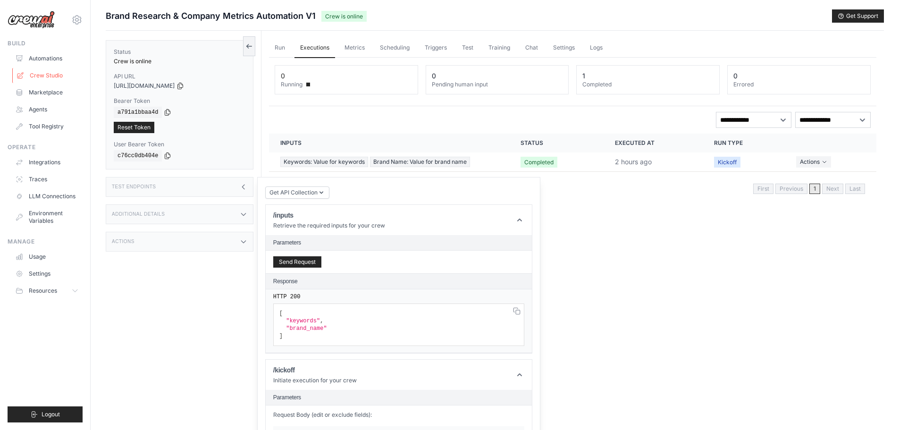
click at [50, 73] on link "Crew Studio" at bounding box center [47, 75] width 71 height 15
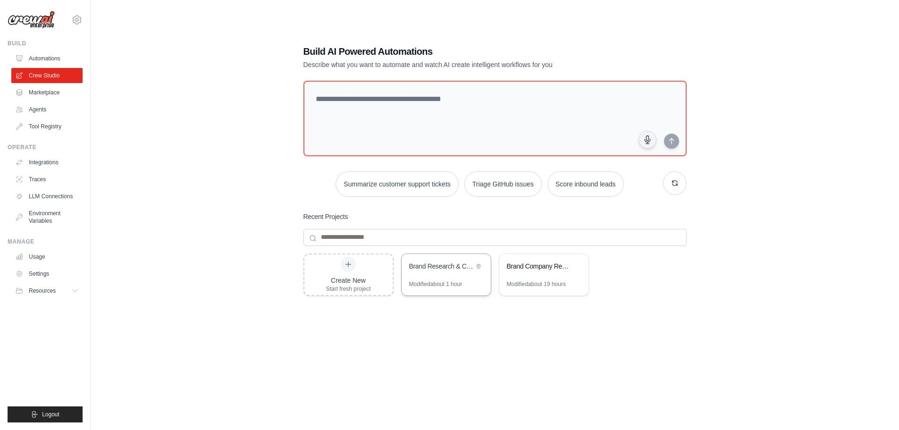
click at [443, 283] on div "Modified about 1 hour" at bounding box center [435, 284] width 53 height 8
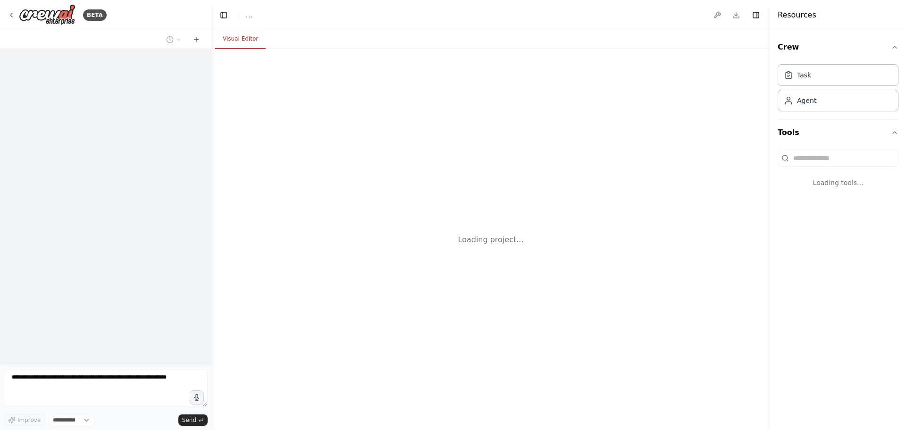
select select "****"
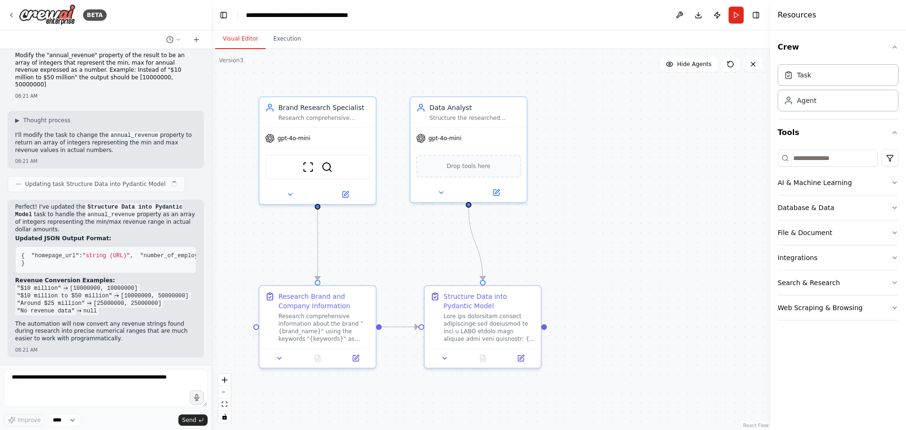
scroll to position [1271, 0]
click at [696, 14] on button "Download" at bounding box center [698, 15] width 15 height 17
click at [736, 11] on button "Run" at bounding box center [735, 15] width 15 height 17
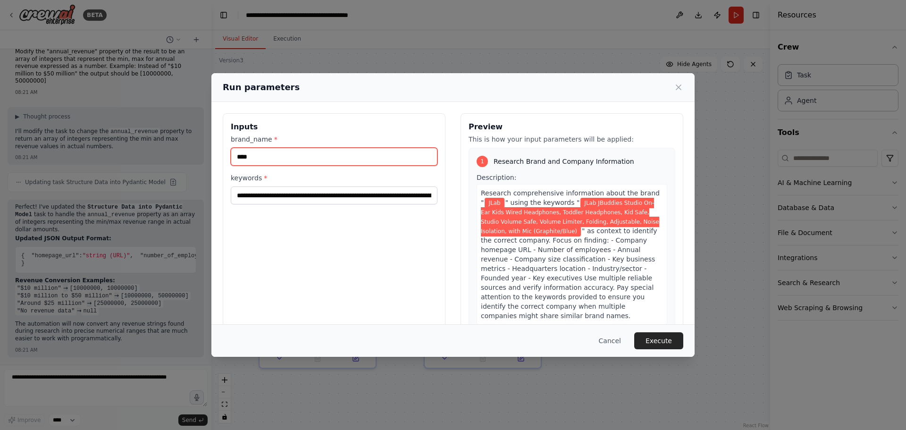
click at [301, 151] on input "****" at bounding box center [334, 157] width 207 height 18
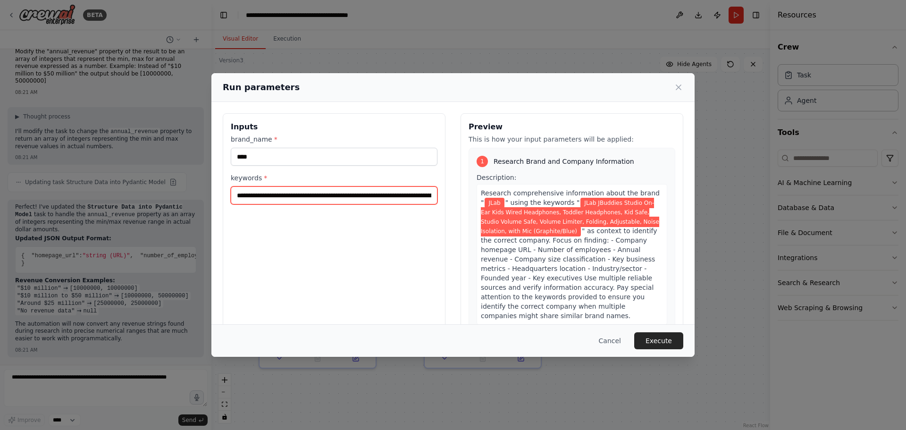
drag, startPoint x: 331, startPoint y: 188, endPoint x: 335, endPoint y: 198, distance: 11.0
click at [331, 189] on input "**********" at bounding box center [334, 195] width 207 height 18
click at [335, 198] on input "**********" at bounding box center [334, 195] width 207 height 18
